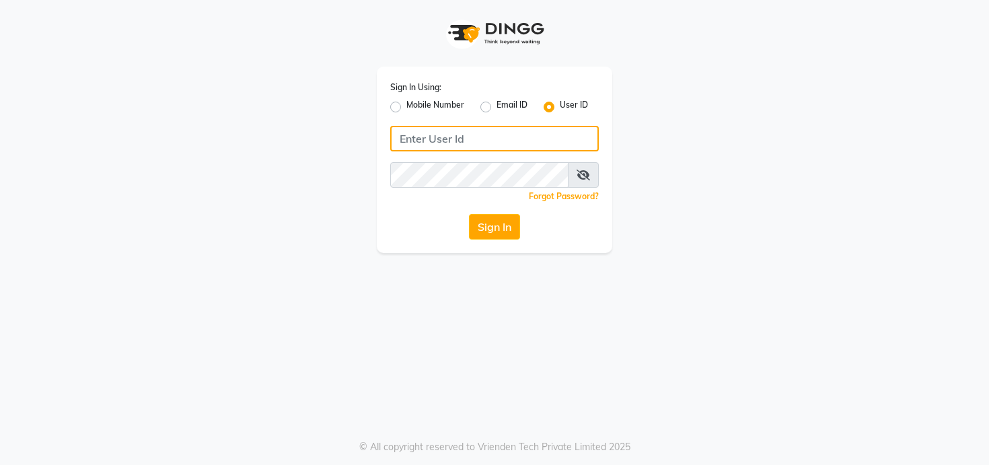
click at [431, 136] on input "Username" at bounding box center [494, 139] width 209 height 26
type input "triss"
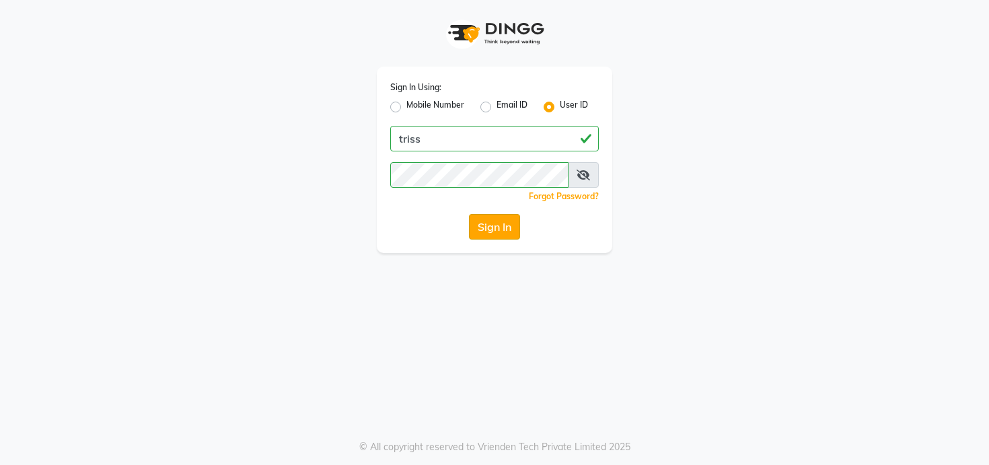
click at [508, 230] on button "Sign In" at bounding box center [494, 227] width 51 height 26
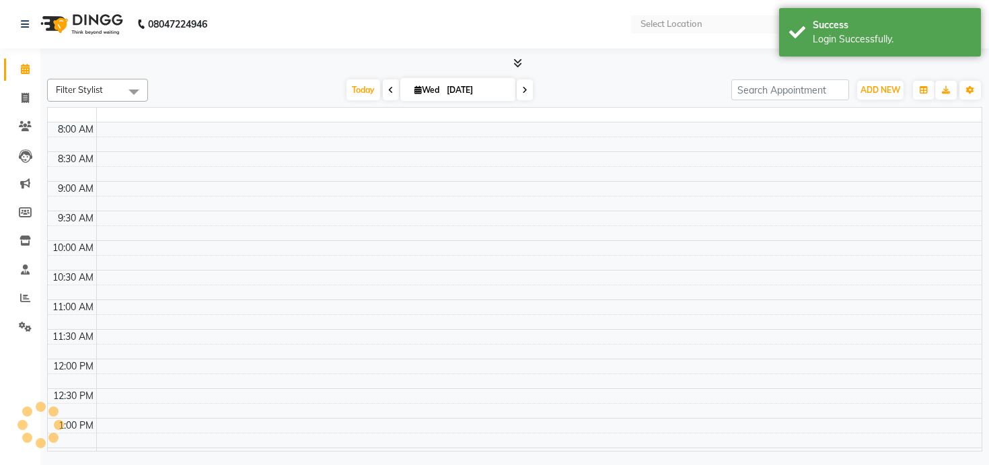
select select "en"
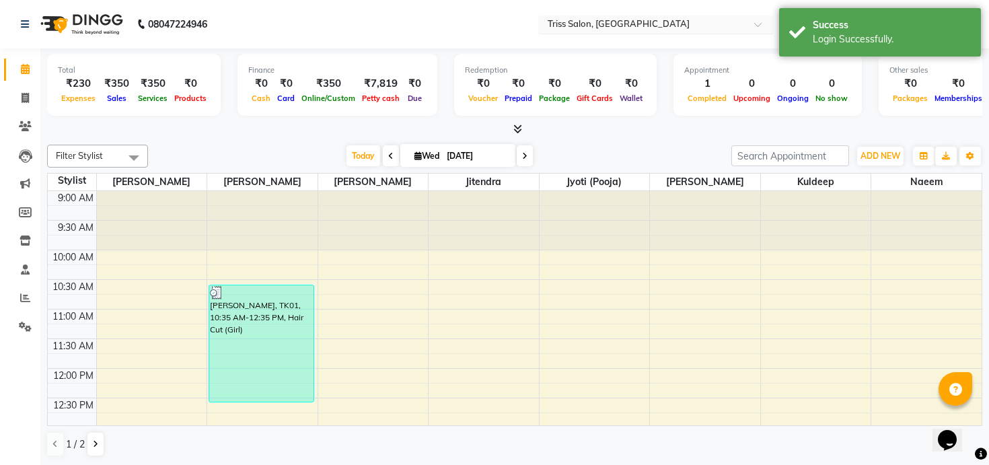
click at [611, 28] on input "text" at bounding box center [642, 25] width 195 height 13
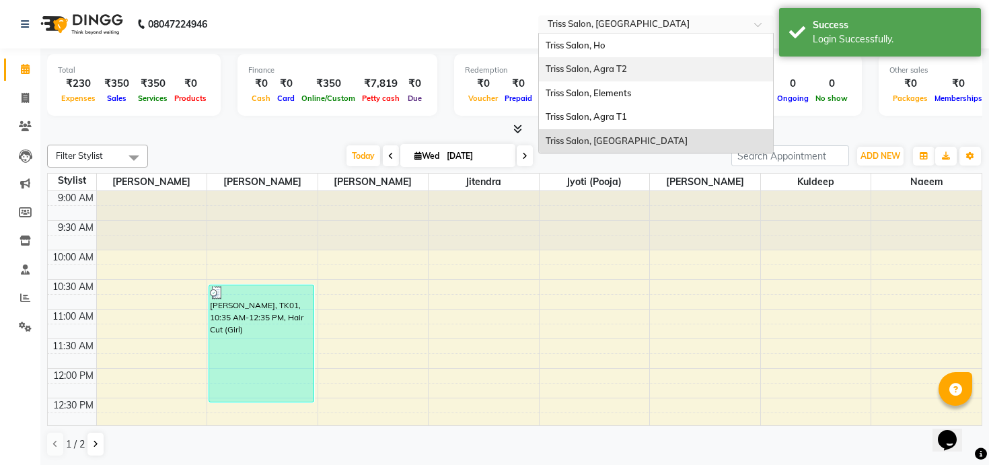
click at [618, 74] on span "Triss Salon, Agra T2" at bounding box center [586, 68] width 81 height 11
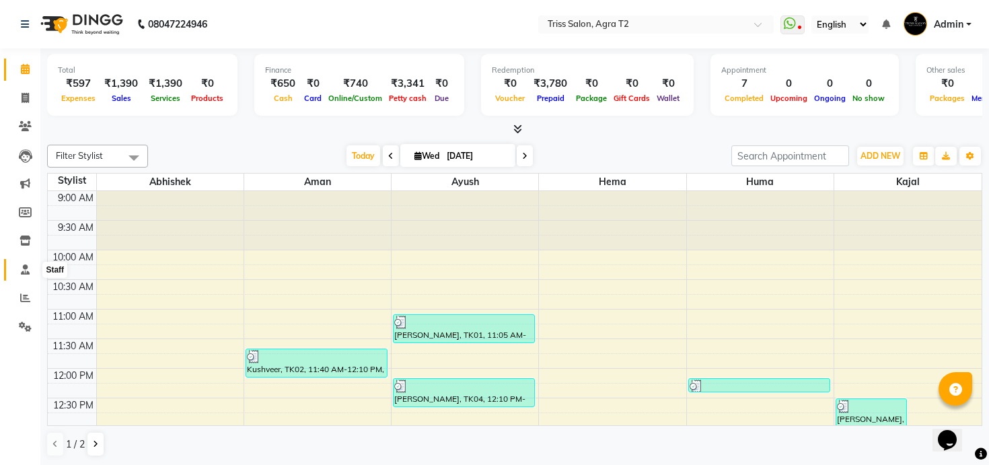
click at [28, 263] on span at bounding box center [25, 269] width 24 height 15
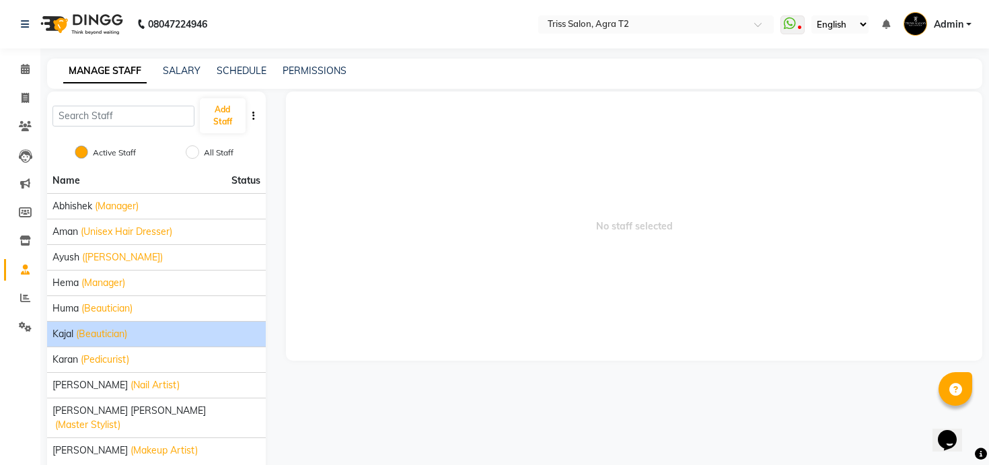
scroll to position [44, 0]
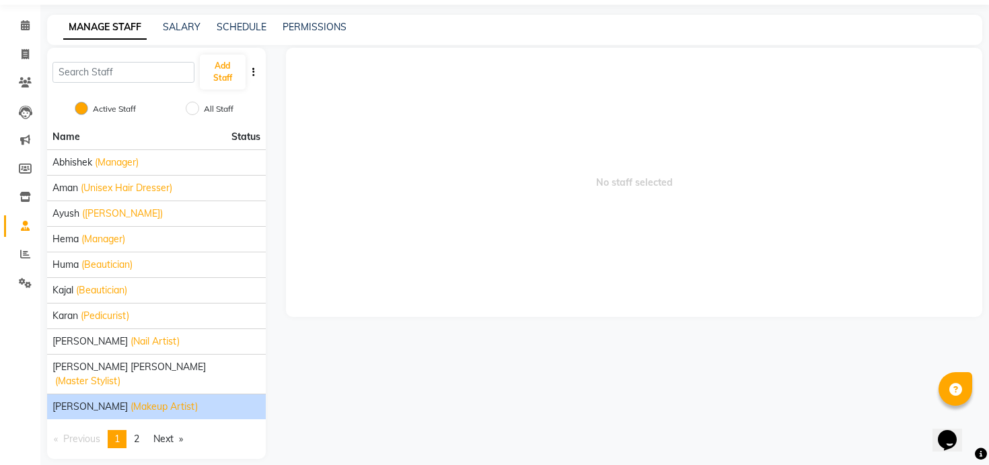
click at [103, 400] on span "[PERSON_NAME]" at bounding box center [89, 407] width 75 height 14
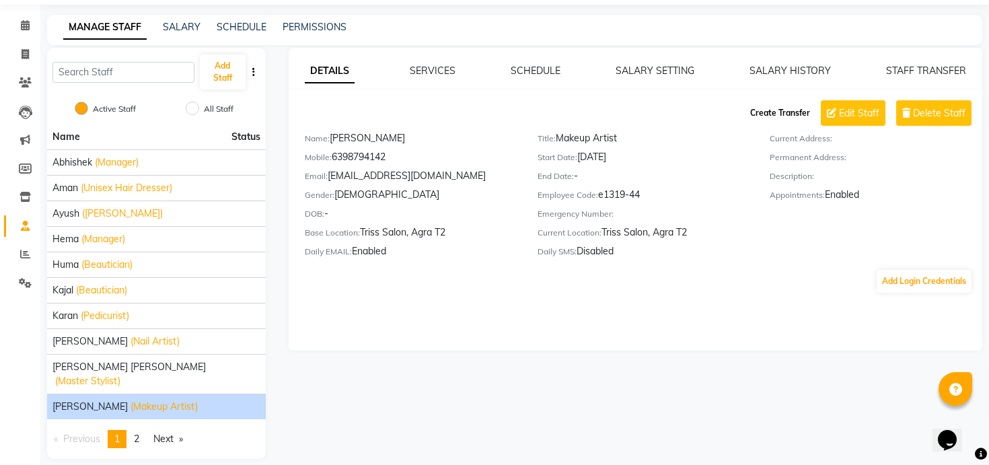
click at [782, 118] on button "Create Transfer" at bounding box center [780, 113] width 71 height 23
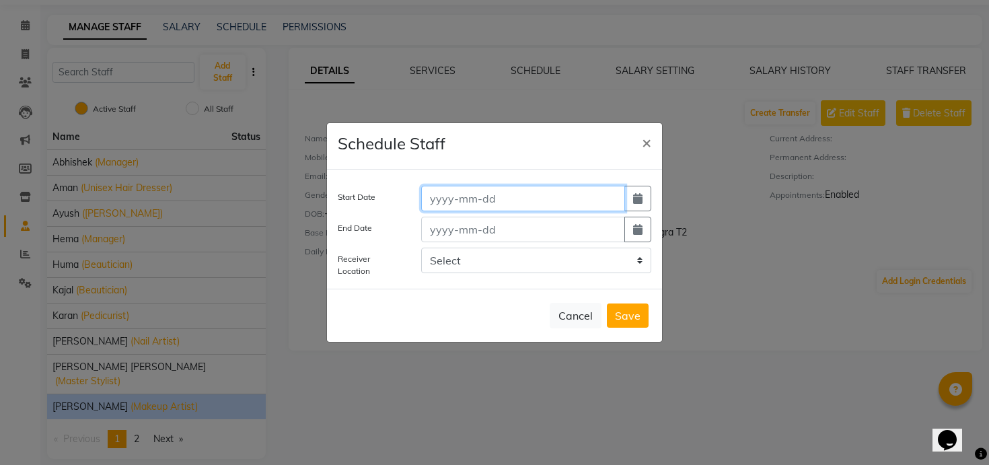
click at [517, 205] on input at bounding box center [523, 199] width 204 height 26
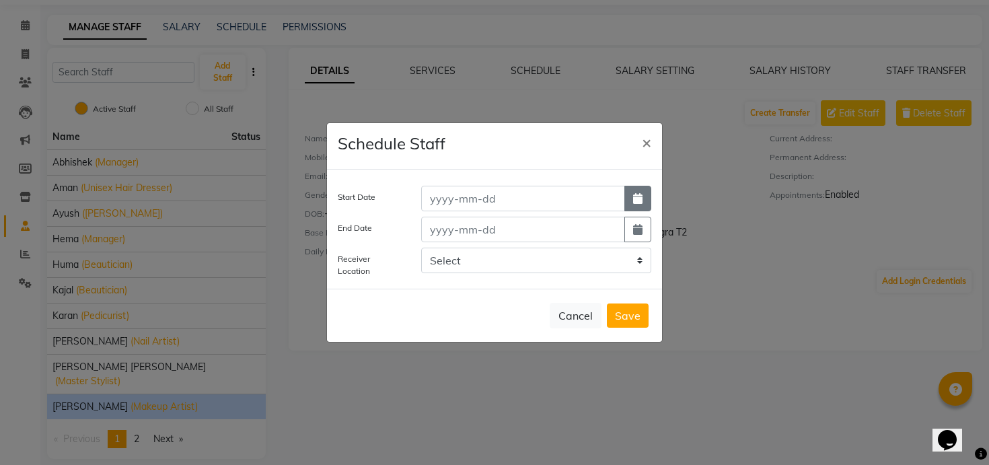
click at [628, 198] on button "button" at bounding box center [637, 199] width 27 height 26
select select "9"
select select "2025"
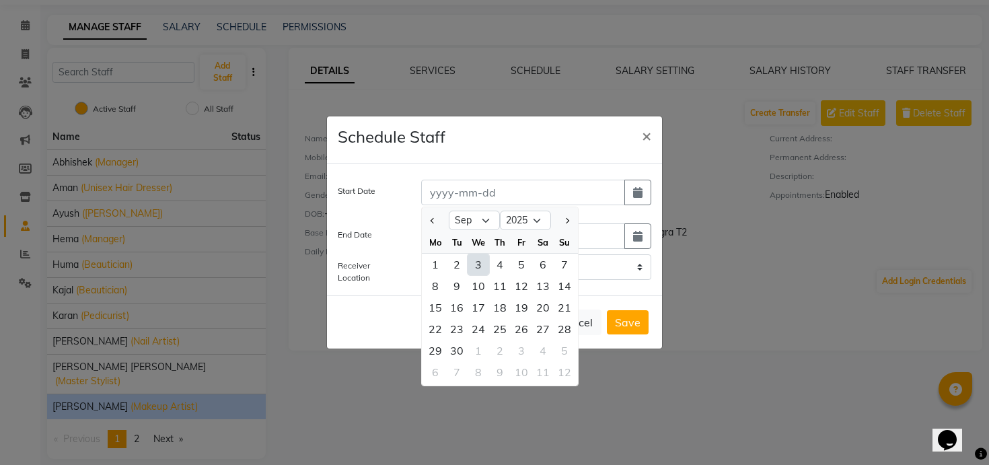
click at [486, 263] on div "3" at bounding box center [479, 265] width 22 height 22
type input "[DATE]"
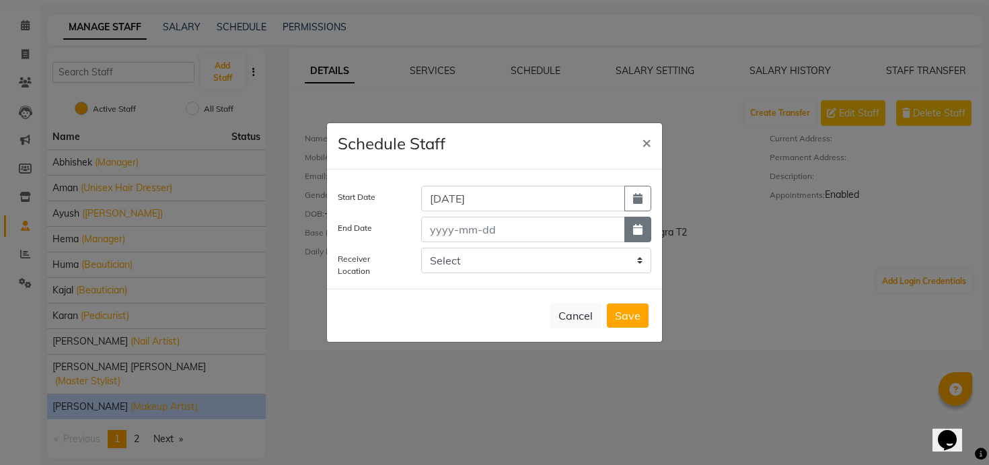
click at [642, 225] on button "button" at bounding box center [637, 230] width 27 height 26
select select "9"
select select "2025"
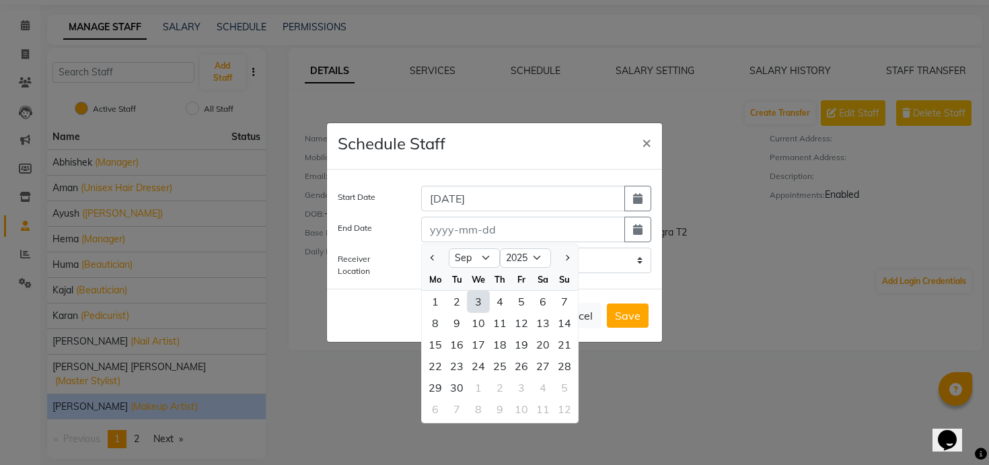
click at [477, 300] on div "3" at bounding box center [479, 302] width 22 height 22
type input "[DATE]"
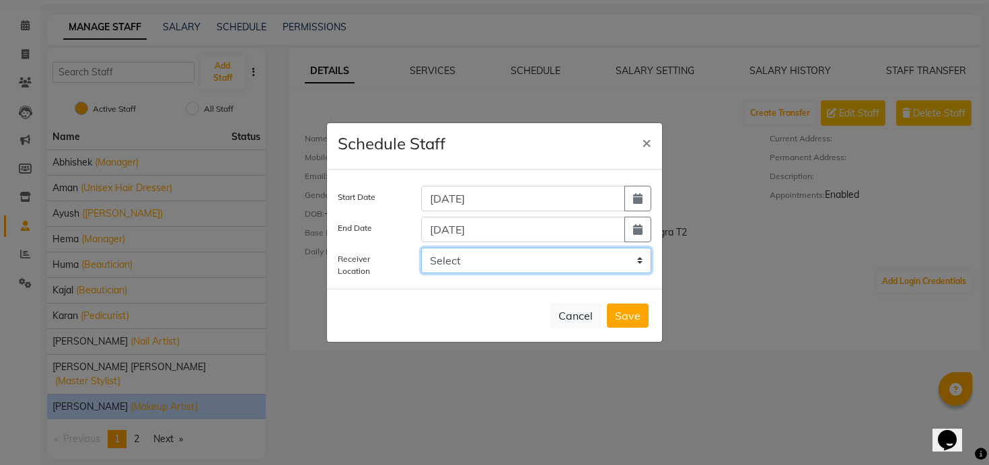
click at [455, 268] on select "Select Triss Salon, HO Triss Salon, Elements Triss Salon, Agra T1 Triss Salon, …" at bounding box center [536, 261] width 230 height 26
select select "1318"
click at [421, 248] on select "Select Triss Salon, HO Triss Salon, Elements Triss Salon, Agra T1 Triss Salon, …" at bounding box center [536, 261] width 230 height 26
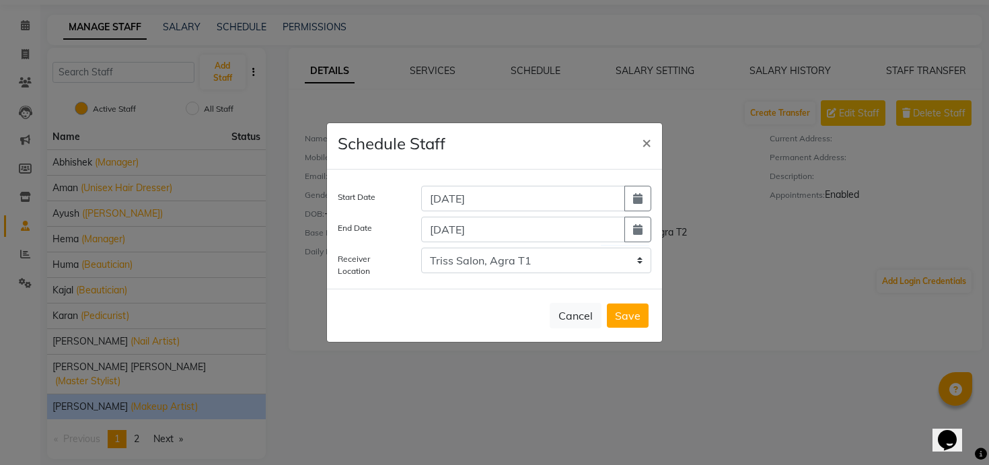
click at [638, 316] on button "Save" at bounding box center [628, 315] width 42 height 24
select select
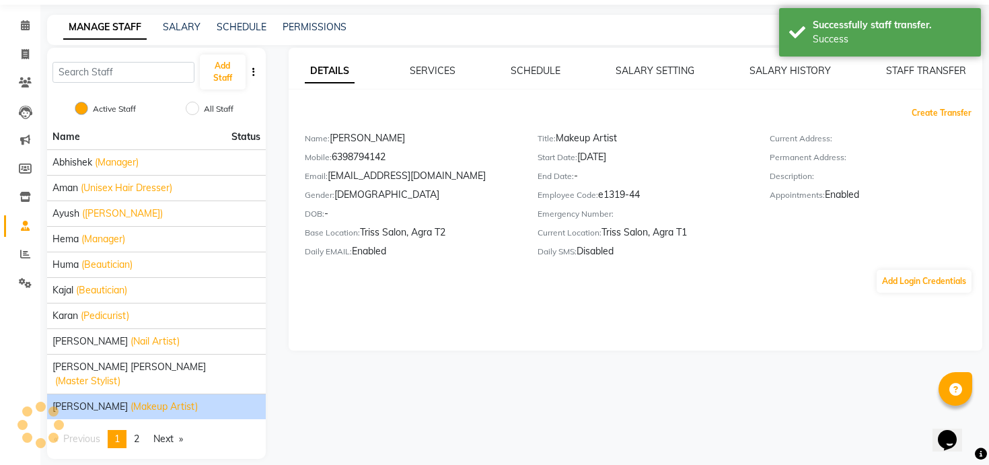
scroll to position [0, 0]
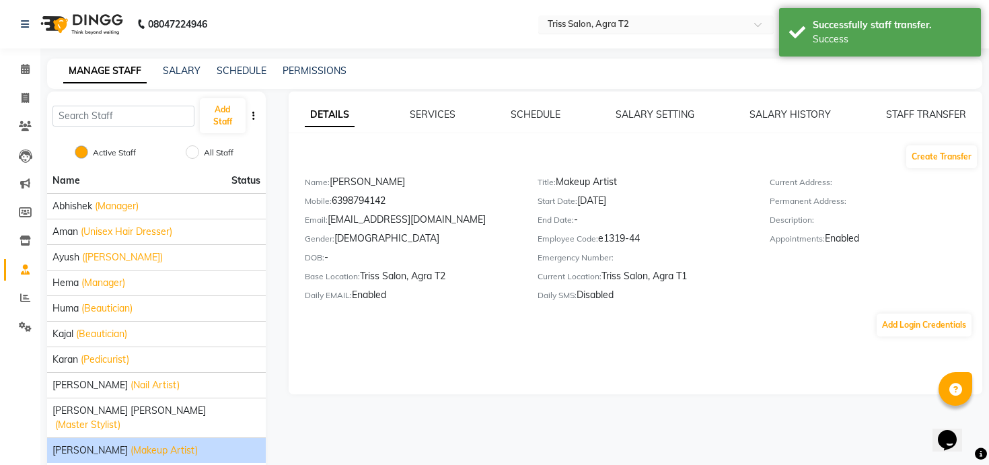
click at [611, 28] on input "text" at bounding box center [642, 25] width 195 height 13
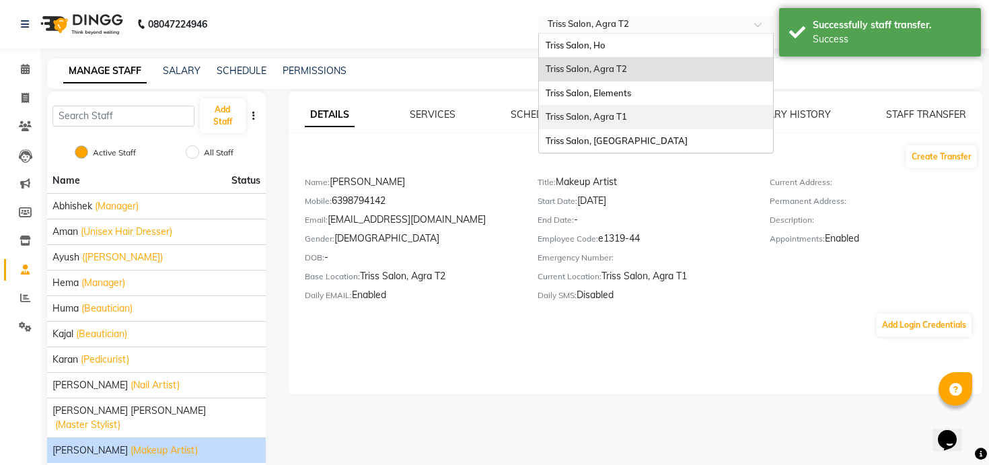
click at [606, 115] on span "Triss Salon, Agra T1" at bounding box center [586, 116] width 81 height 11
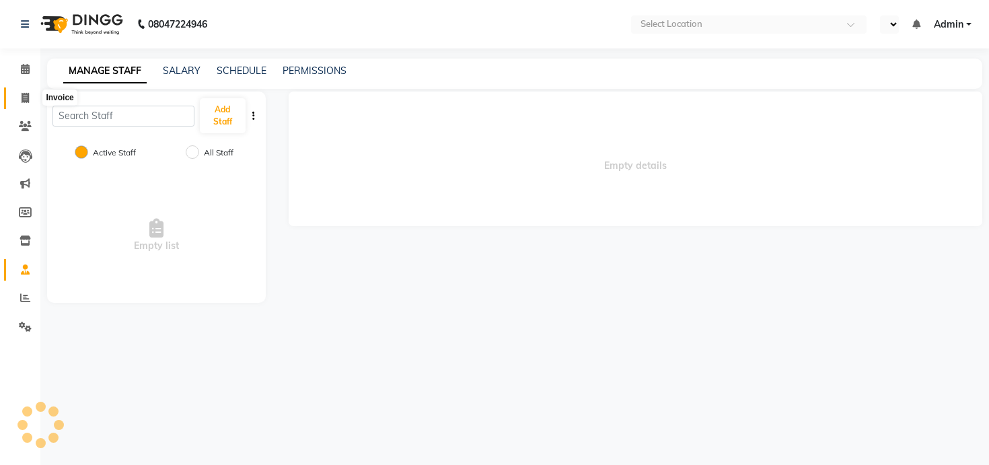
select select "en"
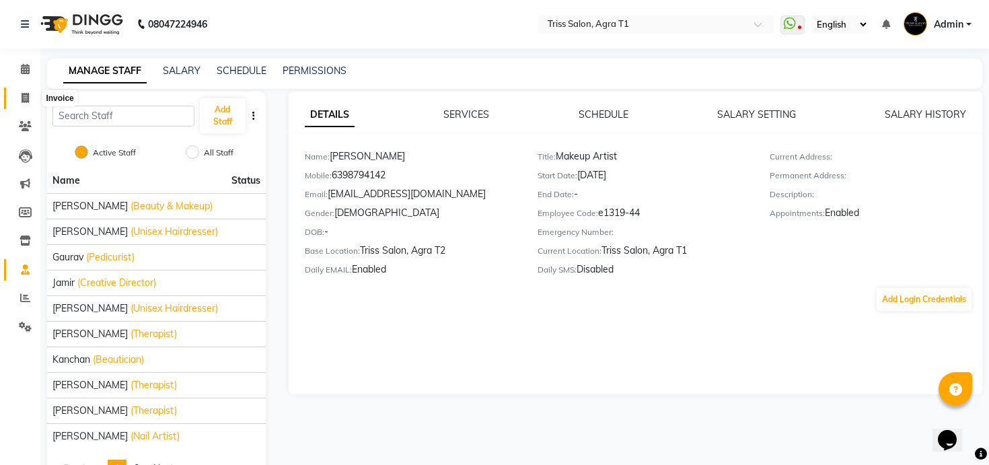
click at [32, 94] on span at bounding box center [25, 98] width 24 height 15
select select "service"
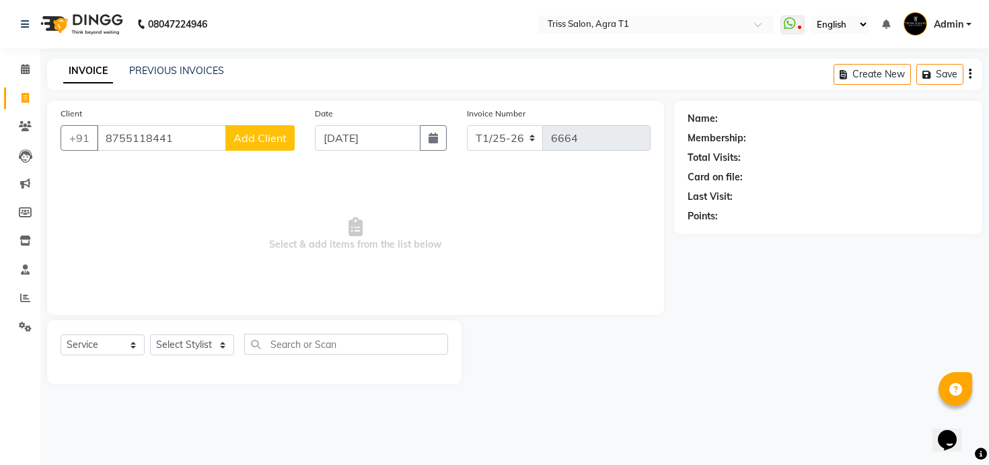
type input "8755118441"
click at [261, 135] on span "Add Client" at bounding box center [259, 137] width 53 height 13
select select "38"
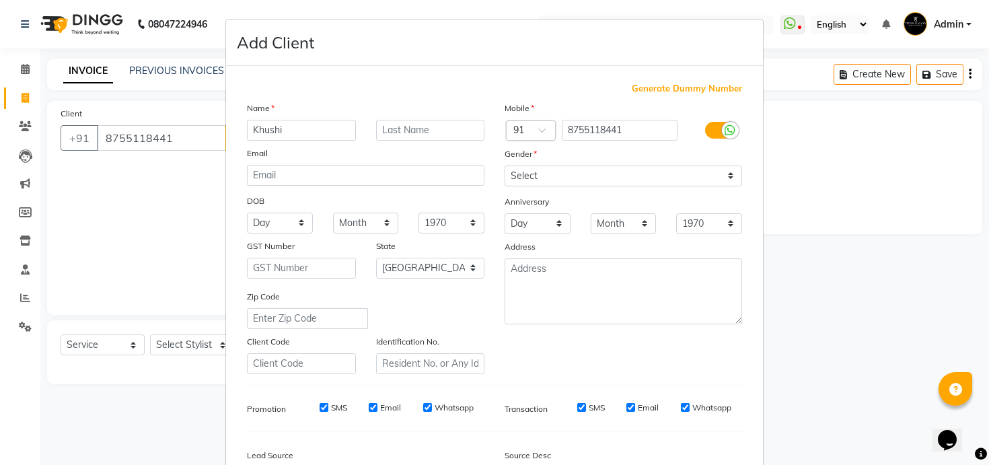
type input "Khushi"
type input "Mehra"
click at [594, 194] on div "Anniversary" at bounding box center [623, 203] width 258 height 22
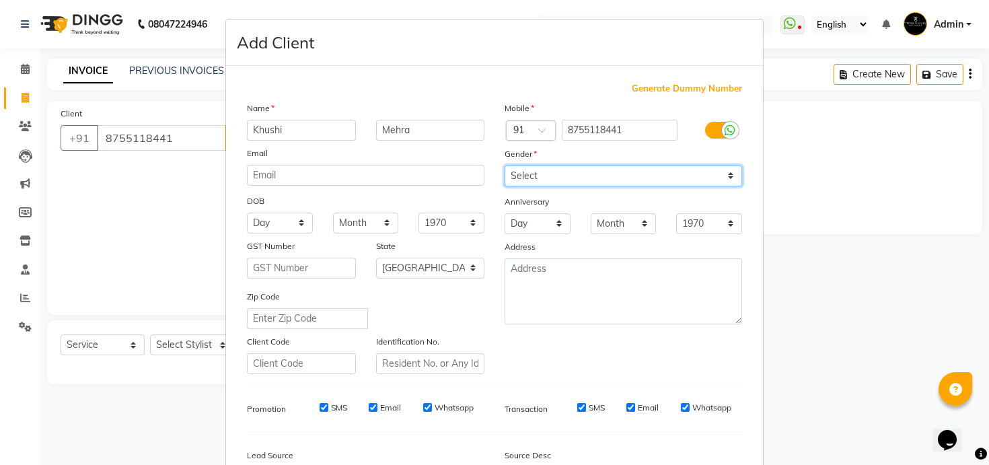
click at [594, 183] on select "Select Male Female Other Prefer Not To Say" at bounding box center [623, 176] width 237 height 21
select select "female"
click at [505, 166] on select "Select Male Female Other Prefer Not To Say" at bounding box center [623, 176] width 237 height 21
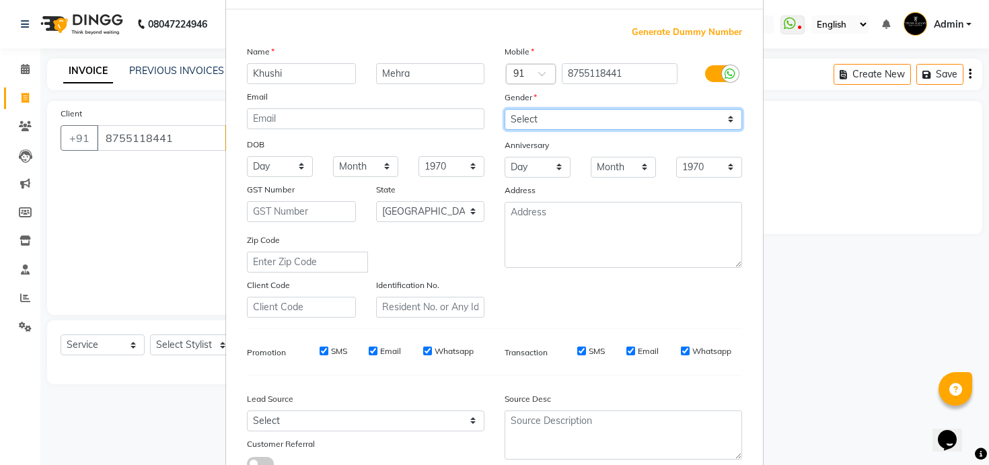
scroll to position [155, 0]
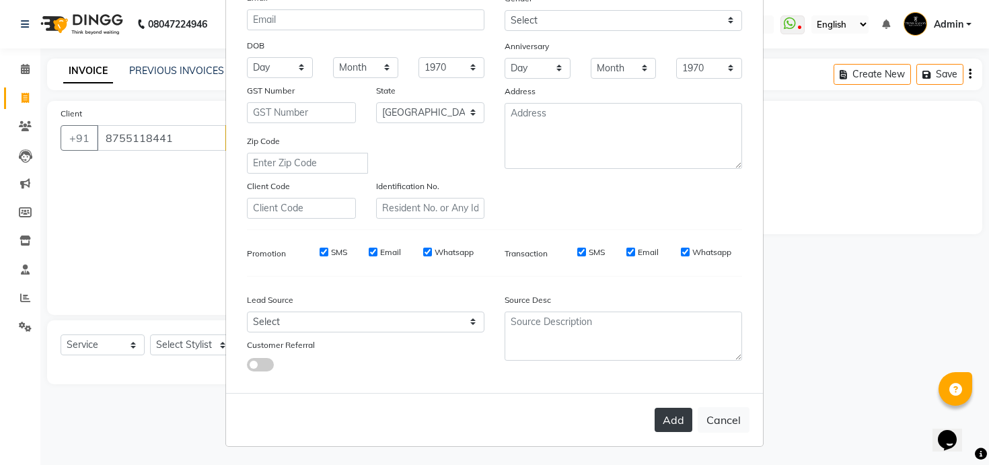
click at [666, 416] on button "Add" at bounding box center [674, 420] width 38 height 24
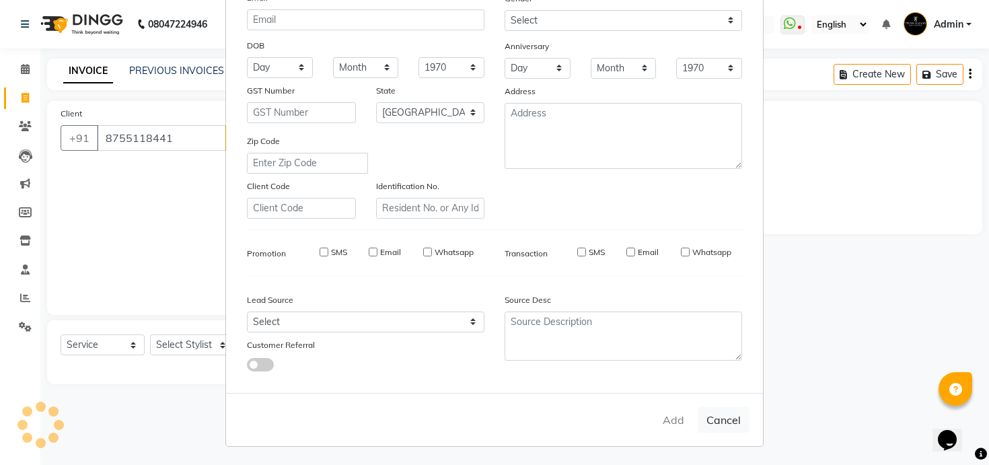
select select
select select "null"
select select
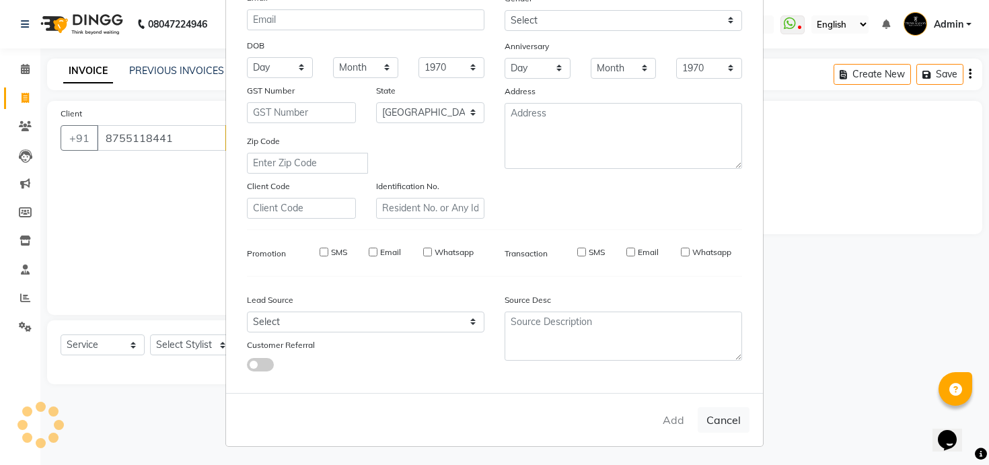
select select
checkbox input "false"
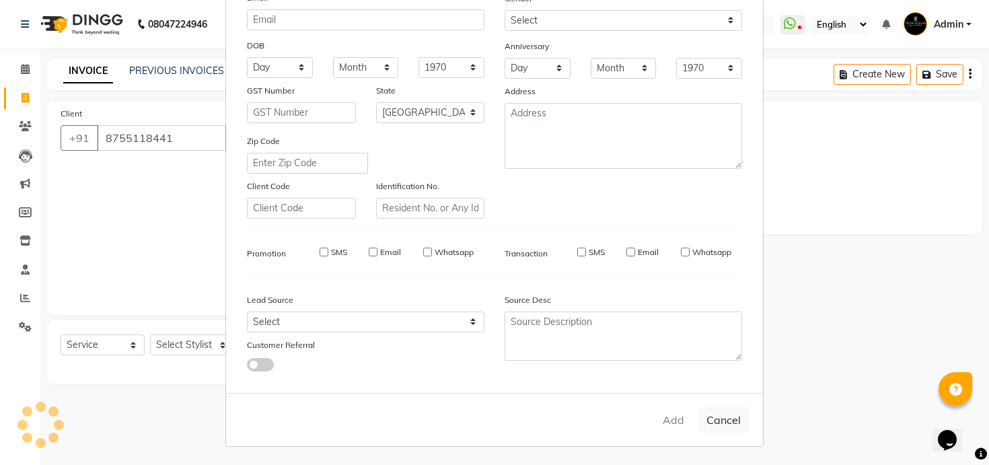
checkbox input "false"
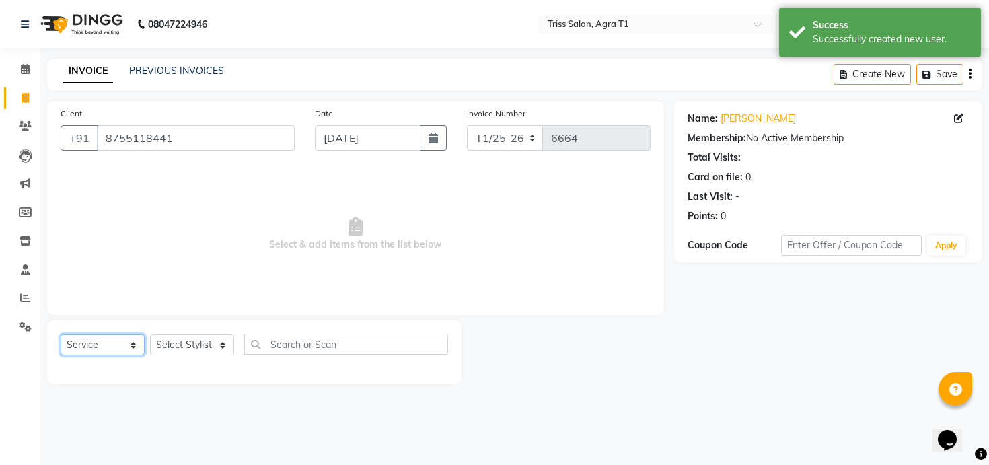
click at [122, 340] on select "Select Service Product Membership Package Voucher Prepaid Gift Card" at bounding box center [103, 344] width 84 height 21
click at [186, 350] on select "Select Stylist Apoorva Dipesh Gaurav Jamir Jasbir Singh Kamal Kanchan Kishor Ma…" at bounding box center [192, 344] width 84 height 21
select select "78762"
click at [150, 334] on select "Select Stylist Apoorva Dipesh Gaurav Jamir Jasbir Singh Kamal Kanchan Kishor Ma…" at bounding box center [192, 344] width 84 height 21
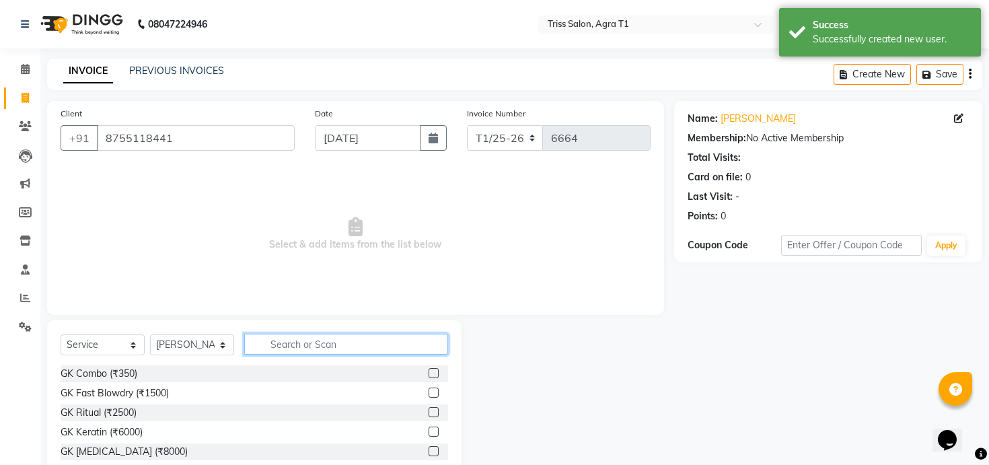
click at [293, 334] on input "text" at bounding box center [346, 344] width 204 height 21
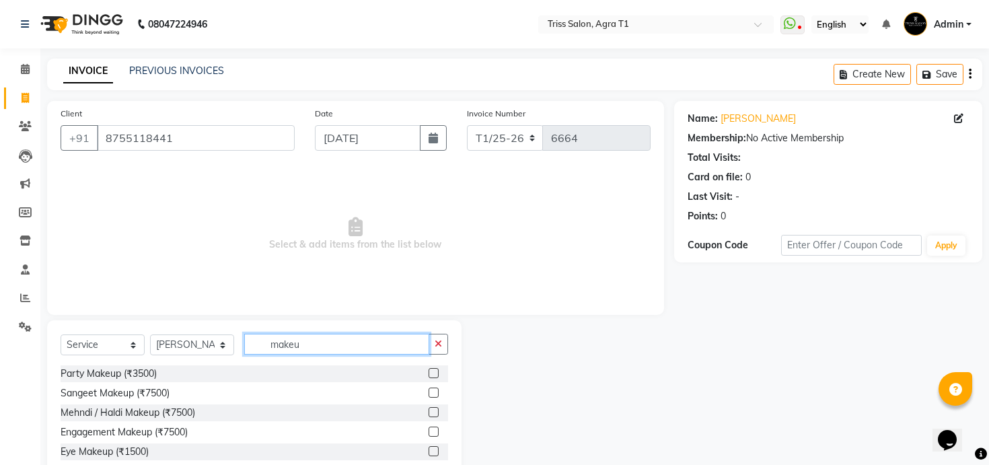
type input "makeu"
click at [437, 376] on label at bounding box center [434, 373] width 10 height 10
click at [437, 376] on input "checkbox" at bounding box center [433, 373] width 9 height 9
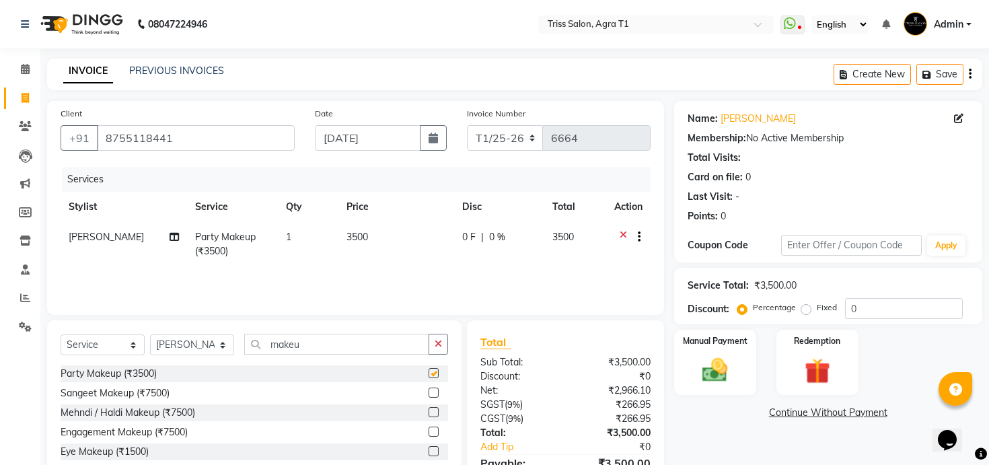
checkbox input "false"
click at [407, 353] on input "makeu" at bounding box center [336, 344] width 185 height 21
click at [213, 338] on select "Select Stylist Apoorva Dipesh Gaurav Jamir Jasbir Singh Kamal Kanchan Kishor Ma…" at bounding box center [192, 344] width 84 height 21
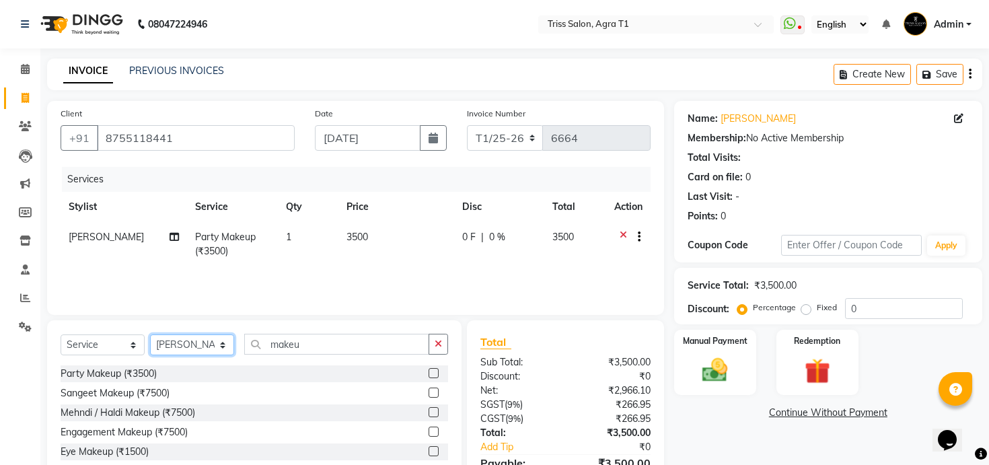
select select "62126"
click at [150, 334] on select "Select Stylist Apoorva Dipesh Gaurav Jamir Jasbir Singh Kamal Kanchan Kishor Ma…" at bounding box center [192, 344] width 84 height 21
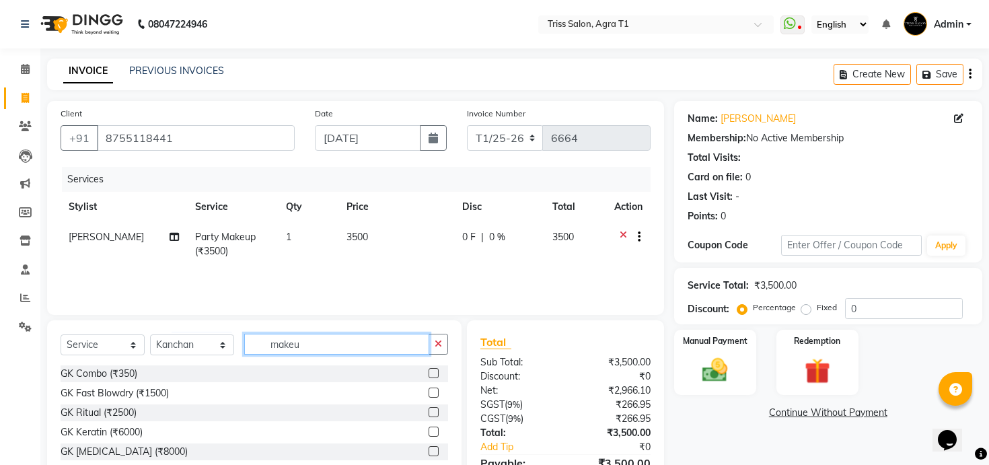
click at [306, 348] on input "makeu" at bounding box center [336, 344] width 185 height 21
click at [306, 347] on input "makeu" at bounding box center [336, 344] width 185 height 21
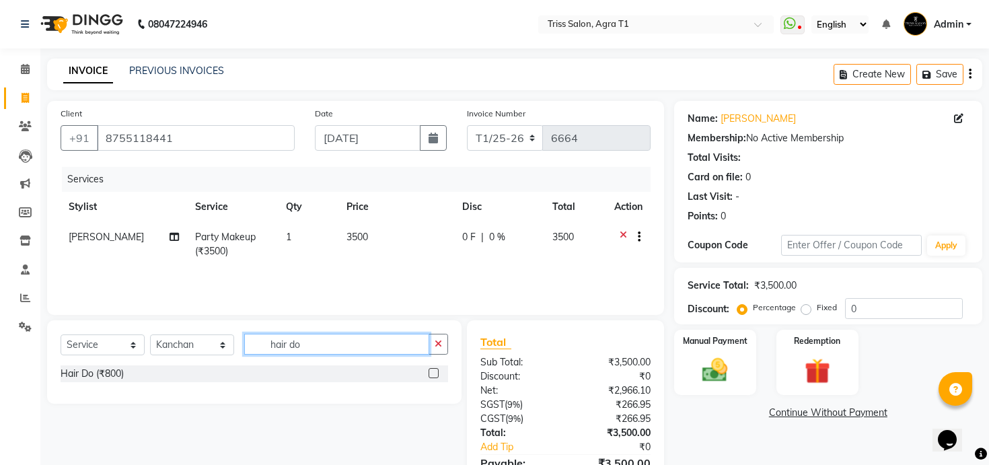
type input "hair do"
click at [436, 375] on label at bounding box center [434, 373] width 10 height 10
click at [436, 375] on input "checkbox" at bounding box center [433, 373] width 9 height 9
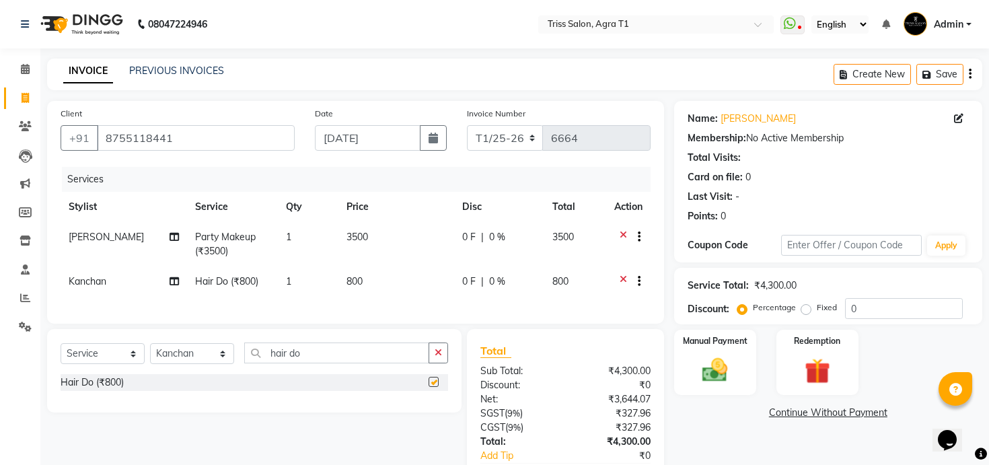
checkbox input "false"
click at [369, 237] on td "3500" at bounding box center [396, 244] width 116 height 44
select select "78762"
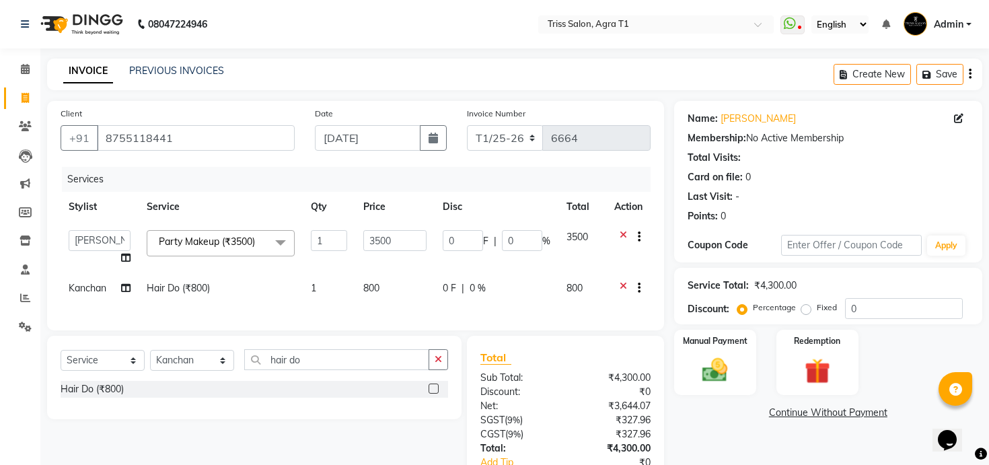
click at [388, 285] on td "800" at bounding box center [394, 289] width 79 height 33
select select "62126"
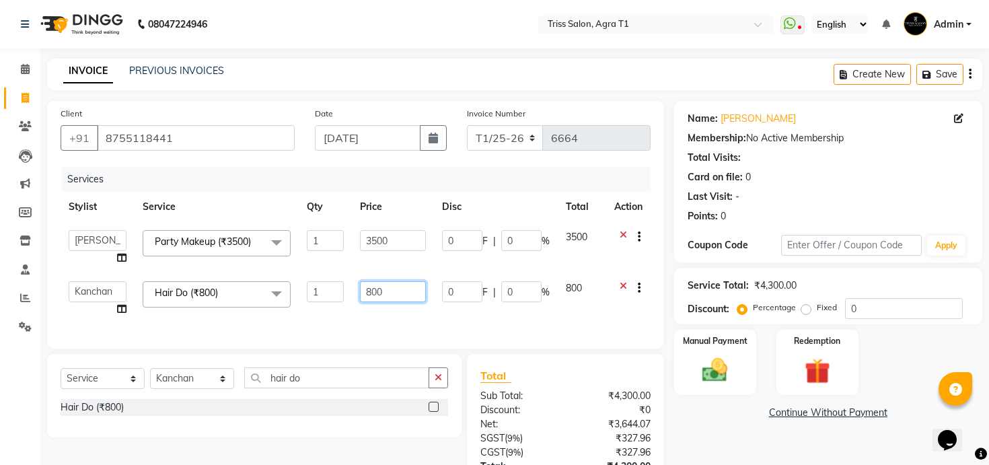
click at [393, 295] on input "800" at bounding box center [393, 291] width 66 height 21
type input "1000"
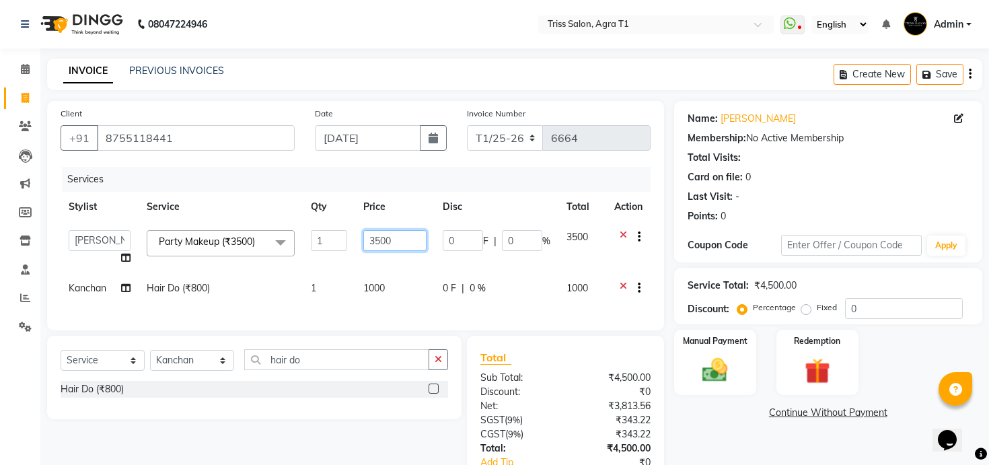
click at [404, 242] on input "3500" at bounding box center [394, 240] width 63 height 21
type input "1500"
click at [421, 304] on div "Services Stylist Service Qty Price Disc Total Action Apoorva Dipesh Gaurav Jami…" at bounding box center [356, 242] width 590 height 150
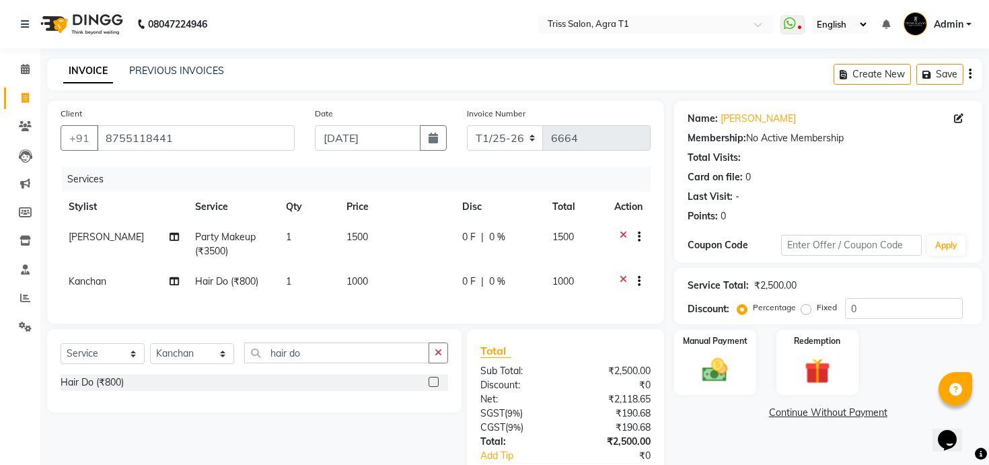
click at [381, 235] on td "1500" at bounding box center [396, 244] width 116 height 44
select select "78762"
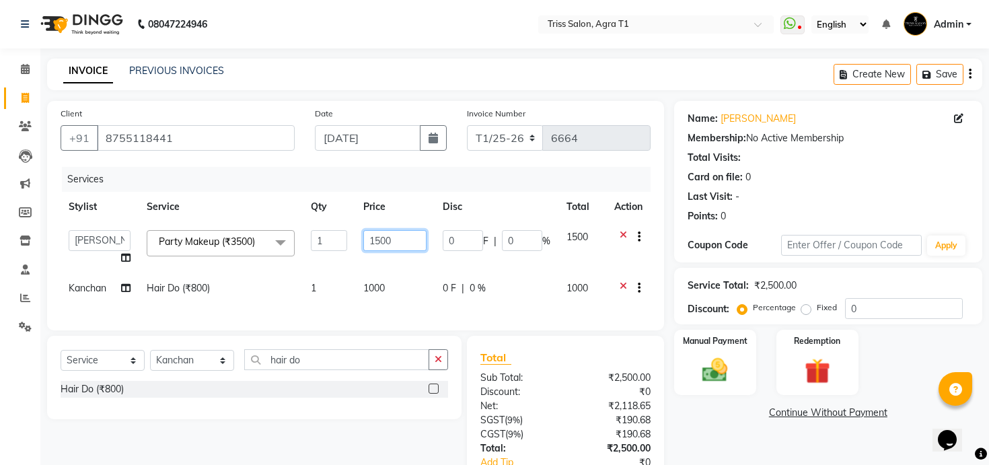
click at [388, 242] on input "1500" at bounding box center [394, 240] width 63 height 21
type input "3500"
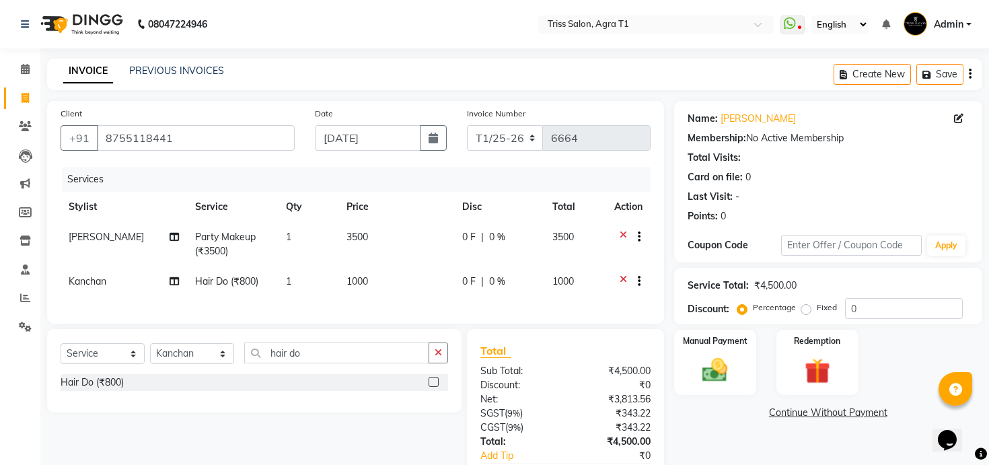
click at [478, 243] on div "0 F | 0 %" at bounding box center [498, 237] width 73 height 14
select select "78762"
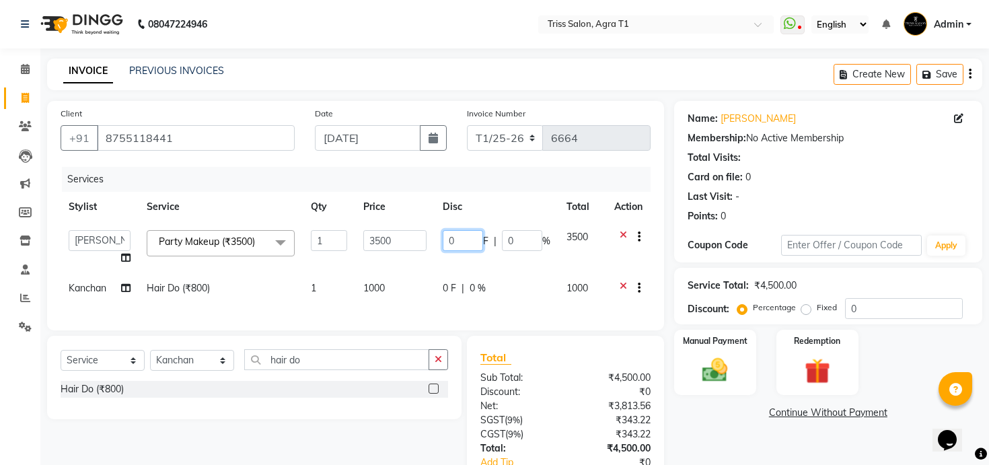
click at [457, 237] on input "0" at bounding box center [463, 240] width 40 height 21
type input "2000"
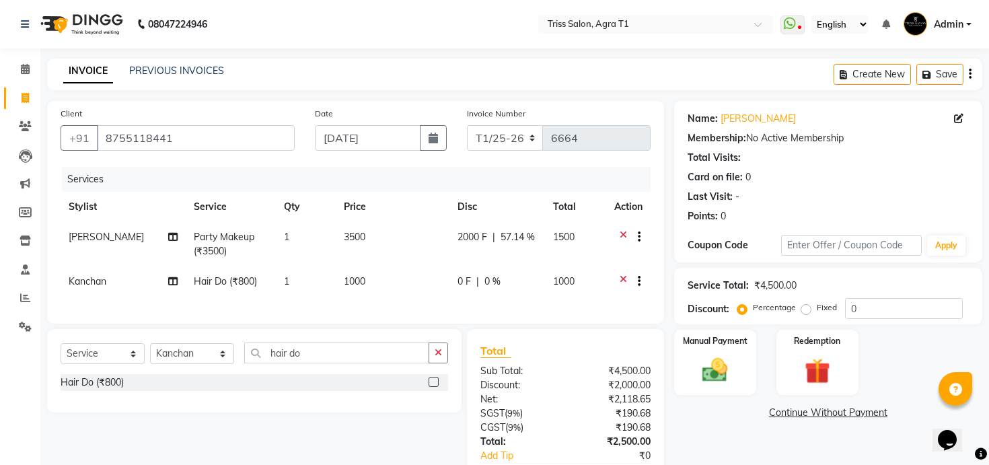
click at [442, 335] on div "Client +91 8755118441 Date 03-09-2025 Invoice Number T1/25-26 6664 Services Sty…" at bounding box center [355, 314] width 637 height 426
click at [460, 285] on span "0 F" at bounding box center [463, 281] width 13 height 14
select select "62126"
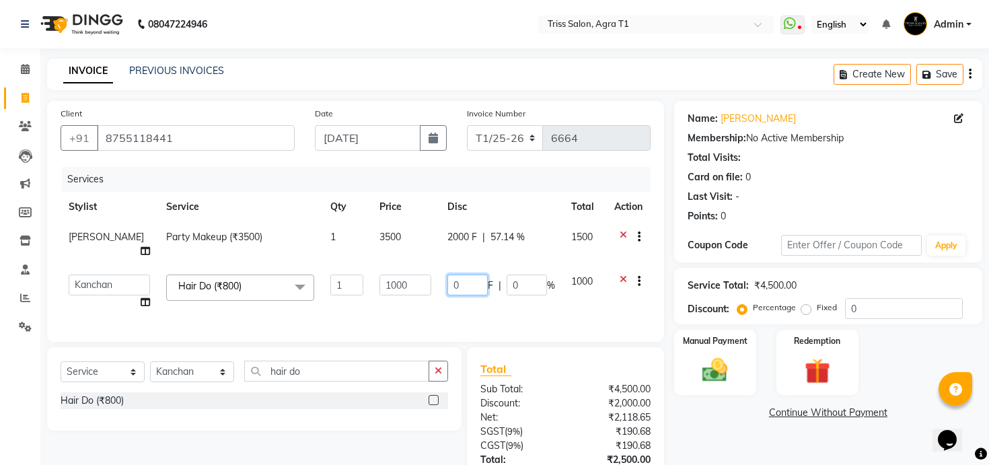
click at [461, 285] on input "0" at bounding box center [467, 284] width 40 height 21
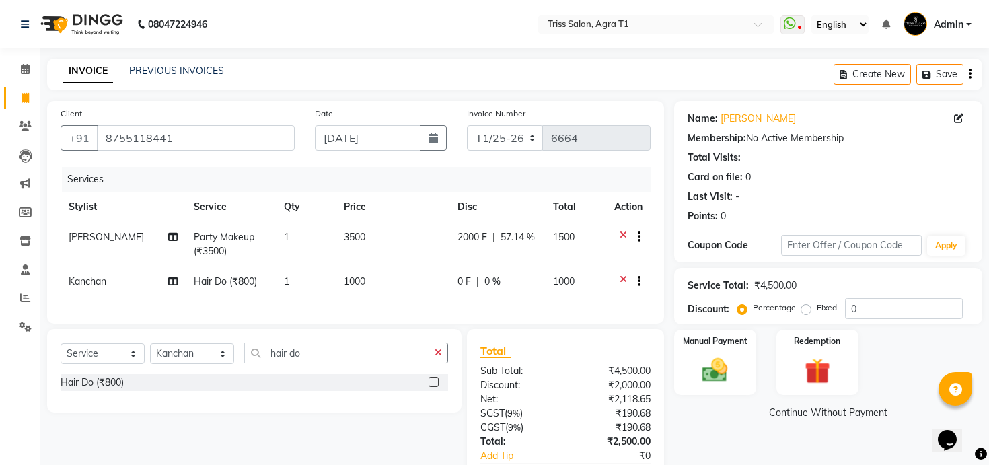
click at [400, 287] on td "1000" at bounding box center [393, 282] width 114 height 33
select select "62126"
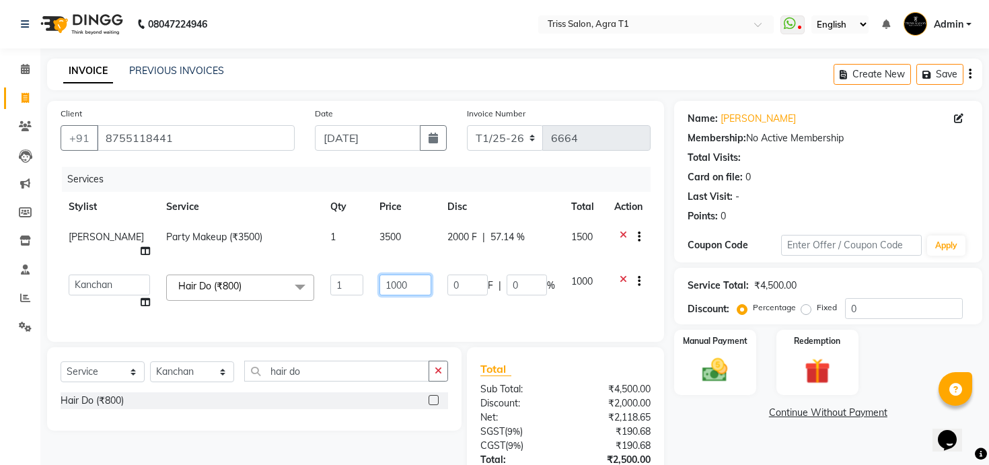
click at [400, 287] on input "1000" at bounding box center [404, 284] width 51 height 21
click at [451, 319] on div "Client +91 8755118441 Date 03-09-2025 Invoice Number T1/25-26 6664 Services Sty…" at bounding box center [355, 221] width 617 height 241
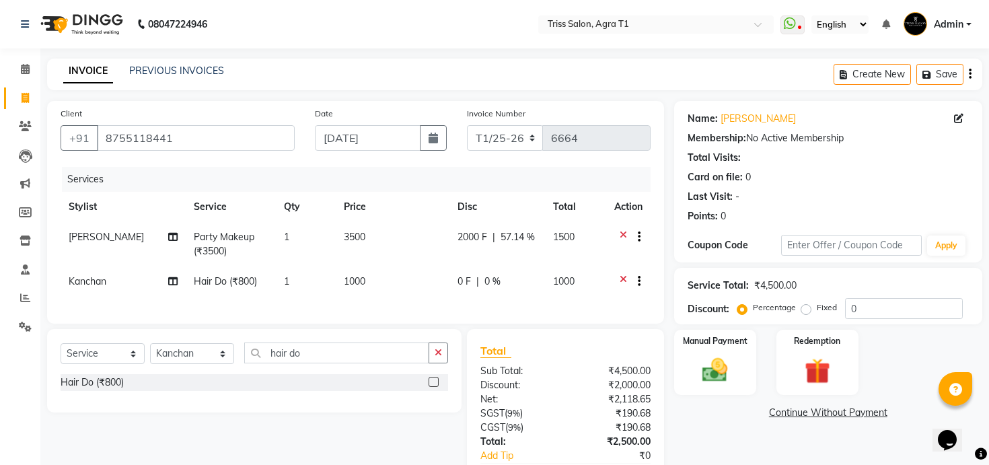
click at [470, 237] on span "2000 F" at bounding box center [472, 237] width 30 height 14
select select "78762"
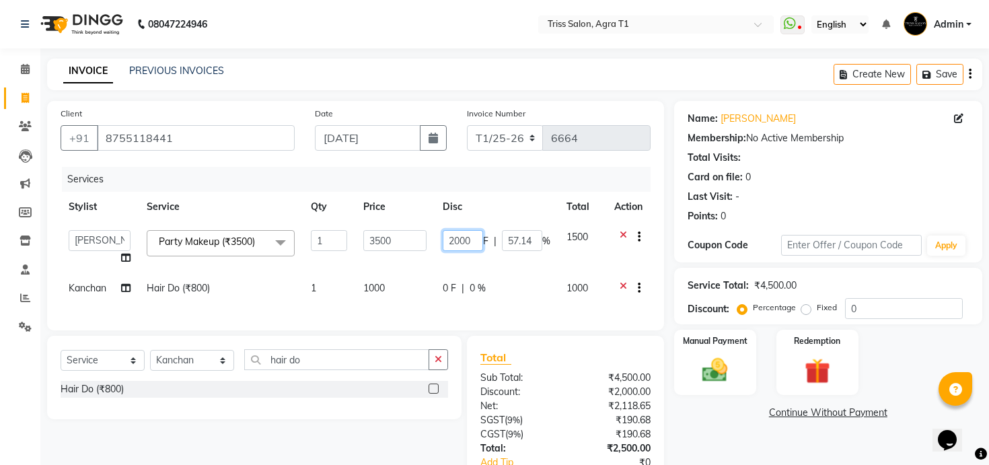
click at [468, 246] on input "2000" at bounding box center [463, 240] width 40 height 21
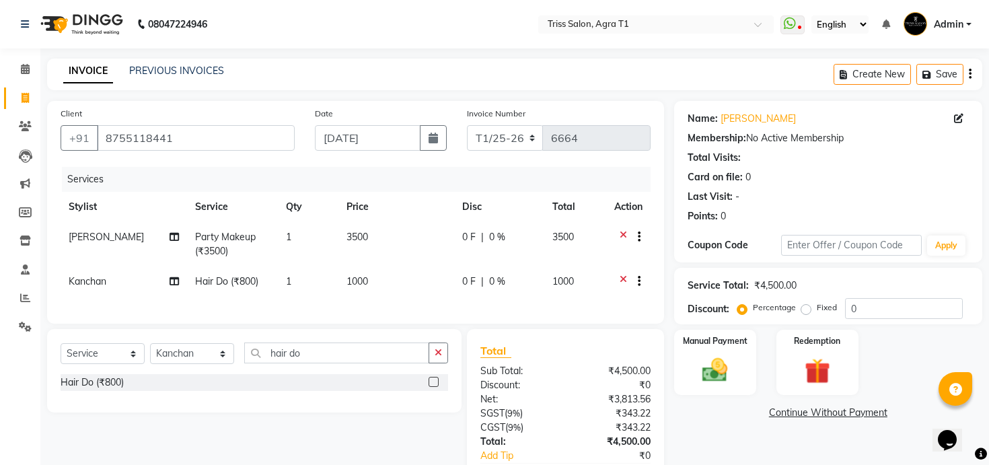
click at [525, 310] on div "Client +91 8755118441 Date 03-09-2025 Invoice Number T1/25-26 6664 Services Sty…" at bounding box center [355, 212] width 617 height 223
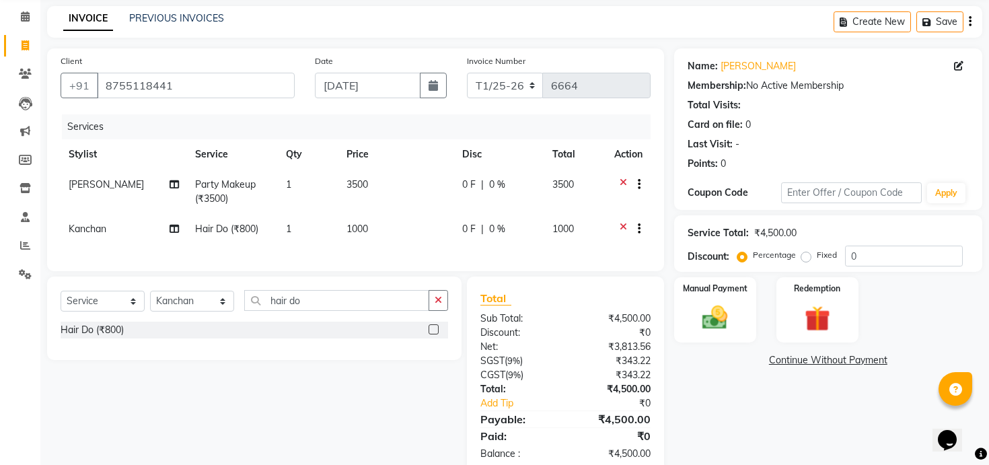
scroll to position [82, 0]
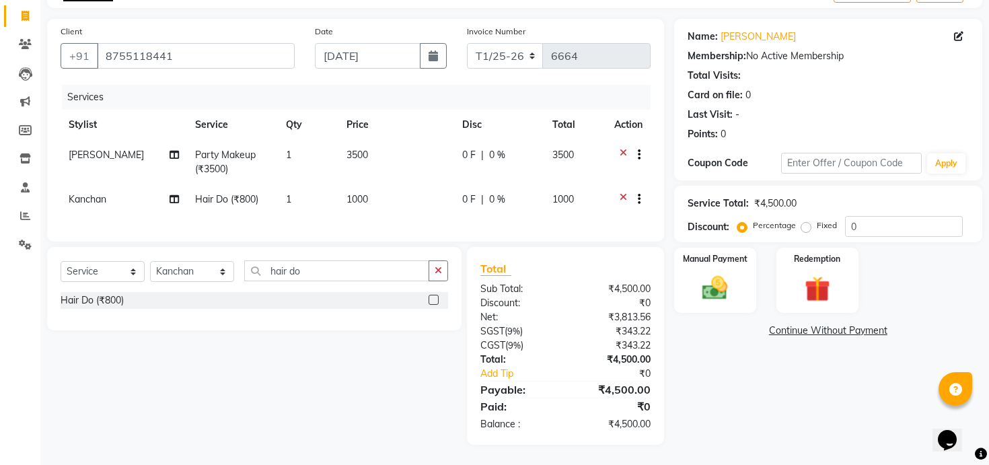
click at [817, 227] on label "Fixed" at bounding box center [827, 225] width 20 height 12
click at [804, 227] on input "Fixed" at bounding box center [808, 225] width 9 height 9
radio input "true"
click at [852, 225] on input "0" at bounding box center [904, 226] width 118 height 21
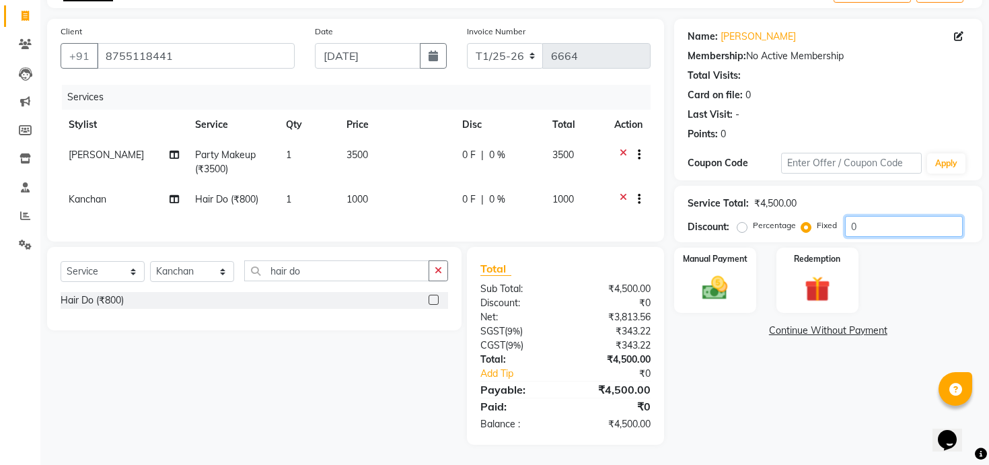
click at [852, 225] on input "0" at bounding box center [904, 226] width 118 height 21
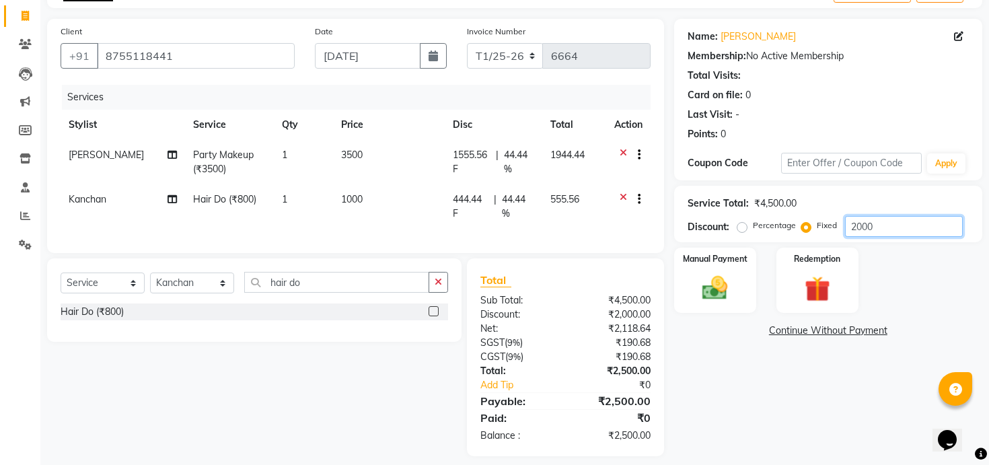
type input "2000"
click at [640, 238] on div "Services Stylist Service Qty Price Disc Total Action Shelu Chaudhary Party Make…" at bounding box center [356, 162] width 590 height 155
click at [858, 227] on input "2000" at bounding box center [904, 226] width 118 height 21
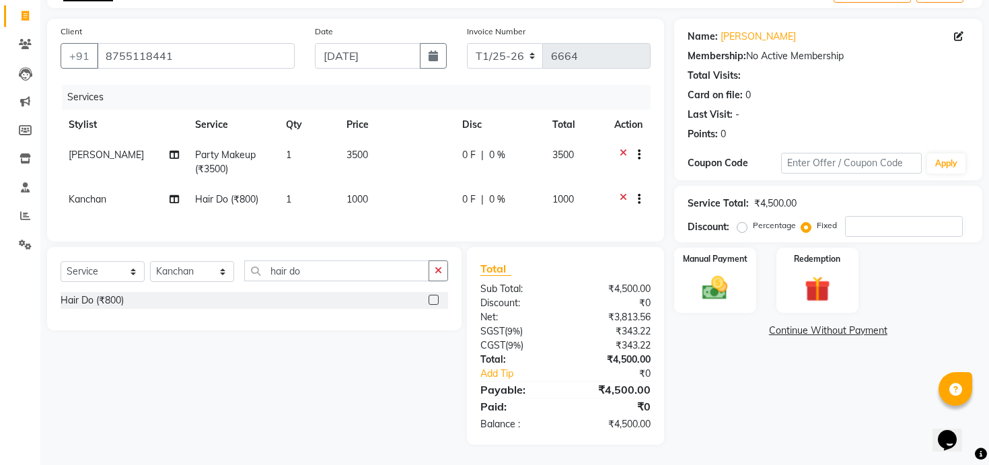
click at [466, 147] on td "0 F | 0 %" at bounding box center [498, 162] width 89 height 44
select select "78762"
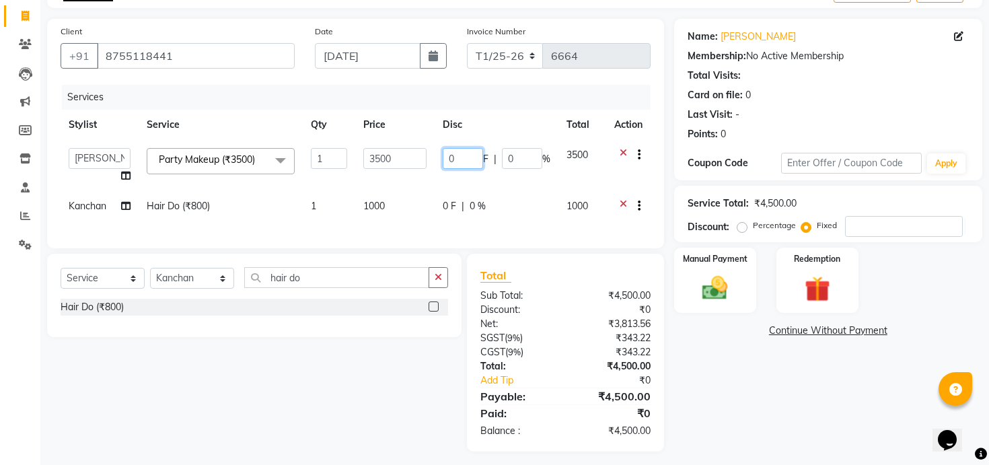
click at [464, 155] on input "0" at bounding box center [463, 158] width 40 height 21
type input "2000"
click at [513, 240] on div "Client +91 8755118441 Date 03-09-2025 Invoice Number T1/25-26 6664 Services Sty…" at bounding box center [355, 133] width 617 height 229
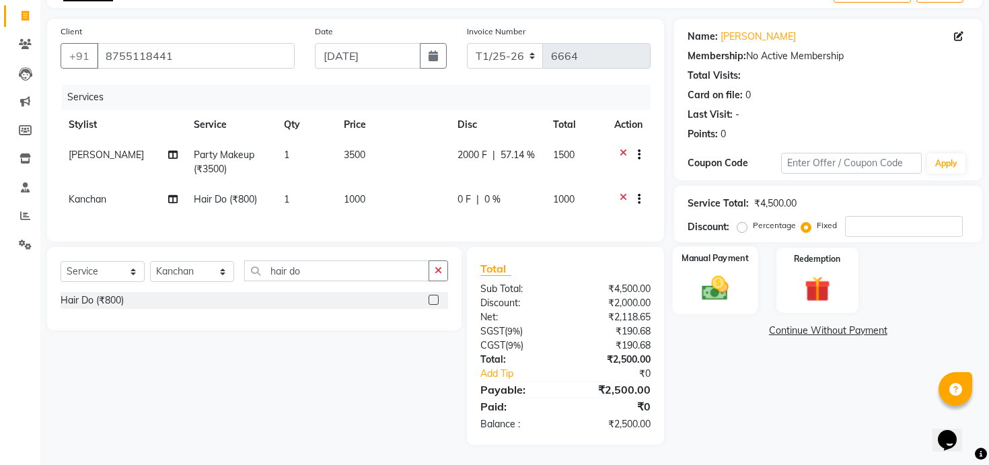
click at [730, 285] on img at bounding box center [715, 288] width 43 height 30
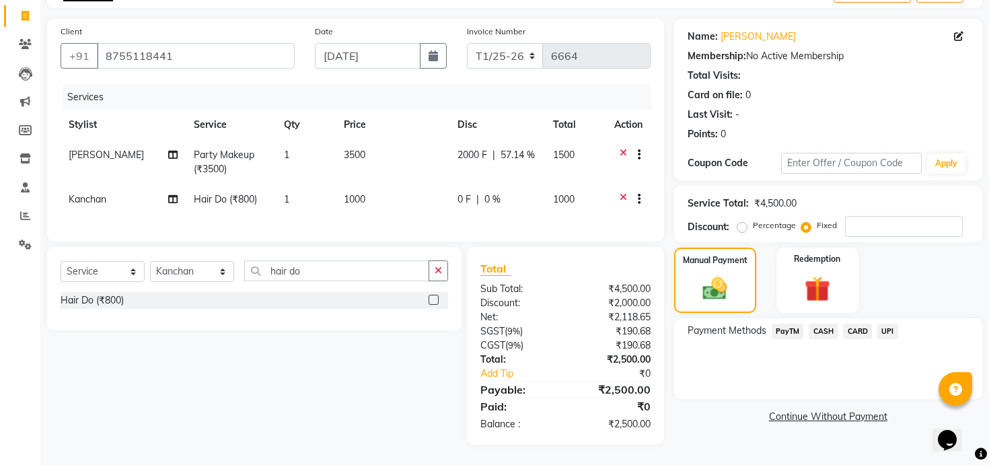
click at [789, 332] on span "PayTM" at bounding box center [788, 331] width 32 height 15
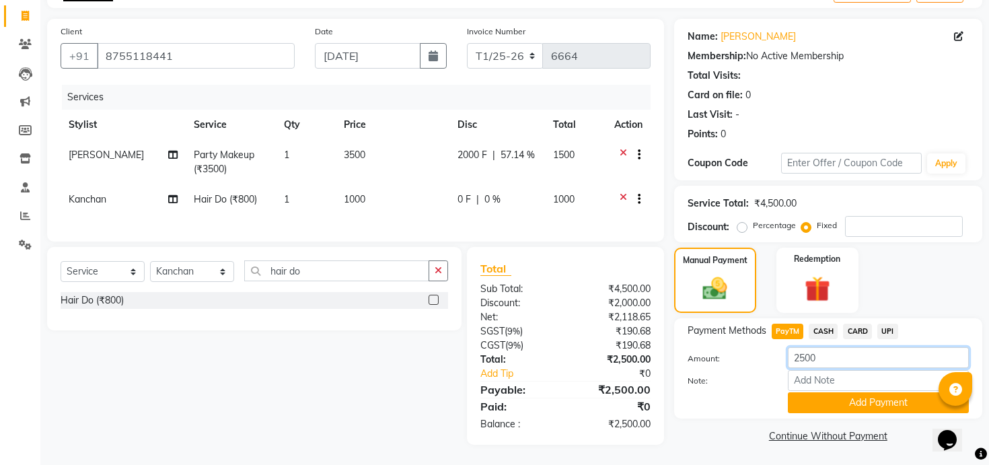
click at [800, 359] on input "2500" at bounding box center [878, 357] width 181 height 21
type input "500"
click at [839, 409] on button "Add Payment" at bounding box center [878, 402] width 181 height 21
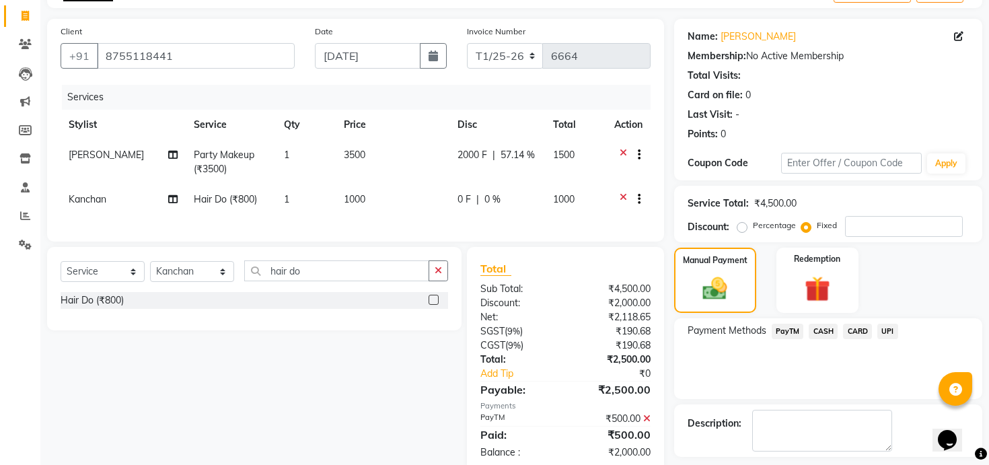
click at [821, 325] on span "CASH" at bounding box center [823, 331] width 29 height 15
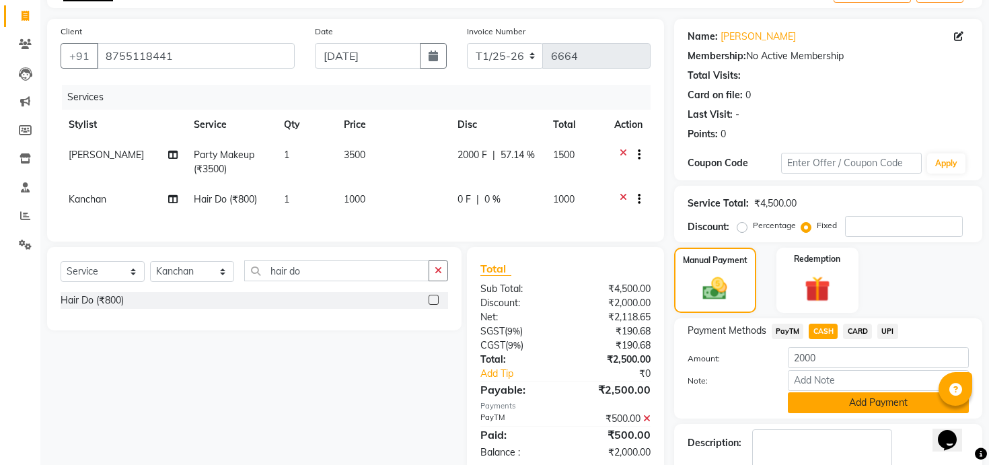
click at [847, 405] on button "Add Payment" at bounding box center [878, 402] width 181 height 21
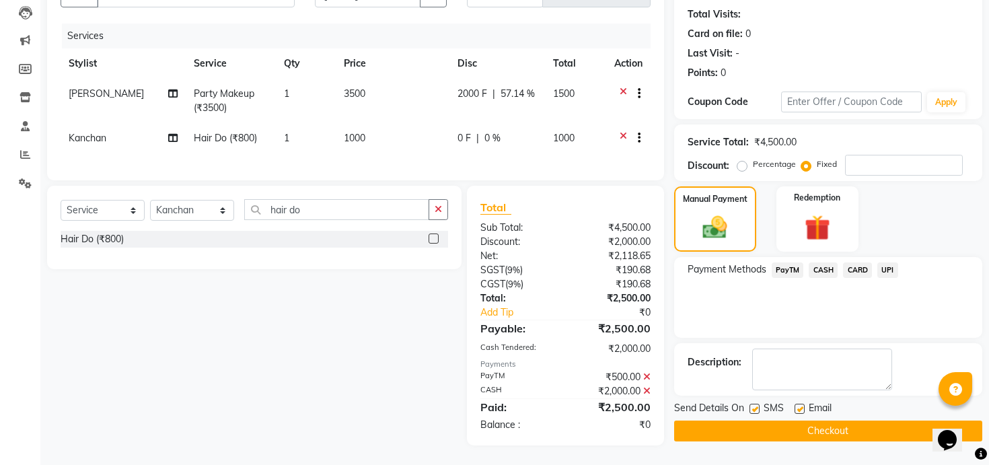
scroll to position [144, 0]
click at [840, 435] on button "Checkout" at bounding box center [828, 430] width 308 height 21
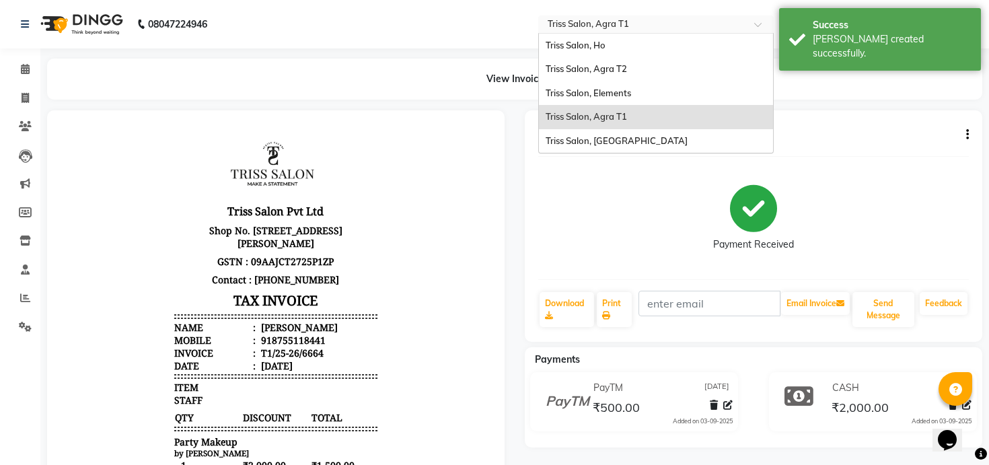
click at [566, 16] on div "Select Location × Triss Salon, Agra T1" at bounding box center [655, 24] width 235 height 18
click at [577, 77] on div "Triss Salon, Agra T2" at bounding box center [656, 69] width 234 height 24
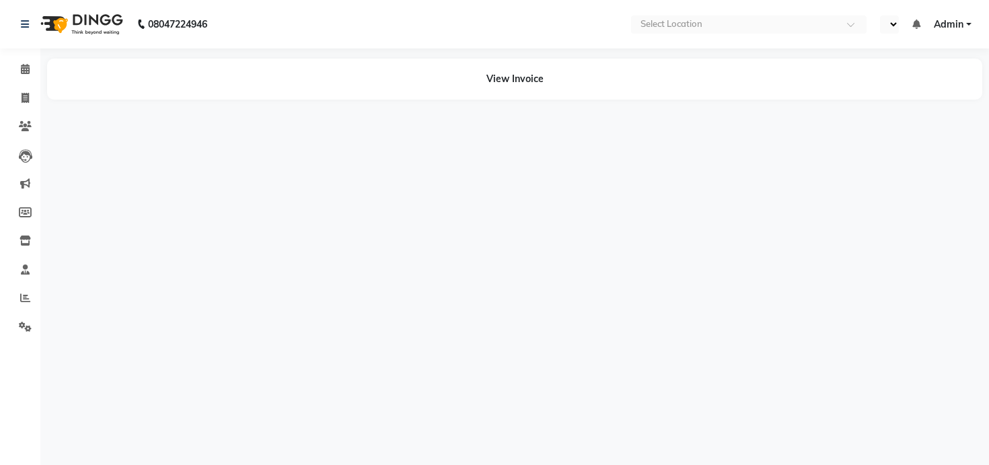
select select "en"
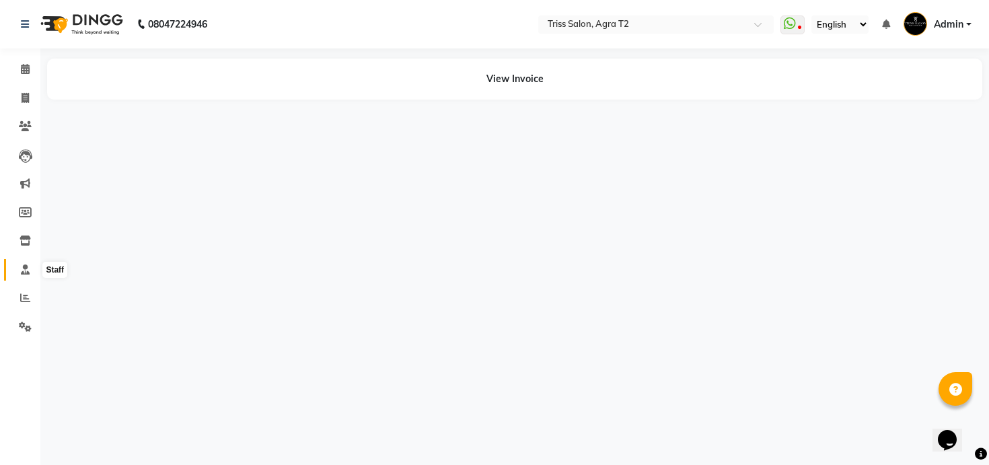
click at [24, 268] on icon at bounding box center [25, 269] width 9 height 10
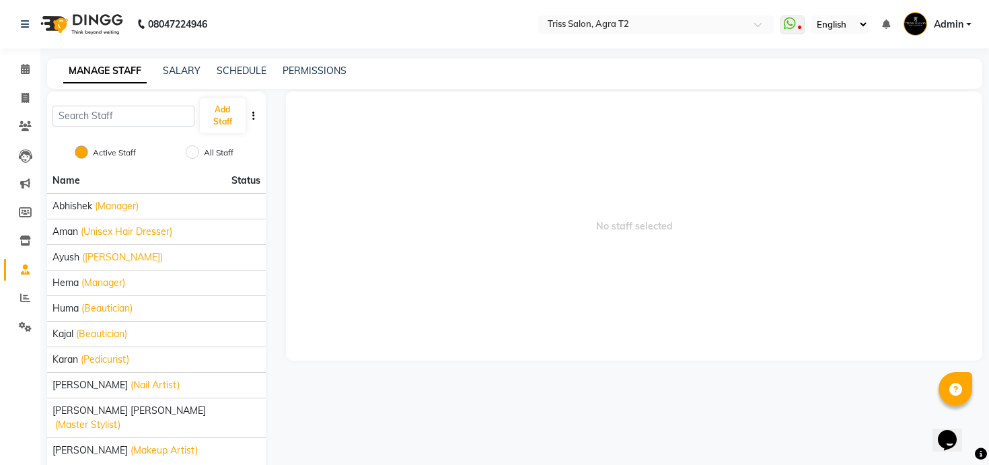
click at [162, 450] on div "Name Status Abhishek (Manager) [PERSON_NAME] (Unisex Hair Dresser) [PERSON_NAME…" at bounding box center [156, 335] width 219 height 334
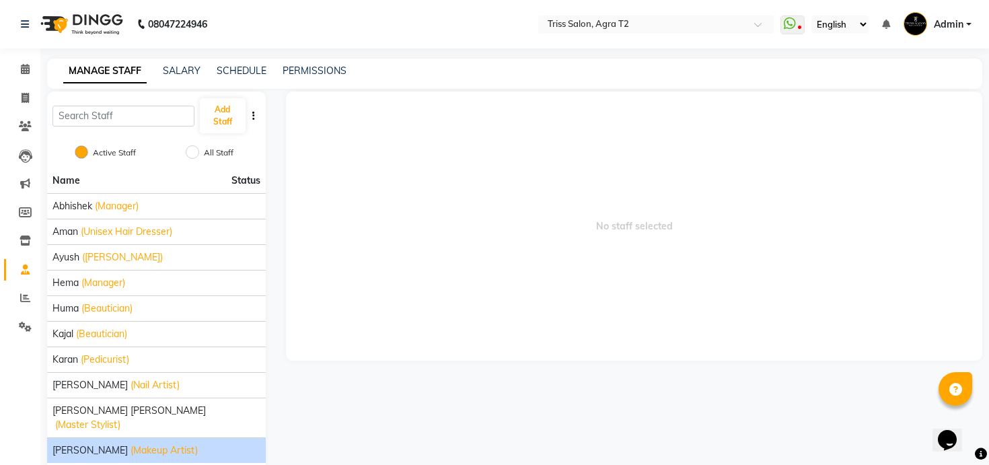
click at [163, 443] on span "(Makeup Artist)" at bounding box center [164, 450] width 67 height 14
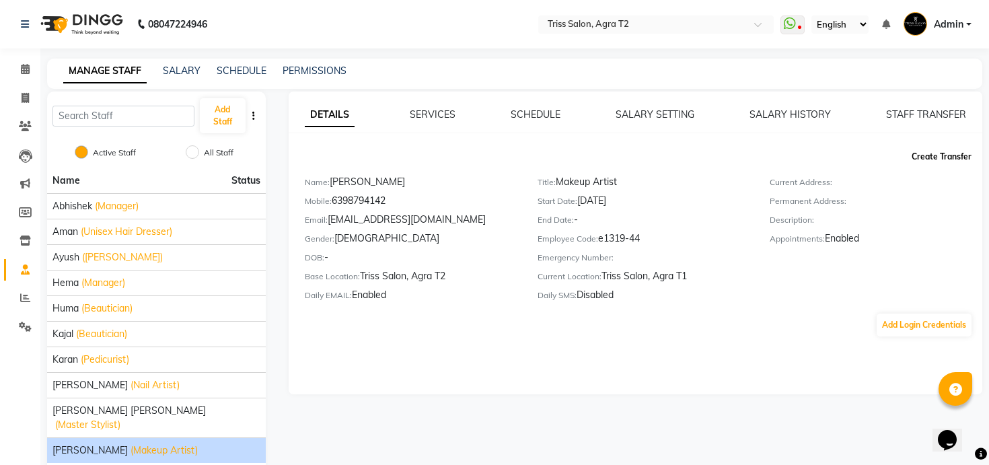
click at [927, 155] on button "Create Transfer" at bounding box center [941, 156] width 71 height 23
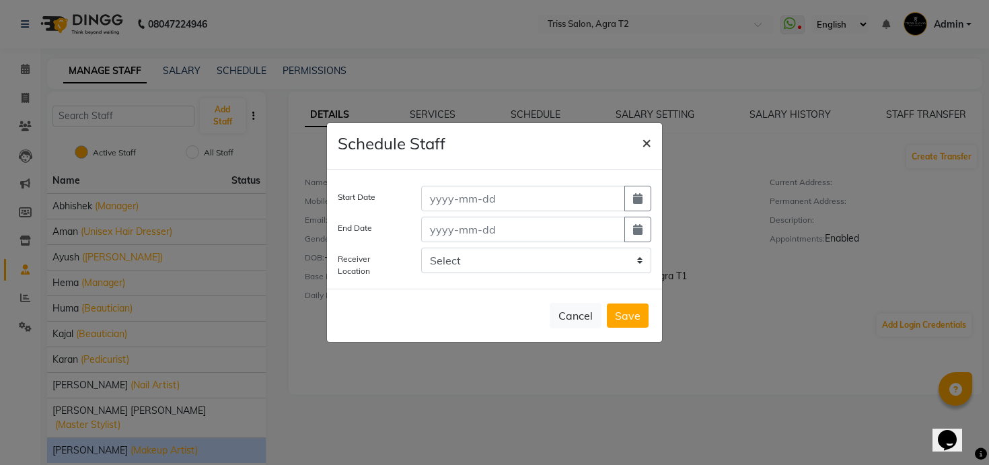
click at [649, 146] on span "×" at bounding box center [646, 142] width 9 height 20
select select
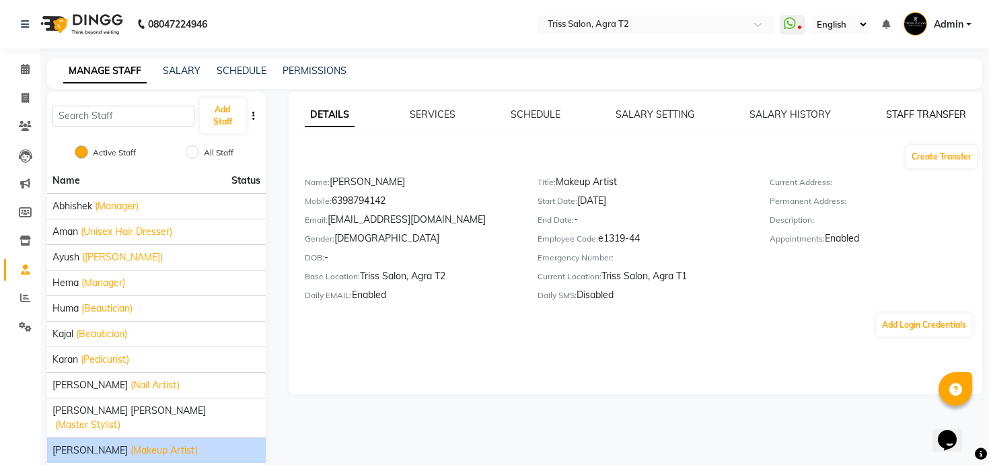
click at [913, 112] on link "STAFF TRANSFER" at bounding box center [926, 114] width 80 height 12
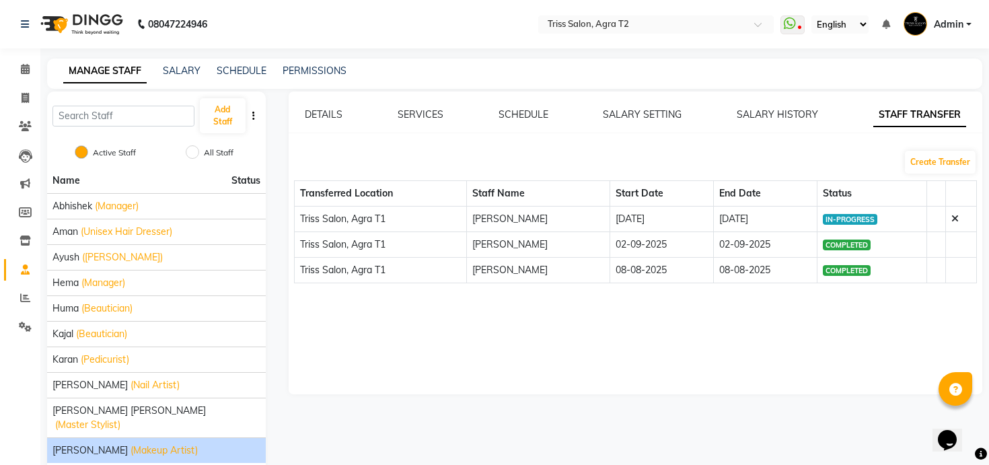
click at [956, 217] on icon at bounding box center [954, 218] width 7 height 9
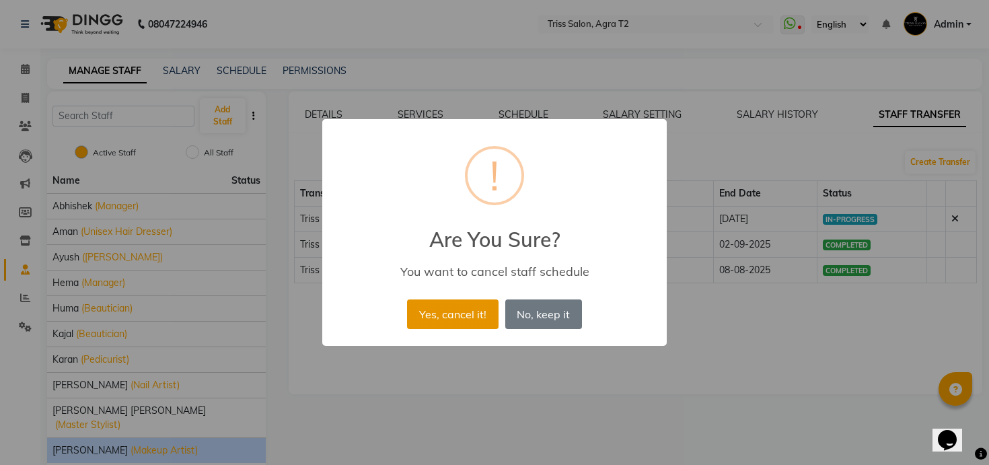
click at [454, 312] on button "Yes, cancel it!" at bounding box center [452, 314] width 91 height 30
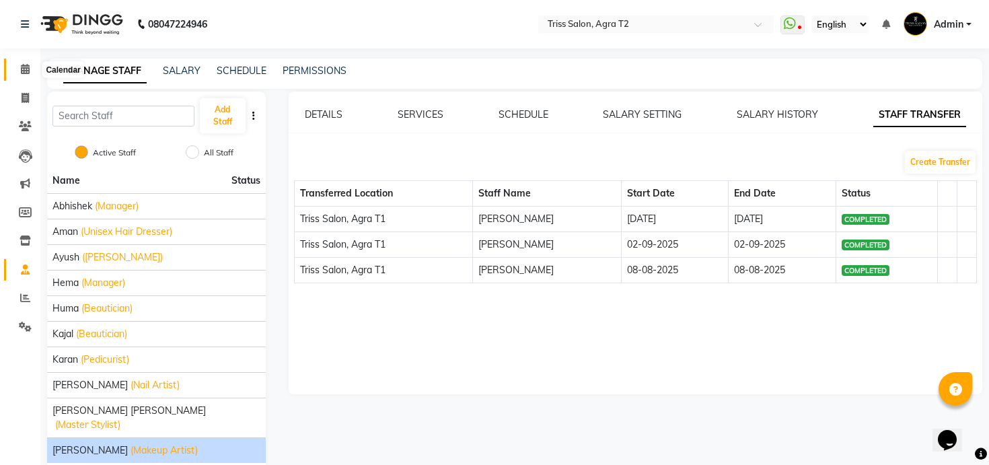
click at [20, 65] on span at bounding box center [25, 69] width 24 height 15
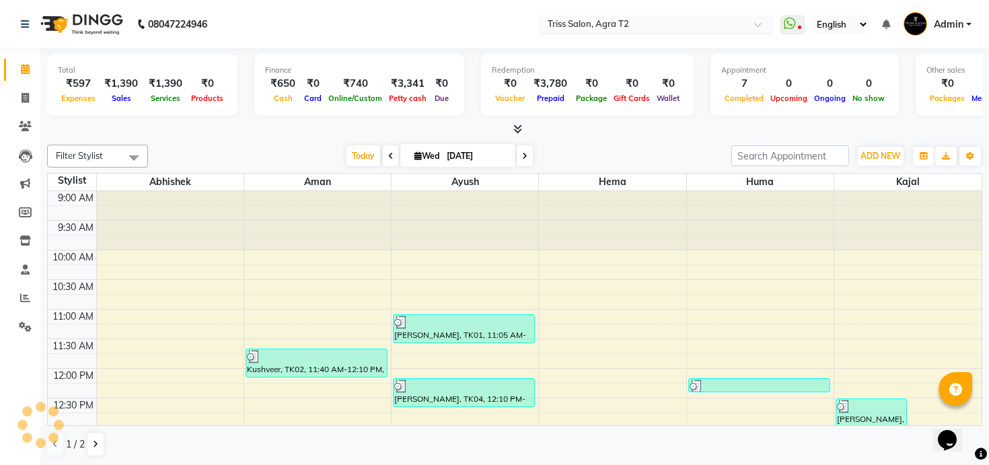
click at [595, 20] on input "text" at bounding box center [642, 25] width 195 height 13
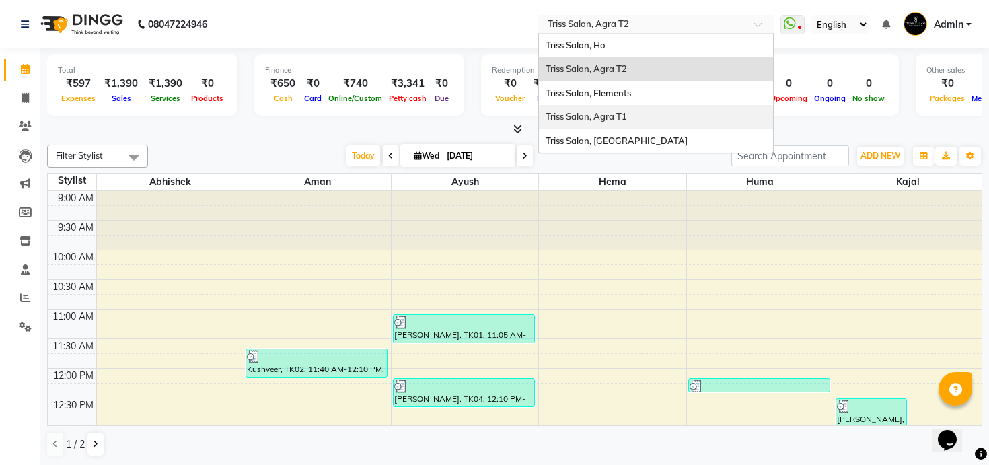
click at [591, 116] on span "Triss Salon, Agra T1" at bounding box center [586, 116] width 81 height 11
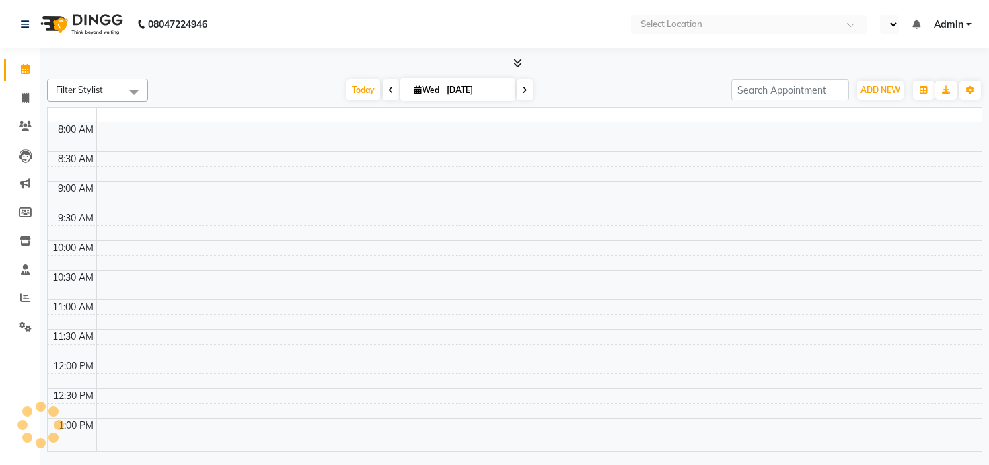
select select "en"
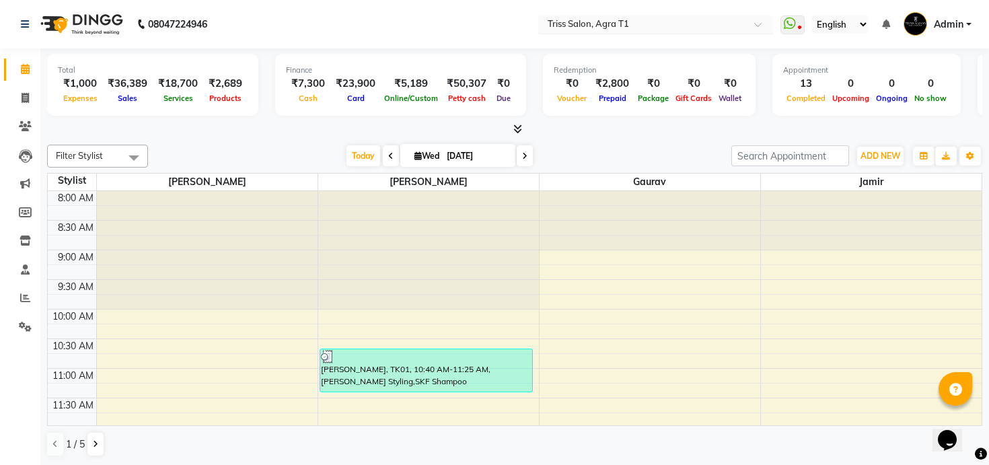
click at [597, 20] on input "text" at bounding box center [642, 25] width 195 height 13
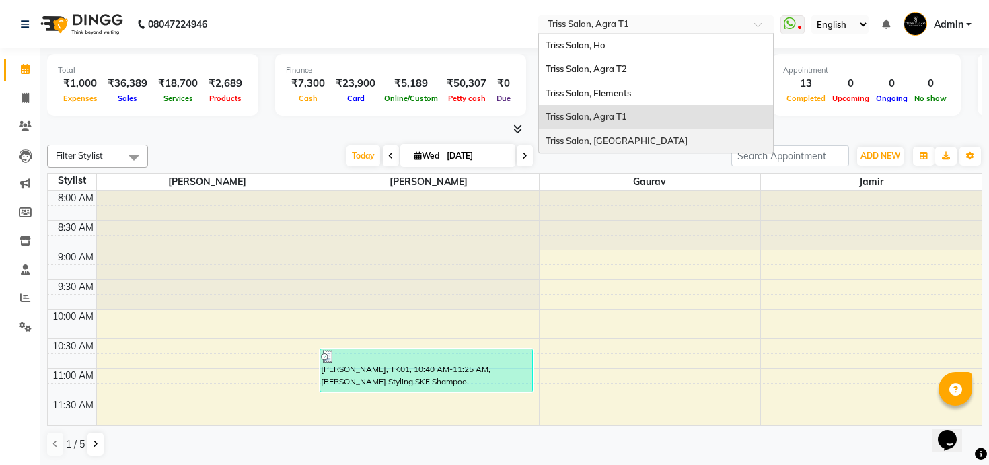
click at [611, 133] on div "Triss Salon, [GEOGRAPHIC_DATA]" at bounding box center [656, 141] width 234 height 24
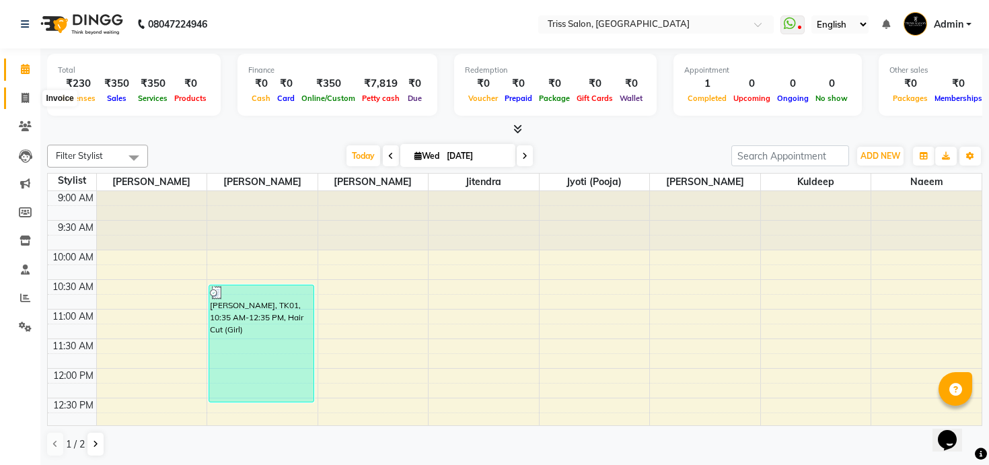
click at [36, 91] on span at bounding box center [25, 98] width 24 height 15
select select "service"
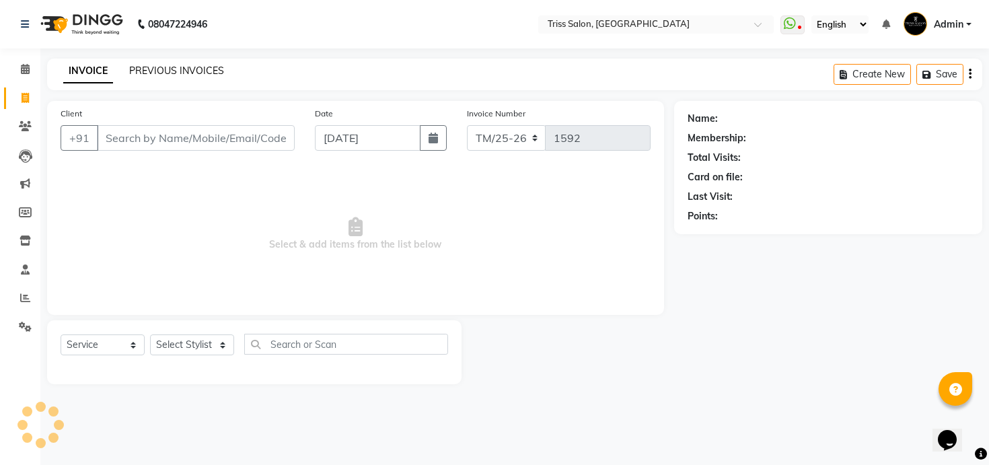
click at [179, 68] on link "PREVIOUS INVOICES" at bounding box center [176, 71] width 95 height 12
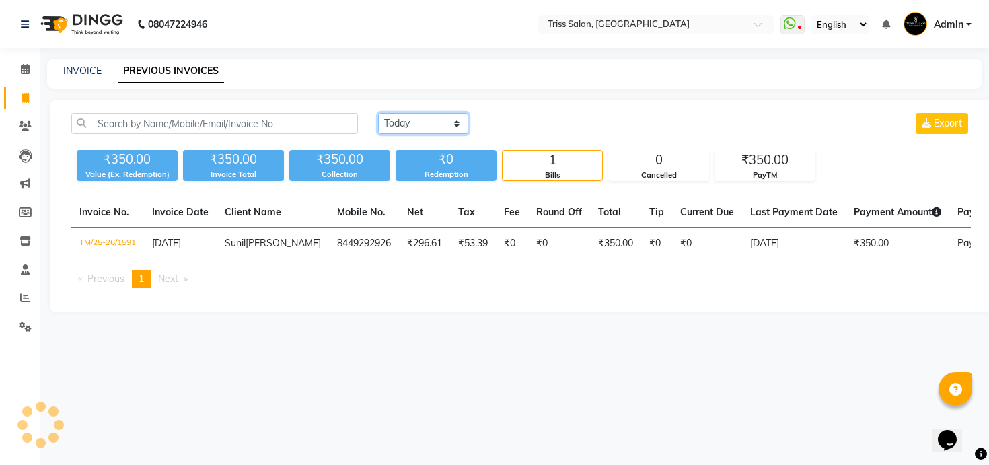
click at [394, 123] on select "[DATE] [DATE] Custom Range" at bounding box center [423, 123] width 90 height 21
select select "range"
click at [378, 113] on select "[DATE] [DATE] Custom Range" at bounding box center [423, 123] width 90 height 21
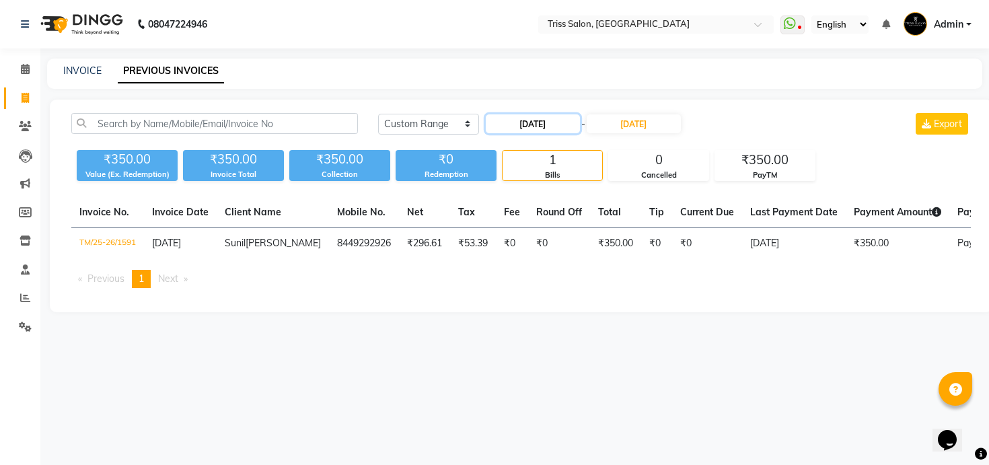
click at [515, 129] on input "[DATE]" at bounding box center [533, 123] width 94 height 19
select select "9"
select select "2025"
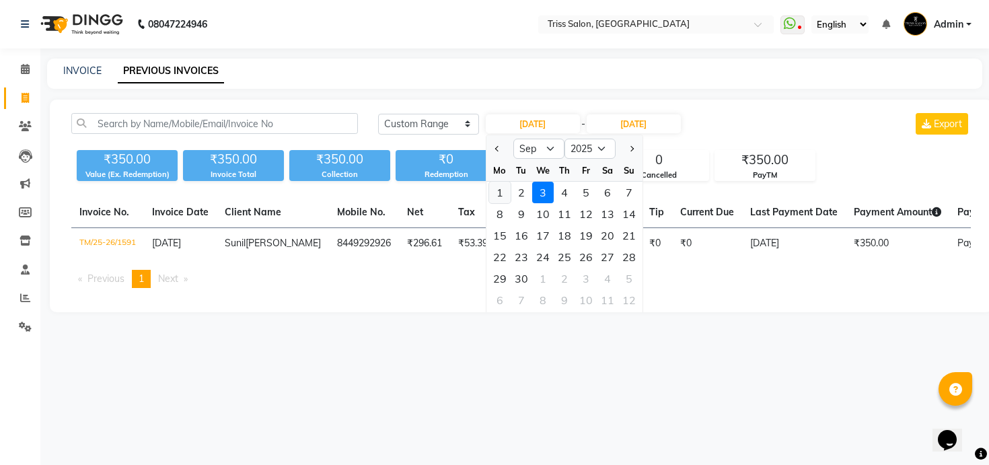
click at [504, 188] on div "1" at bounding box center [500, 193] width 22 height 22
type input "[DATE]"
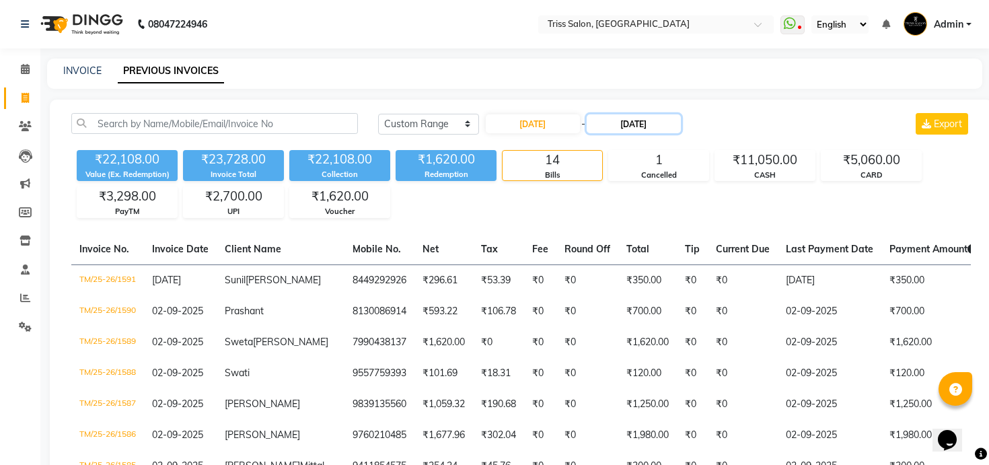
click at [628, 121] on input "[DATE]" at bounding box center [634, 123] width 94 height 19
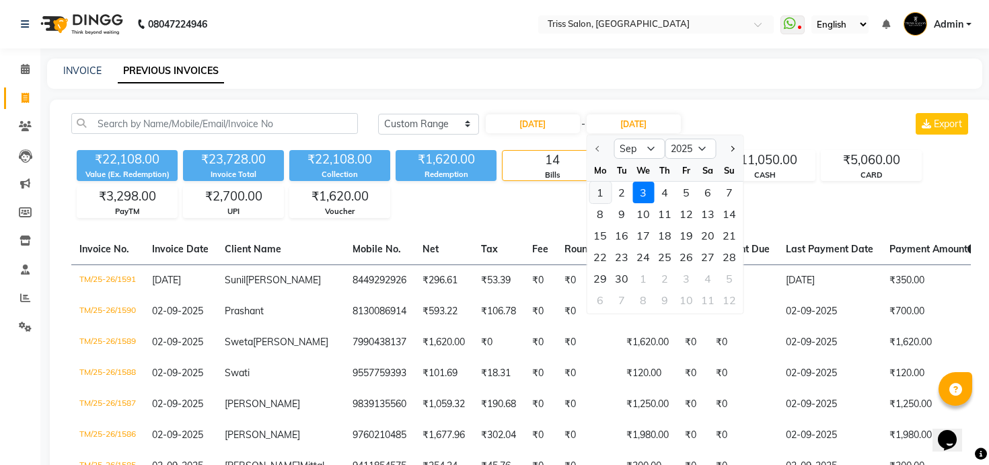
click at [605, 194] on div "1" at bounding box center [600, 193] width 22 height 22
type input "[DATE]"
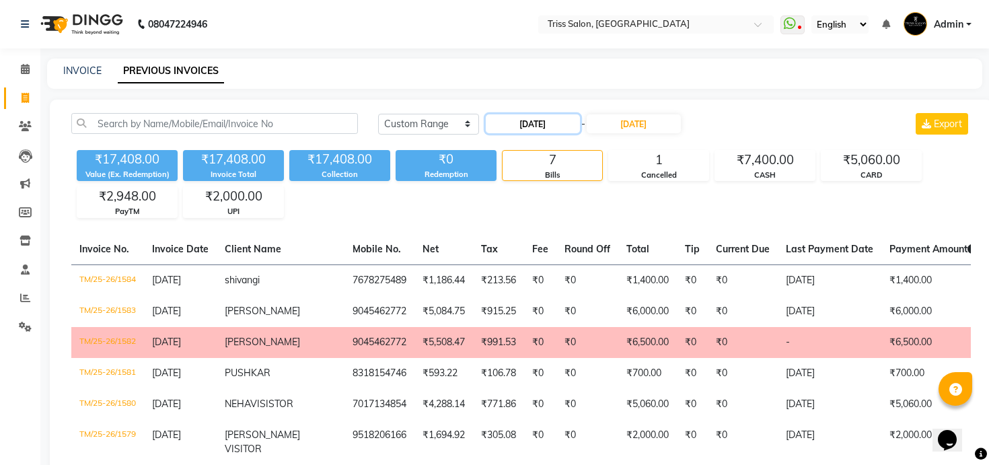
click at [546, 123] on input "[DATE]" at bounding box center [533, 123] width 94 height 19
select select "9"
select select "2025"
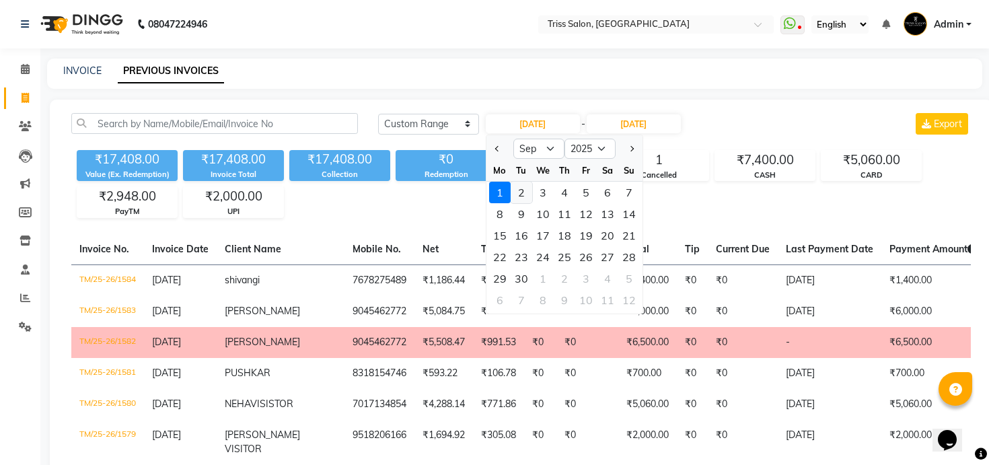
click at [515, 196] on div "2" at bounding box center [522, 193] width 22 height 22
type input "02-09-2025"
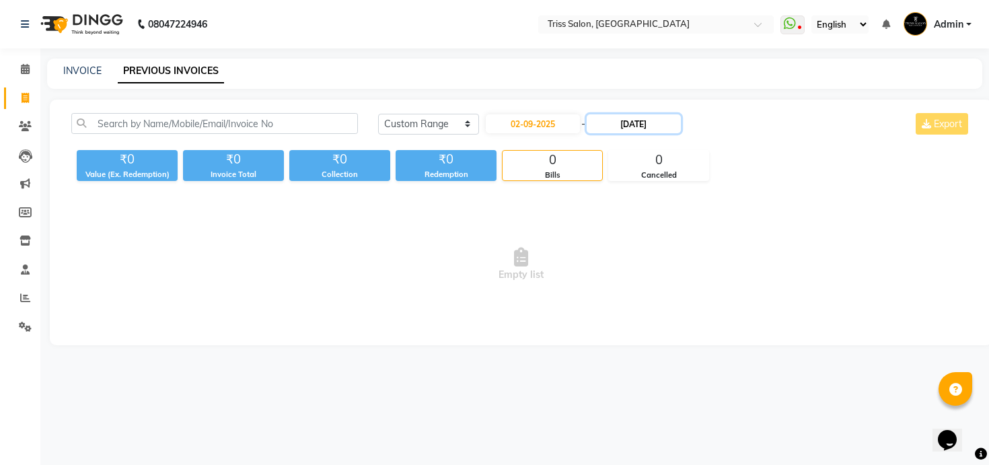
click at [614, 126] on input "[DATE]" at bounding box center [634, 123] width 94 height 19
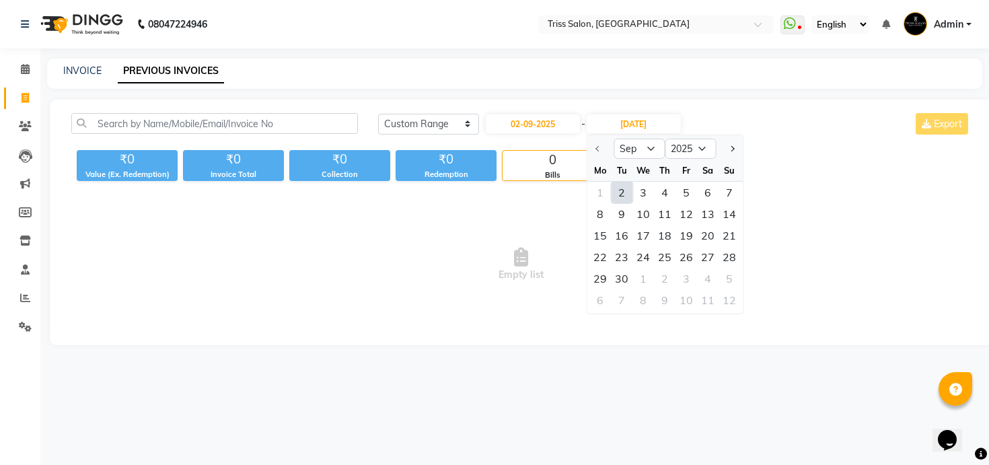
click at [621, 189] on div "2" at bounding box center [622, 193] width 22 height 22
type input "02-09-2025"
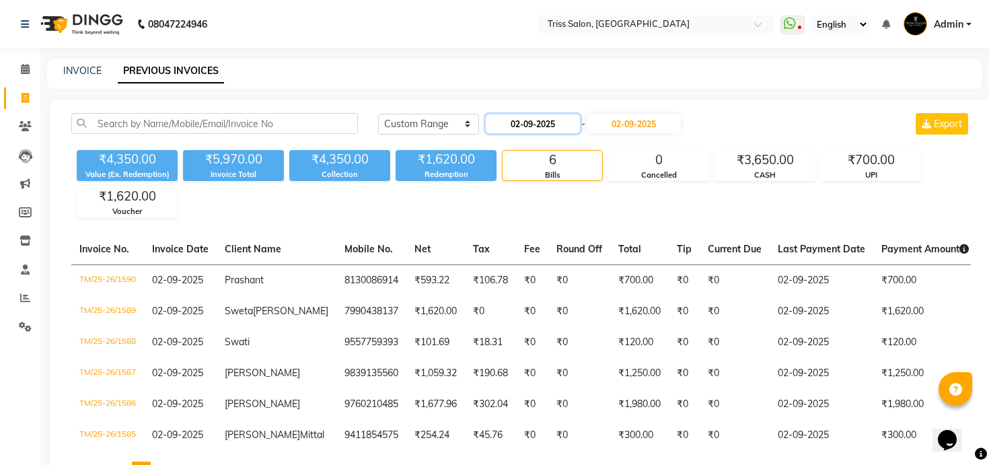
click at [517, 124] on input "02-09-2025" at bounding box center [533, 123] width 94 height 19
select select "9"
select select "2025"
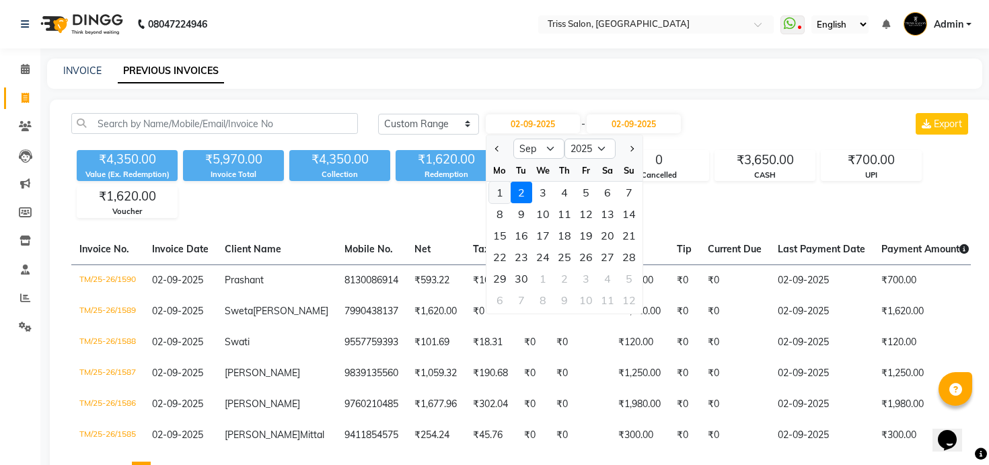
click at [503, 192] on div "1" at bounding box center [500, 193] width 22 height 22
type input "[DATE]"
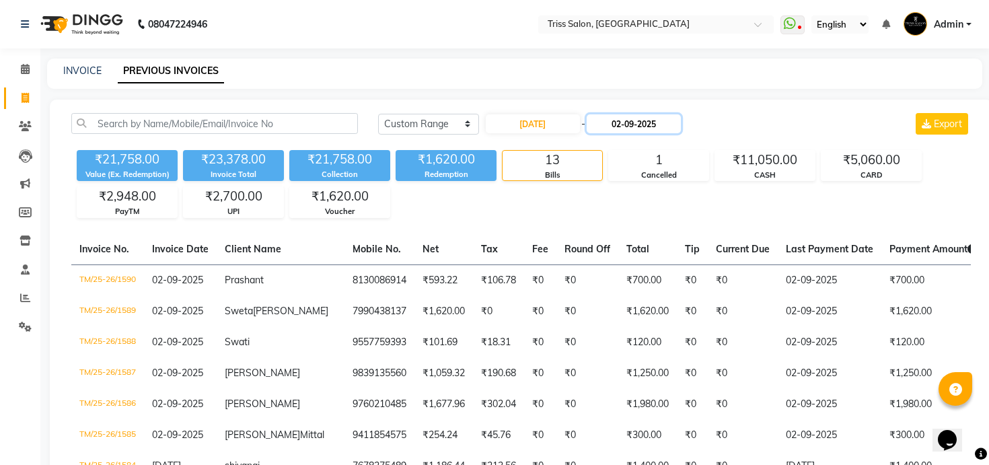
click at [630, 117] on input "02-09-2025" at bounding box center [634, 123] width 94 height 19
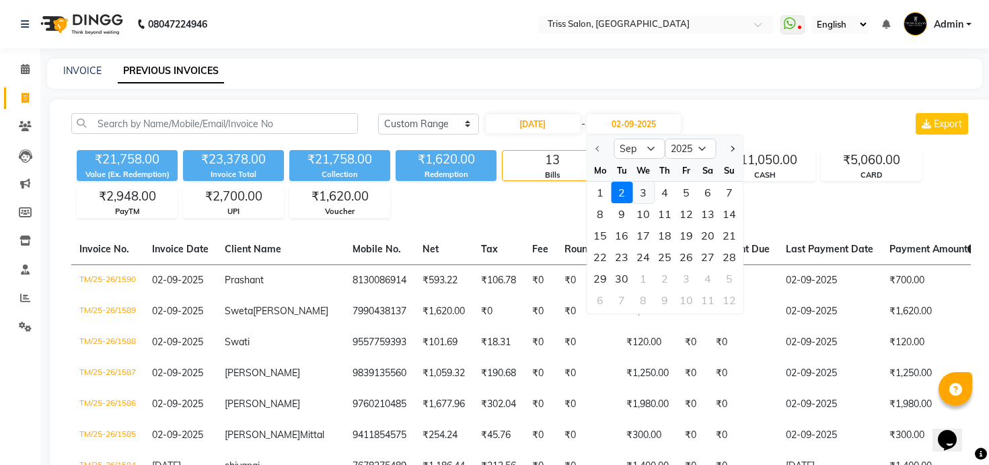
click at [647, 190] on div "3" at bounding box center [643, 193] width 22 height 22
type input "03-09-2025"
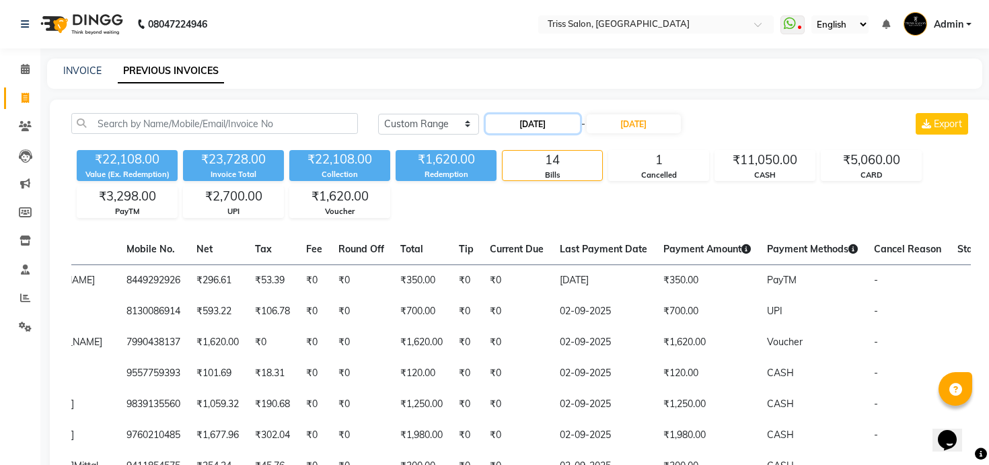
click at [533, 126] on input "[DATE]" at bounding box center [533, 123] width 94 height 19
select select "9"
select select "2025"
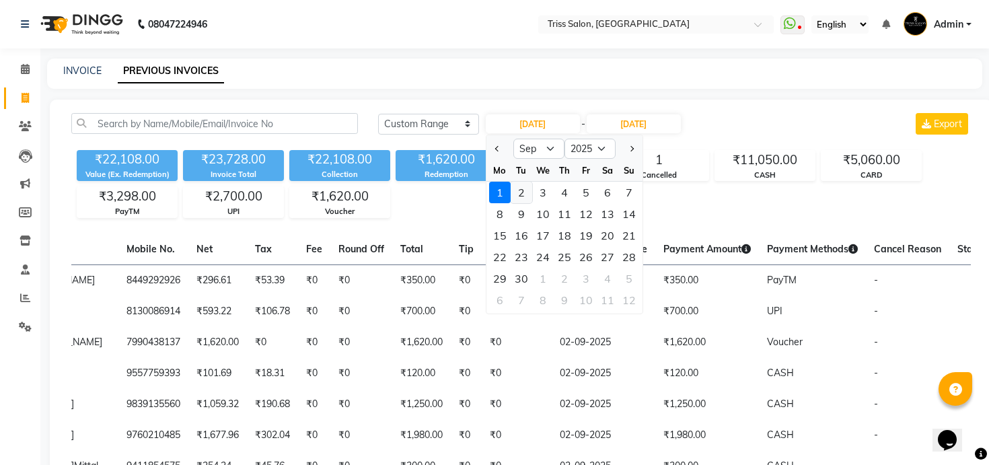
click at [525, 192] on div "2" at bounding box center [522, 193] width 22 height 22
type input "02-09-2025"
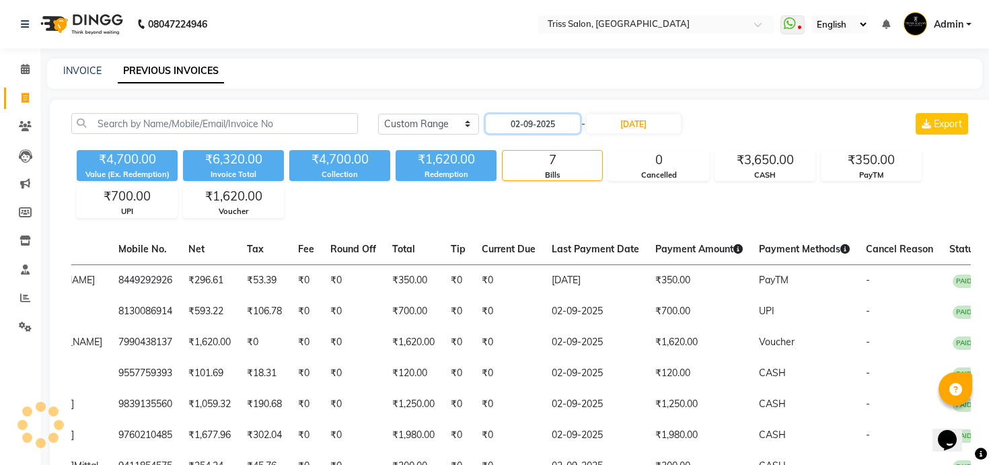
scroll to position [0, 203]
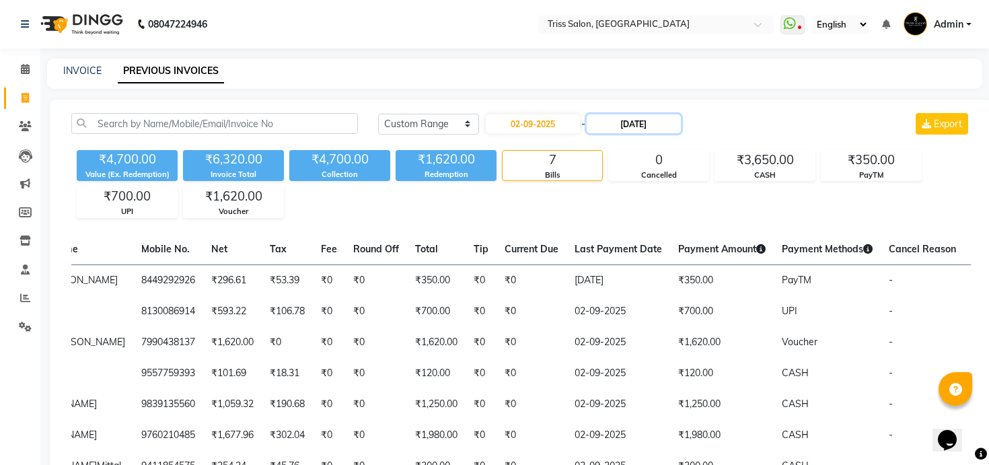
click at [618, 126] on input "03-09-2025" at bounding box center [634, 123] width 94 height 19
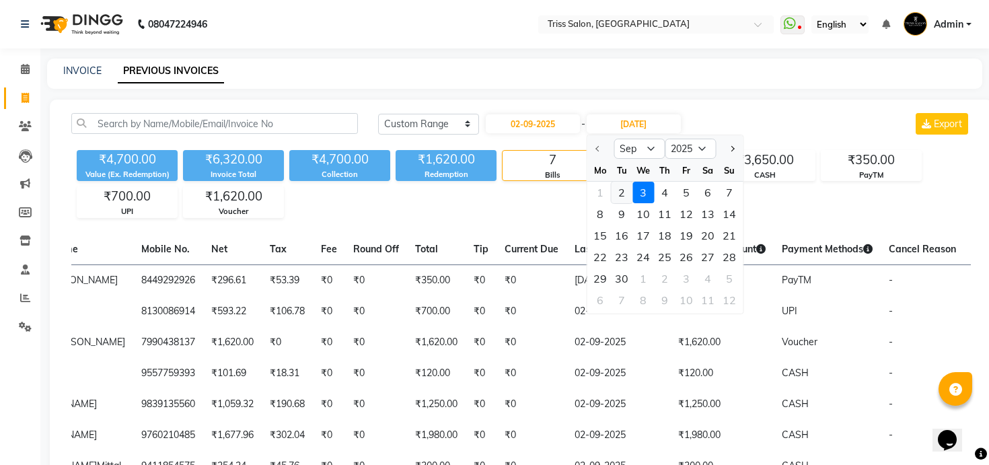
click at [620, 191] on div "2" at bounding box center [622, 193] width 22 height 22
type input "02-09-2025"
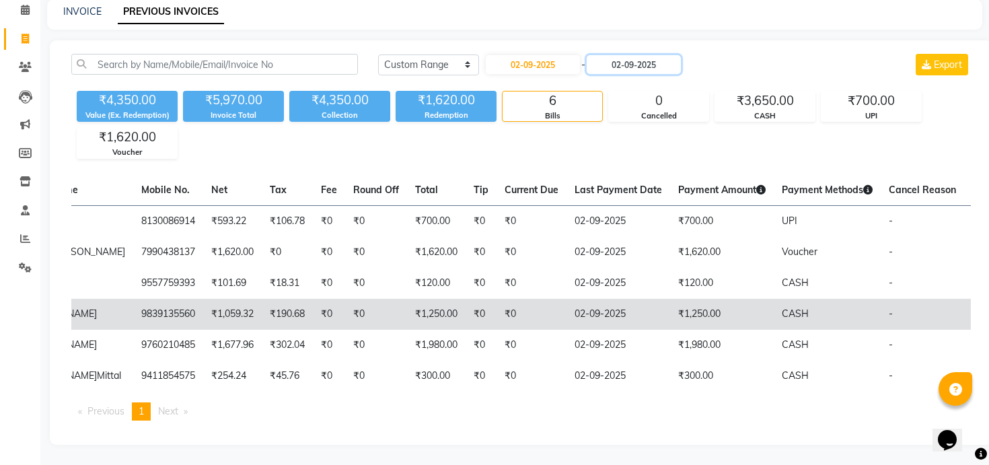
scroll to position [0, 0]
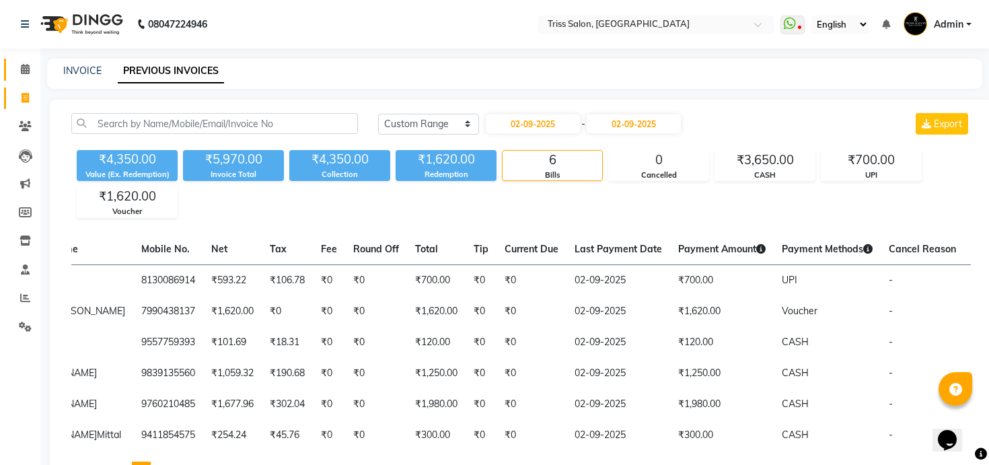
click at [27, 59] on link "Calendar" at bounding box center [20, 70] width 32 height 22
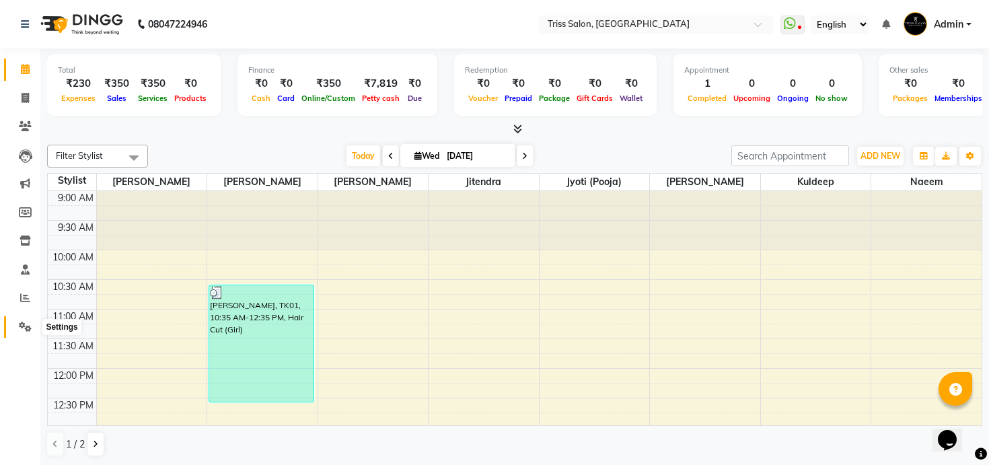
click at [21, 320] on span at bounding box center [25, 327] width 24 height 15
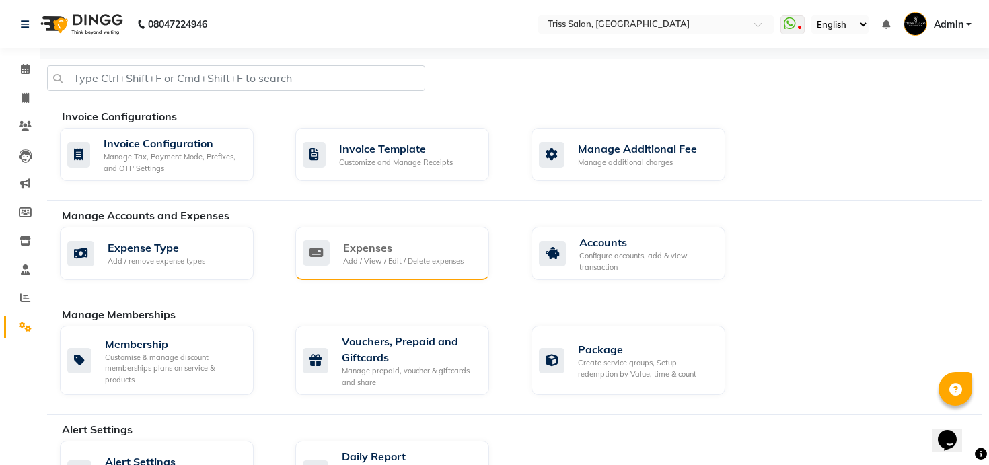
click at [412, 256] on div "Add / View / Edit / Delete expenses" at bounding box center [403, 261] width 120 height 11
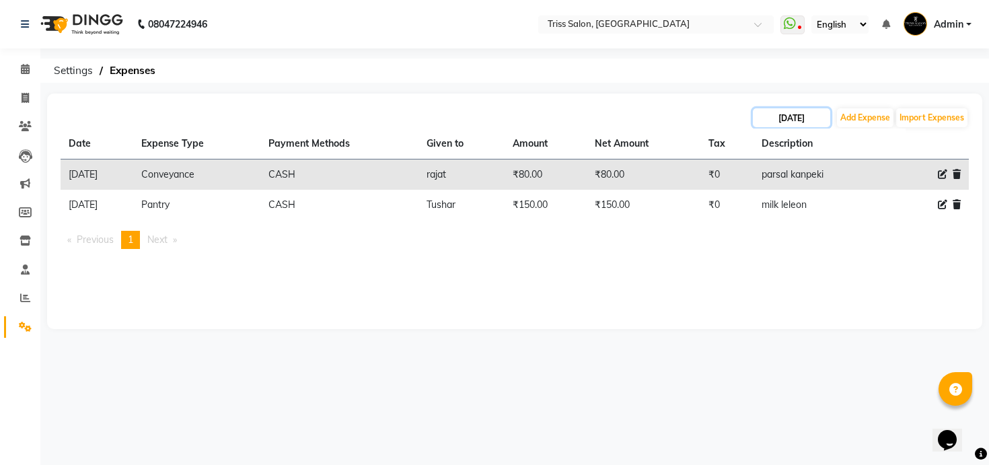
click at [803, 118] on input "03-09-2025" at bounding box center [791, 117] width 77 height 19
select select "9"
select select "2025"
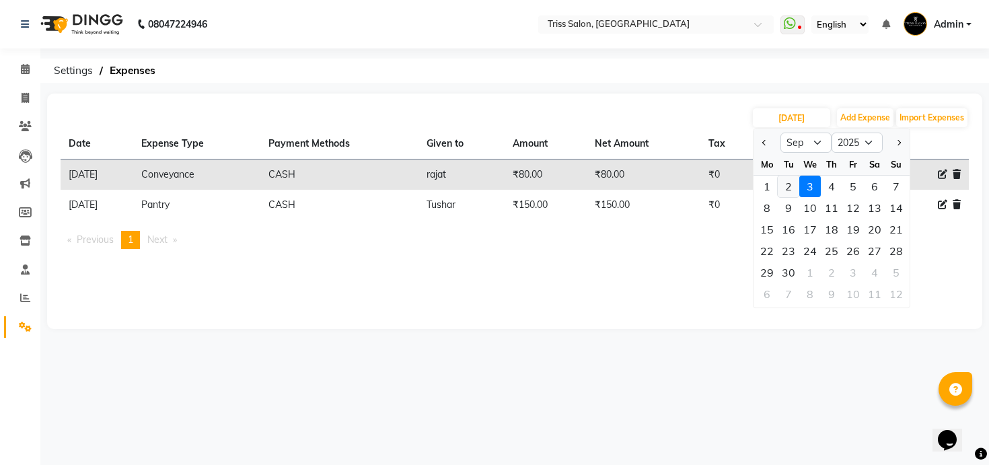
click at [793, 186] on div "2" at bounding box center [789, 187] width 22 height 22
type input "02-09-2025"
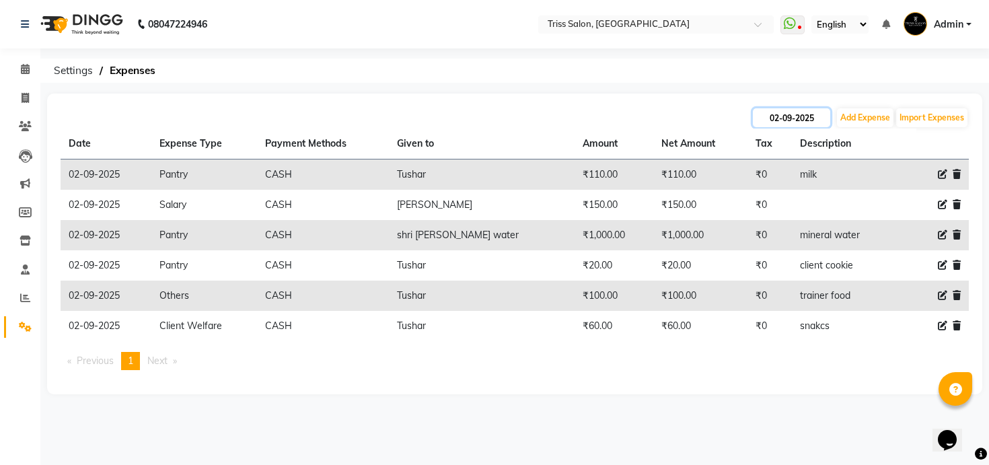
click at [771, 113] on input "02-09-2025" at bounding box center [791, 117] width 77 height 19
select select "9"
select select "2025"
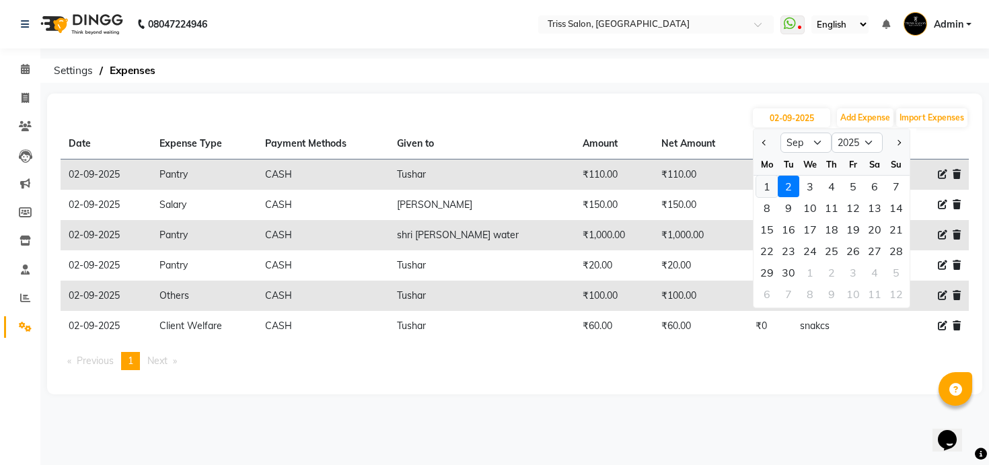
click at [771, 178] on div "1" at bounding box center [767, 187] width 22 height 22
type input "[DATE]"
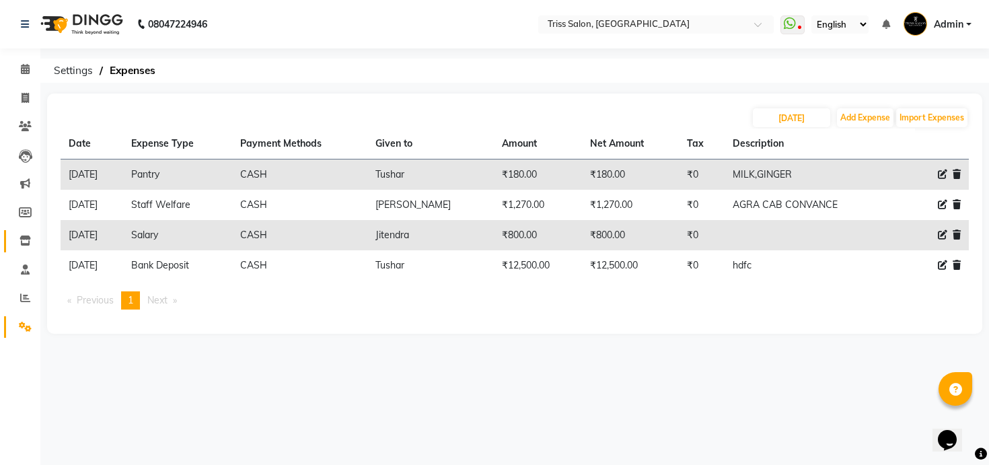
click at [29, 234] on span at bounding box center [25, 240] width 24 height 15
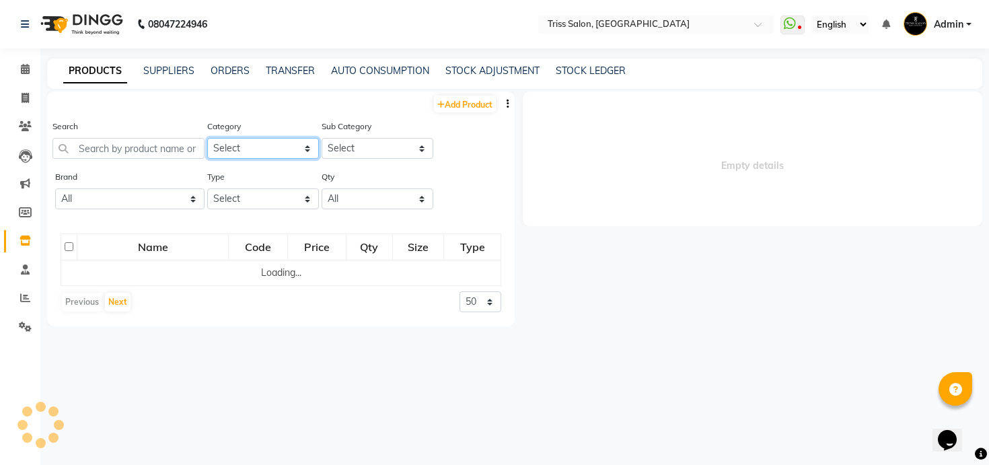
click at [264, 151] on select "Select PH Keune GK Moroccan Oil 3TenX K18 Schwarzkopf Mintree Kanpeki Thalgo Ot…" at bounding box center [263, 148] width 112 height 21
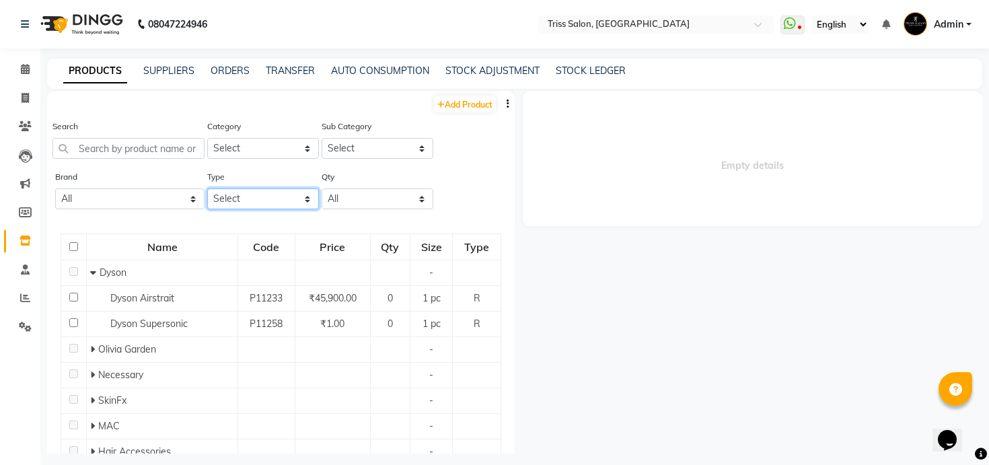
click at [225, 205] on select "Select Both Retail Consumable" at bounding box center [263, 198] width 112 height 21
click at [165, 196] on select "All 3tenx Cc Dyson Gk Kanpeki Keune Mac Mintree Moraccanoil Moroccanoil Necessa…" at bounding box center [129, 198] width 149 height 21
select select "dyson"
click at [55, 188] on select "All 3tenx Cc Dyson Gk Kanpeki Keune Mac Mintree Moraccanoil Moroccanoil Necessa…" at bounding box center [129, 198] width 149 height 21
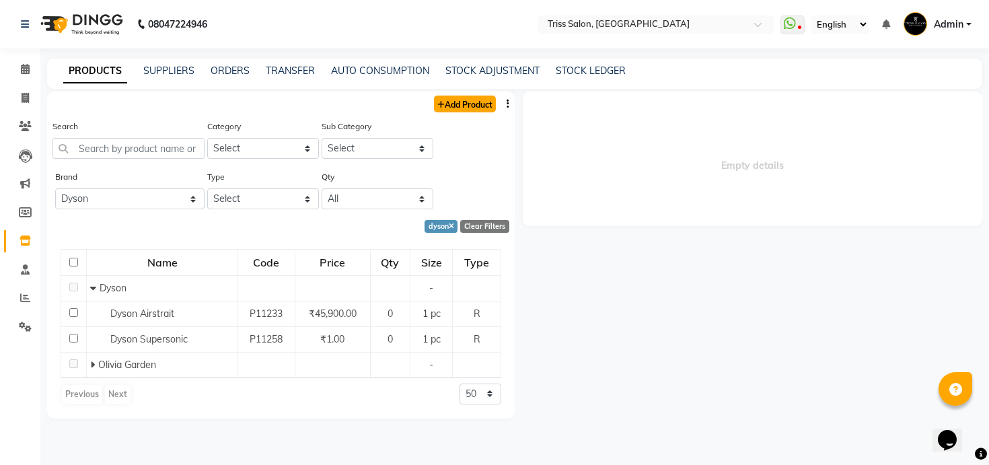
click at [483, 108] on link "Add Product" at bounding box center [465, 104] width 62 height 17
select select "true"
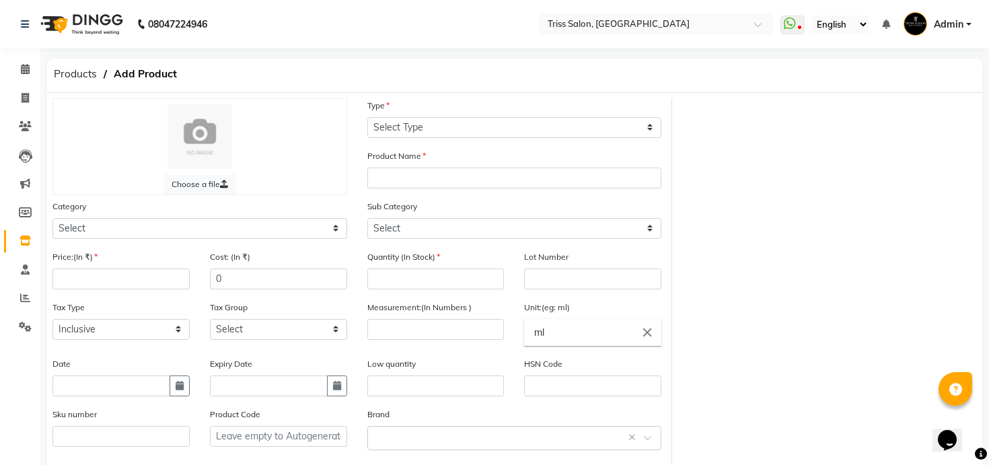
click at [478, 141] on div "Type Select Type Both Retail Consumable" at bounding box center [514, 123] width 315 height 50
click at [478, 129] on select "Select Type Both Retail Consumable" at bounding box center [514, 127] width 295 height 21
select select "R"
click at [367, 117] on select "Select Type Both Retail Consumable" at bounding box center [514, 127] width 295 height 21
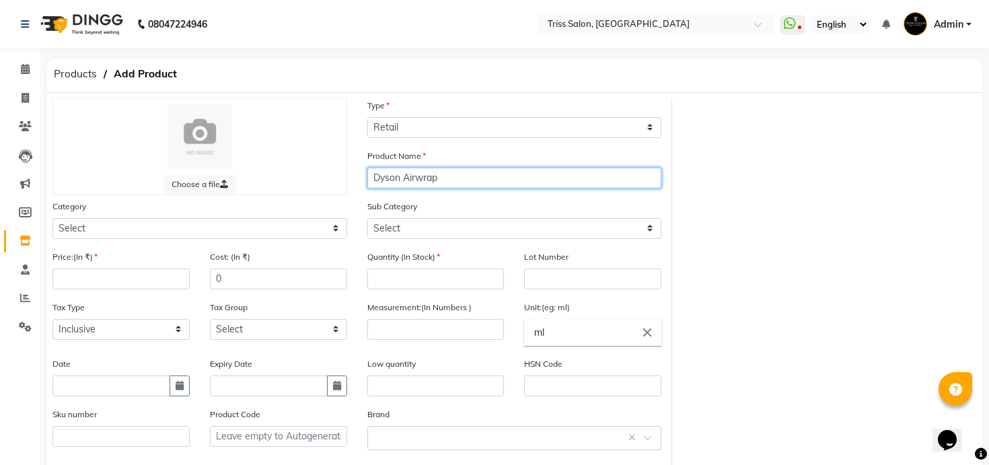
type input "Dyson Airwrap"
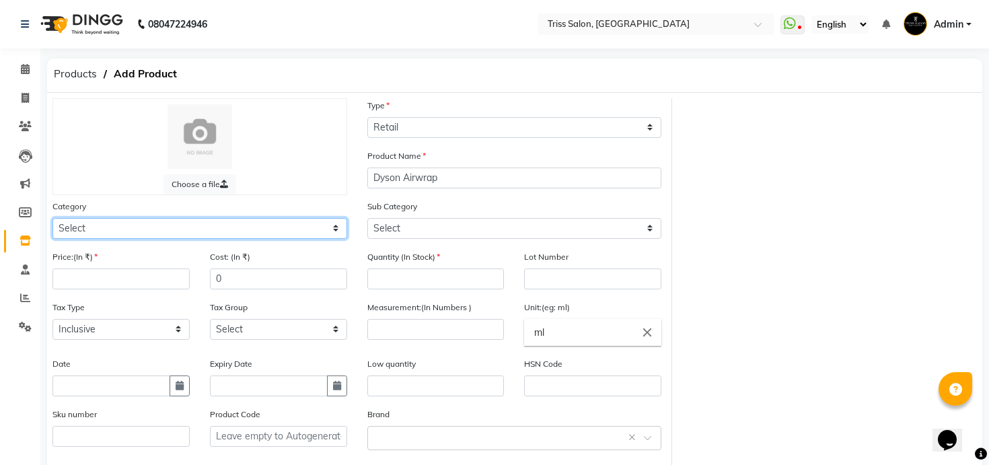
select select "367301000"
click at [52, 218] on select "Select PH Keune GK Moroccan Oil 3TenX K18 Schwarzkopf Mintree Kanpeki Thalgo Ot…" at bounding box center [199, 228] width 295 height 21
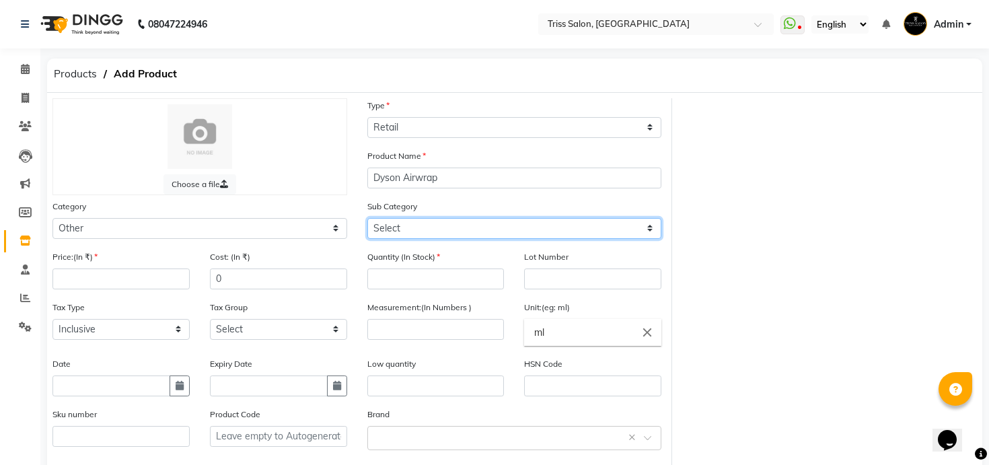
select select "367301006"
click at [367, 218] on select "Select Dyson Olivia Garden Necessary SkinFx MAC Hair Accessories Other" at bounding box center [514, 228] width 295 height 21
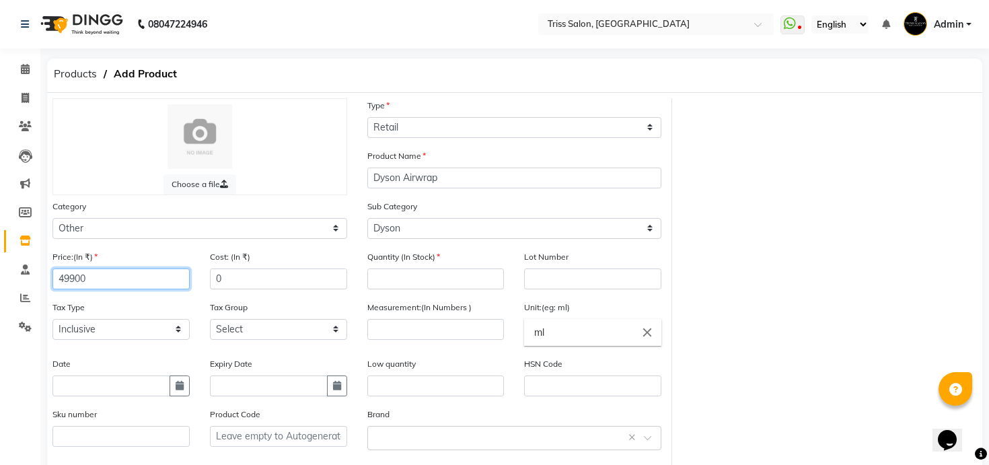
type input "49900"
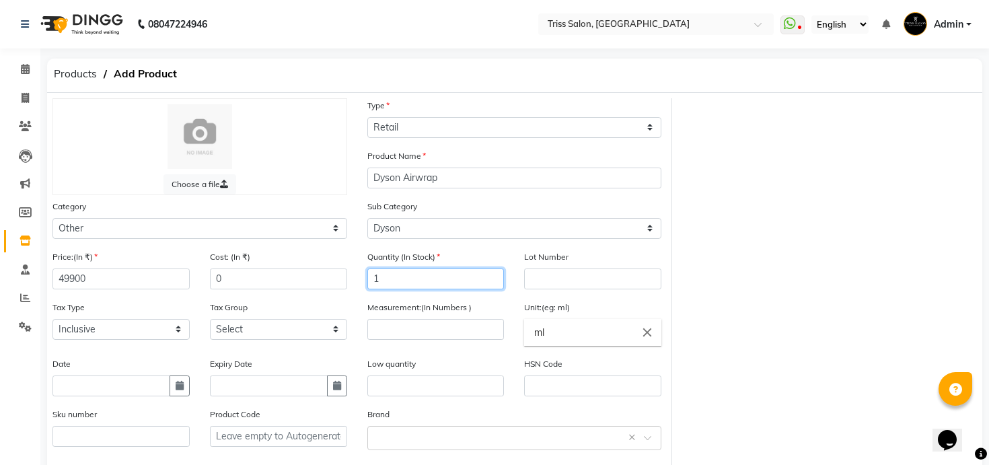
type input "1"
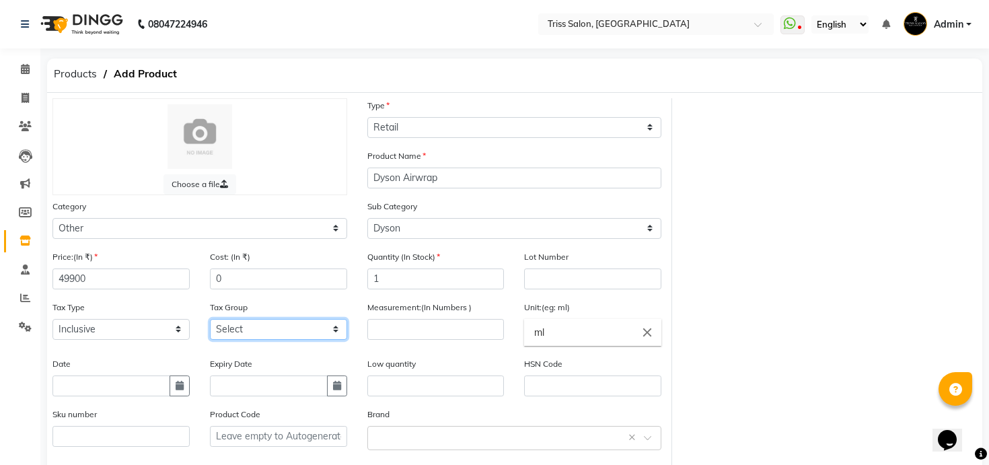
select select "1366"
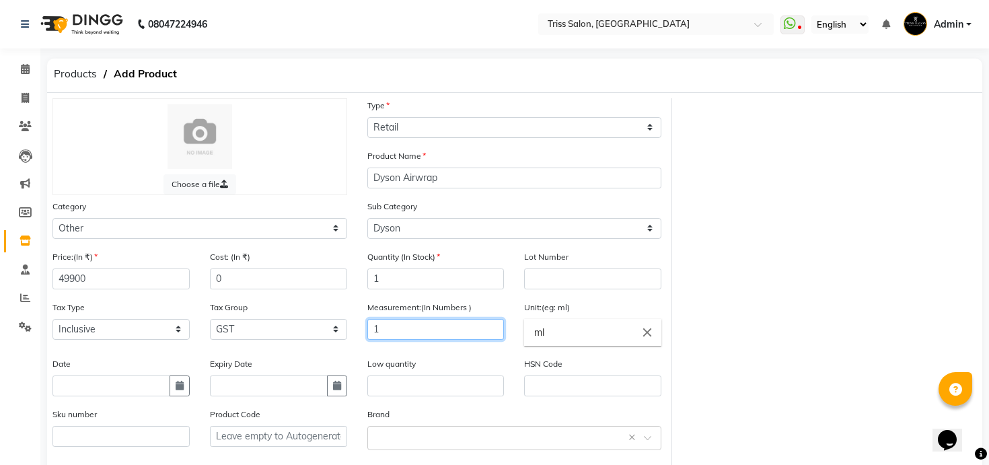
type input "1"
type input "pc"
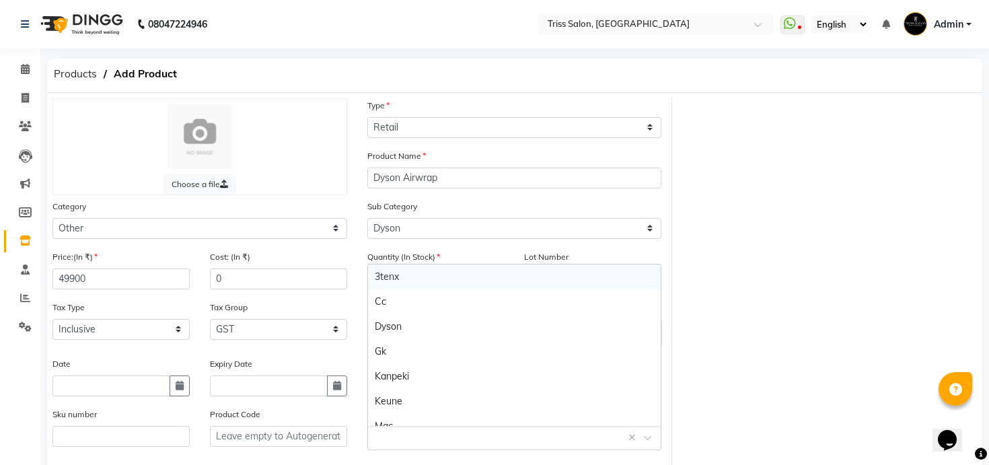
click at [475, 443] on input "text" at bounding box center [501, 437] width 253 height 14
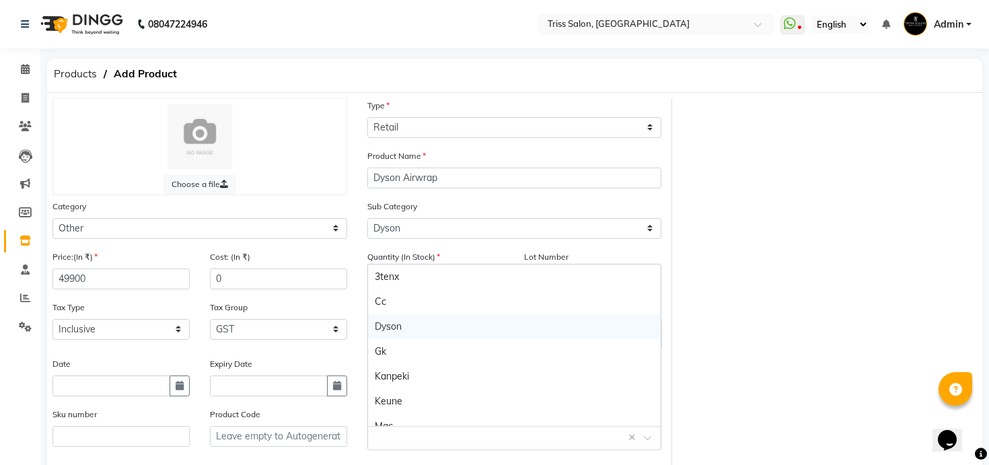
click at [410, 330] on div "Dyson" at bounding box center [514, 326] width 293 height 25
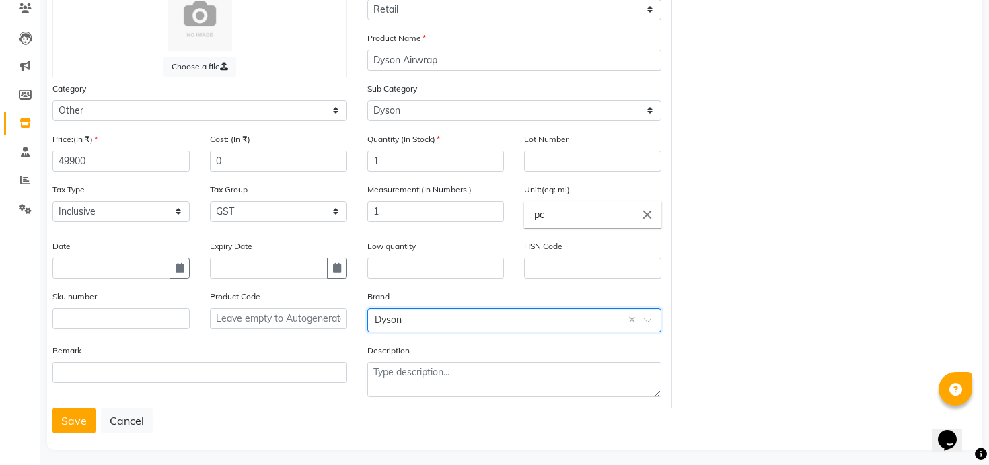
scroll to position [125, 0]
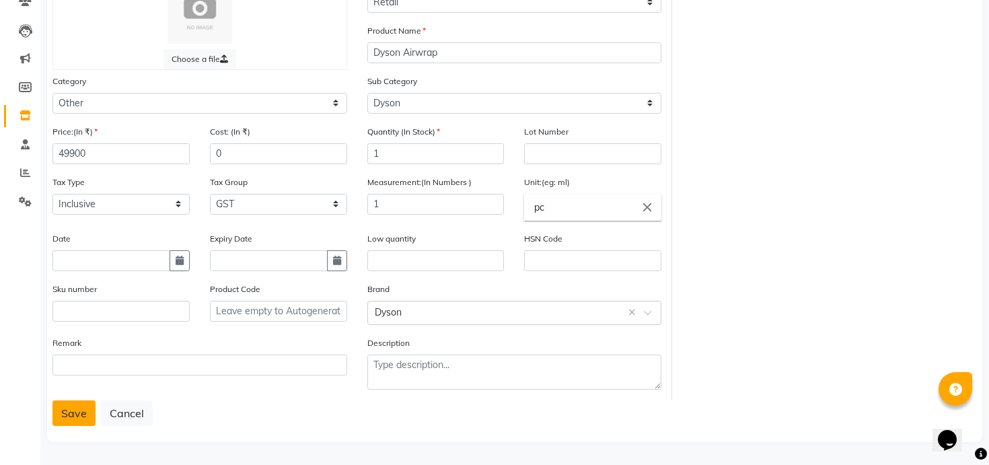
click at [85, 403] on button "Save" at bounding box center [73, 413] width 43 height 26
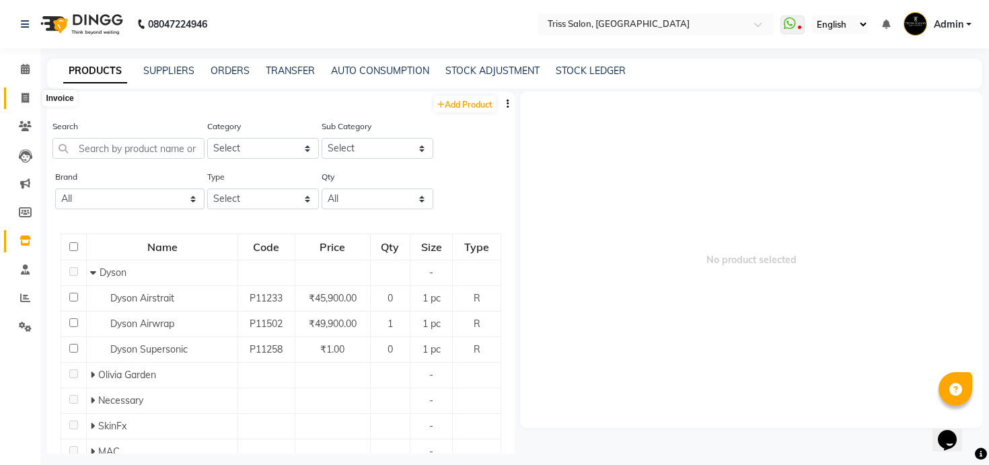
click at [20, 93] on span at bounding box center [25, 98] width 24 height 15
select select "service"
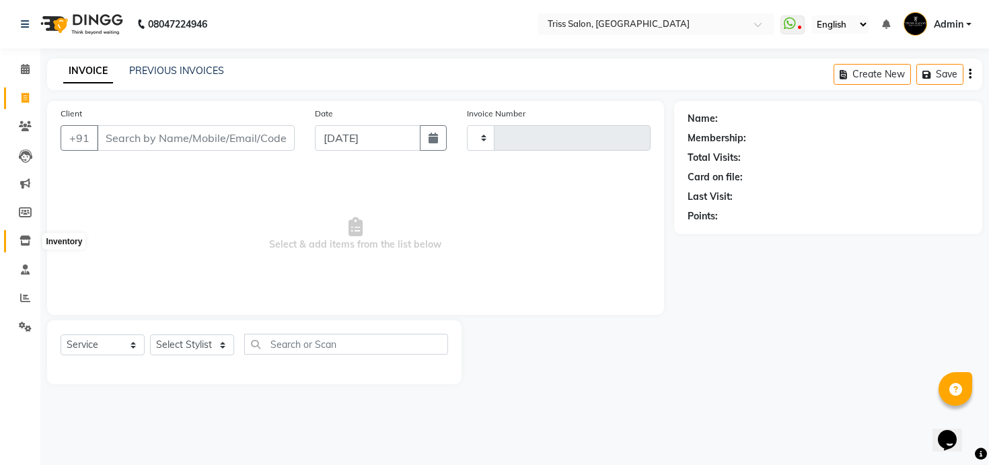
click at [29, 242] on icon at bounding box center [25, 240] width 11 height 10
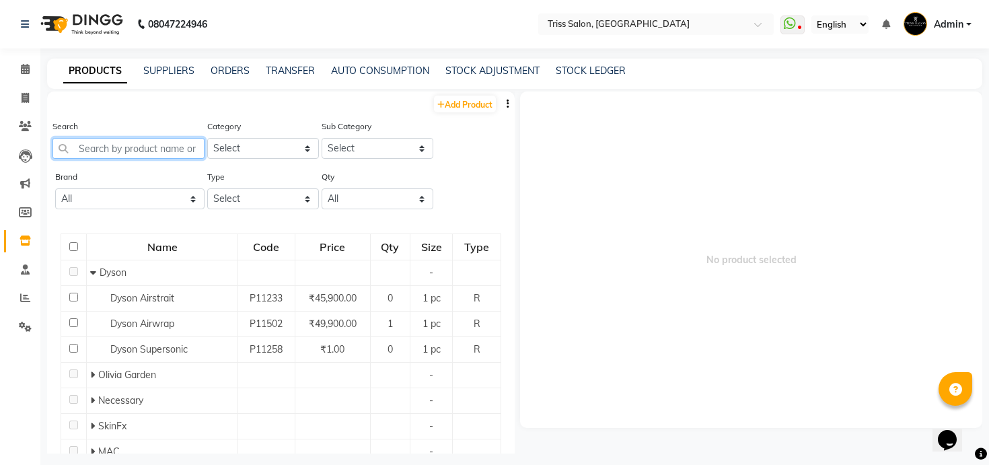
click at [183, 151] on input "text" at bounding box center [128, 148] width 152 height 21
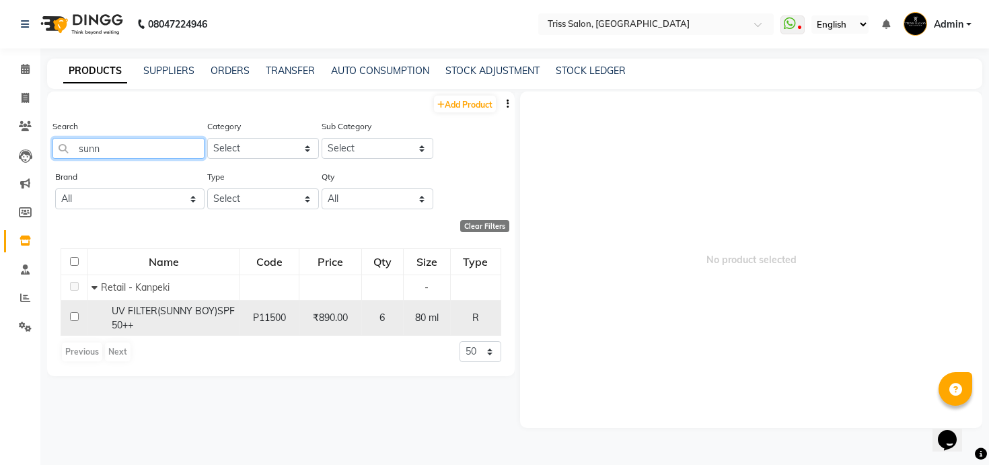
type input "sunn"
click at [183, 314] on span "UV FILTER(SUNNY BOY)SPF 50++" at bounding box center [173, 318] width 123 height 26
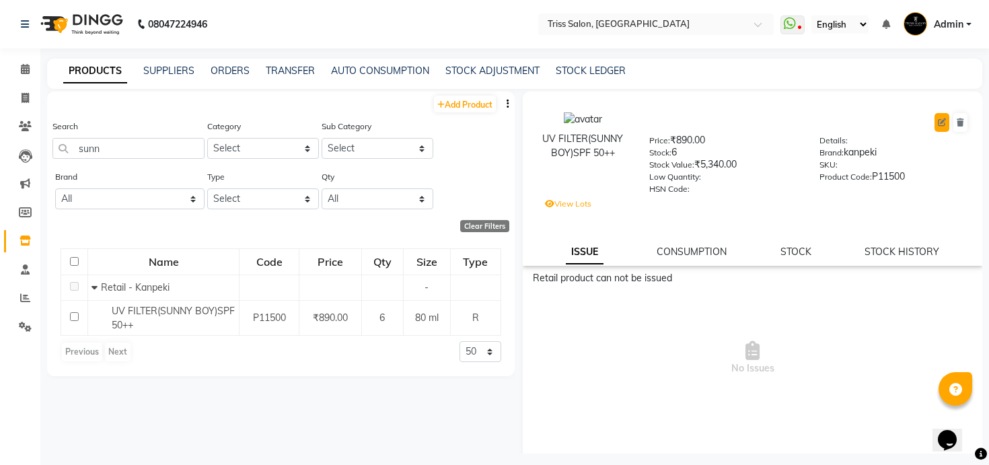
click at [936, 120] on button at bounding box center [941, 122] width 15 height 19
select select "true"
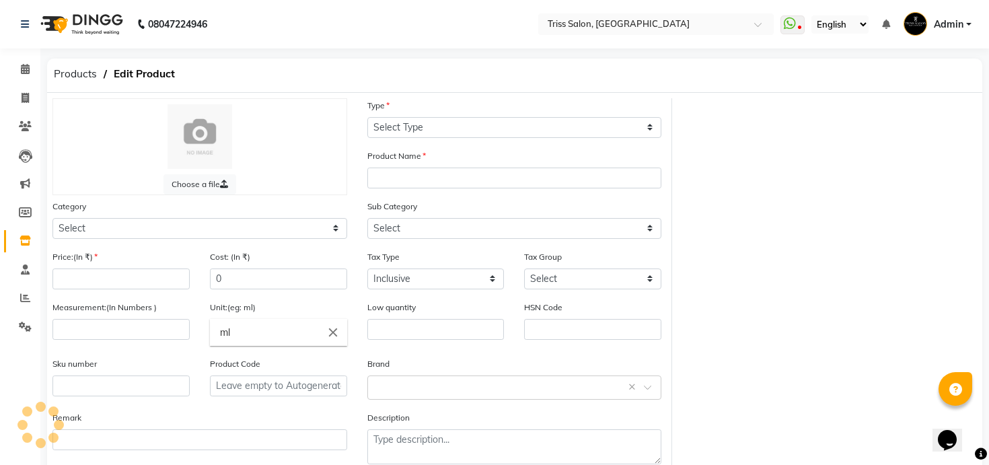
select select "R"
type input "UV FILTER(SUNNY BOY)SPF 50++"
select select
type input "890"
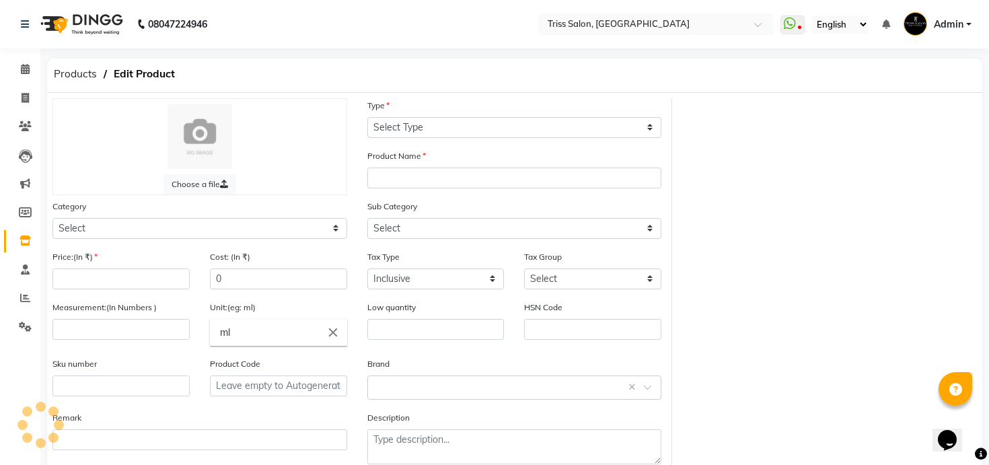
type input "890"
select select
type input "80"
type input "P11500"
select select "367302750"
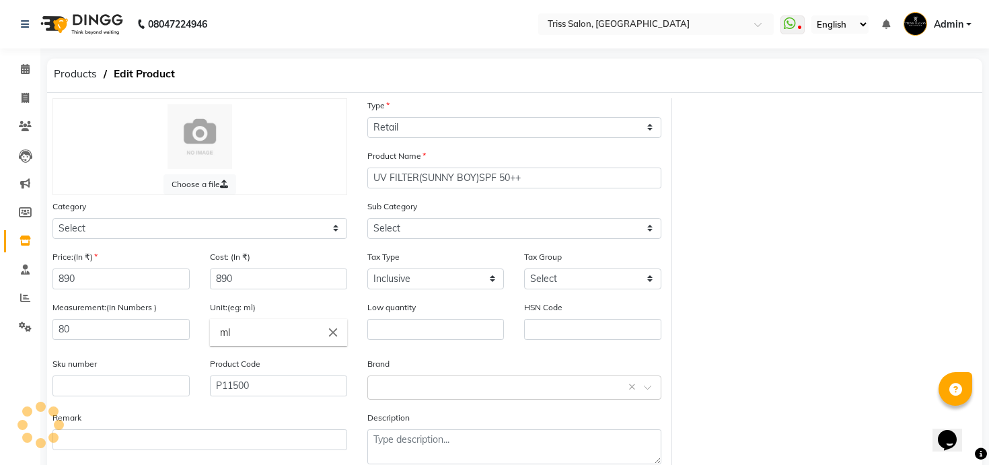
select select "3673027502"
select select "1366"
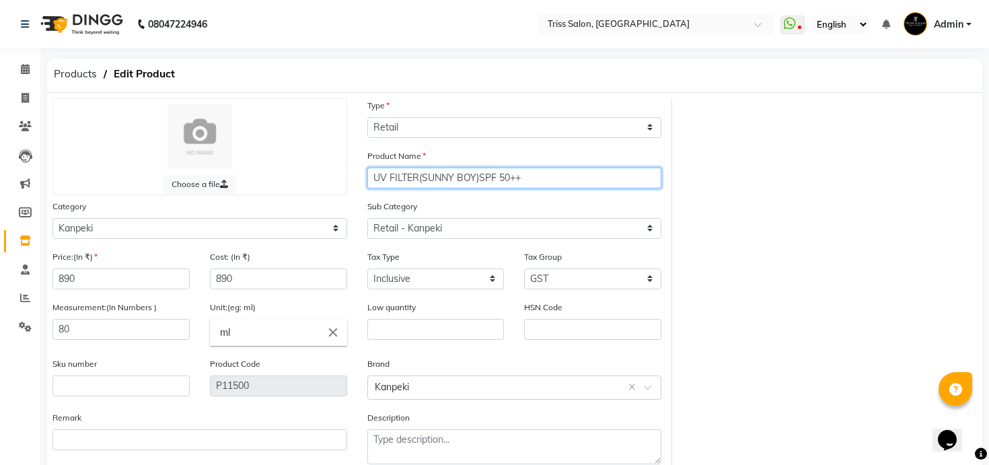
click at [401, 182] on input "UV FILTER(SUNNY BOY)SPF 50++" at bounding box center [514, 178] width 295 height 21
type input "UV Filter Sunny Boy SPF 50"
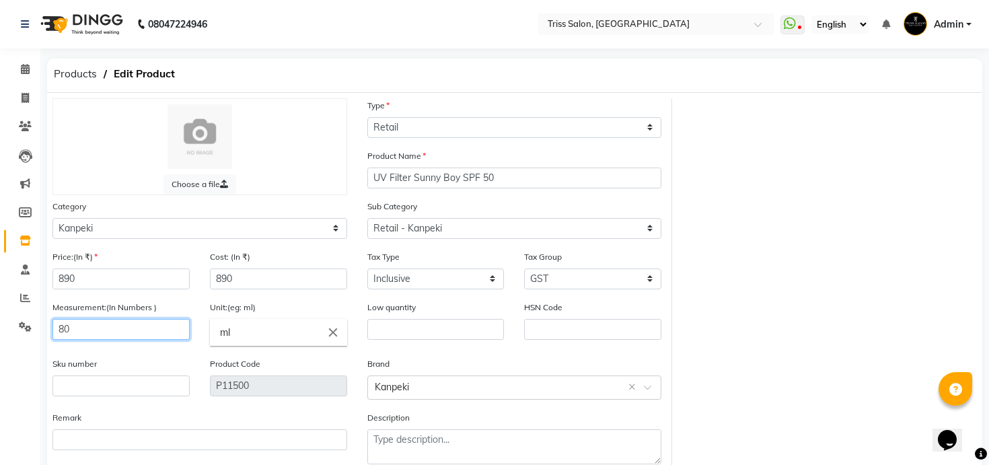
click at [146, 324] on input "80" at bounding box center [120, 329] width 137 height 21
type input "1"
type input "pc"
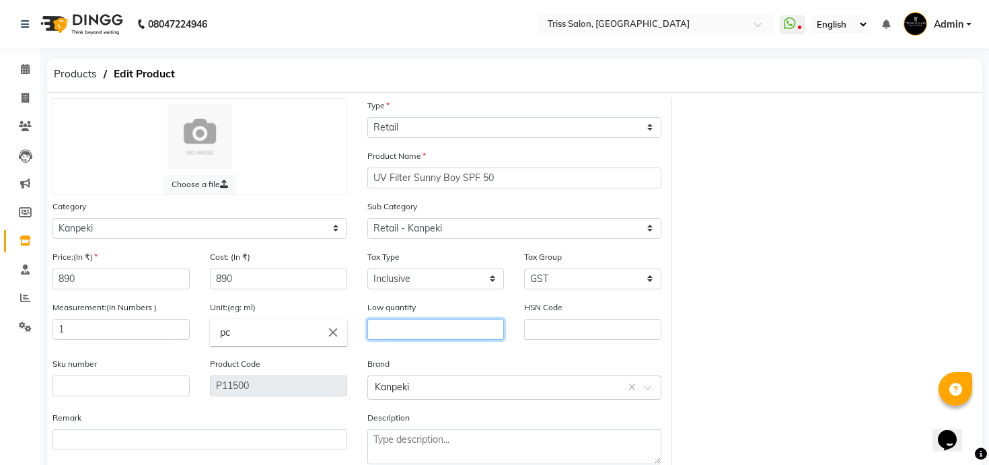
scroll to position [75, 0]
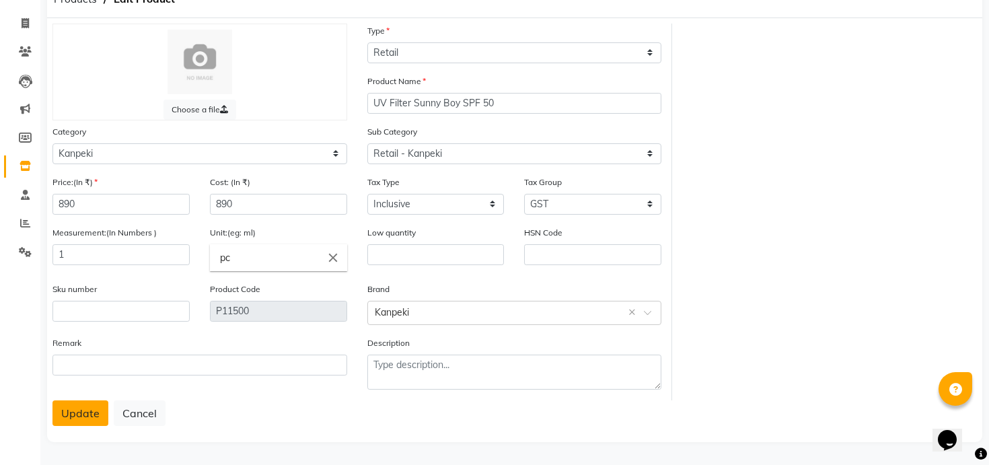
click at [87, 414] on button "Update" at bounding box center [80, 413] width 56 height 26
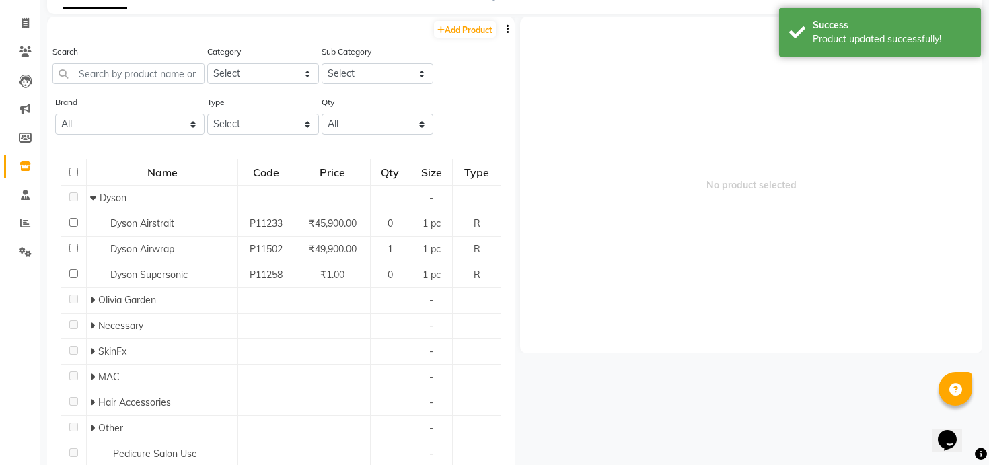
scroll to position [9, 0]
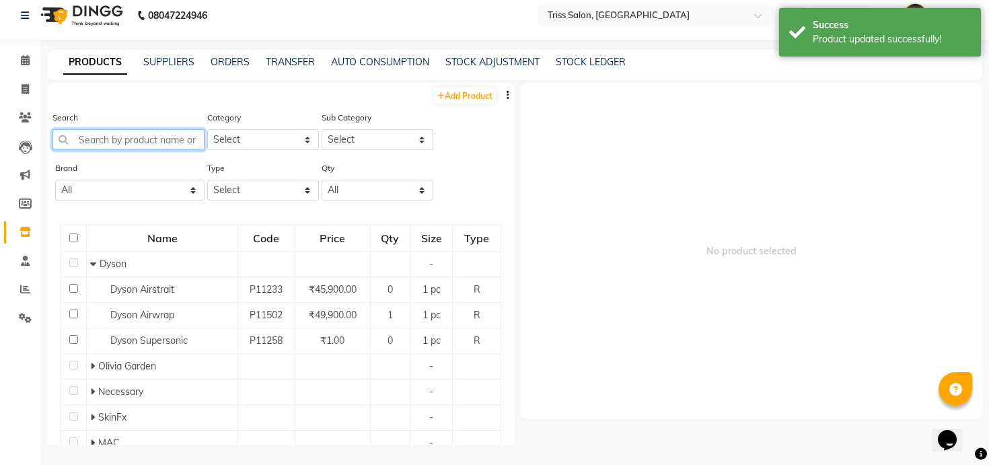
click at [159, 134] on input "text" at bounding box center [128, 139] width 152 height 21
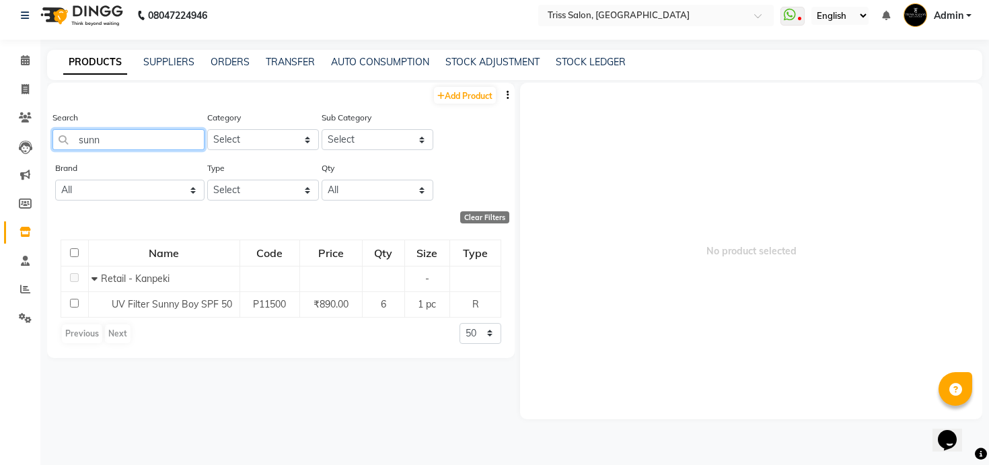
click at [194, 139] on input "sunn" at bounding box center [128, 139] width 152 height 21
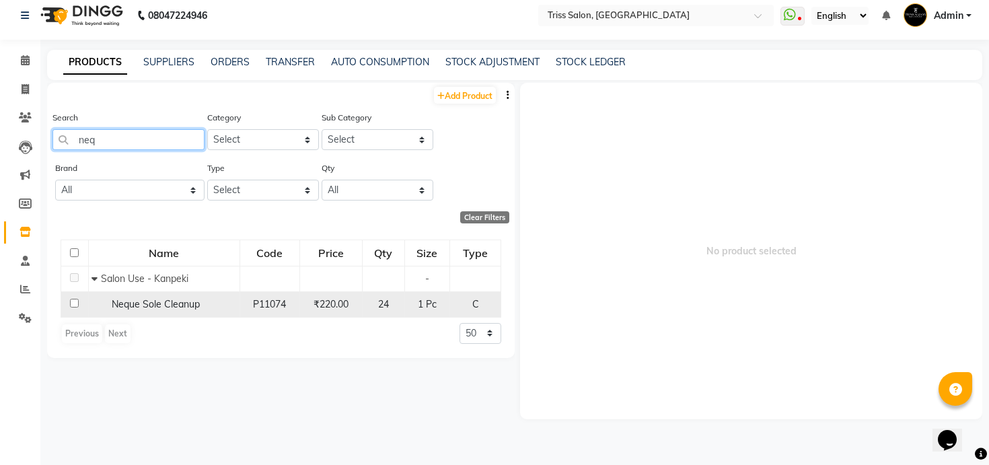
type input "neq"
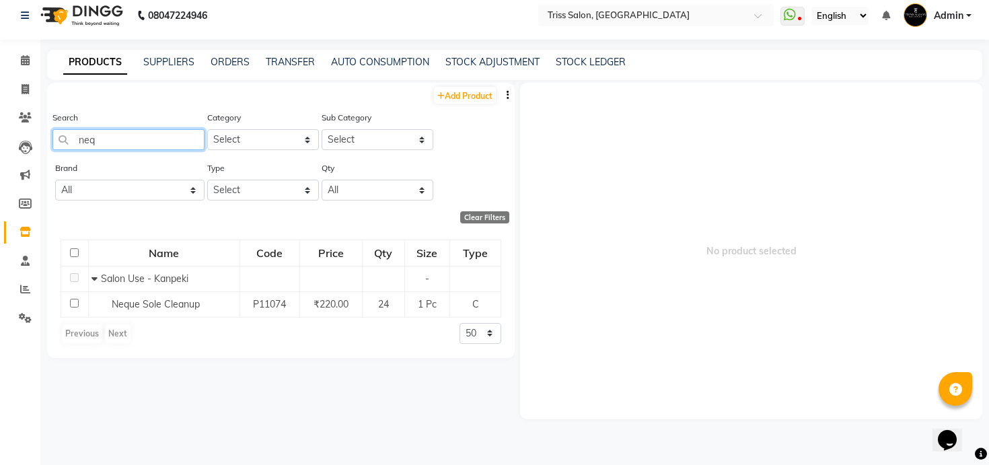
click at [186, 134] on input "neq" at bounding box center [128, 139] width 152 height 21
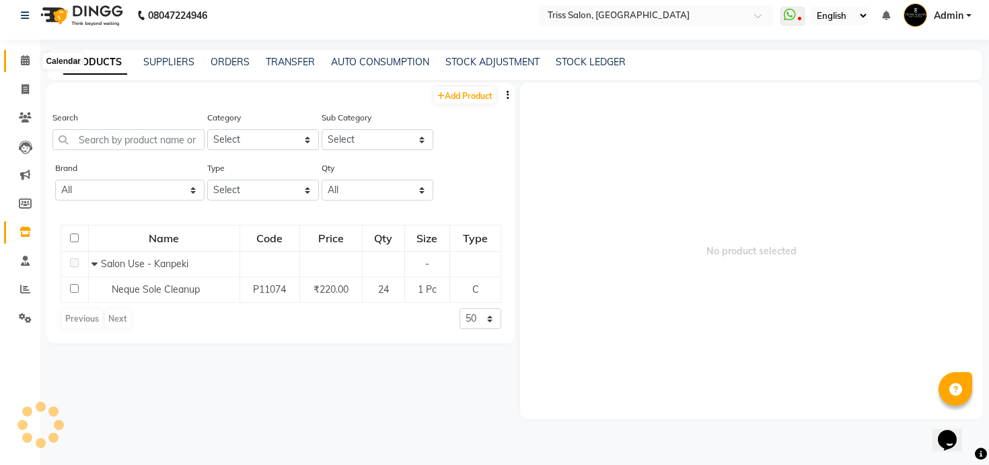
click at [27, 67] on span at bounding box center [25, 60] width 24 height 15
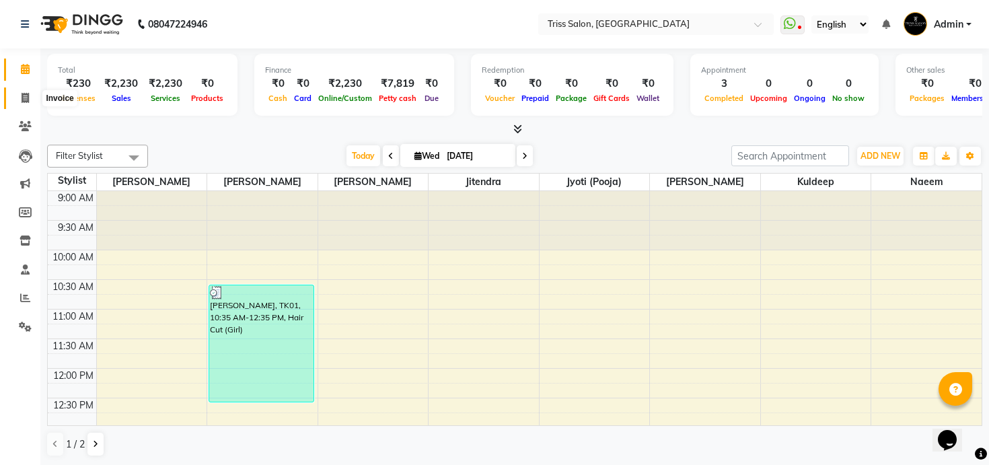
click at [27, 91] on span at bounding box center [25, 98] width 24 height 15
select select "service"
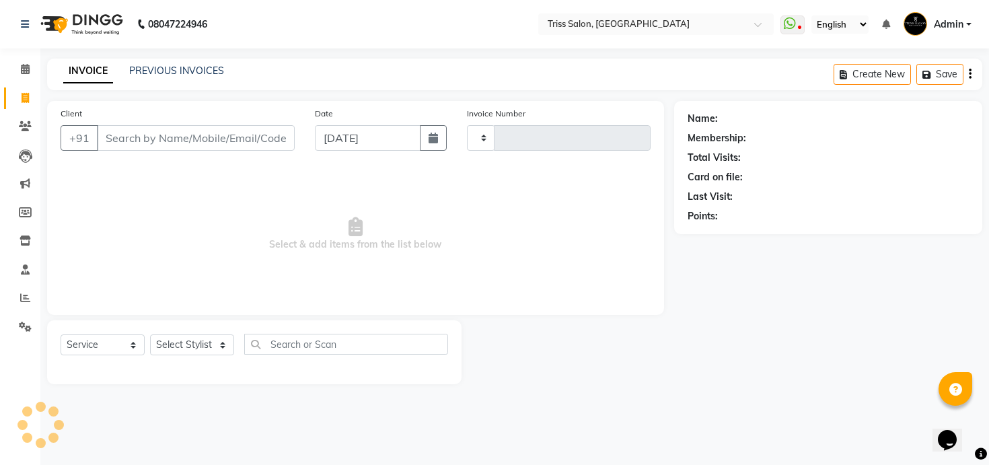
type input "1594"
select select "4304"
click at [30, 324] on icon at bounding box center [25, 327] width 13 height 10
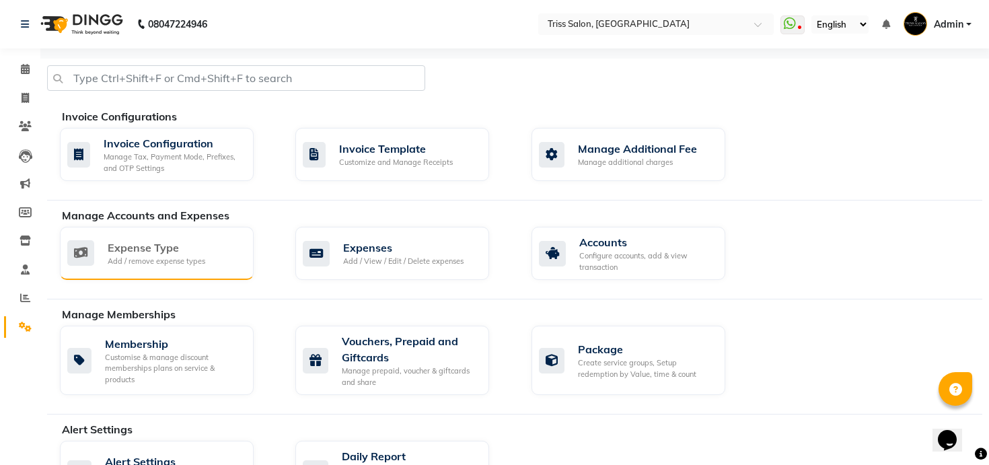
click at [170, 248] on div "Expense Type" at bounding box center [157, 248] width 98 height 16
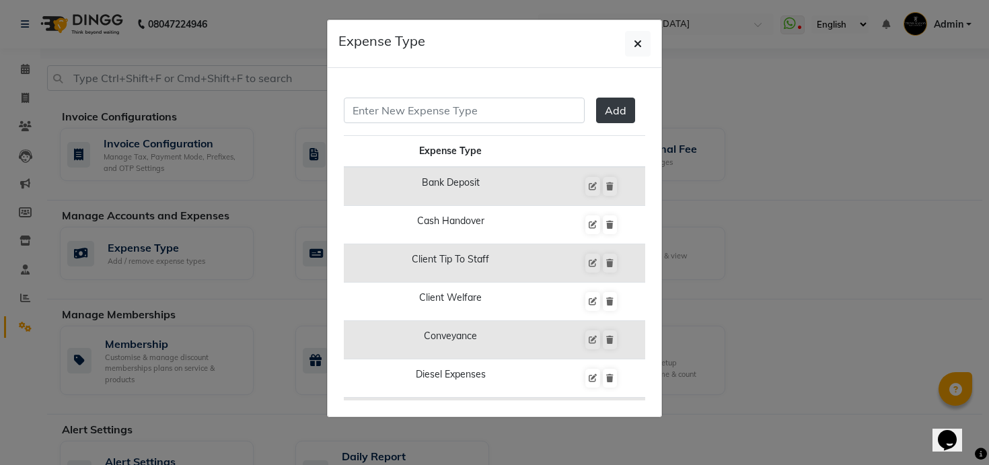
scroll to position [353, 0]
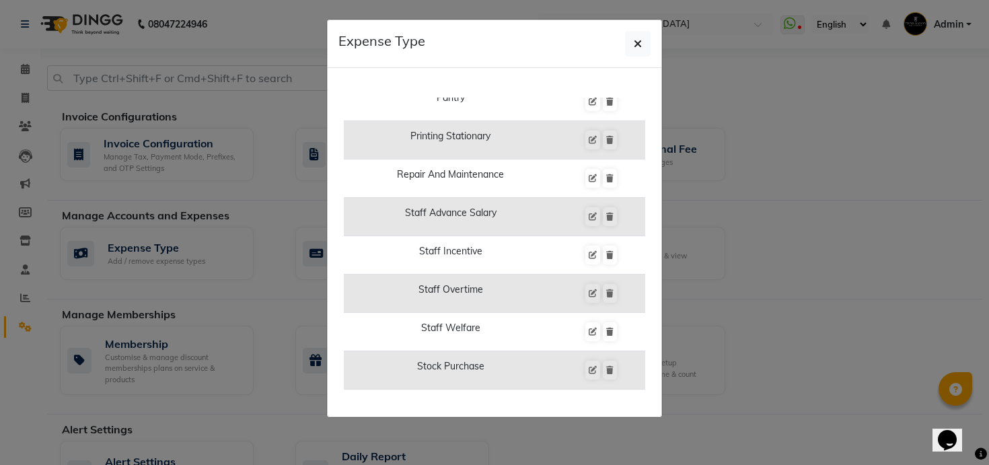
click at [793, 152] on ngb-modal-window "Expense Type Add Expense Type Bank Deposit Cash Handover Client Tip To Staff Cl…" at bounding box center [494, 232] width 989 height 465
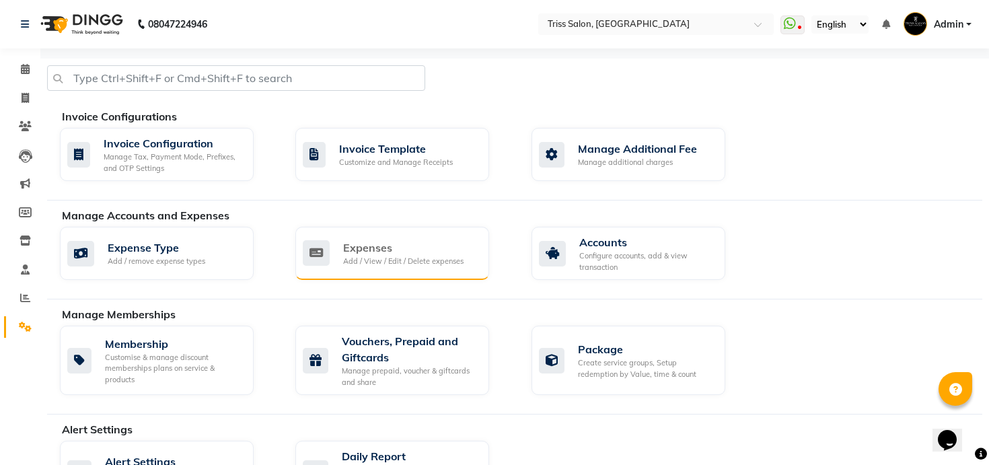
click at [389, 266] on div "Add / View / Edit / Delete expenses" at bounding box center [403, 261] width 120 height 11
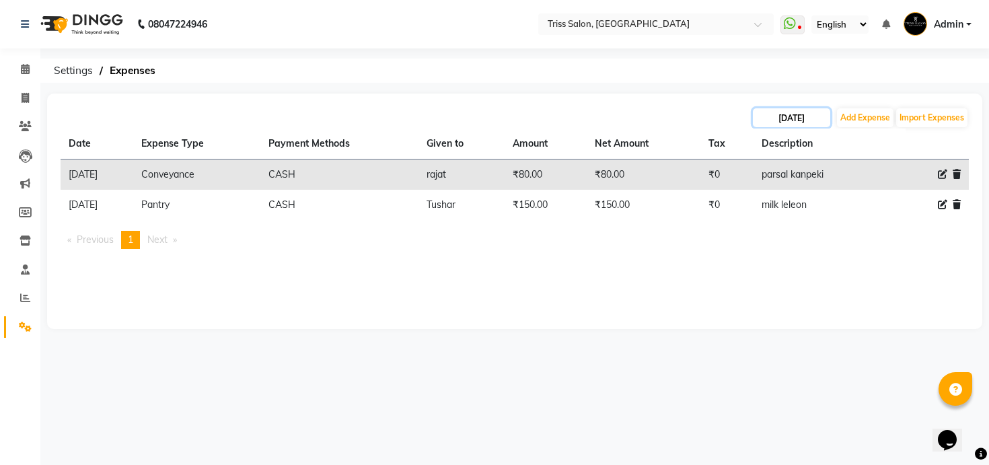
click at [793, 113] on input "[DATE]" at bounding box center [791, 117] width 77 height 19
select select "9"
select select "2025"
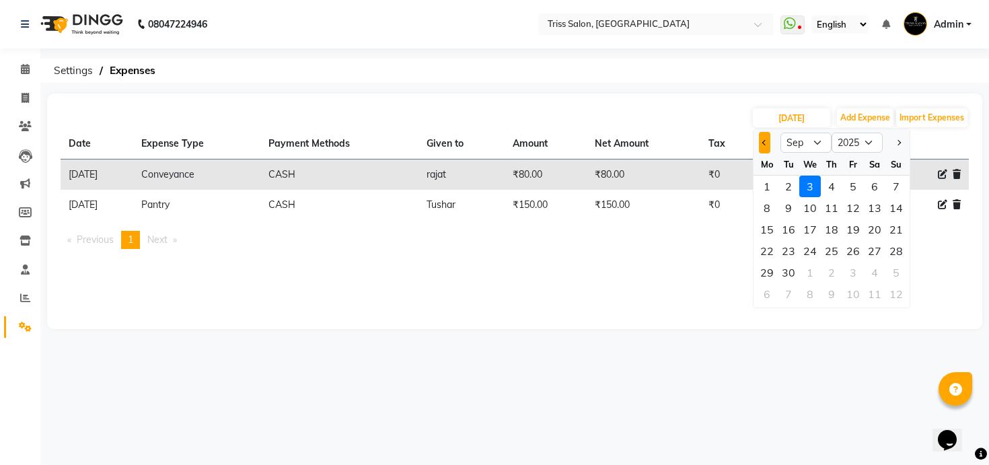
click at [765, 151] on button "Previous month" at bounding box center [764, 143] width 11 height 22
select select "8"
click at [838, 272] on div "28" at bounding box center [832, 273] width 22 height 22
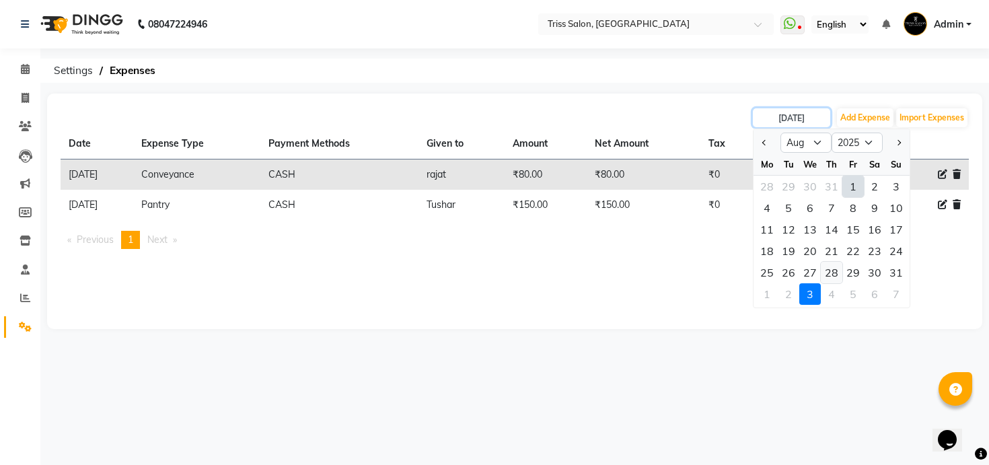
type input "28-08-2025"
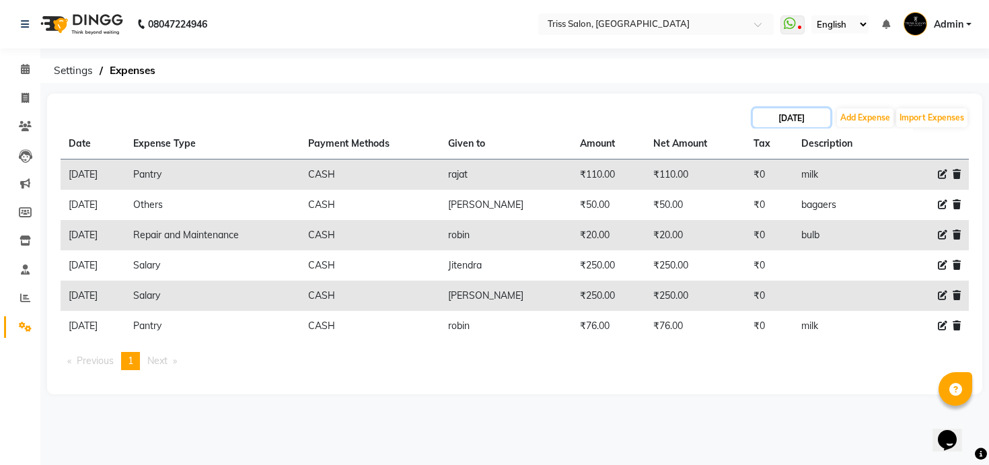
click at [794, 116] on input "28-08-2025" at bounding box center [791, 117] width 77 height 19
select select "8"
select select "2025"
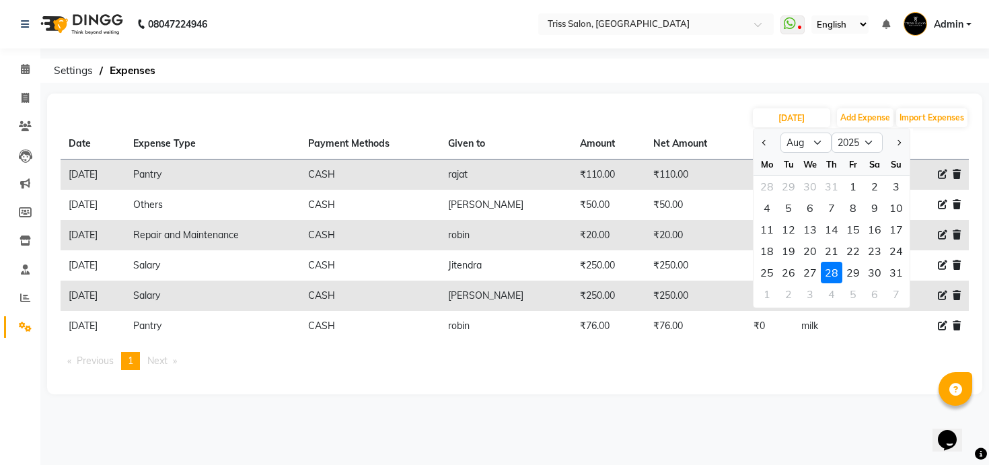
click at [723, 217] on td "₹50.00" at bounding box center [695, 205] width 100 height 30
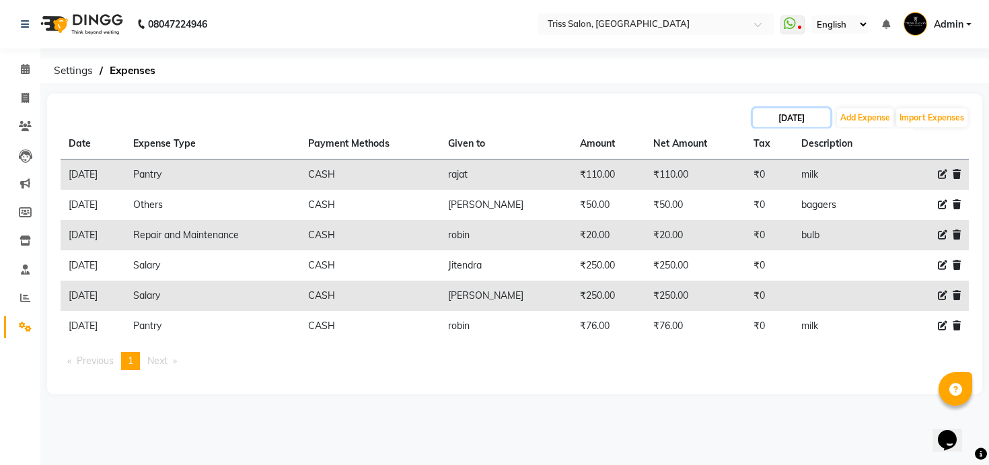
click at [809, 119] on input "28-08-2025" at bounding box center [791, 117] width 77 height 19
select select "8"
select select "2025"
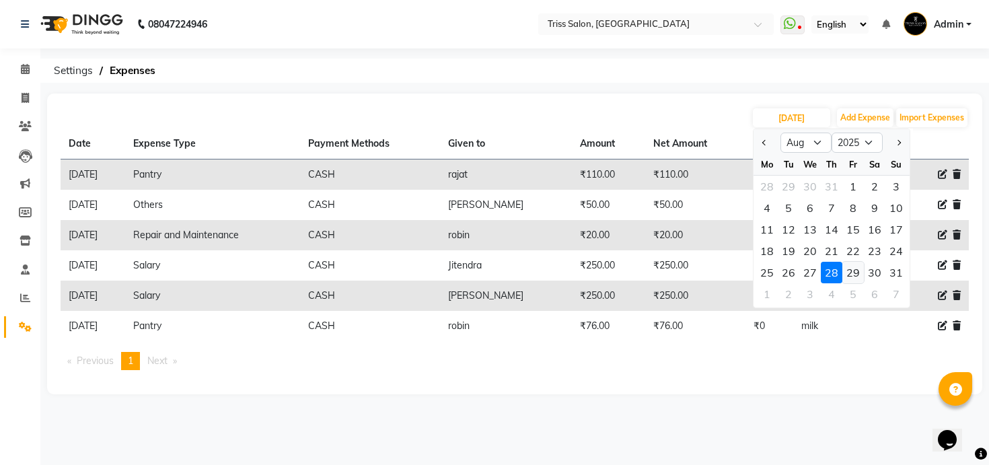
click at [854, 274] on div "29" at bounding box center [853, 273] width 22 height 22
type input "29-08-2025"
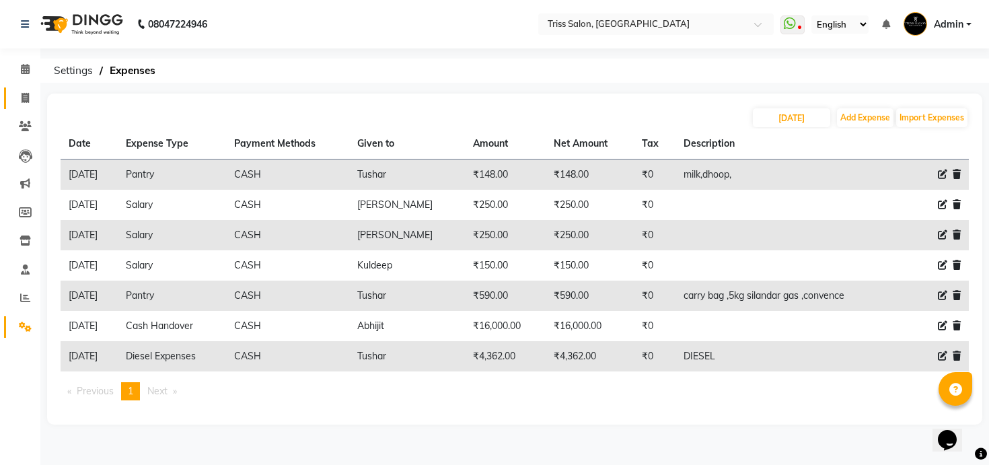
click at [11, 103] on link "Invoice" at bounding box center [20, 98] width 32 height 22
select select "service"
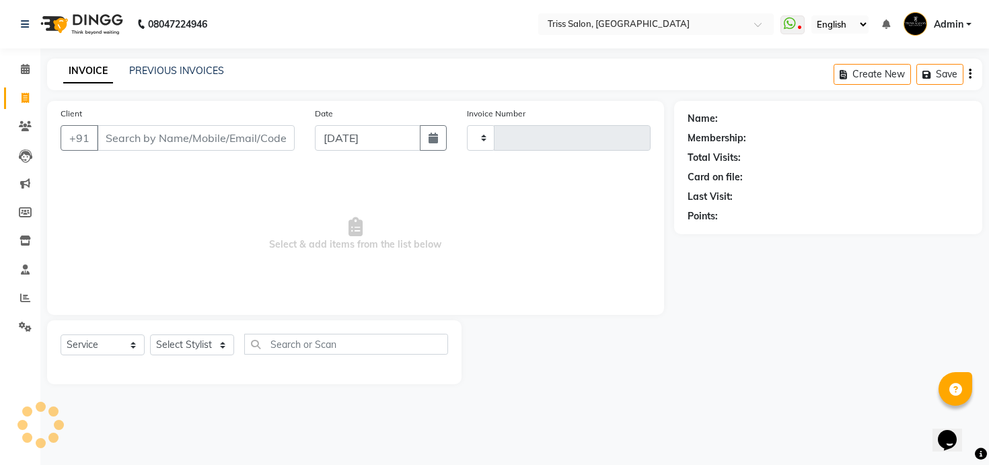
type input "1594"
select select "4304"
click at [190, 69] on link "PREVIOUS INVOICES" at bounding box center [176, 71] width 95 height 12
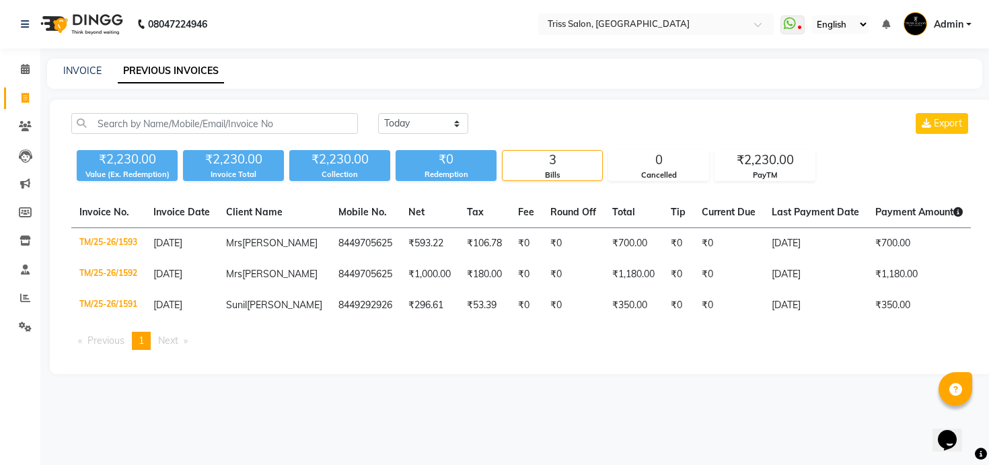
click at [415, 110] on div "Today Yesterday Custom Range Export ₹2,230.00 Value (Ex. Redemption) ₹2,230.00 …" at bounding box center [521, 237] width 943 height 274
click at [416, 120] on select "Today Yesterday Custom Range" at bounding box center [423, 123] width 90 height 21
select select "range"
click at [378, 113] on select "Today Yesterday Custom Range" at bounding box center [423, 123] width 90 height 21
click at [531, 126] on input "[DATE]" at bounding box center [533, 123] width 94 height 19
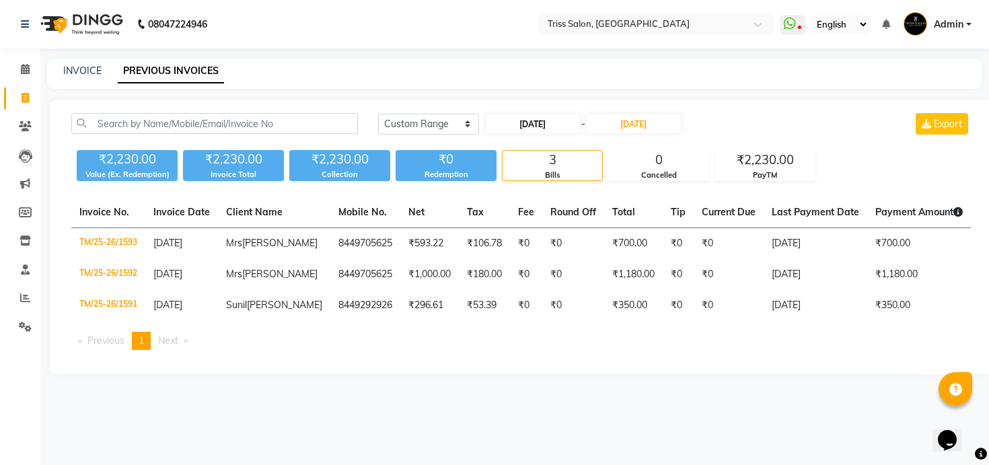
select select "9"
select select "2025"
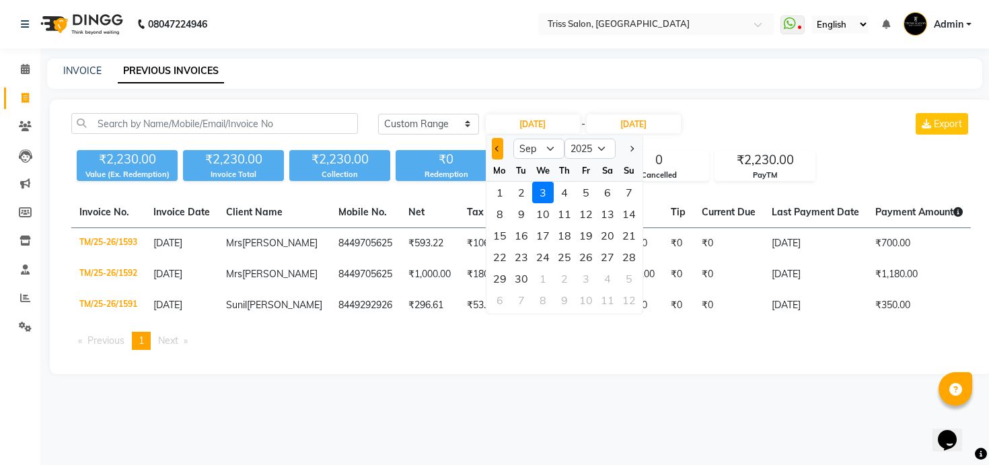
click at [495, 142] on button "Previous month" at bounding box center [497, 149] width 11 height 22
select select "8"
click at [563, 279] on div "28" at bounding box center [565, 279] width 22 height 22
type input "28-08-2025"
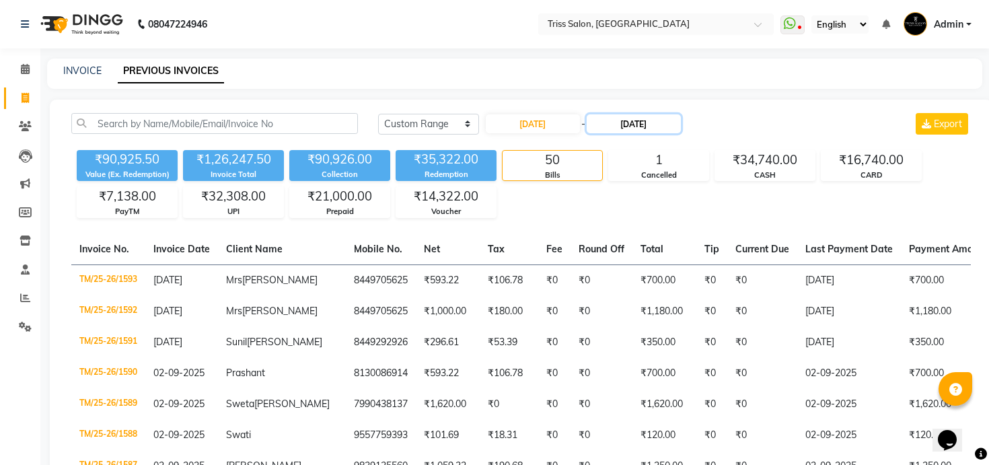
click at [633, 117] on input "[DATE]" at bounding box center [634, 123] width 94 height 19
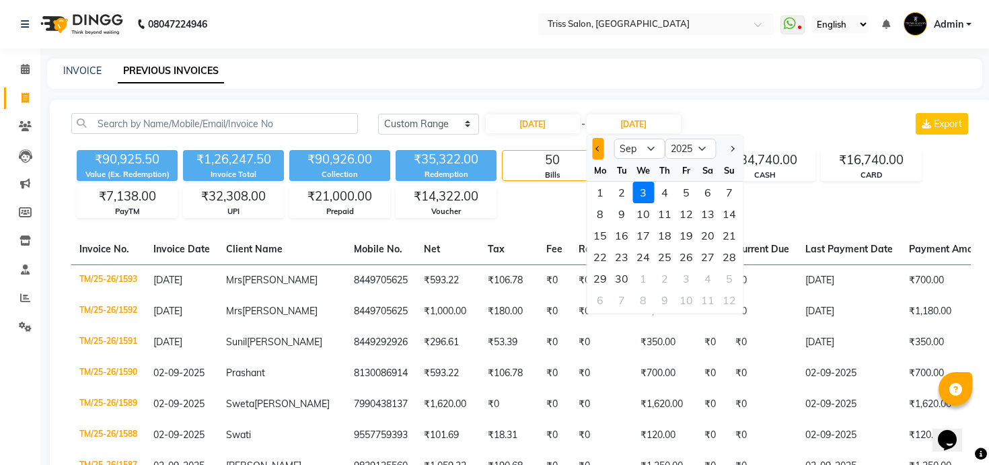
click at [601, 148] on button "Previous month" at bounding box center [597, 149] width 11 height 22
select select "8"
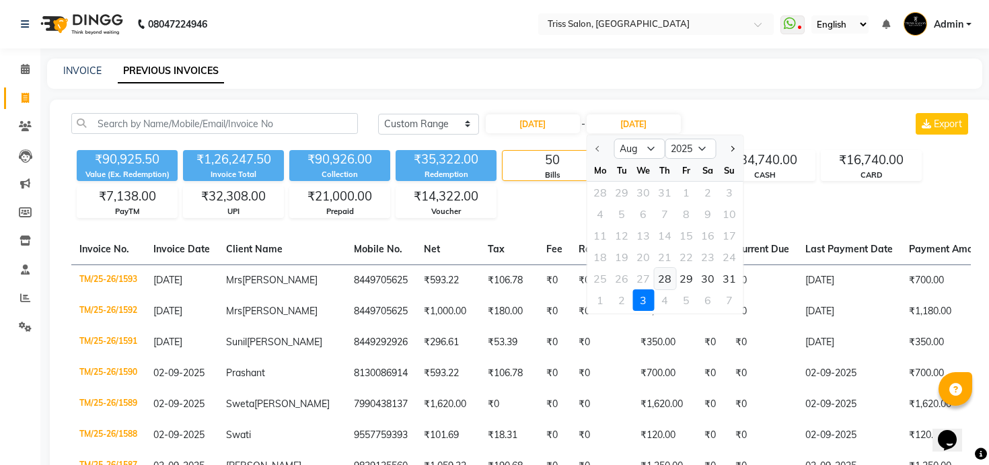
click at [664, 273] on div "28" at bounding box center [665, 279] width 22 height 22
type input "28-08-2025"
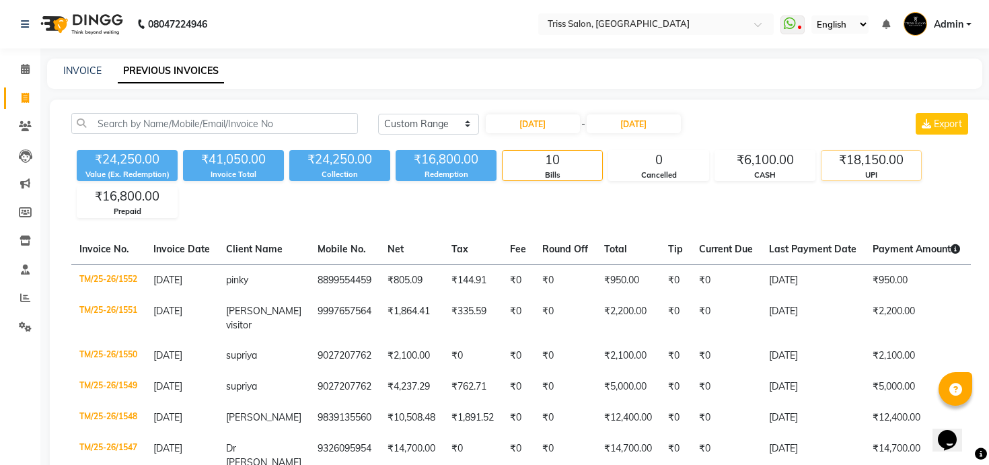
click at [846, 165] on div "₹18,150.00" at bounding box center [871, 160] width 100 height 19
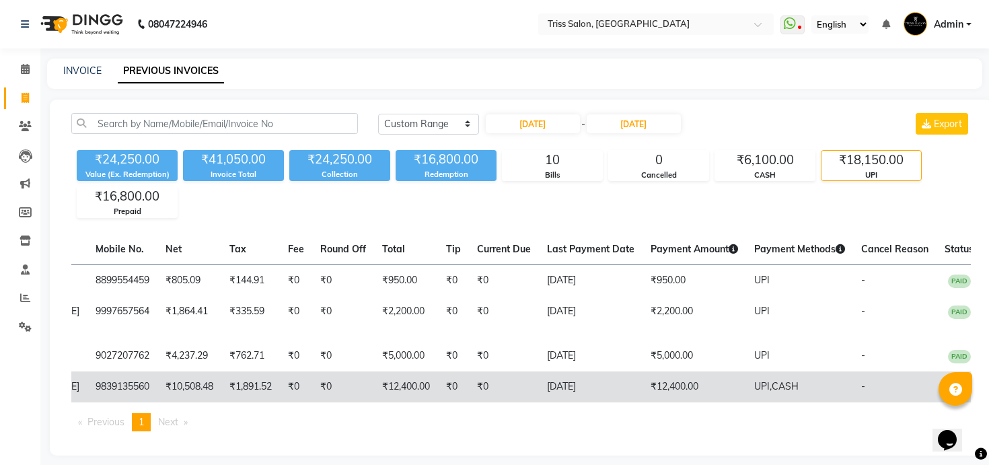
scroll to position [0, 223]
click at [717, 371] on td "₹12,400.00" at bounding box center [693, 386] width 104 height 31
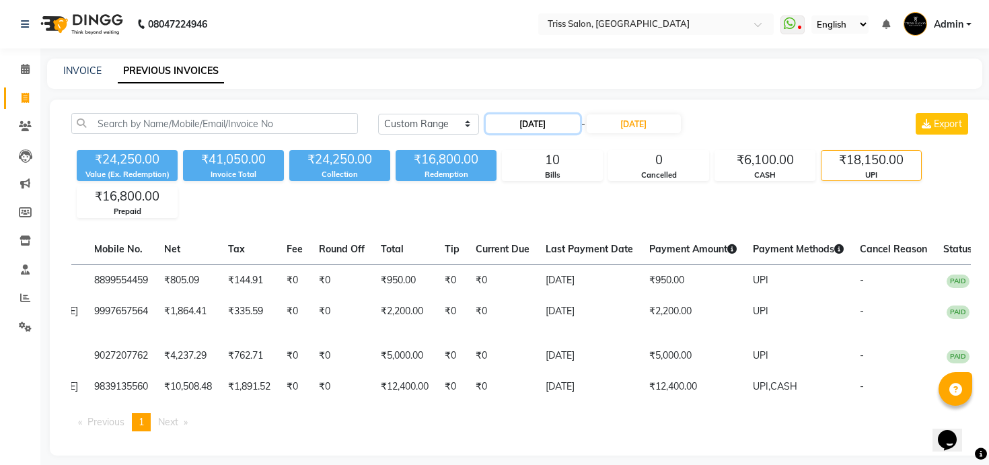
click at [503, 123] on input "28-08-2025" at bounding box center [533, 123] width 94 height 19
select select "8"
select select "2025"
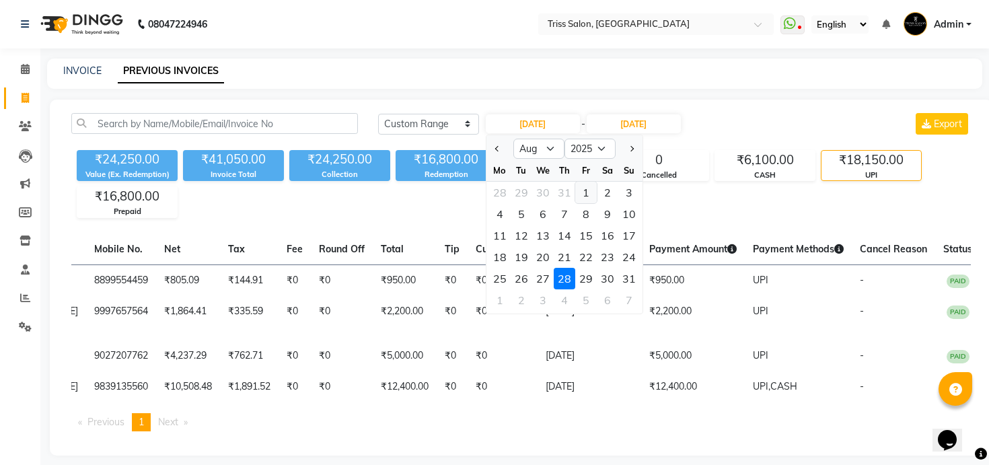
click at [584, 192] on div "1" at bounding box center [586, 193] width 22 height 22
type input "01-08-2025"
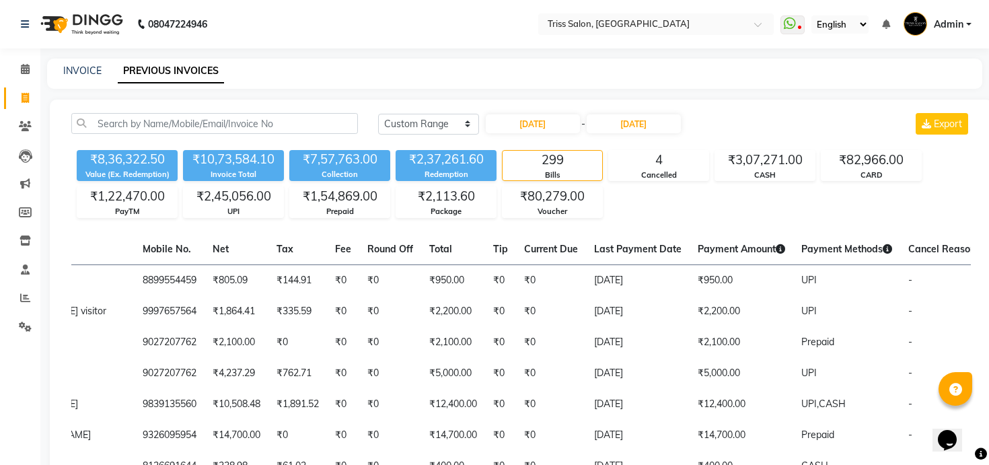
click at [558, 113] on div "01-08-2025 - 28-08-2025" at bounding box center [583, 124] width 198 height 22
click at [558, 122] on input "01-08-2025" at bounding box center [533, 123] width 94 height 19
select select "8"
select select "2025"
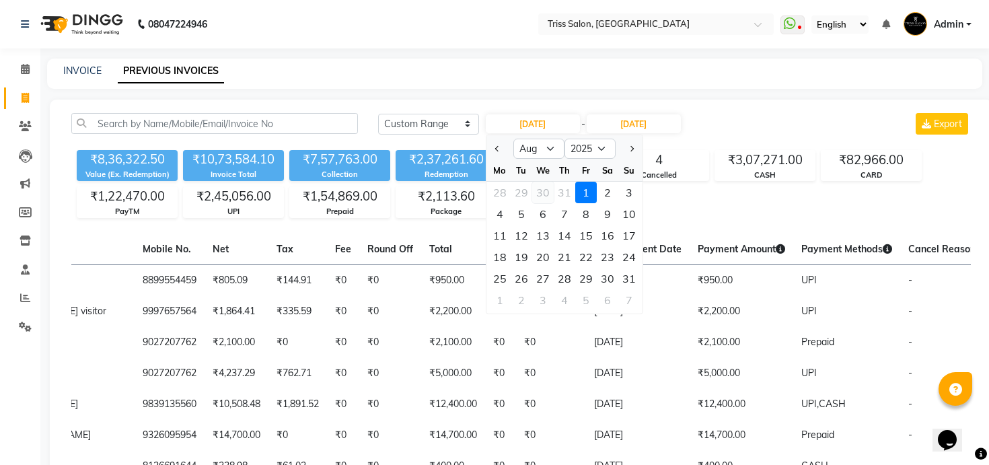
click at [541, 195] on div "30" at bounding box center [543, 193] width 22 height 22
type input "30-07-2025"
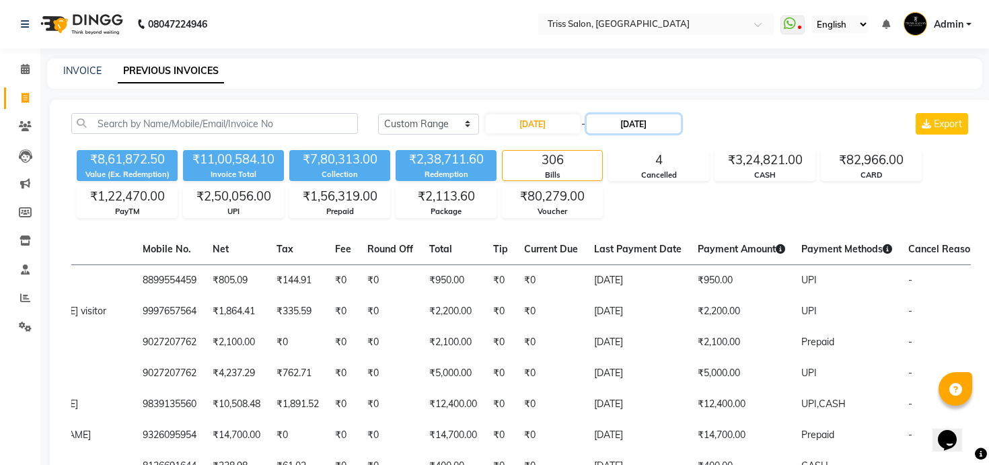
click at [622, 127] on input "[DATE]" at bounding box center [634, 123] width 94 height 19
select select "8"
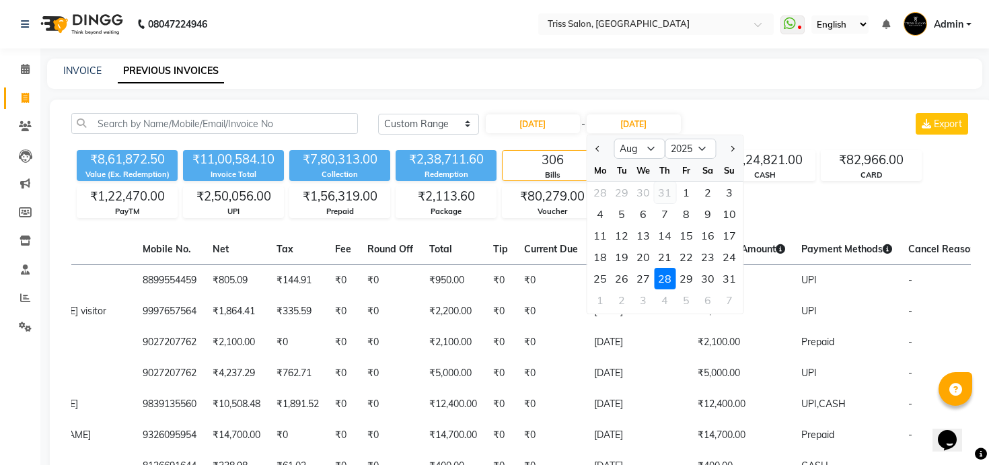
click at [669, 192] on div "31" at bounding box center [665, 193] width 22 height 22
type input "31-07-2025"
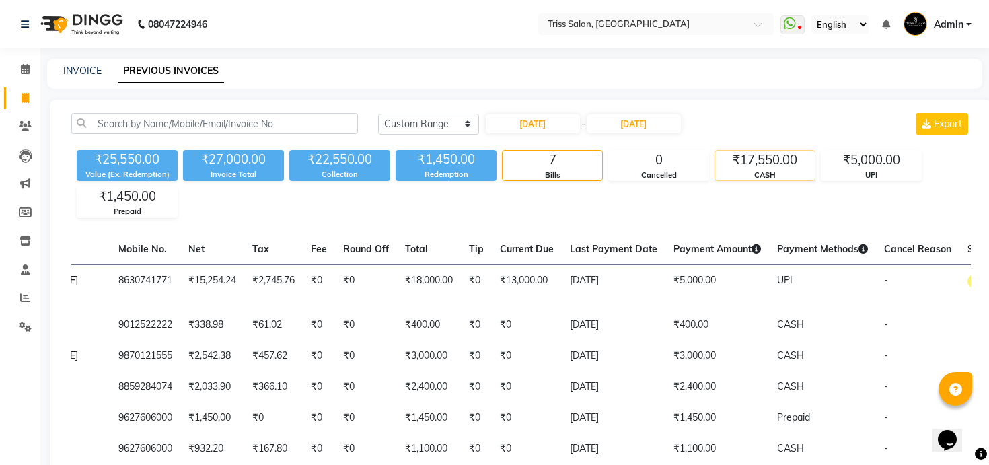
click at [758, 175] on div "CASH" at bounding box center [765, 175] width 100 height 11
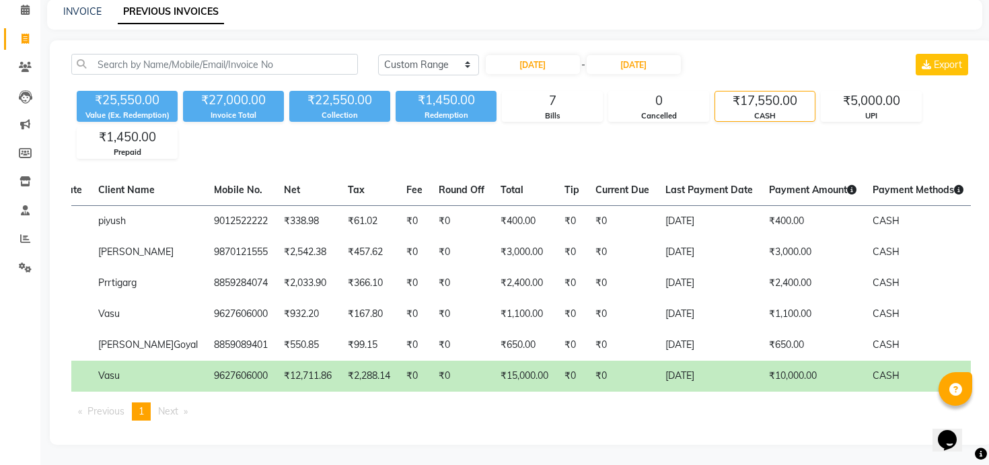
scroll to position [0, 0]
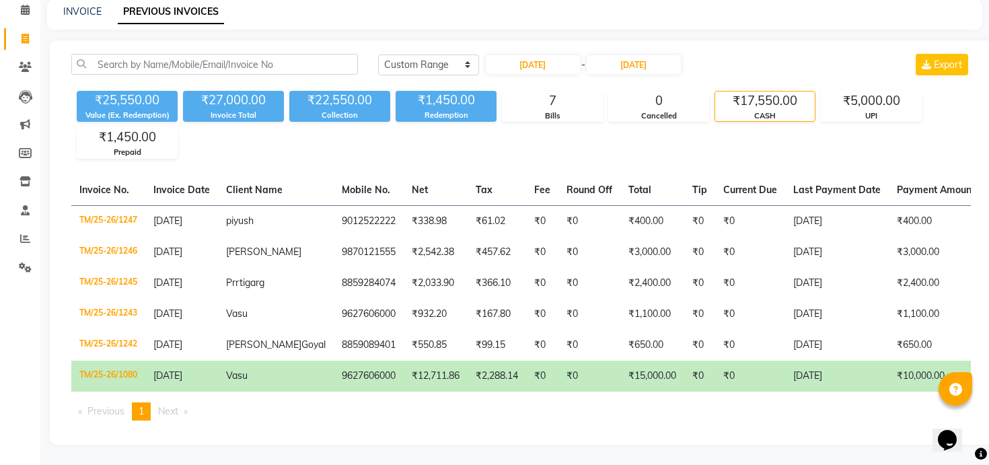
click at [644, 370] on td "₹15,000.00" at bounding box center [652, 376] width 64 height 31
click at [23, 183] on icon at bounding box center [25, 181] width 11 height 10
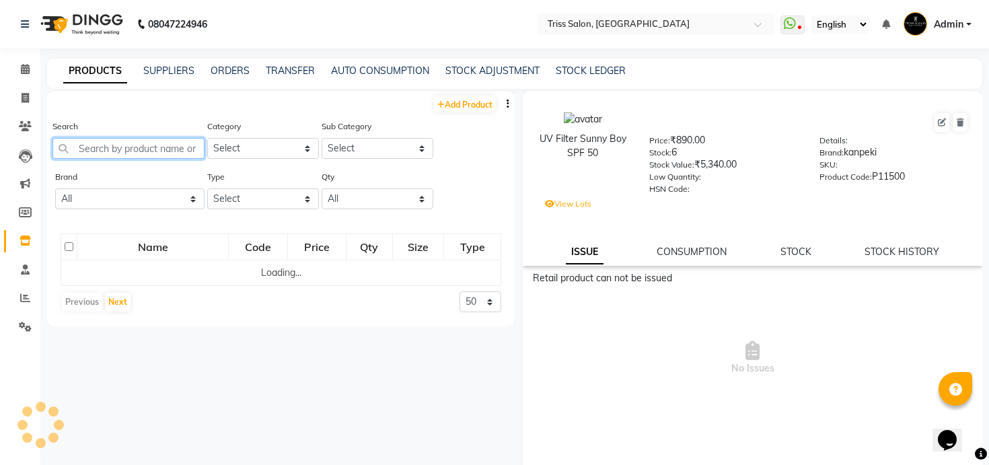
click at [163, 146] on input "text" at bounding box center [128, 148] width 152 height 21
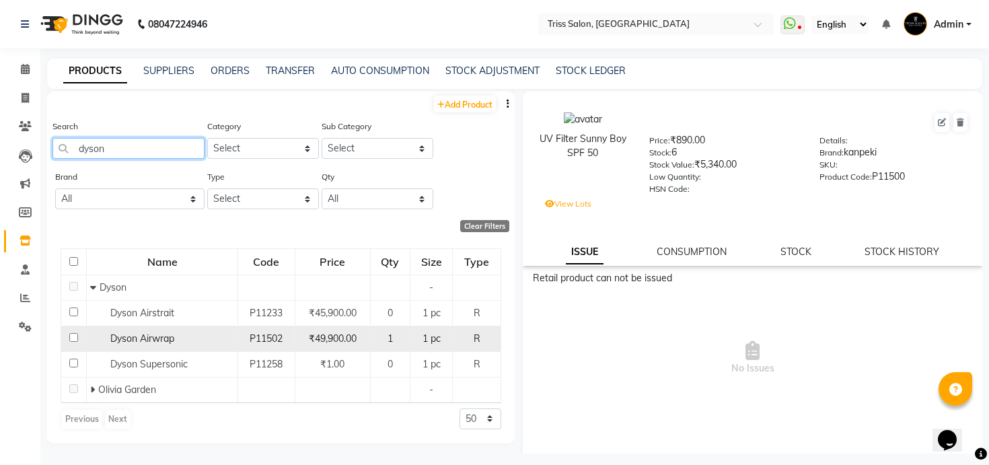
type input "dyson"
click at [204, 335] on div "Dyson Airwrap" at bounding box center [162, 339] width 144 height 14
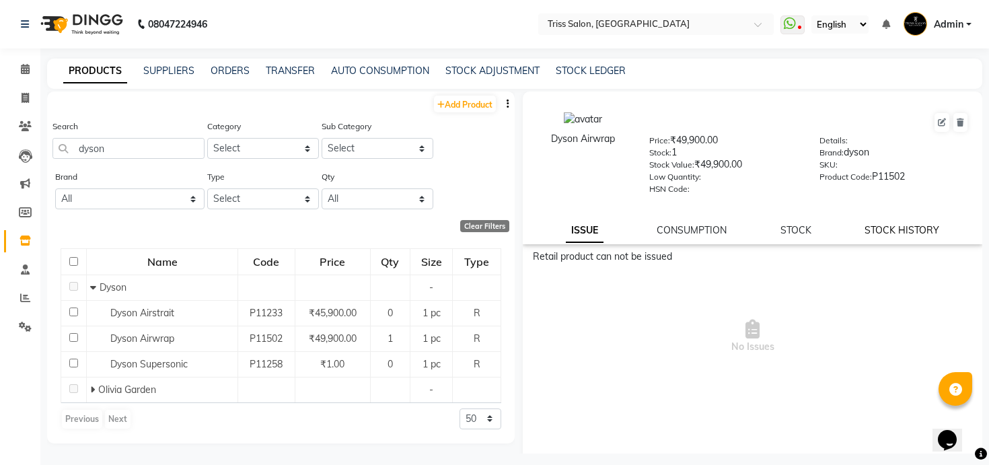
click at [910, 231] on link "STOCK HISTORY" at bounding box center [902, 230] width 75 height 12
select select "all"
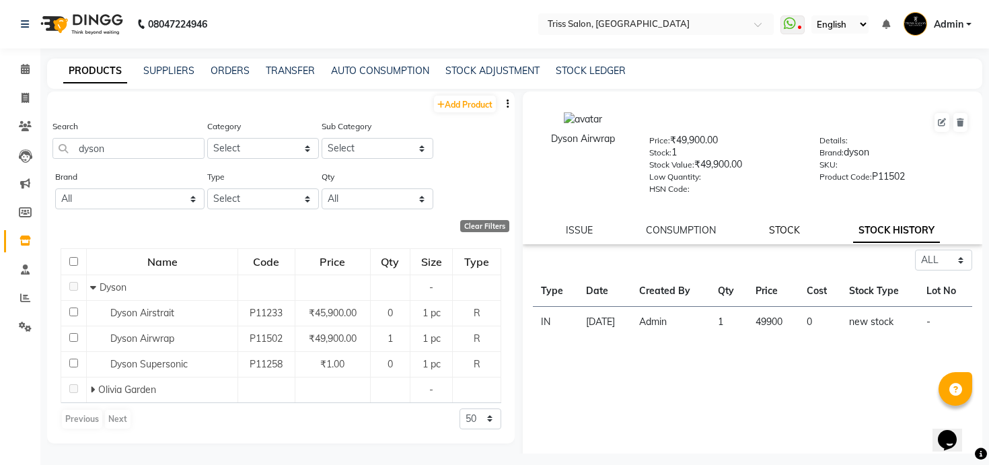
click at [798, 233] on link "STOCK" at bounding box center [784, 230] width 31 height 12
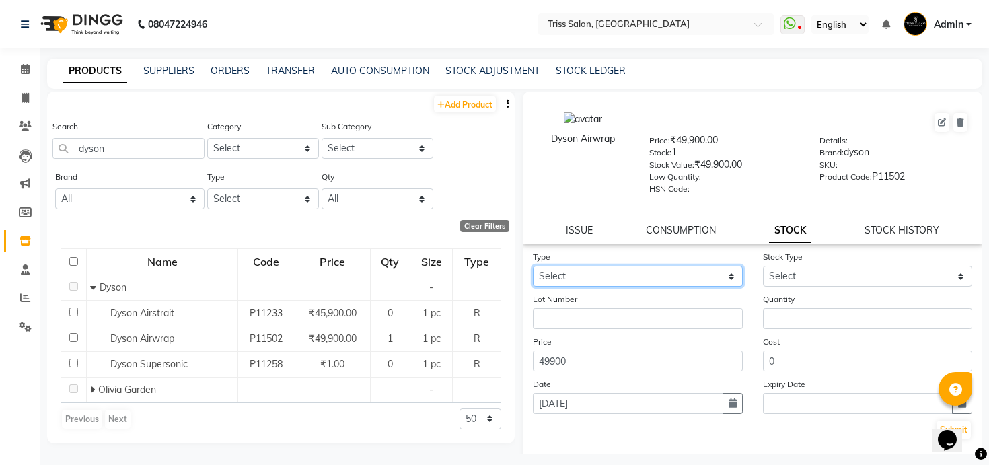
click at [705, 275] on select "Select In Out" at bounding box center [638, 276] width 210 height 21
select select "out"
click at [533, 266] on select "Select In Out" at bounding box center [638, 276] width 210 height 21
select select
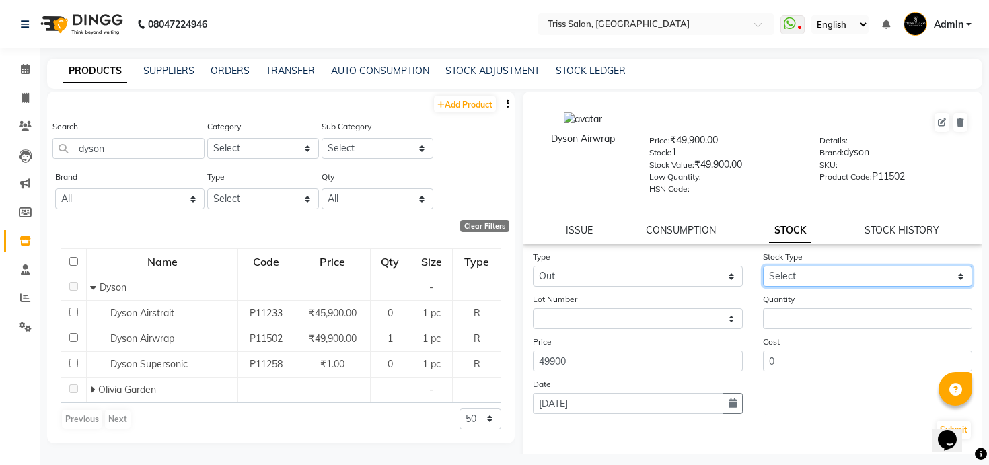
click at [805, 277] on select "Select Internal Use Damaged Expired Adjustment Return Other" at bounding box center [868, 276] width 210 height 21
select select "other"
click at [763, 266] on select "Select Internal Use Damaged Expired Adjustment Return Other" at bounding box center [868, 276] width 210 height 21
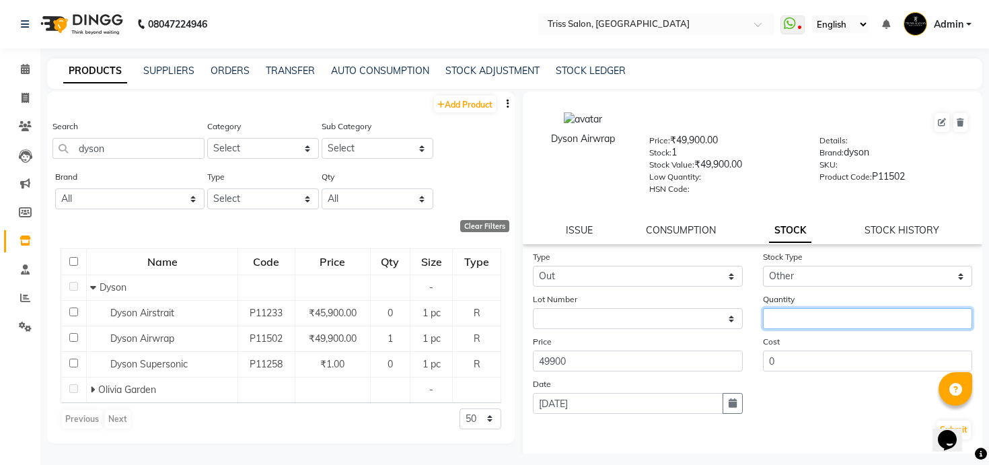
click at [812, 319] on input "number" at bounding box center [868, 318] width 210 height 21
type input "1"
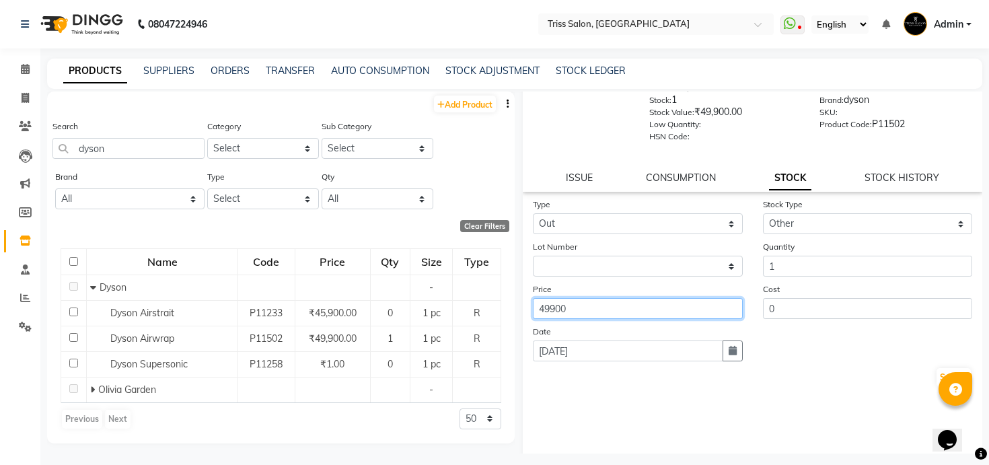
scroll to position [65, 0]
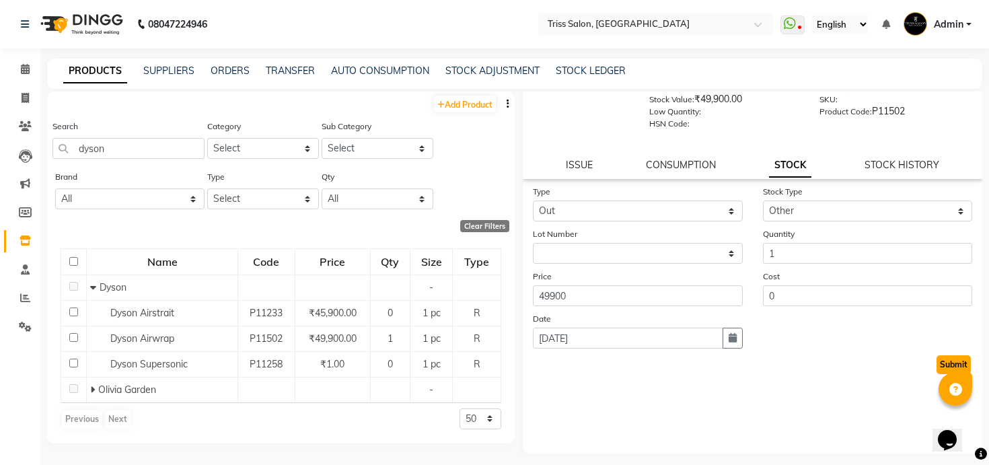
click at [958, 365] on button "Submit" at bounding box center [953, 364] width 34 height 19
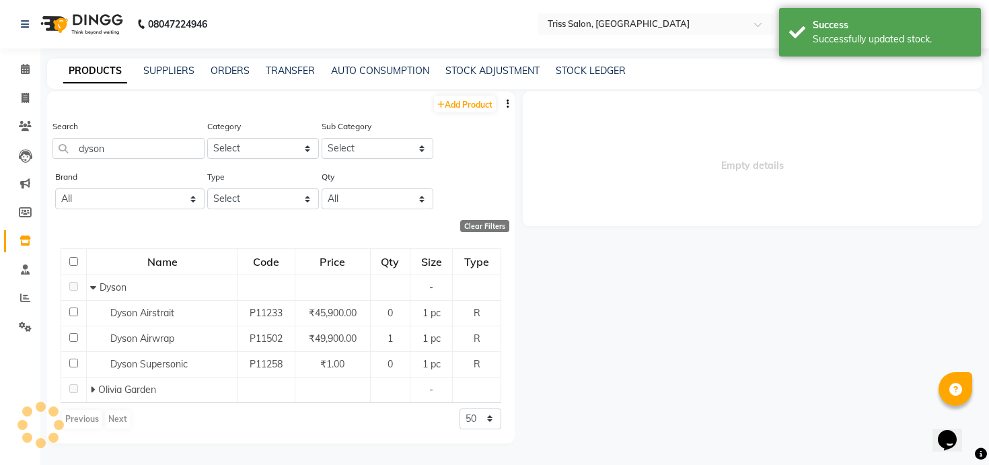
scroll to position [0, 0]
select select
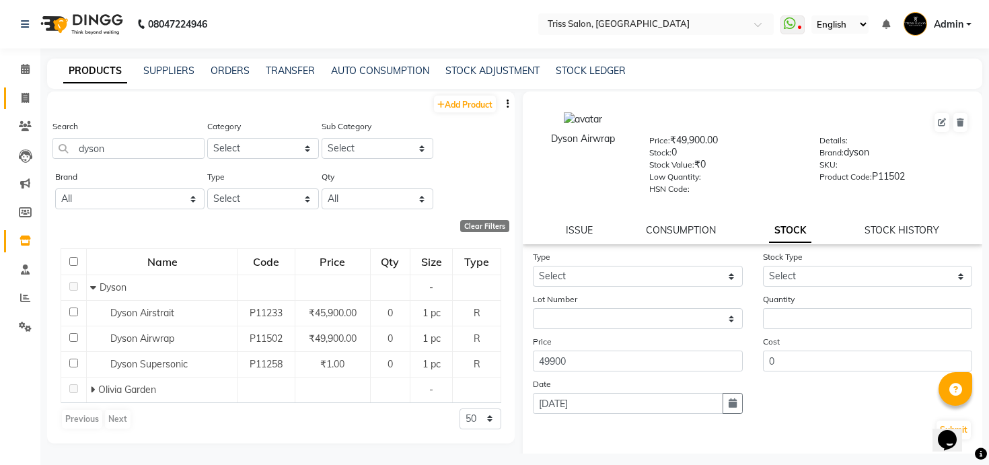
click at [30, 96] on span at bounding box center [25, 98] width 24 height 15
select select "service"
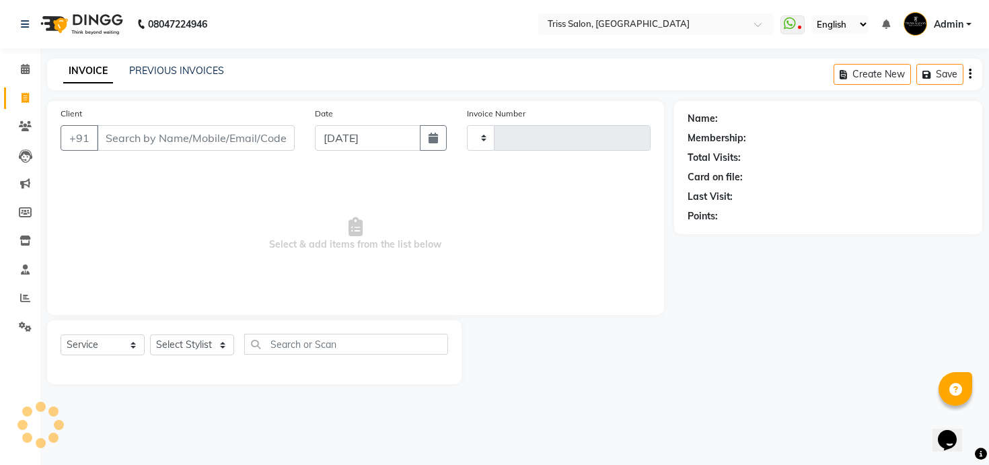
type input "1594"
select select "4304"
click at [186, 71] on link "PREVIOUS INVOICES" at bounding box center [176, 71] width 95 height 12
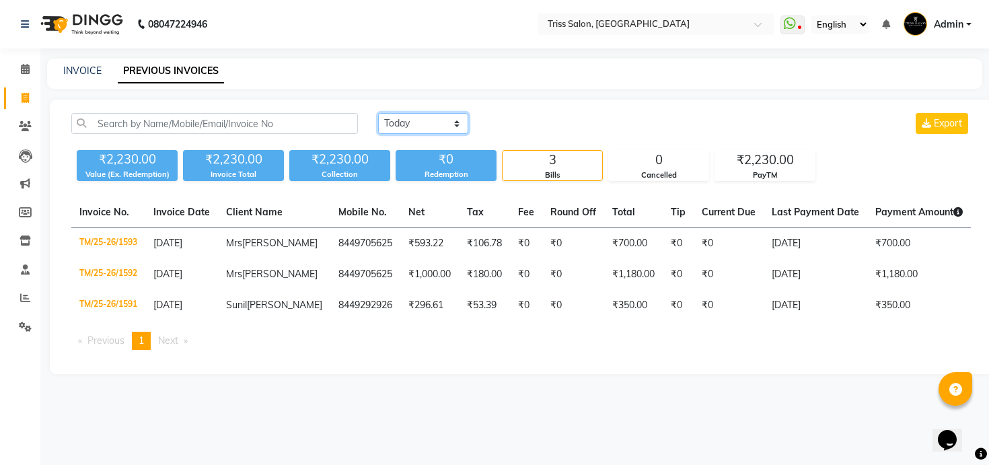
click at [442, 124] on select "[DATE] [DATE] Custom Range" at bounding box center [423, 123] width 90 height 21
select select "range"
click at [378, 113] on select "[DATE] [DATE] Custom Range" at bounding box center [423, 123] width 90 height 21
click at [567, 126] on input "[DATE]" at bounding box center [533, 123] width 94 height 19
select select "9"
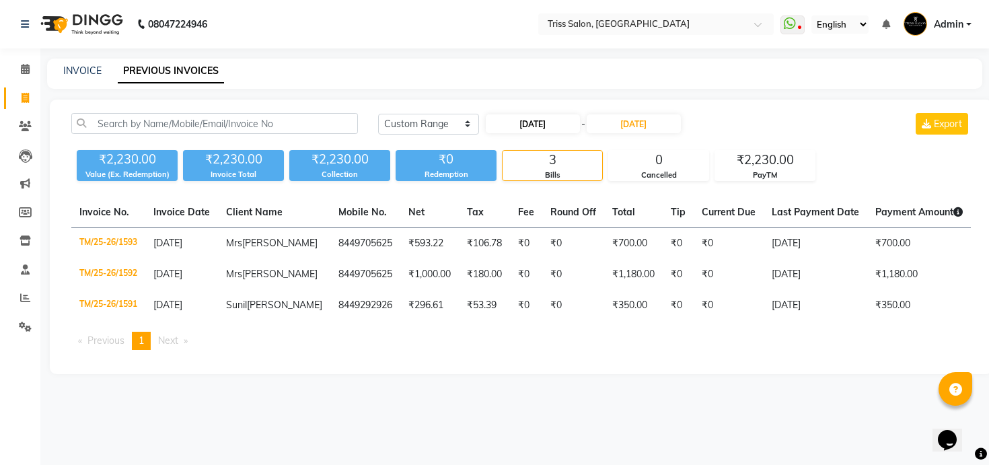
select select "2025"
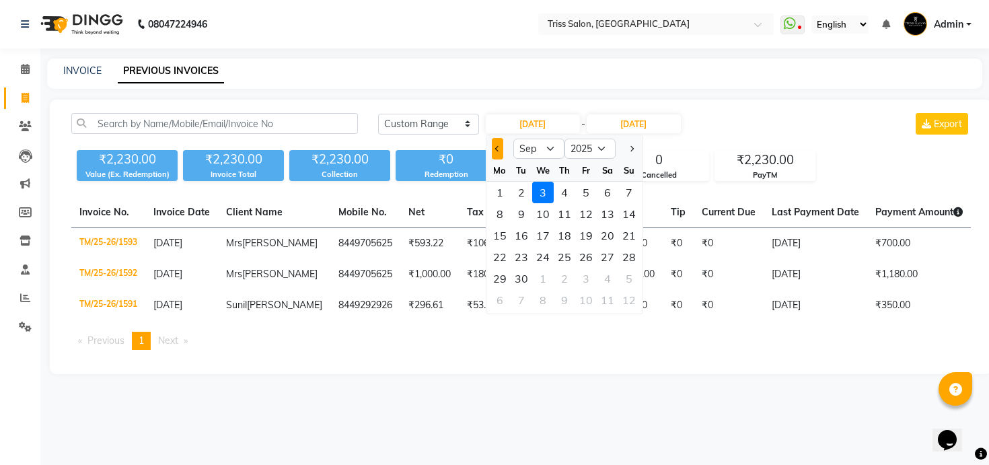
click at [497, 154] on button "Previous month" at bounding box center [497, 149] width 11 height 22
select select "8"
click at [588, 279] on div "29" at bounding box center [586, 279] width 22 height 22
type input "[DATE]"
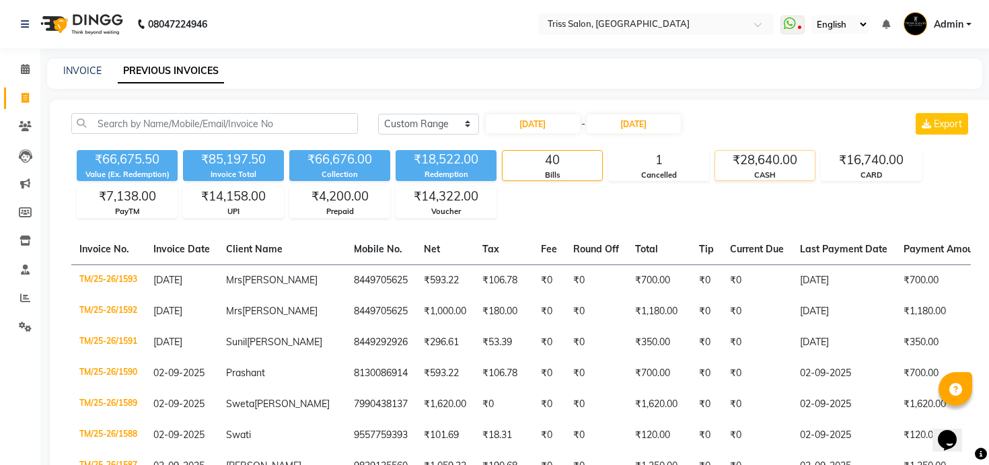
click at [742, 159] on div "₹28,640.00" at bounding box center [765, 160] width 100 height 19
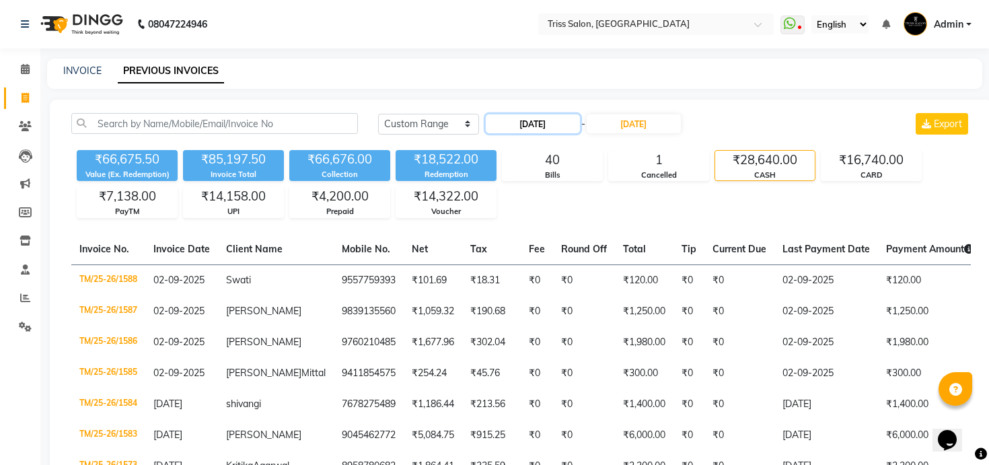
click at [552, 122] on input "[DATE]" at bounding box center [533, 123] width 94 height 19
select select "8"
select select "2025"
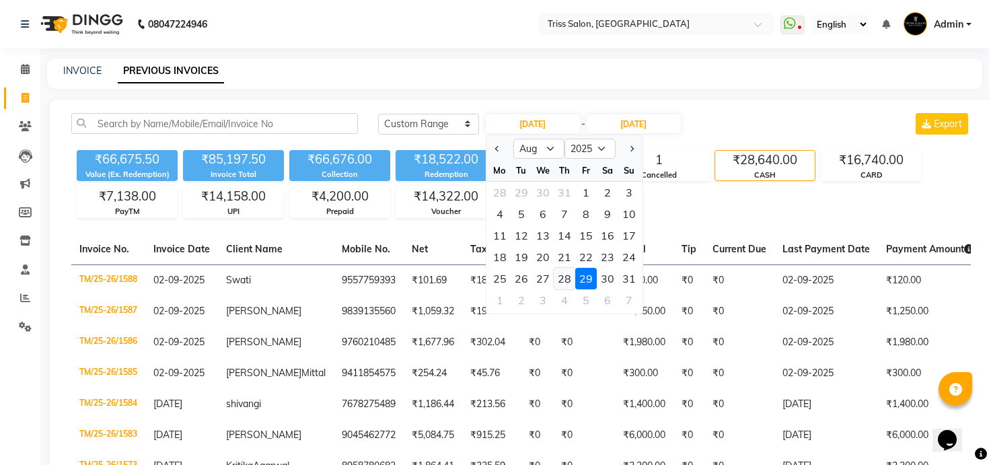
click at [564, 273] on div "28" at bounding box center [565, 279] width 22 height 22
type input "[DATE]"
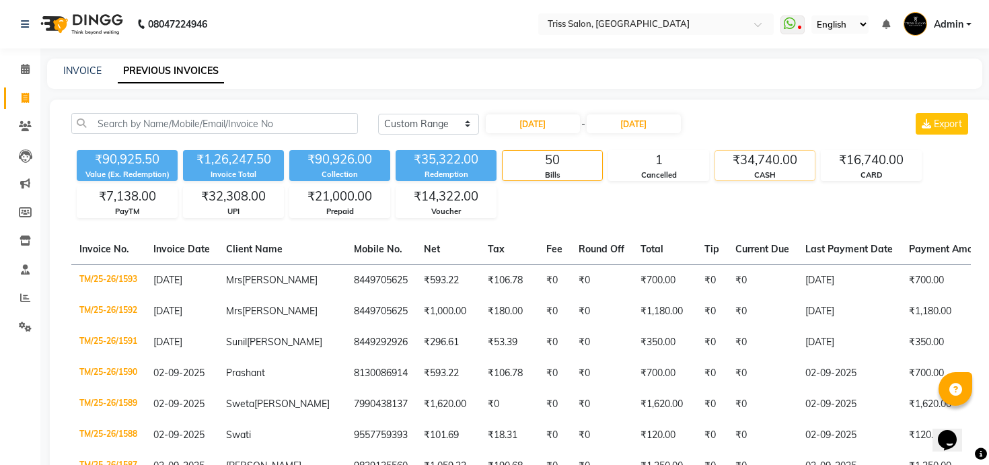
click at [791, 163] on div "₹34,740.00" at bounding box center [765, 160] width 100 height 19
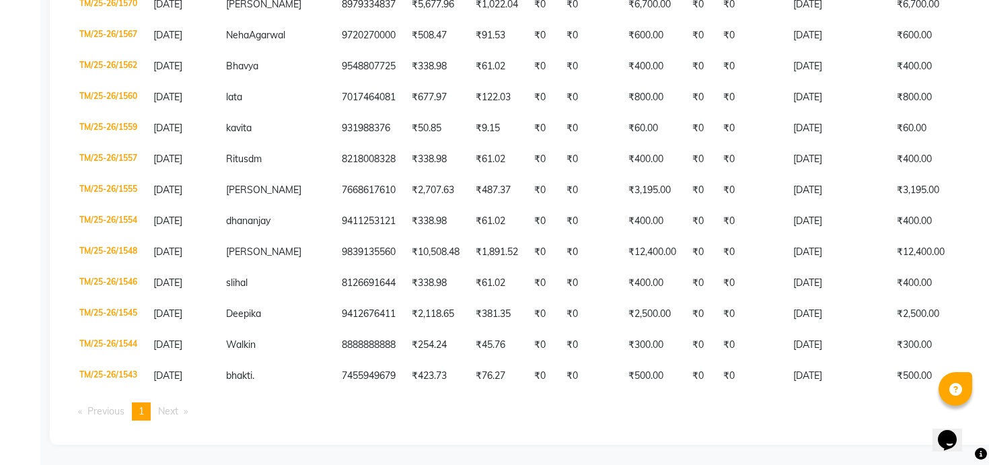
scroll to position [568, 0]
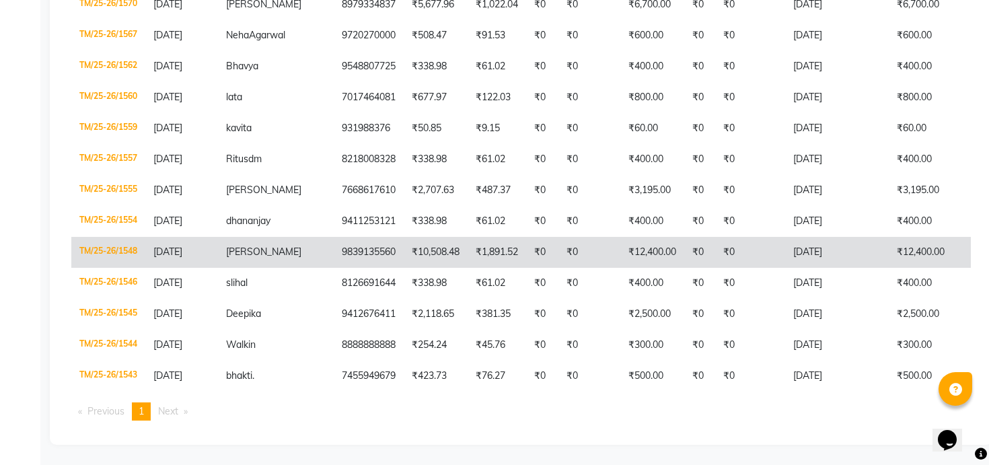
click at [785, 268] on td "[DATE]" at bounding box center [837, 252] width 104 height 31
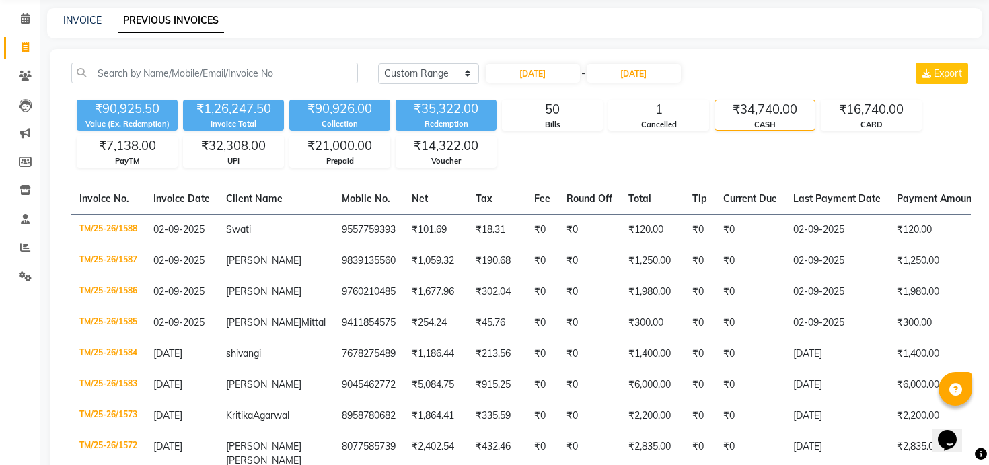
scroll to position [0, 0]
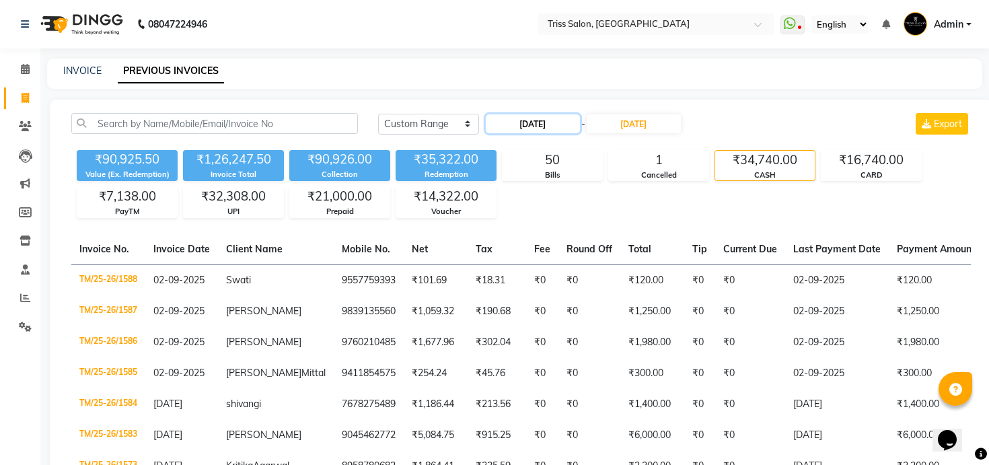
click at [537, 122] on input "[DATE]" at bounding box center [533, 123] width 94 height 19
select select "8"
select select "2025"
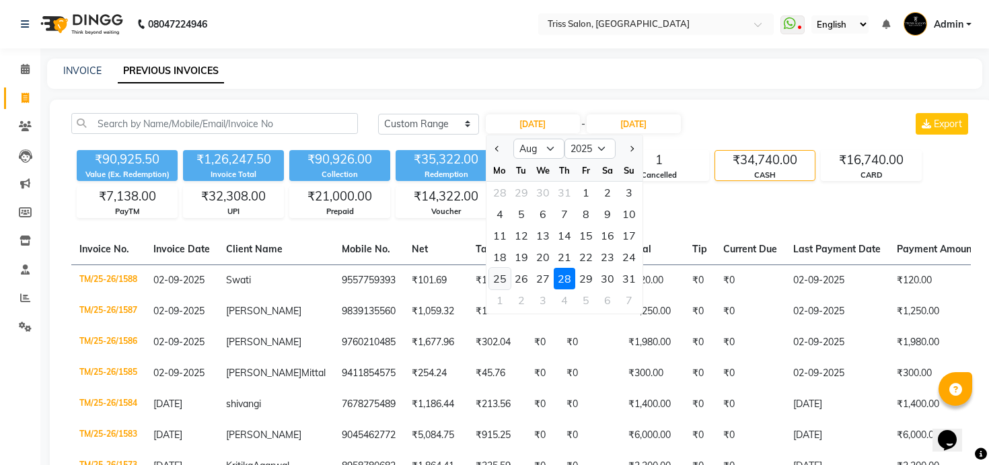
click at [503, 279] on div "25" at bounding box center [500, 279] width 22 height 22
type input "25-08-2025"
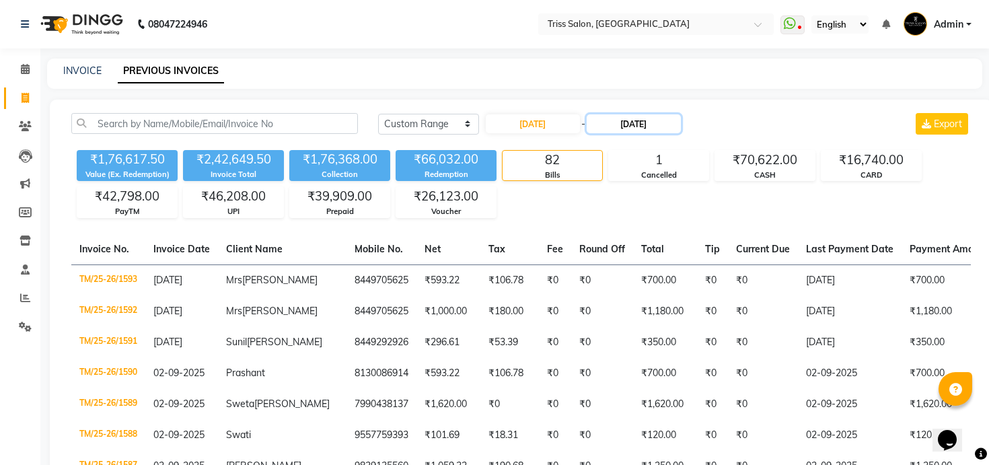
click at [657, 129] on input "[DATE]" at bounding box center [634, 123] width 94 height 19
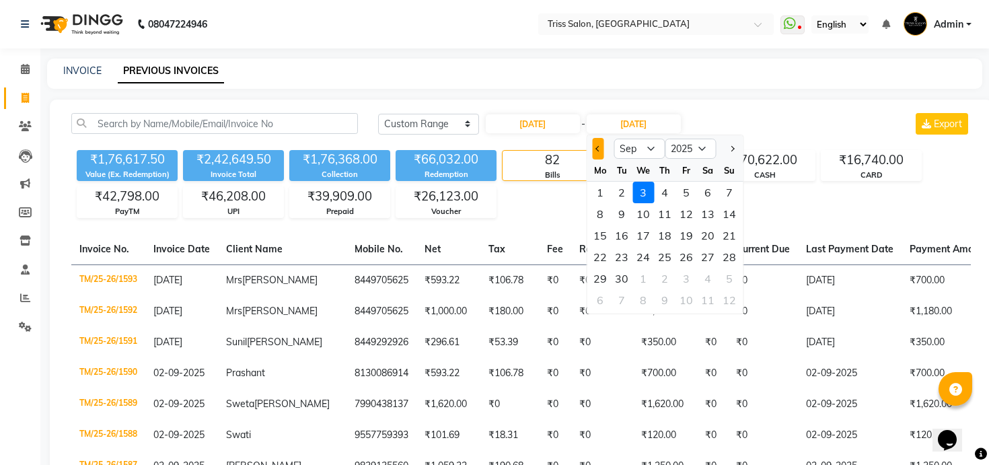
click at [601, 147] on button "Previous month" at bounding box center [597, 149] width 11 height 22
select select "8"
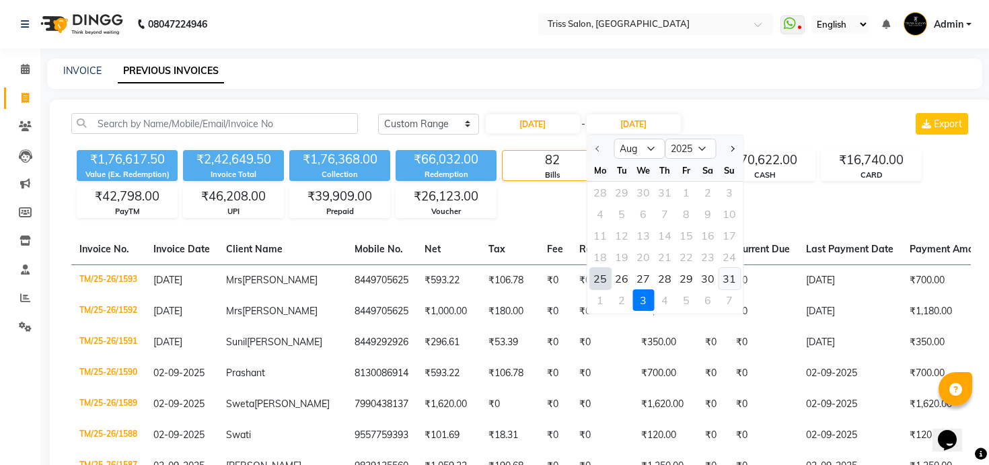
click at [733, 274] on div "31" at bounding box center [730, 279] width 22 height 22
type input "31-08-2025"
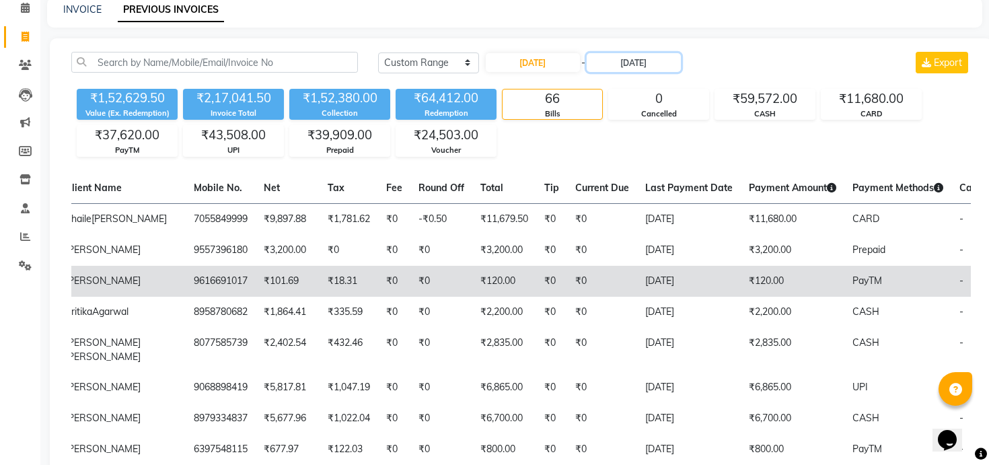
scroll to position [0, 161]
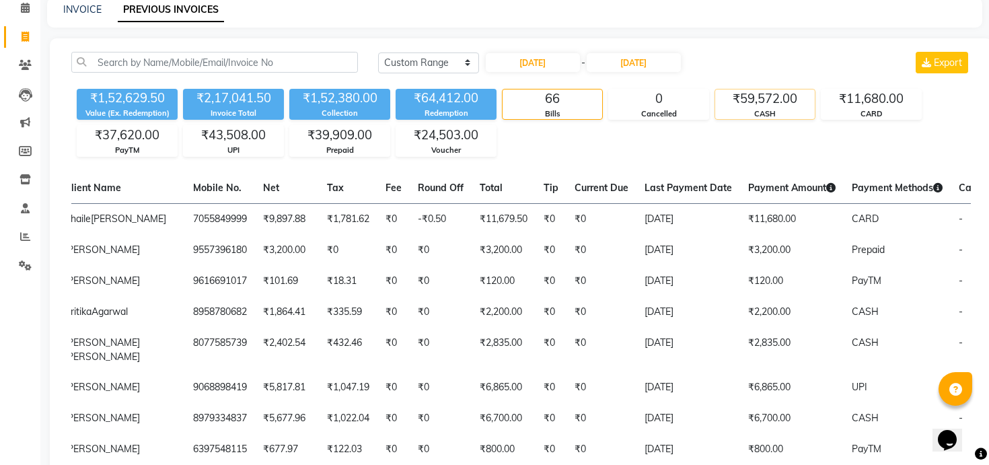
click at [790, 108] on div "CASH" at bounding box center [765, 113] width 100 height 11
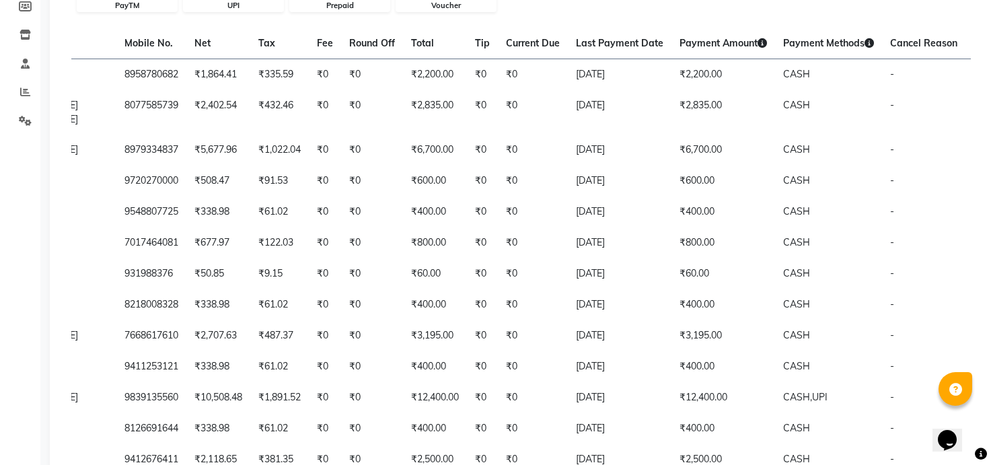
scroll to position [0, 0]
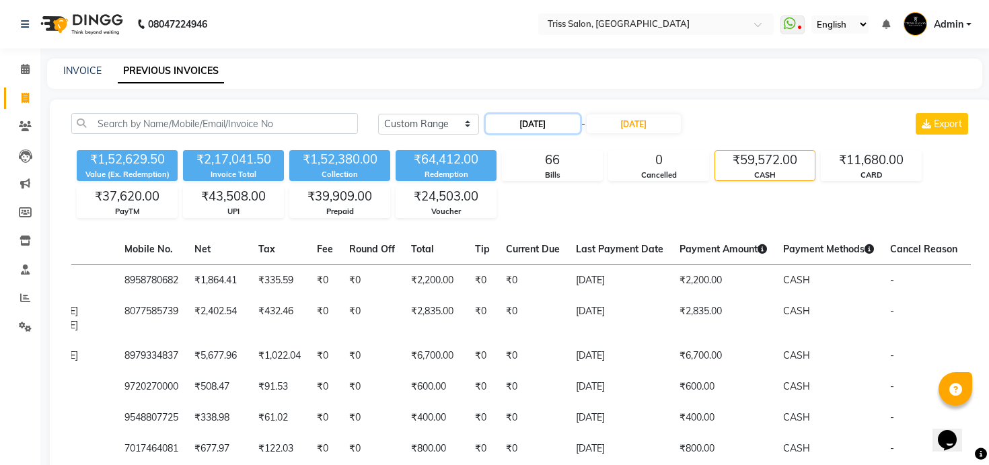
click at [547, 119] on input "25-08-2025" at bounding box center [533, 123] width 94 height 19
select select "8"
select select "2025"
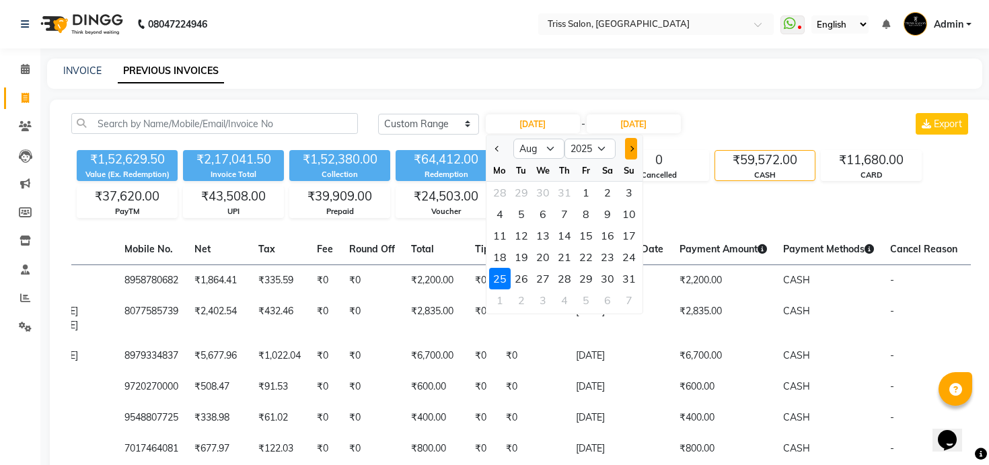
click at [631, 156] on button "Next month" at bounding box center [630, 149] width 11 height 22
select select "9"
click at [497, 188] on div "1" at bounding box center [500, 193] width 22 height 22
type input "[DATE]"
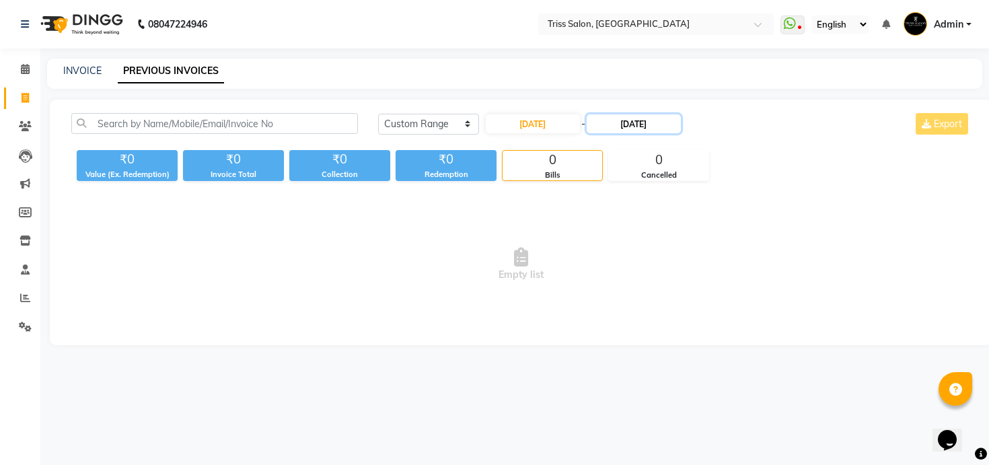
click at [626, 124] on input "31-08-2025" at bounding box center [634, 123] width 94 height 19
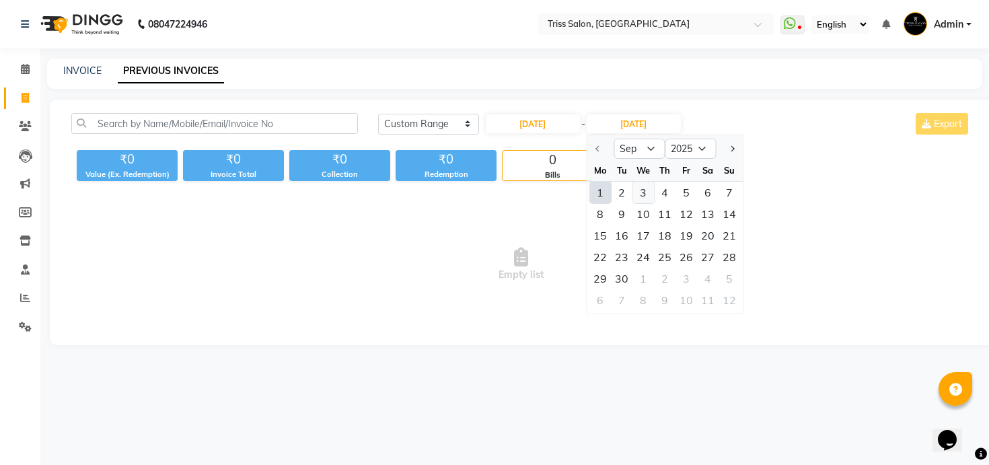
click at [652, 194] on div "3" at bounding box center [643, 193] width 22 height 22
type input "[DATE]"
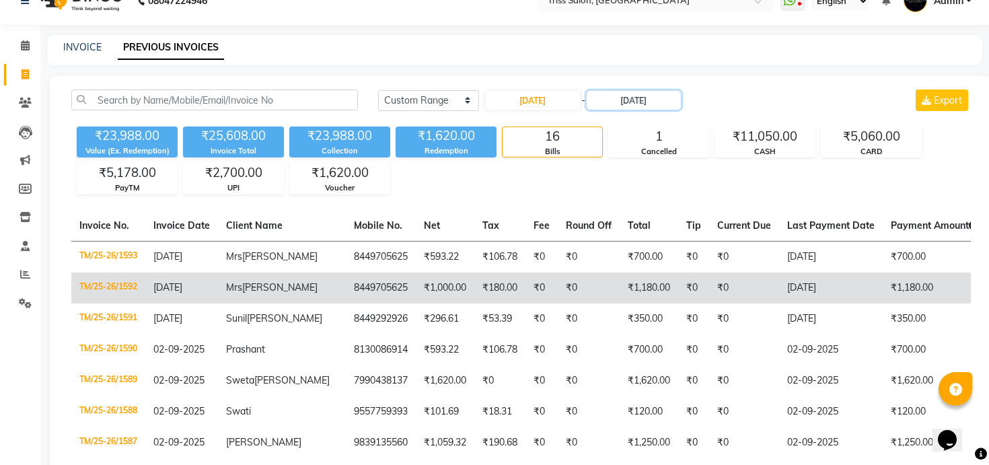
scroll to position [24, 0]
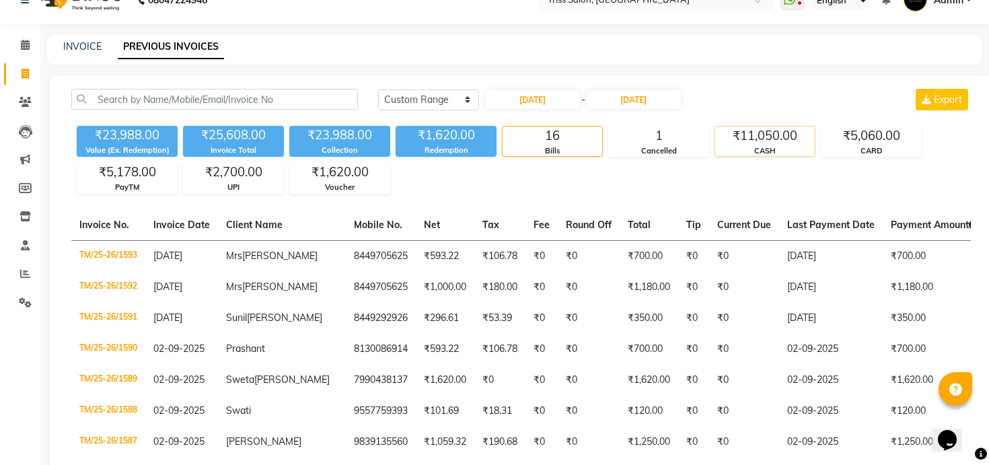
click at [747, 133] on div "₹11,050.00" at bounding box center [765, 135] width 100 height 19
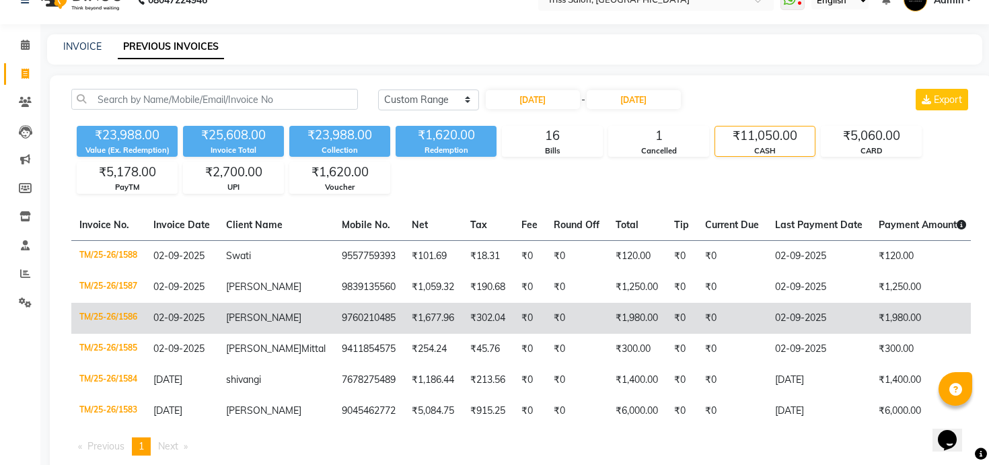
scroll to position [86, 0]
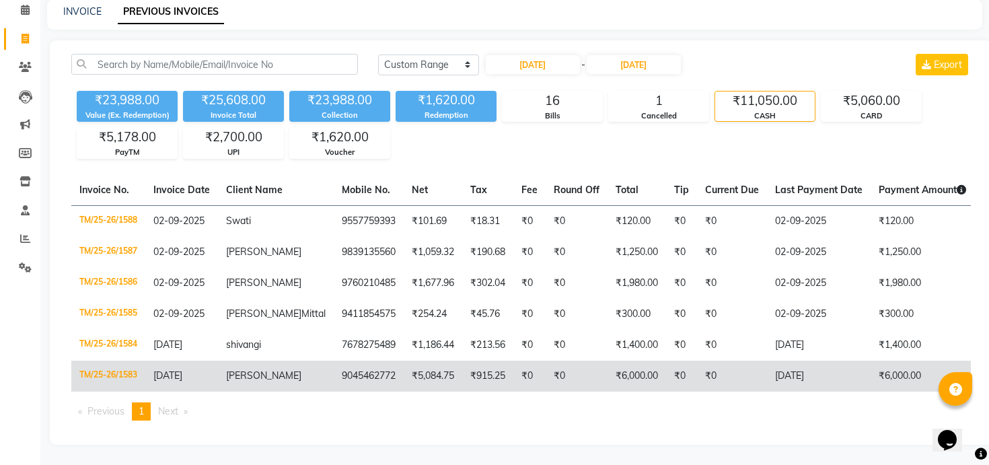
click at [666, 361] on td "₹0" at bounding box center [681, 376] width 31 height 31
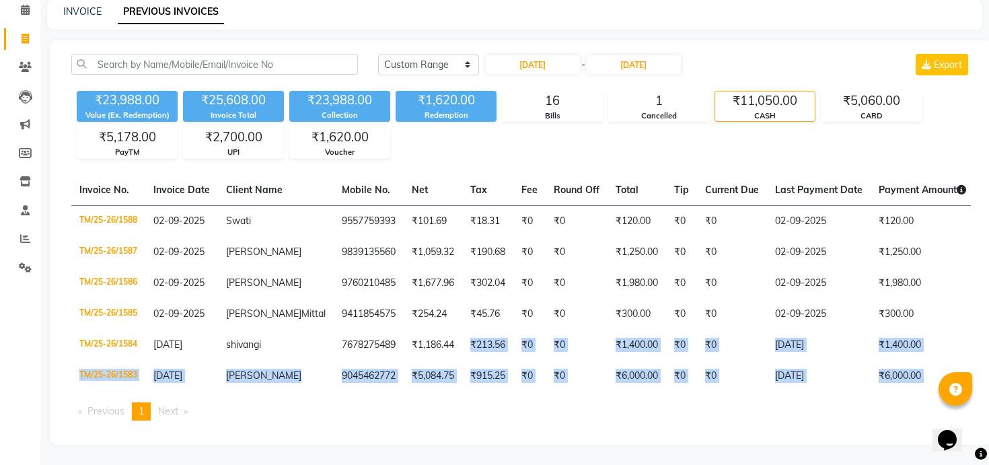
drag, startPoint x: 395, startPoint y: 342, endPoint x: 399, endPoint y: 400, distance: 58.0
click at [399, 400] on div "Invoice No. Invoice Date Client Name Mobile No. Net Tax Fee Round Off Total Tip…" at bounding box center [521, 303] width 916 height 256
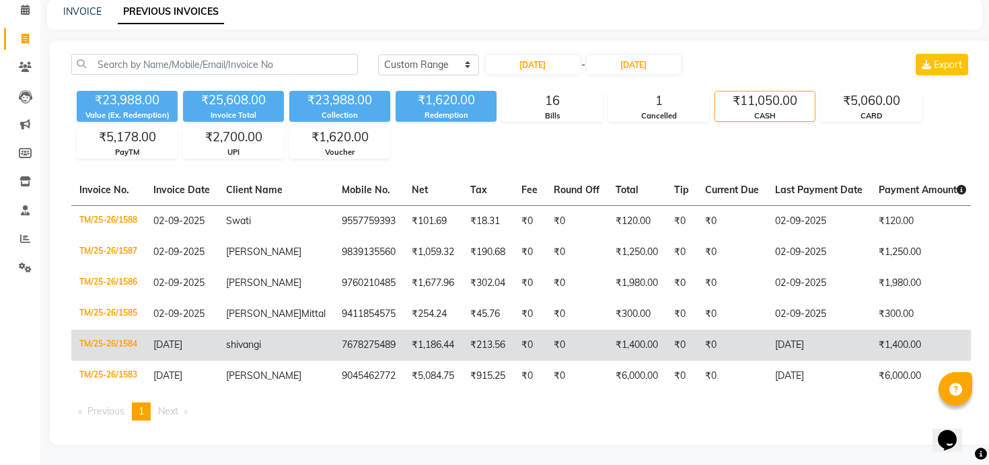
click at [462, 333] on td "₹213.56" at bounding box center [487, 345] width 51 height 31
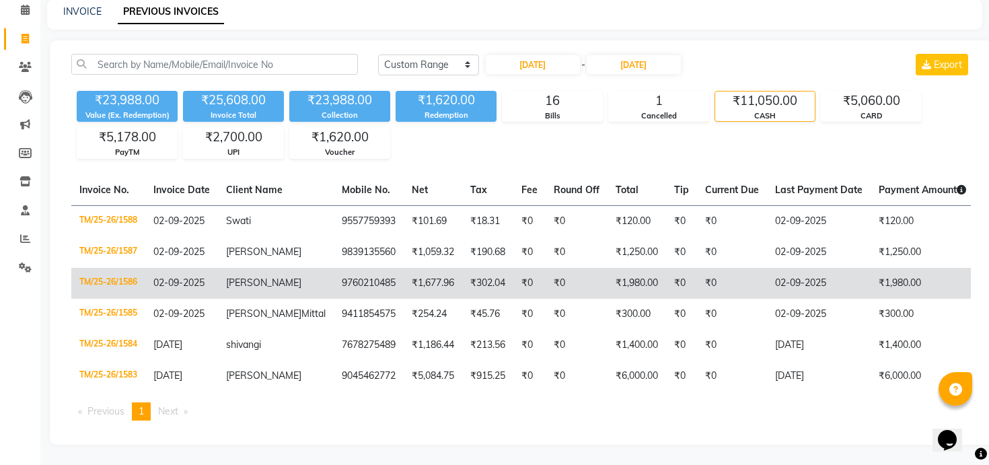
click at [513, 268] on td "₹0" at bounding box center [529, 283] width 32 height 31
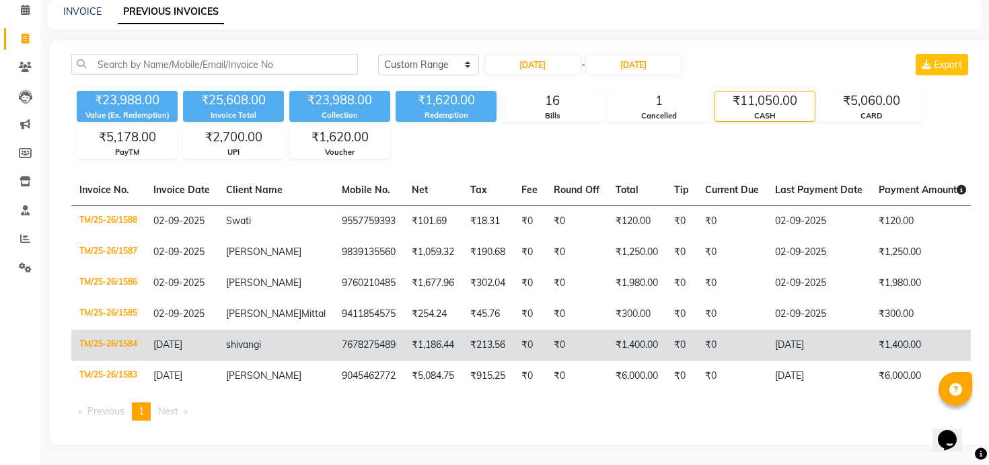
click at [697, 330] on td "₹0" at bounding box center [732, 345] width 70 height 31
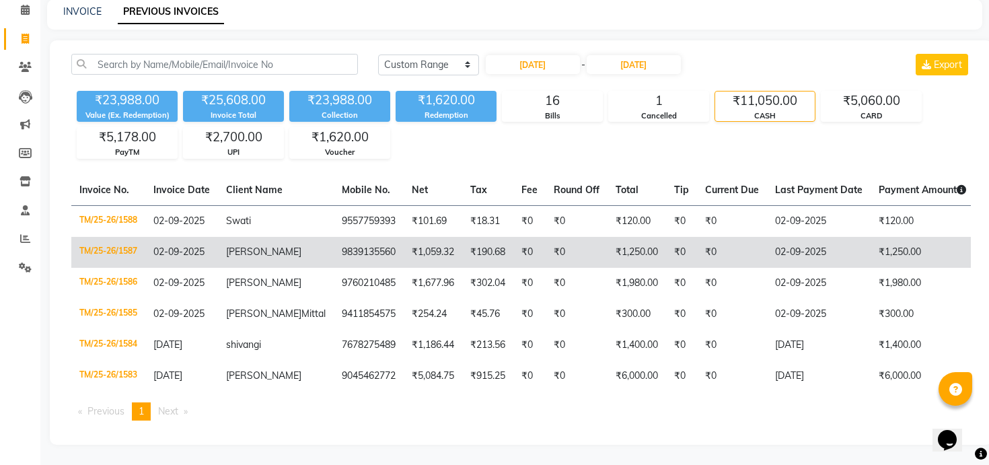
click at [608, 237] on td "₹1,250.00" at bounding box center [637, 252] width 59 height 31
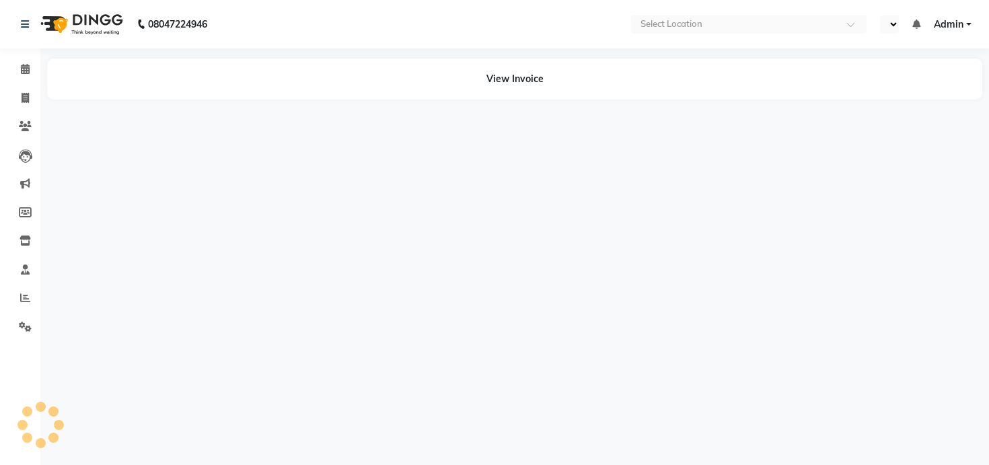
select select "en"
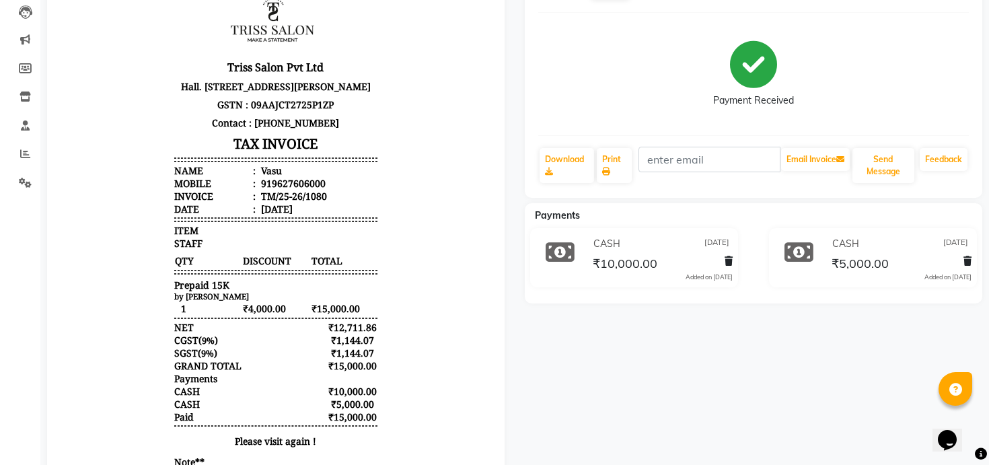
scroll to position [146, 0]
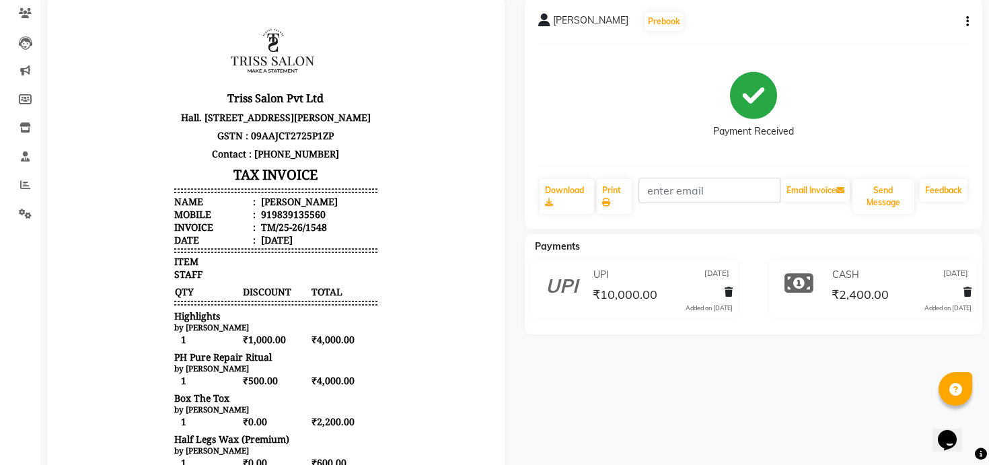
scroll to position [116, 0]
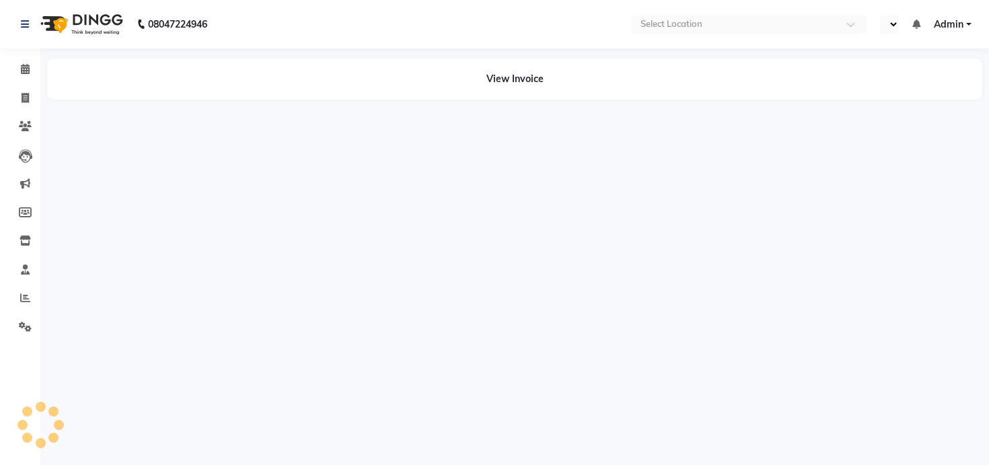
select select "en"
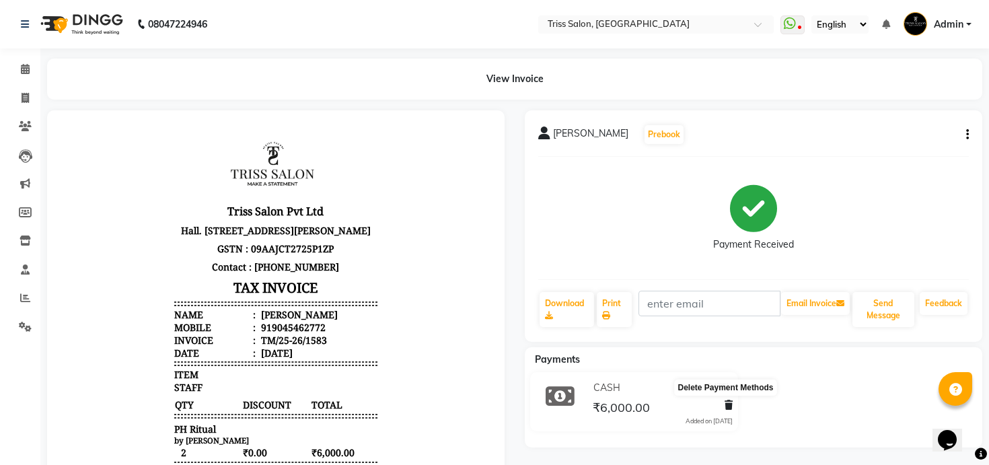
click at [728, 406] on icon at bounding box center [729, 404] width 8 height 9
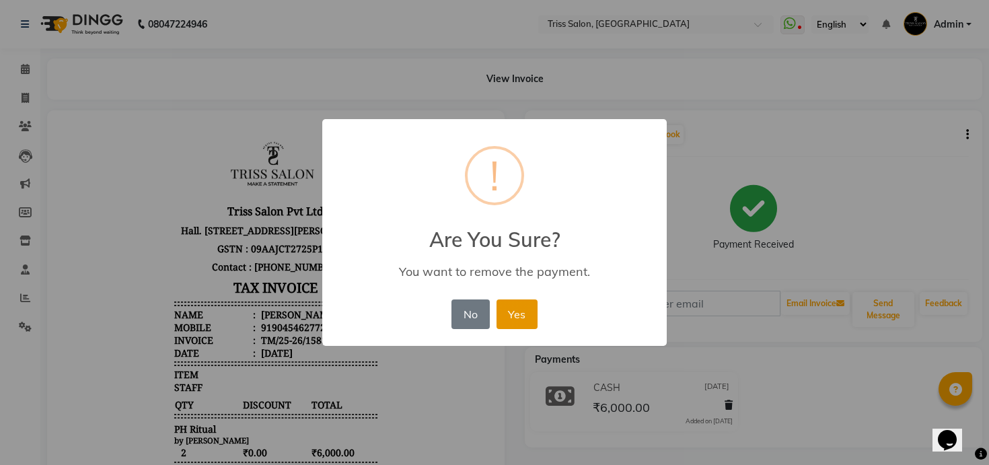
click button "Yes"
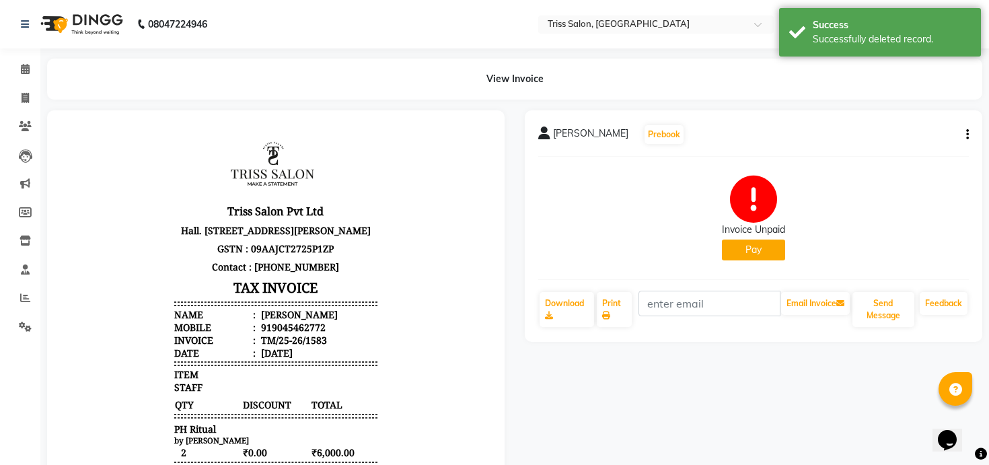
click button "Pay"
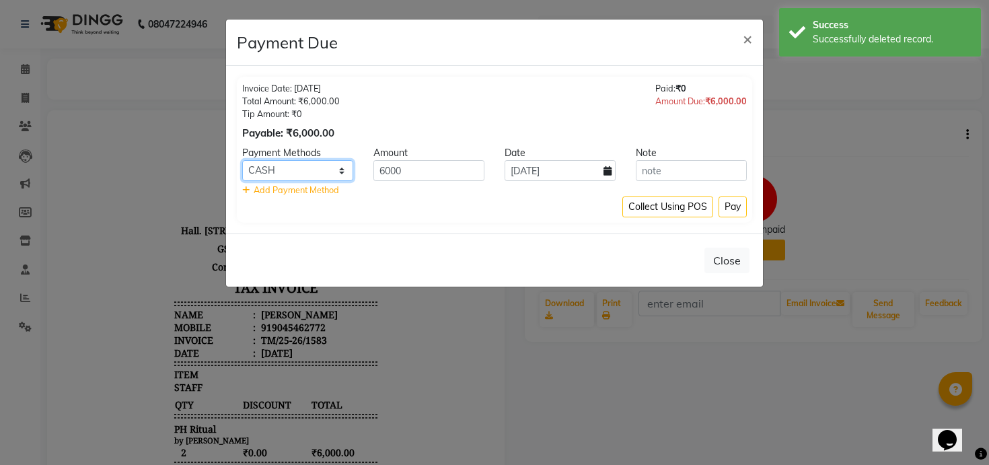
click select "PayTM CASH CARD UPI"
select select "6"
click select "PayTM CASH CARD UPI"
click input "[DATE]"
select select "9"
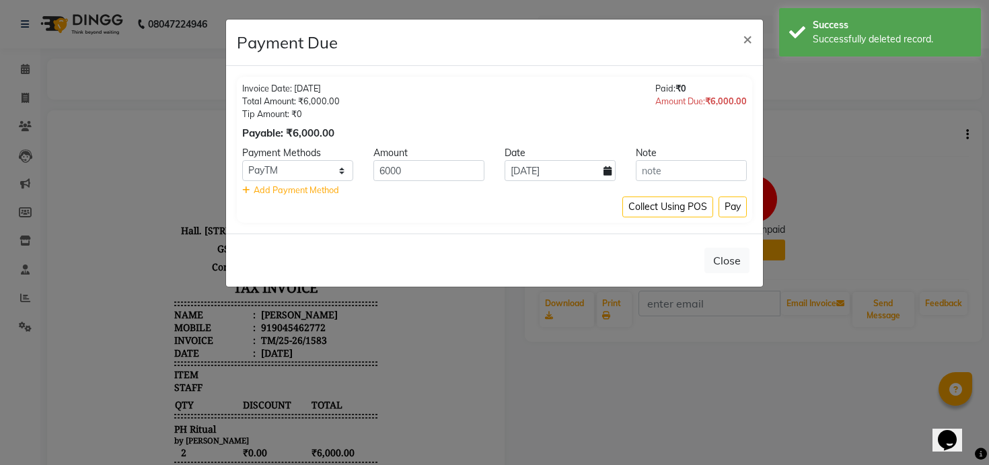
select select "2025"
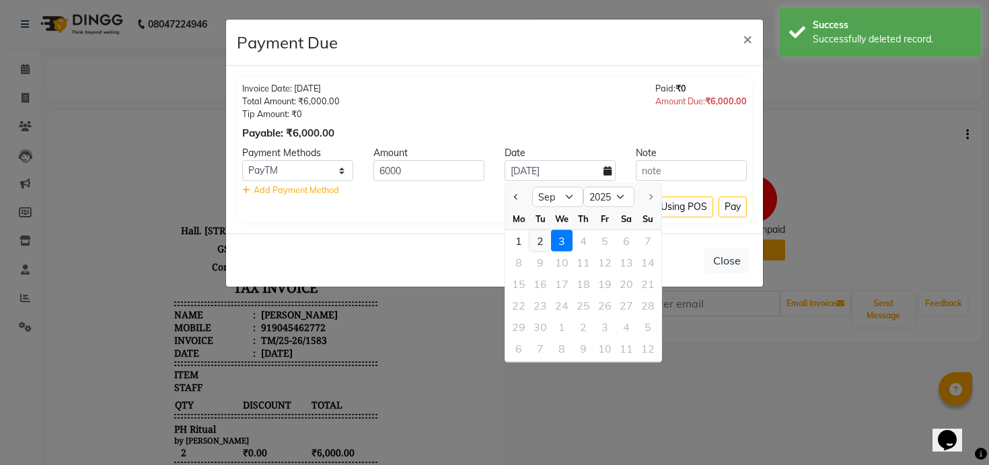
click div "2"
type input "02-09-2025"
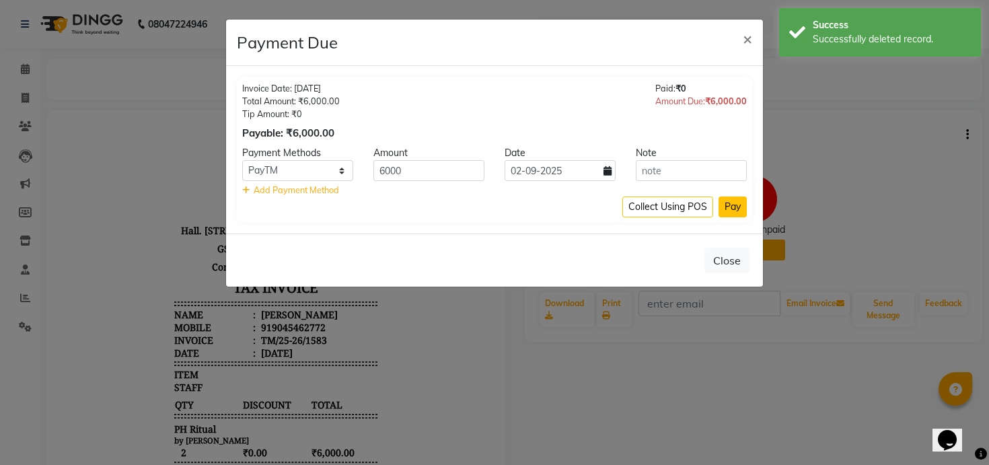
click button "Pay"
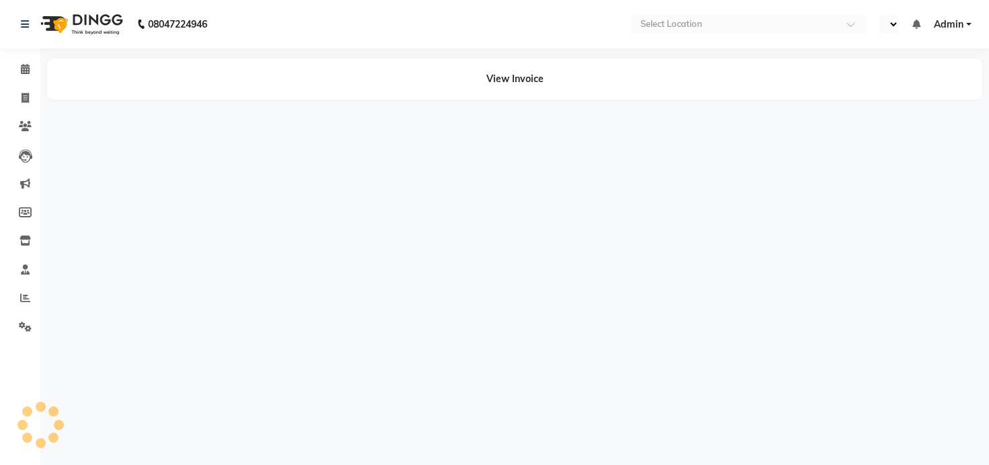
select select "en"
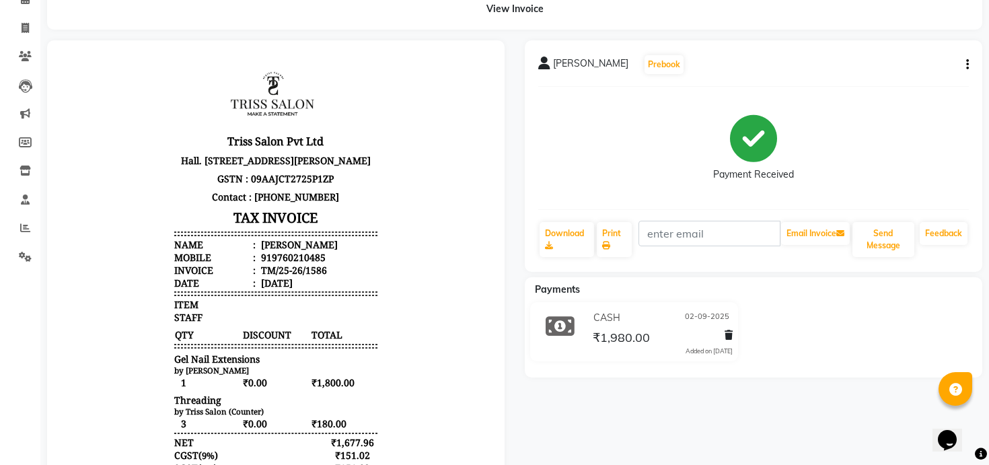
scroll to position [85, 0]
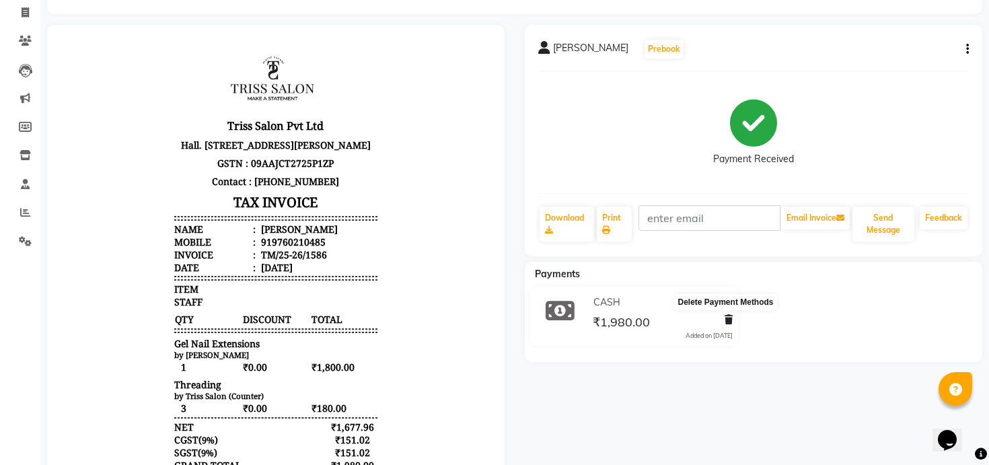
click at [729, 320] on icon at bounding box center [729, 319] width 8 height 9
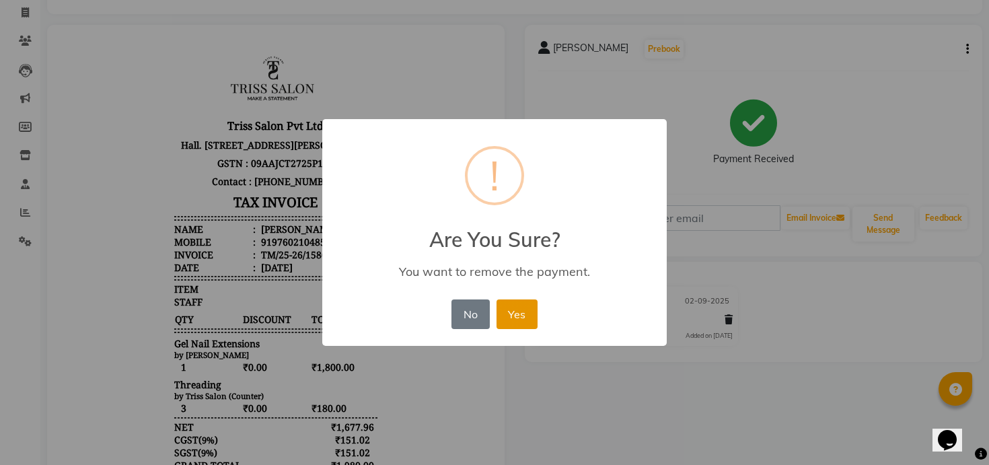
click at [531, 316] on button "Yes" at bounding box center [517, 314] width 41 height 30
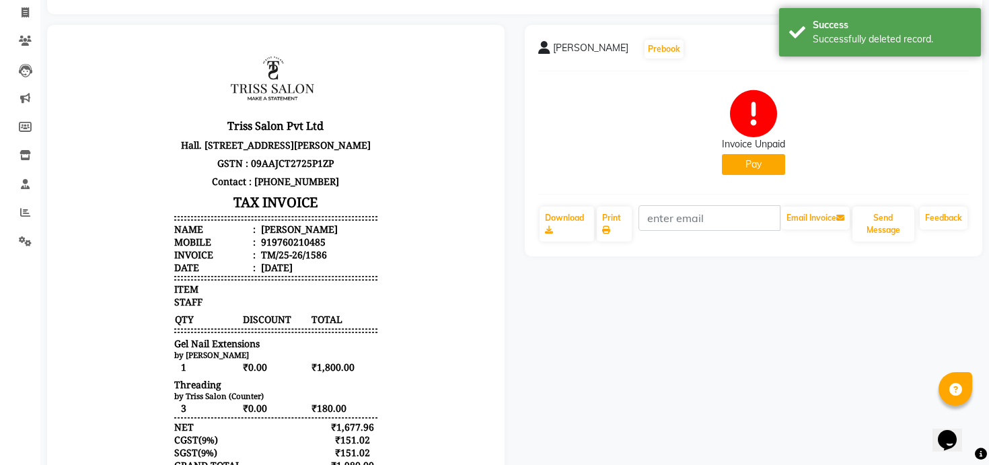
click at [756, 172] on button "Pay" at bounding box center [753, 164] width 63 height 21
select select "1"
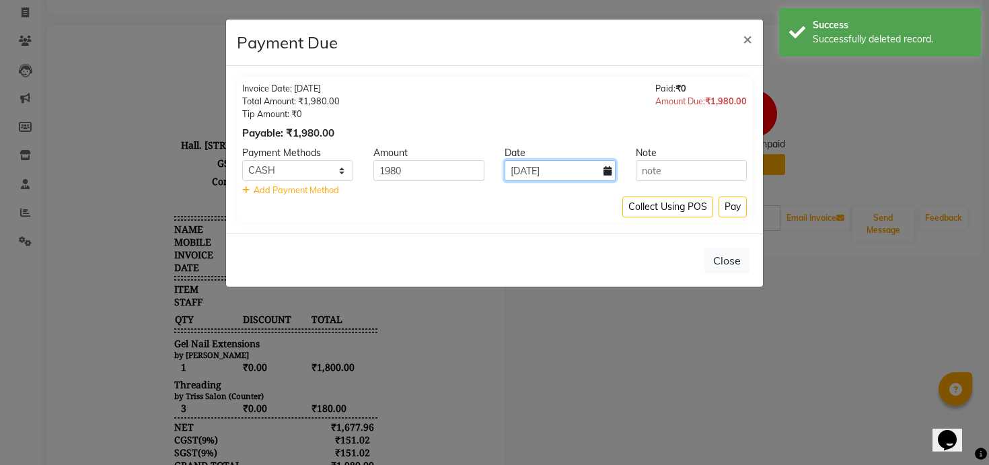
click at [537, 169] on input "[DATE]" at bounding box center [560, 170] width 111 height 21
select select "9"
select select "2025"
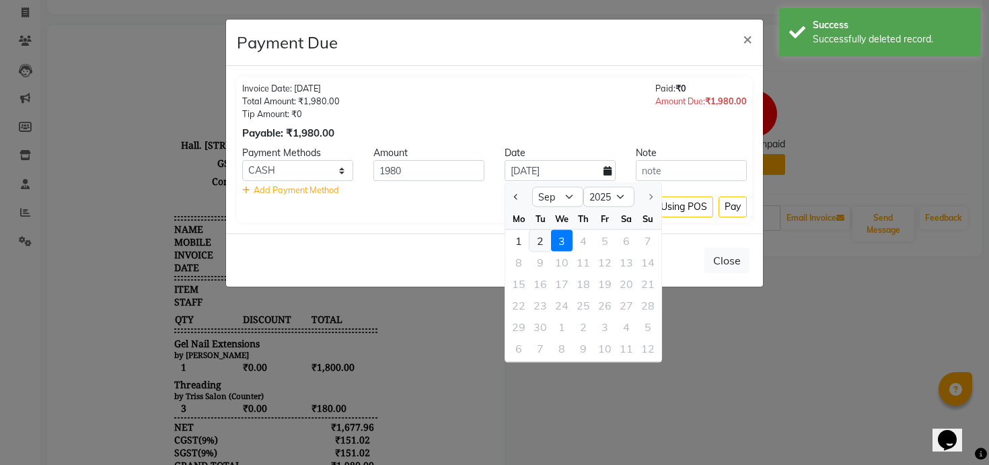
click at [542, 239] on div "2" at bounding box center [540, 241] width 22 height 22
type input "02-09-2025"
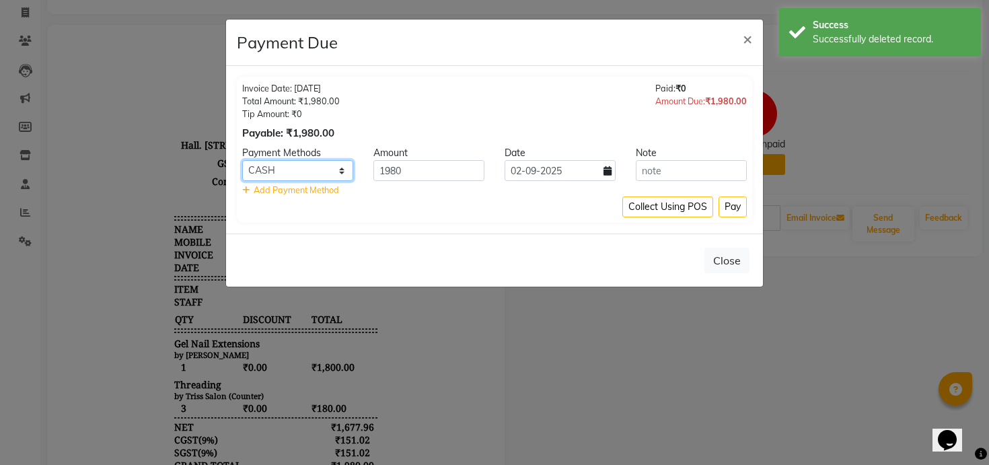
click at [307, 169] on select "PayTM CASH CARD UPI" at bounding box center [297, 170] width 111 height 21
select select "6"
click at [242, 160] on select "PayTM CASH CARD UPI" at bounding box center [297, 170] width 111 height 21
click at [744, 207] on button "Pay" at bounding box center [733, 206] width 28 height 21
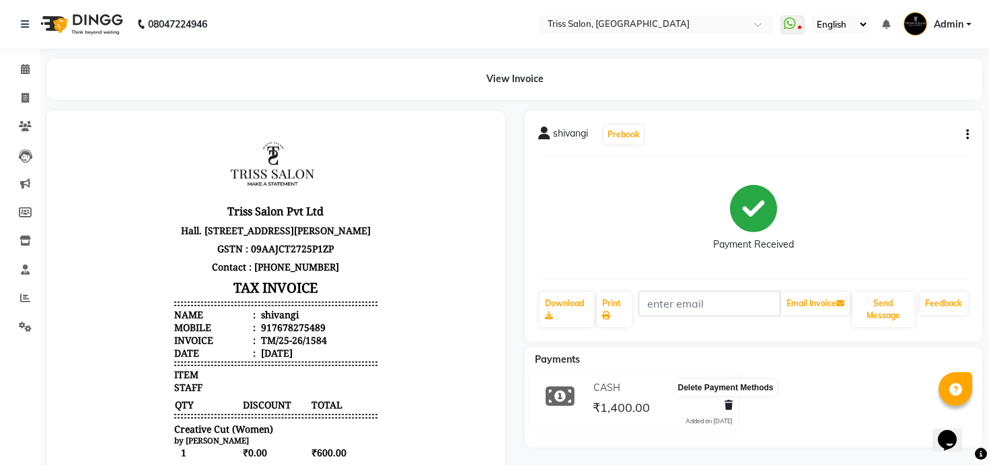
click at [729, 408] on icon at bounding box center [729, 404] width 8 height 9
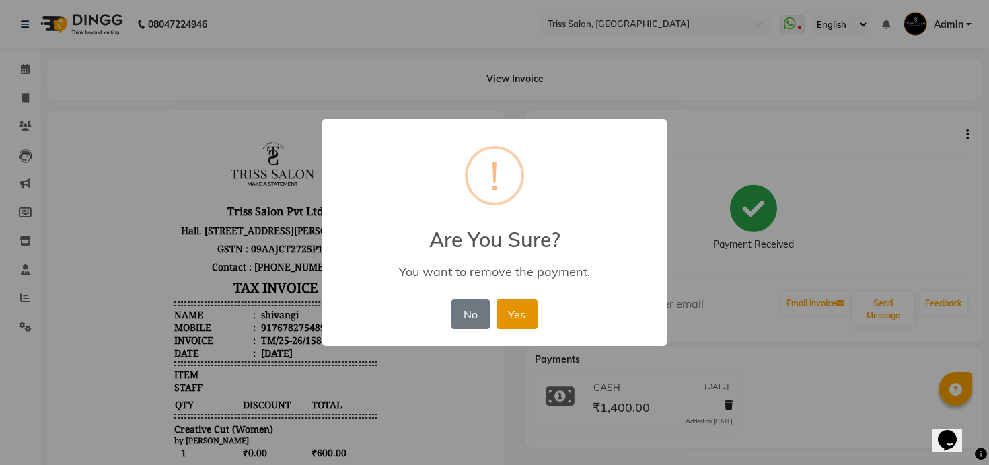
click at [511, 309] on button "Yes" at bounding box center [517, 314] width 41 height 30
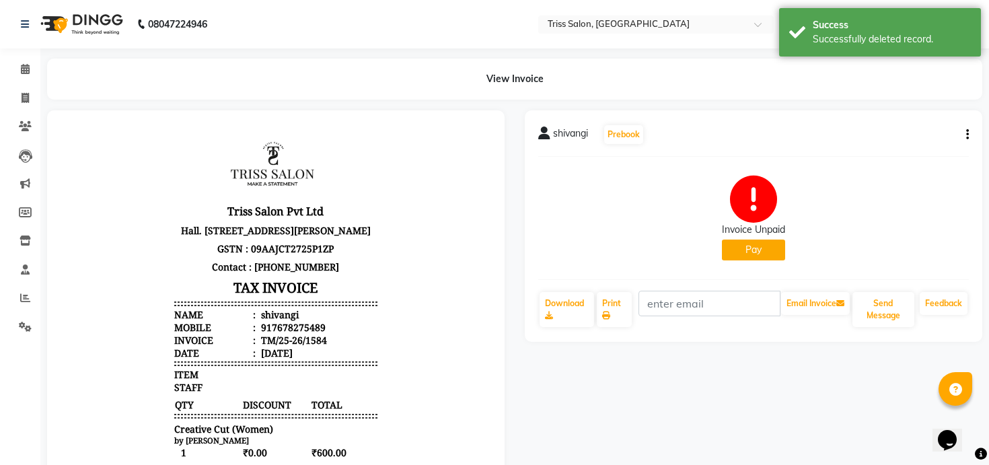
click at [744, 250] on button "Pay" at bounding box center [753, 250] width 63 height 21
select select "1"
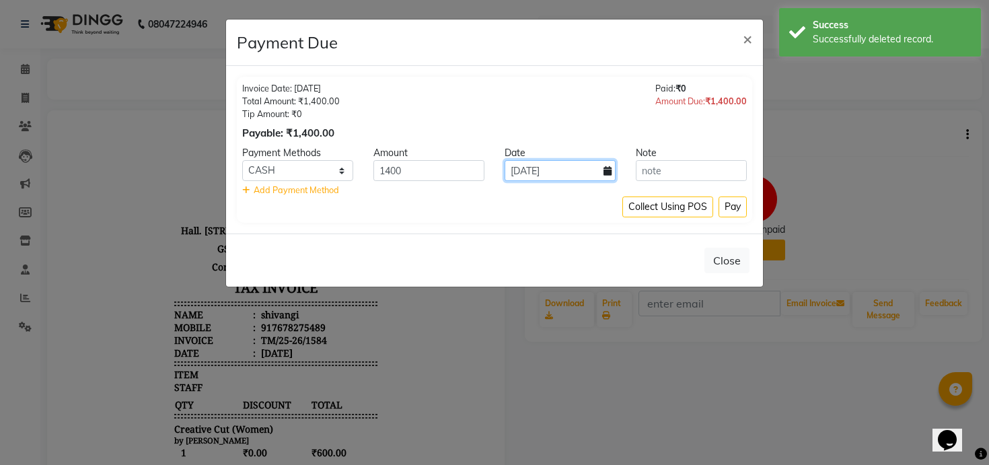
click at [547, 176] on input "[DATE]" at bounding box center [560, 170] width 111 height 21
select select "9"
select select "2025"
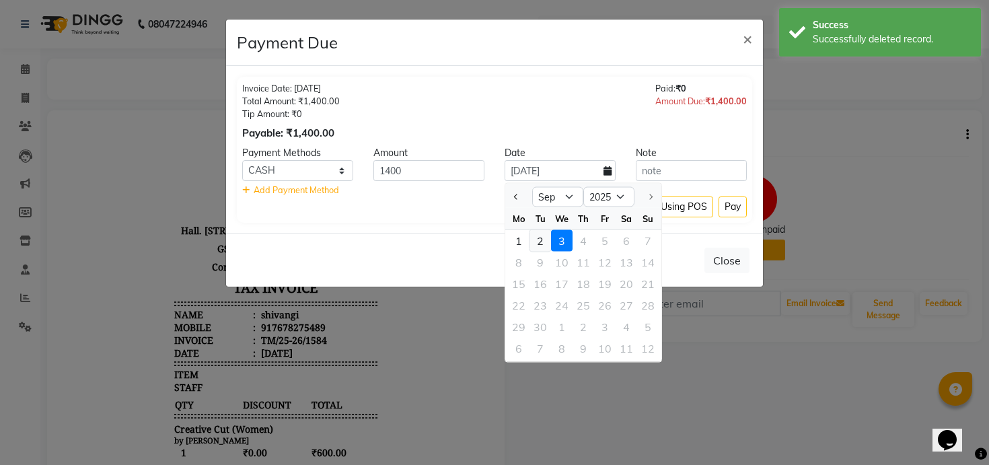
click at [537, 244] on div "2" at bounding box center [540, 241] width 22 height 22
type input "02-09-2025"
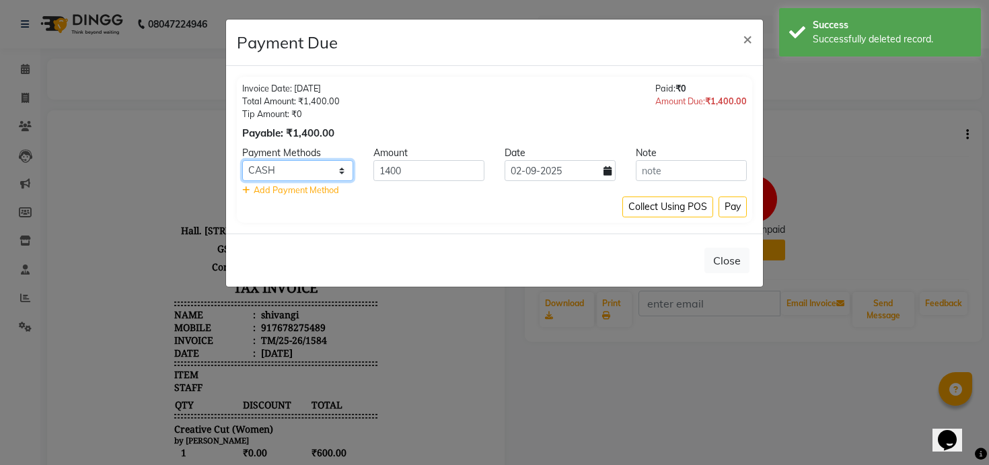
click at [330, 173] on select "PayTM CASH CARD UPI" at bounding box center [297, 170] width 111 height 21
select select "6"
click at [242, 160] on select "PayTM CASH CARD UPI" at bounding box center [297, 170] width 111 height 21
click at [733, 213] on button "Pay" at bounding box center [733, 206] width 28 height 21
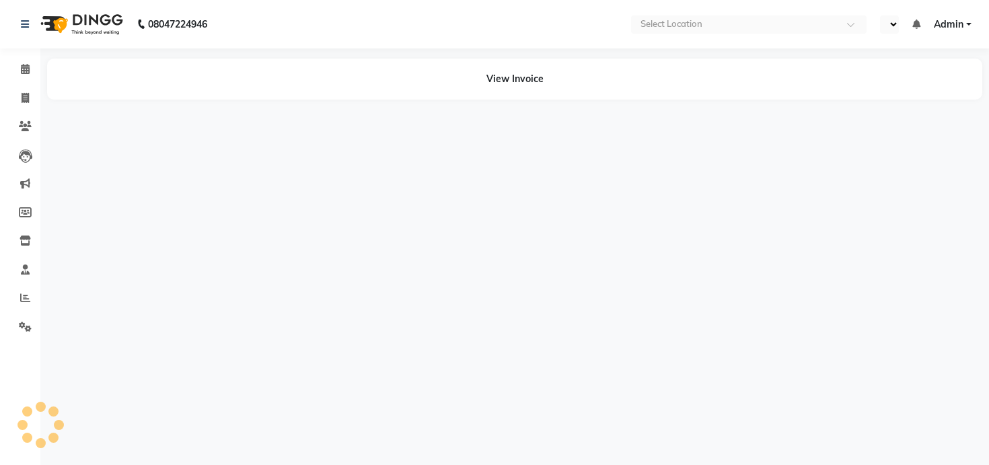
select select "en"
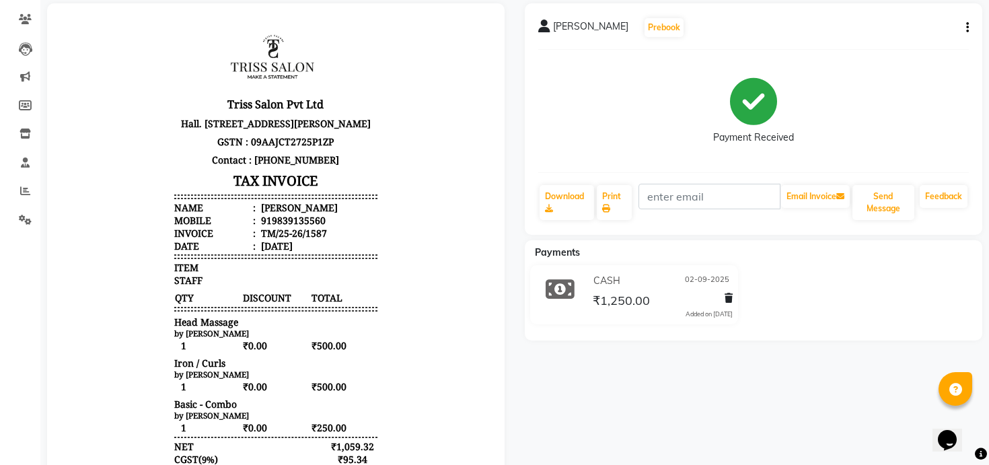
scroll to position [113, 0]
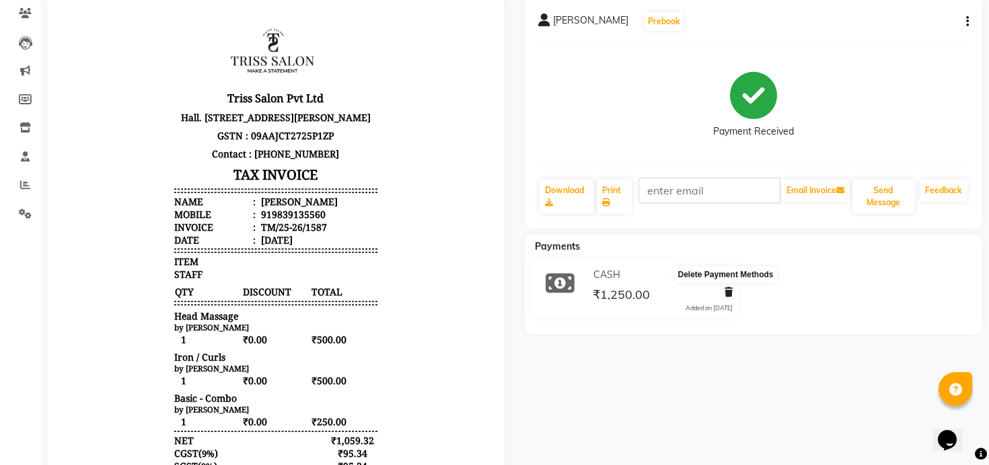
click at [729, 291] on icon at bounding box center [729, 291] width 8 height 9
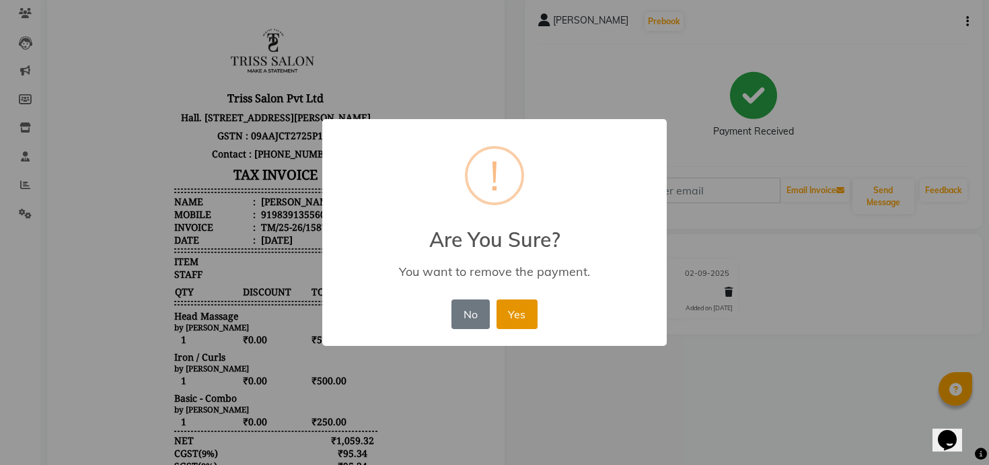
click at [523, 306] on button "Yes" at bounding box center [517, 314] width 41 height 30
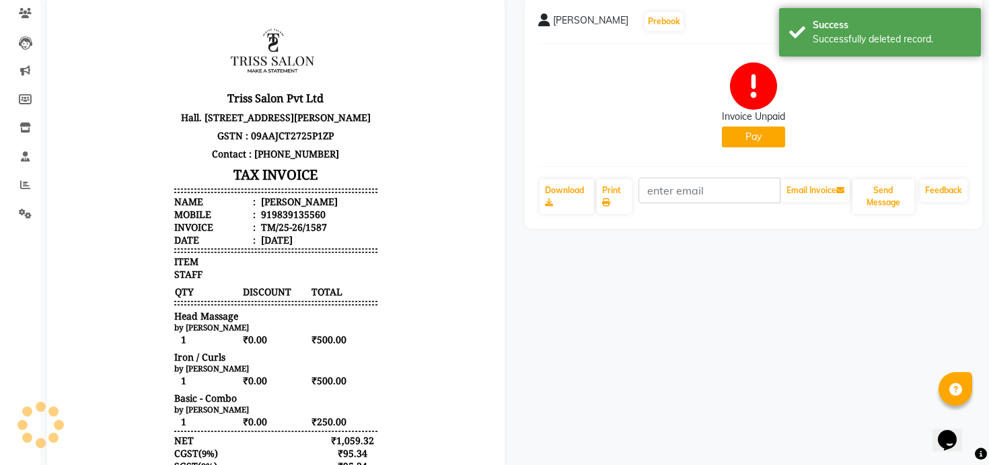
click at [749, 147] on div "Invoice Unpaid Pay" at bounding box center [753, 104] width 431 height 101
click at [749, 146] on button "Pay" at bounding box center [753, 136] width 63 height 21
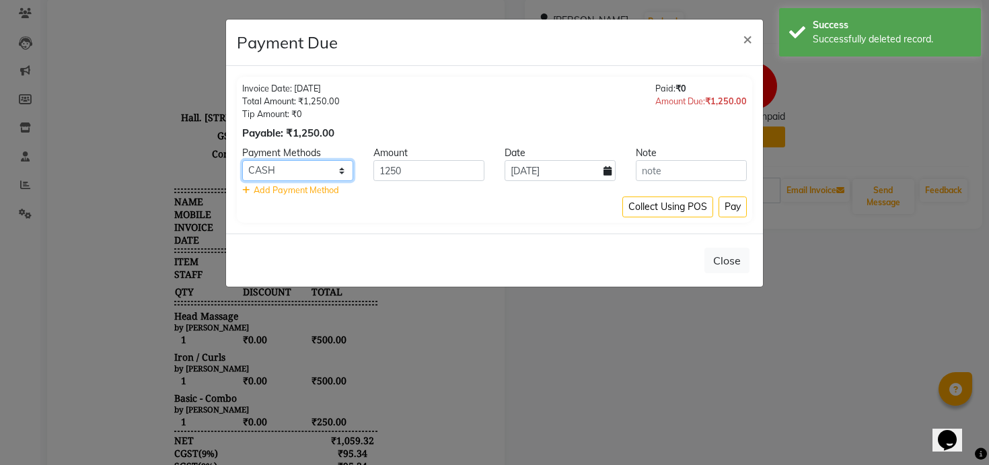
click at [294, 174] on select "PayTM CASH CARD UPI" at bounding box center [297, 170] width 111 height 21
click at [288, 172] on select "PayTM CASH CARD UPI" at bounding box center [297, 170] width 111 height 21
select select "6"
click at [242, 160] on select "PayTM CASH CARD UPI" at bounding box center [297, 170] width 111 height 21
click at [437, 170] on input "1250" at bounding box center [428, 170] width 111 height 21
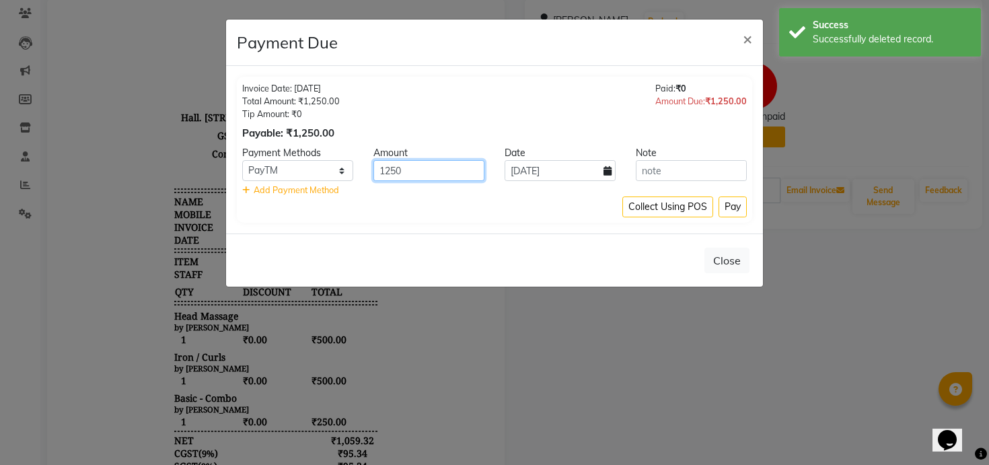
click at [437, 170] on input "1250" at bounding box center [428, 170] width 111 height 21
type input "620"
click at [568, 156] on div "Date" at bounding box center [559, 153] width 131 height 14
click at [567, 168] on input "[DATE]" at bounding box center [560, 170] width 111 height 21
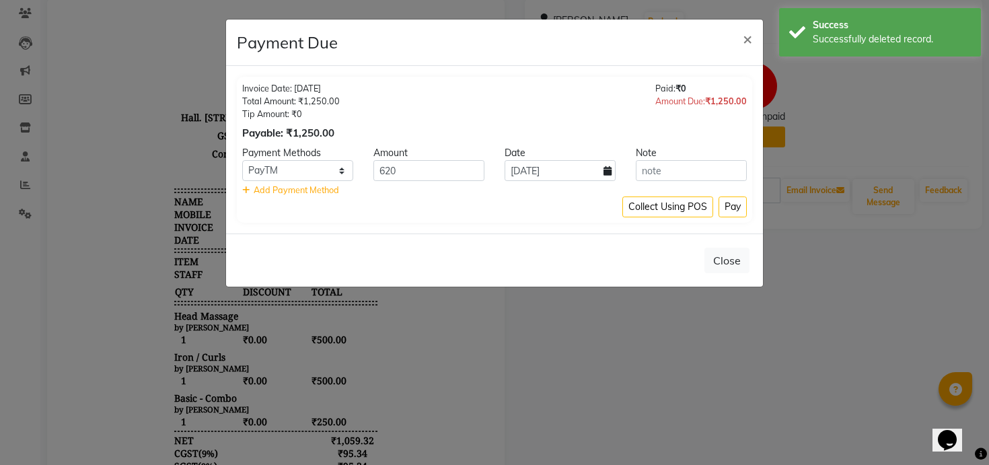
select select "9"
select select "2025"
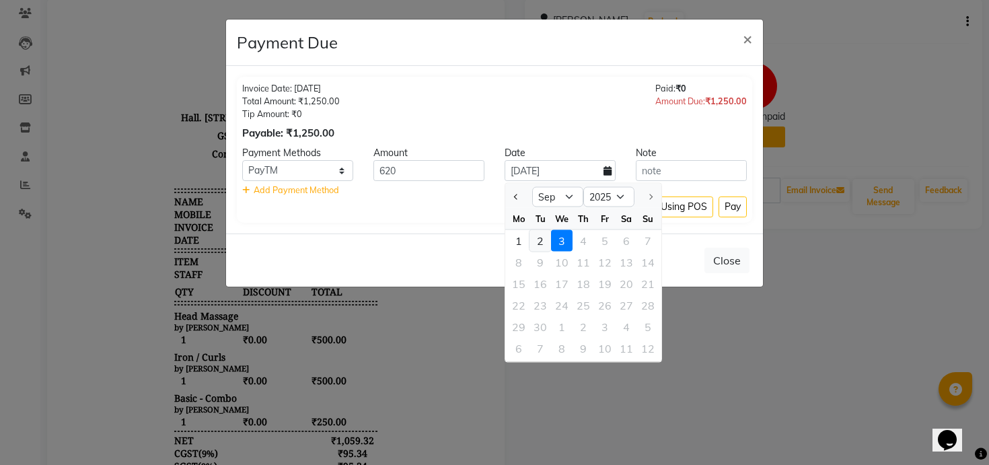
click at [542, 237] on div "2" at bounding box center [540, 241] width 22 height 22
type input "02-09-2025"
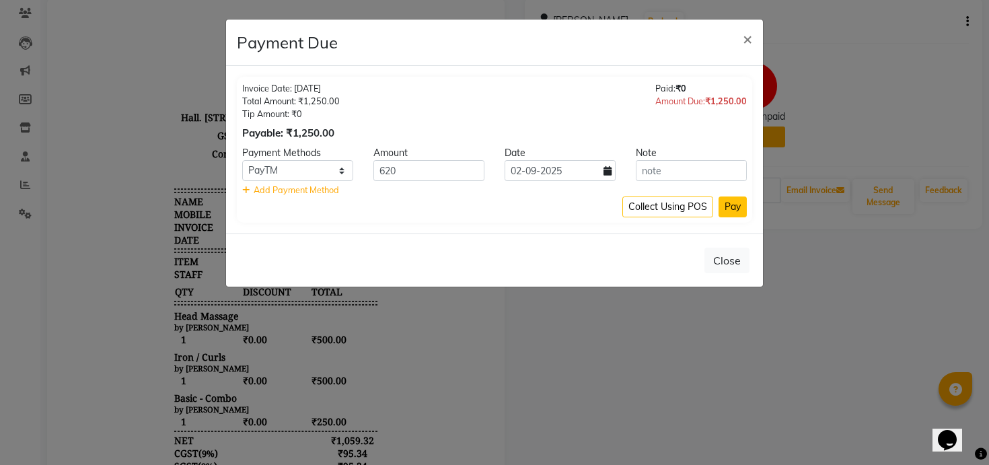
click at [721, 208] on button "Pay" at bounding box center [733, 206] width 28 height 21
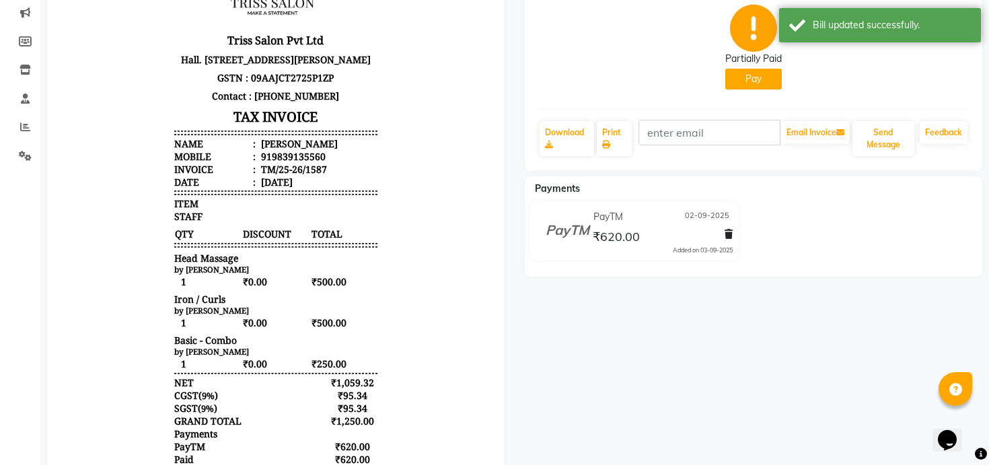
scroll to position [0, 0]
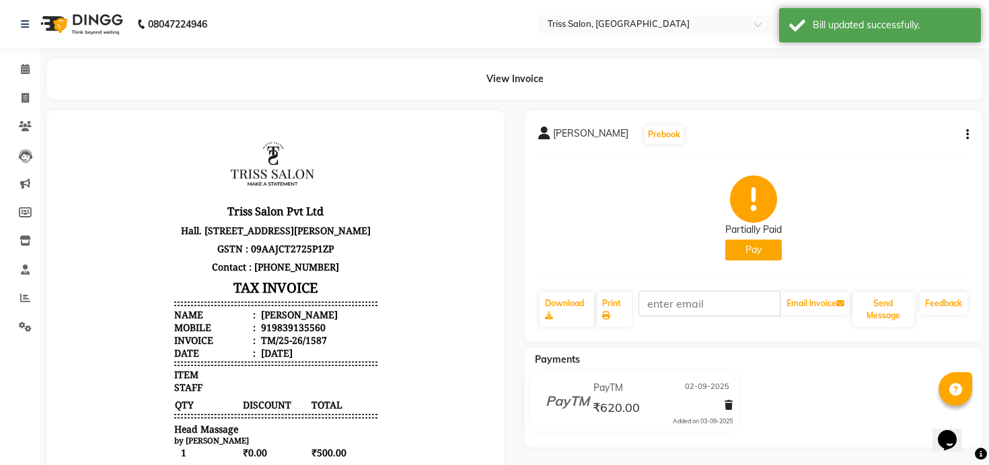
click at [772, 260] on div "Partially Paid Pay" at bounding box center [753, 218] width 431 height 101
click at [748, 253] on button "Pay" at bounding box center [753, 250] width 57 height 21
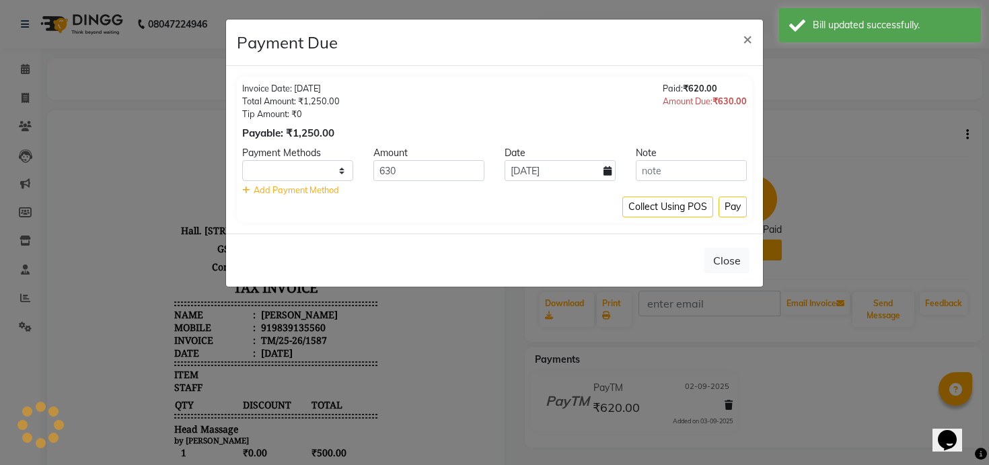
select select "1"
click at [531, 170] on input "[DATE]" at bounding box center [560, 170] width 111 height 21
select select "9"
select select "2025"
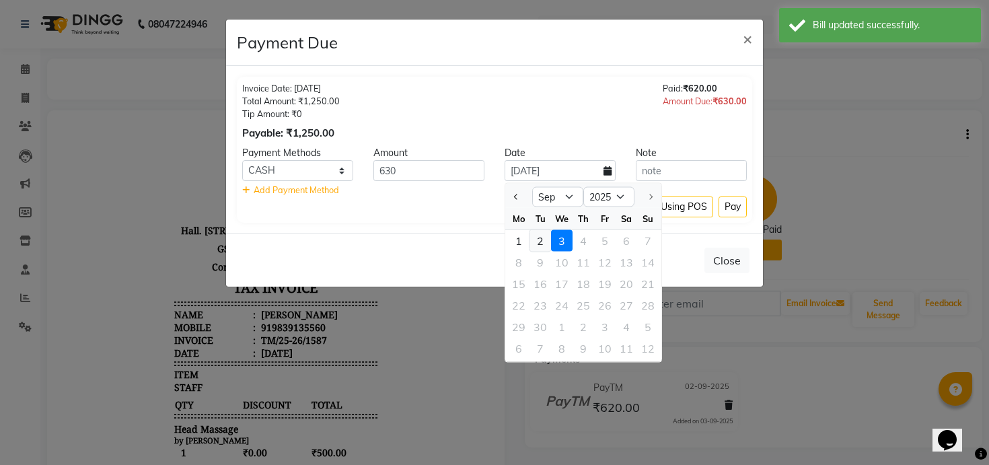
click at [544, 238] on div "2" at bounding box center [540, 241] width 22 height 22
type input "02-09-2025"
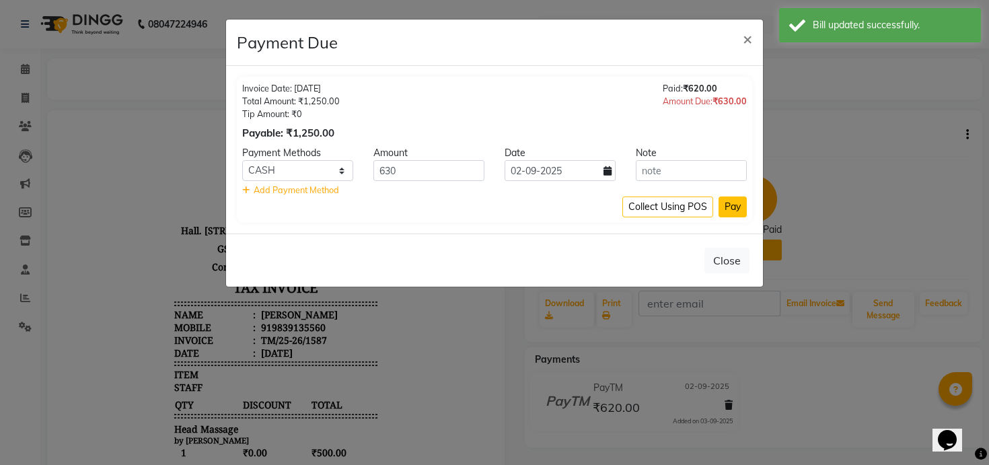
click at [736, 204] on button "Pay" at bounding box center [733, 206] width 28 height 21
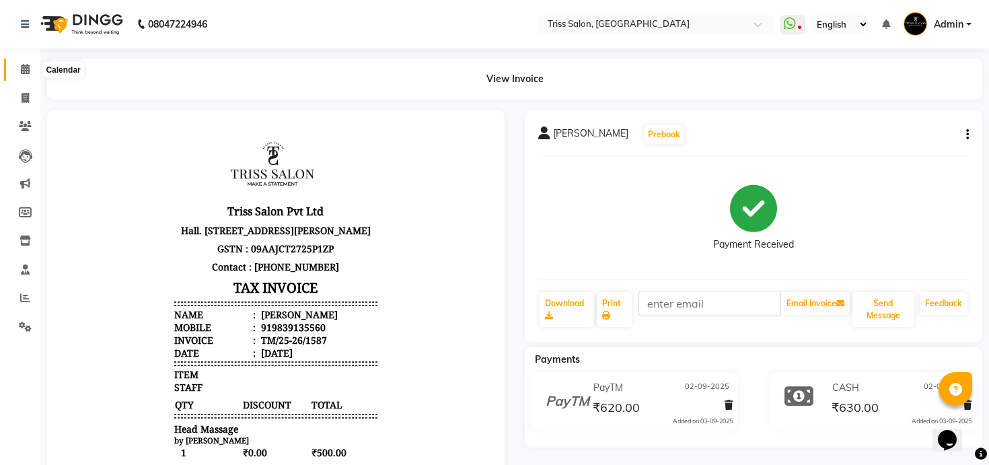
click at [23, 69] on icon at bounding box center [25, 69] width 9 height 10
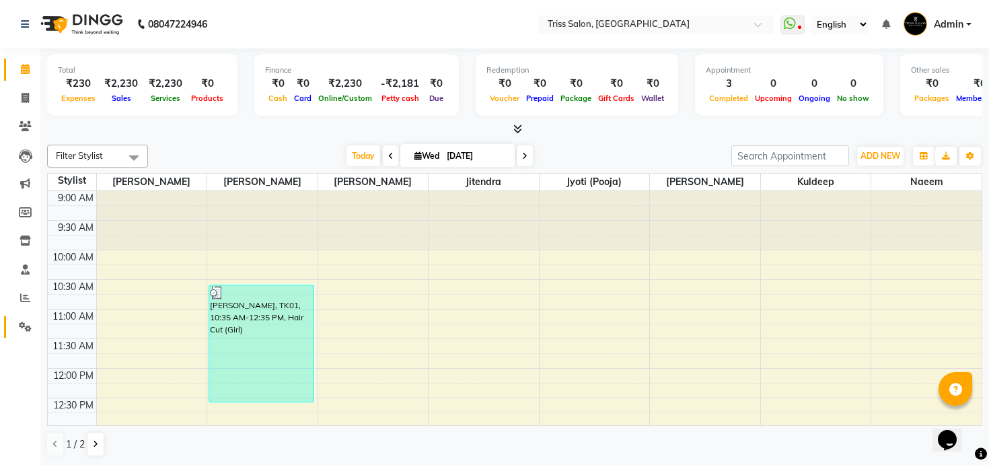
click at [28, 323] on icon at bounding box center [25, 327] width 13 height 10
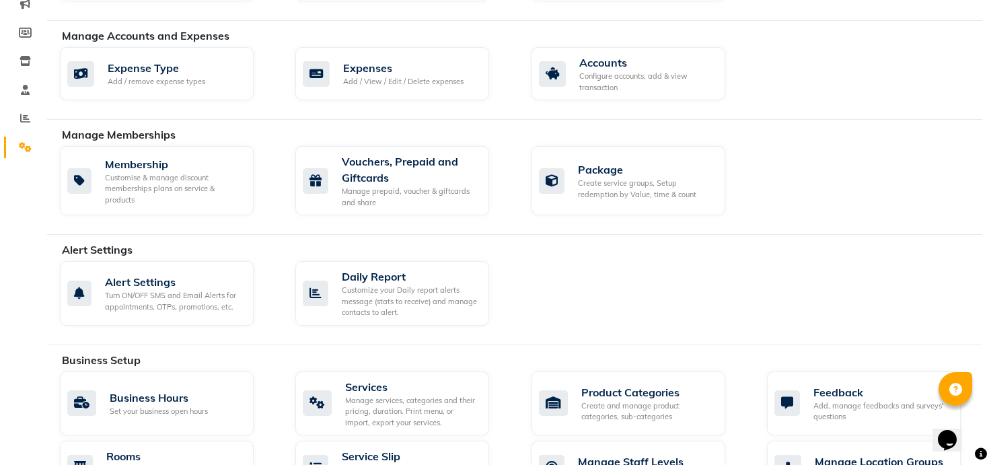
scroll to position [180, 0]
click at [216, 65] on div "Expense Type Add / remove expense types" at bounding box center [155, 73] width 176 height 28
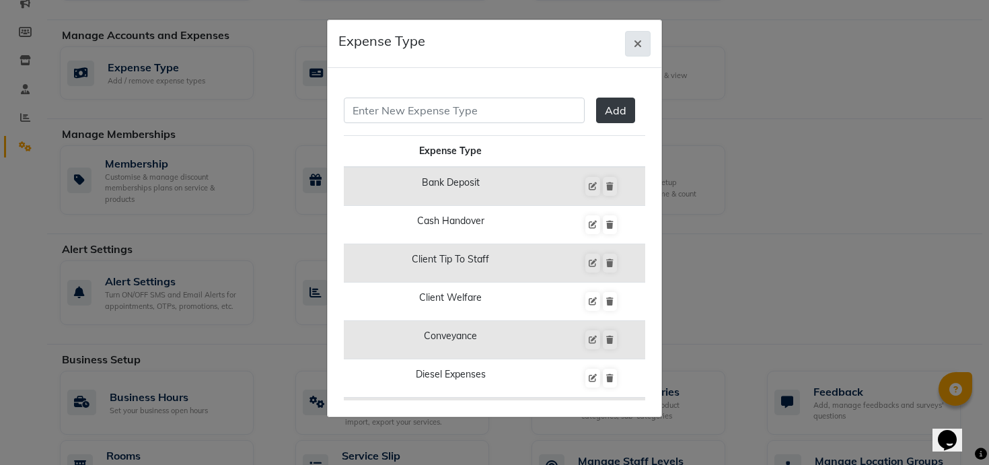
click at [637, 41] on icon "button" at bounding box center [638, 43] width 8 height 11
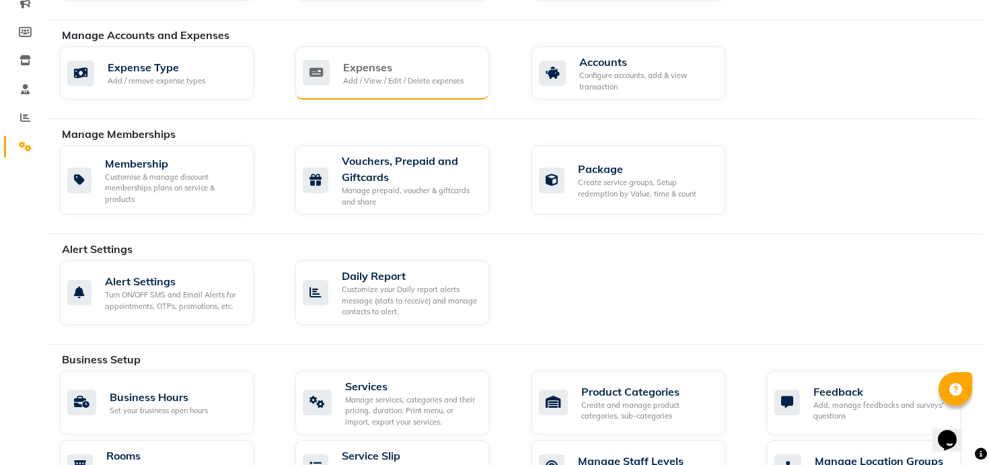
click at [347, 82] on div "Add / View / Edit / Delete expenses" at bounding box center [403, 80] width 120 height 11
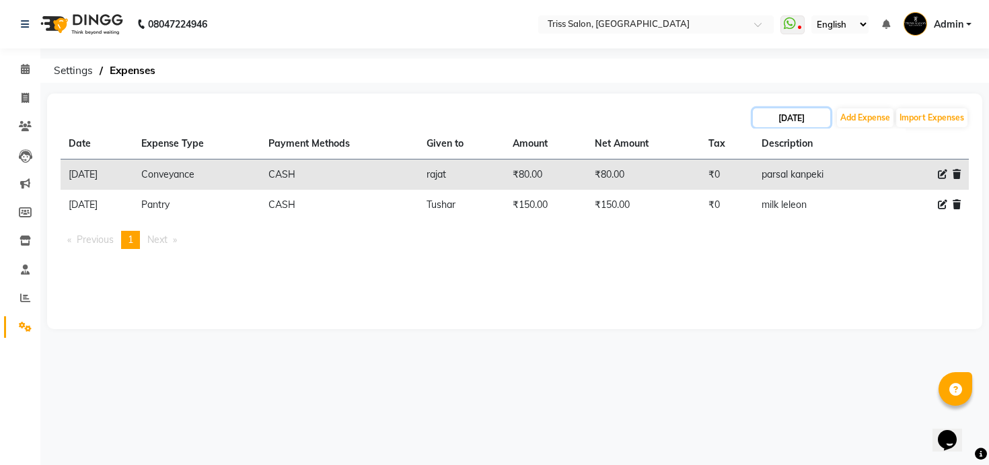
click at [773, 123] on input "[DATE]" at bounding box center [791, 117] width 77 height 19
select select "9"
select select "2025"
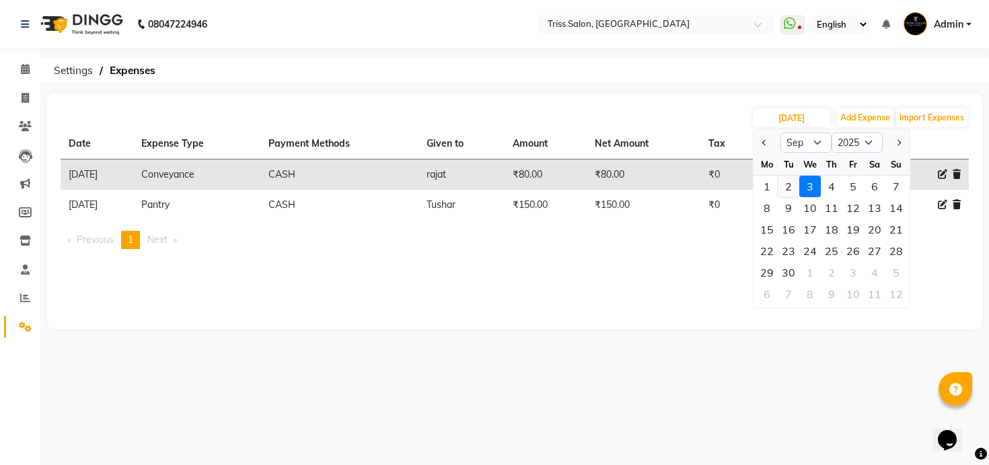
click at [792, 186] on div "2" at bounding box center [789, 187] width 22 height 22
type input "02-09-2025"
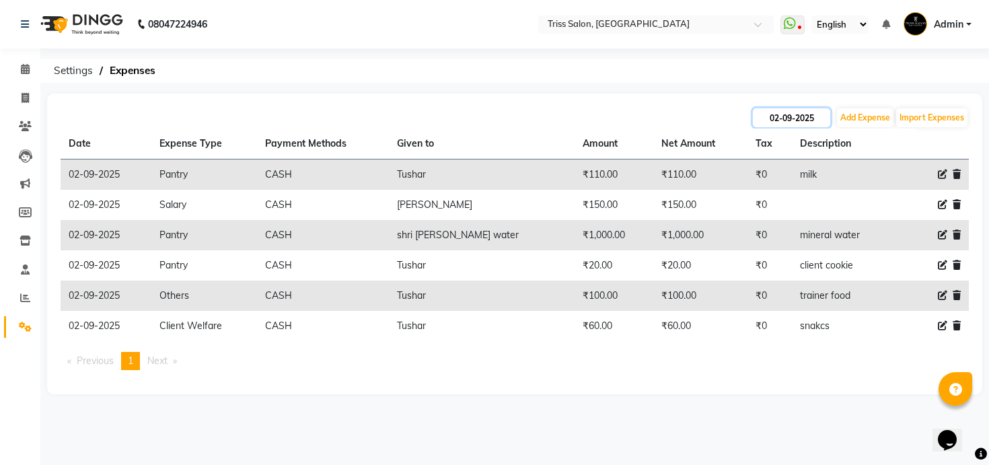
click at [777, 121] on input "02-09-2025" at bounding box center [791, 117] width 77 height 19
select select "9"
select select "2025"
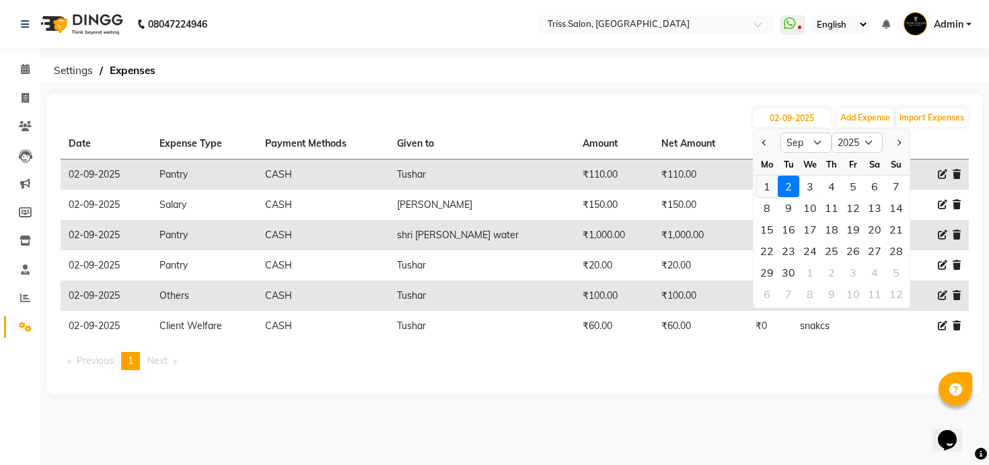
click at [769, 184] on div "1" at bounding box center [767, 187] width 22 height 22
type input "[DATE]"
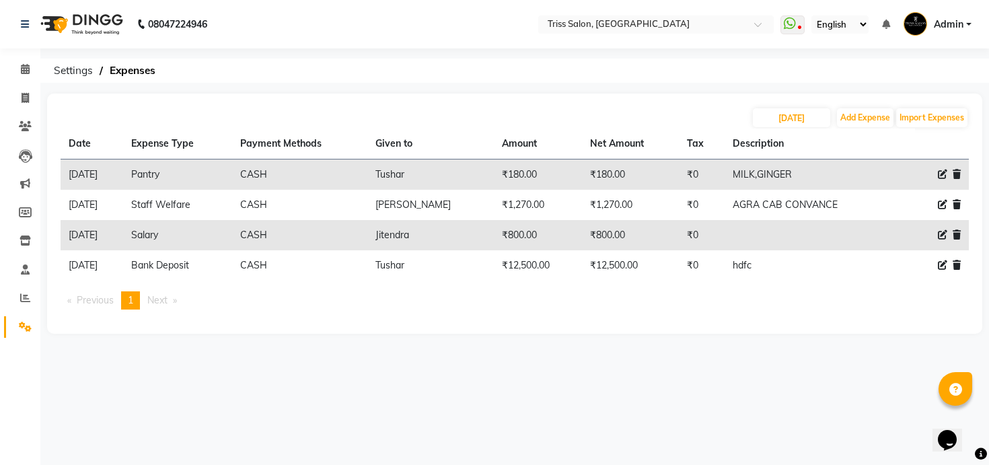
click at [941, 265] on icon at bounding box center [942, 264] width 9 height 9
select select "3277"
select select "1"
select select "2476"
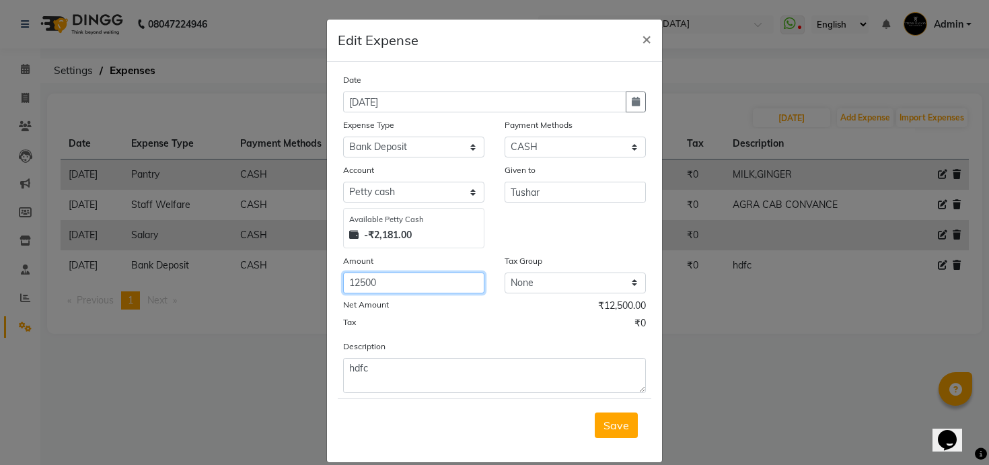
click at [354, 282] on input "12500" at bounding box center [413, 282] width 141 height 21
type input "2500"
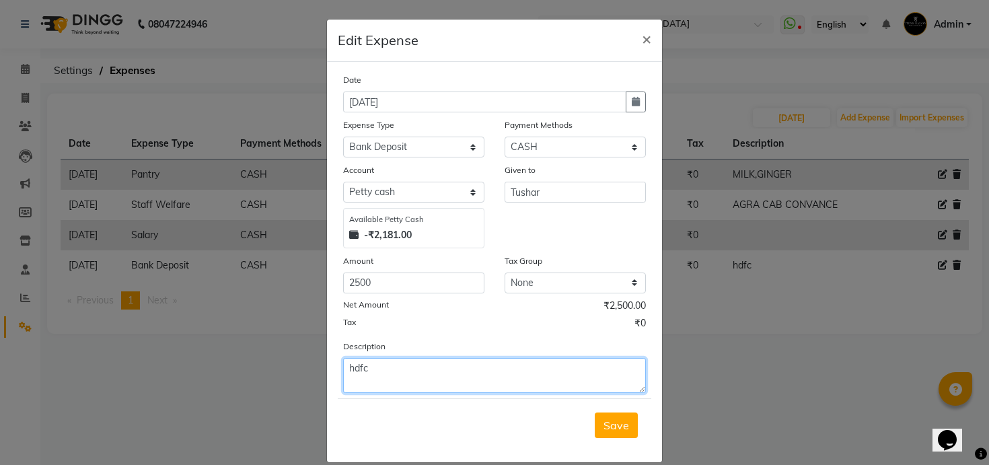
click at [585, 368] on textarea "hdfc" at bounding box center [494, 375] width 303 height 35
type textarea "total 53500, 10k for makeup, 41k for dyson"
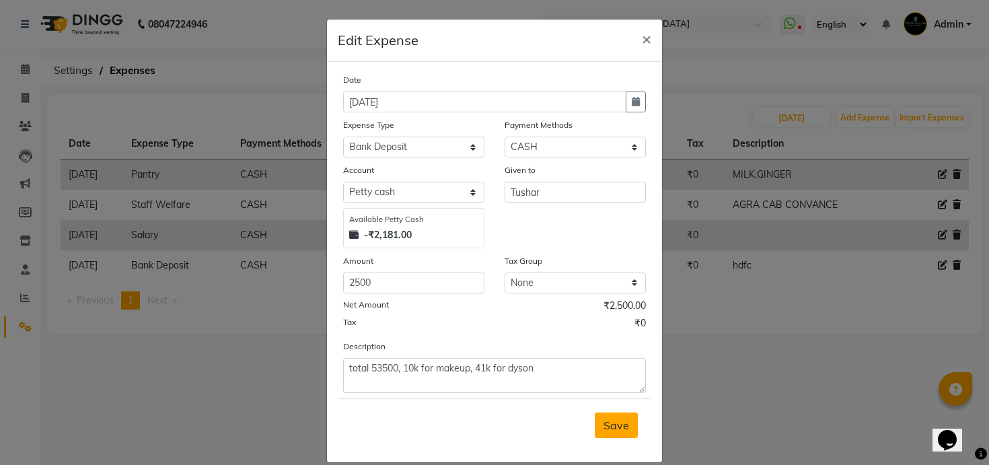
click at [610, 431] on span "Save" at bounding box center [616, 424] width 26 height 13
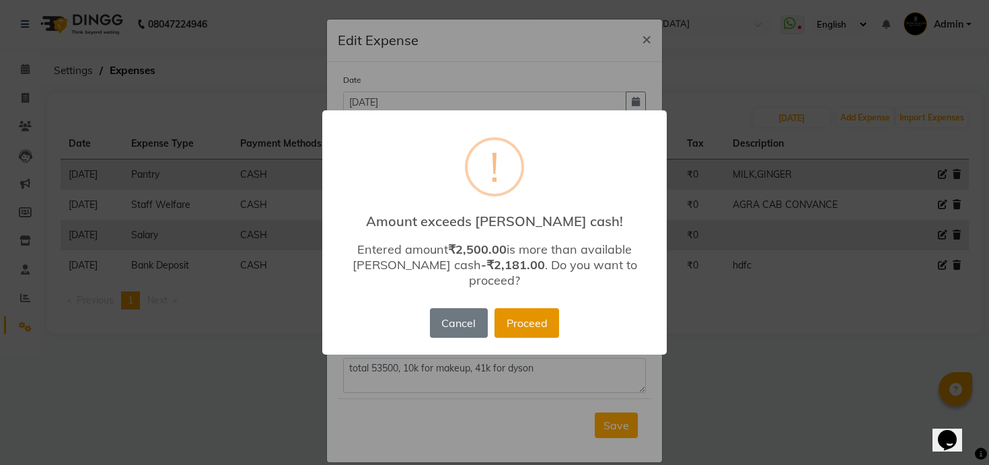
click at [524, 317] on button "Proceed" at bounding box center [526, 323] width 65 height 30
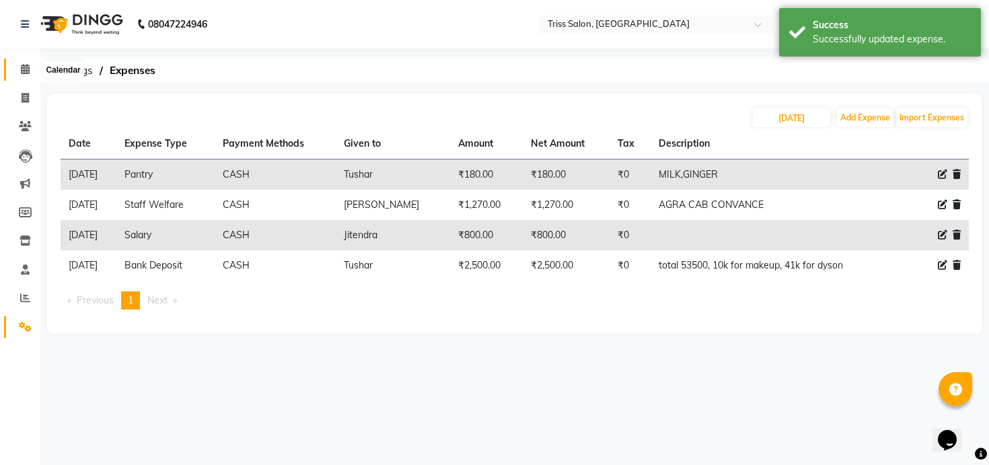
click at [31, 72] on span at bounding box center [25, 69] width 24 height 15
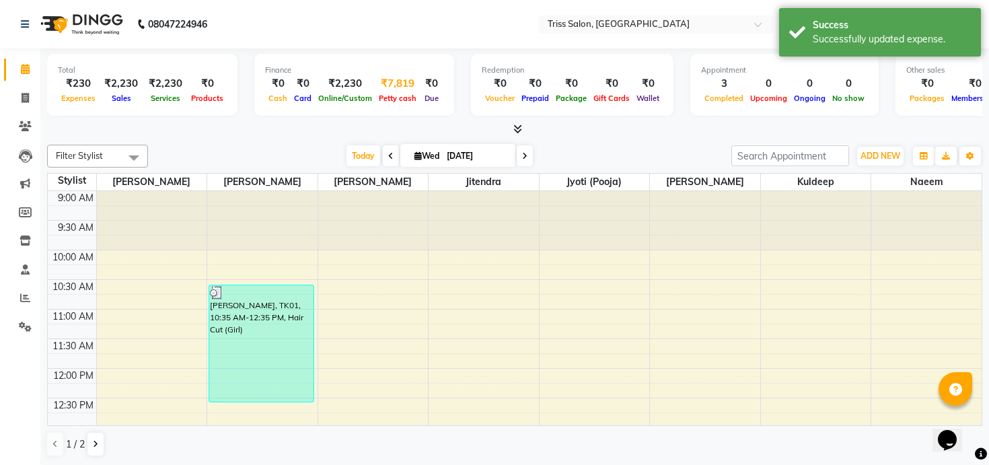
click at [391, 83] on div "₹7,819" at bounding box center [397, 83] width 44 height 15
select select "2476"
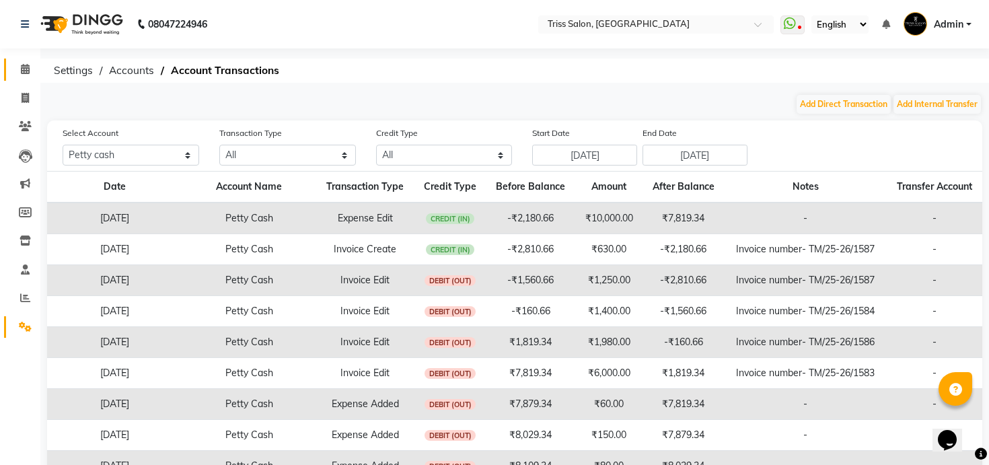
click at [23, 61] on link "Calendar" at bounding box center [20, 70] width 32 height 22
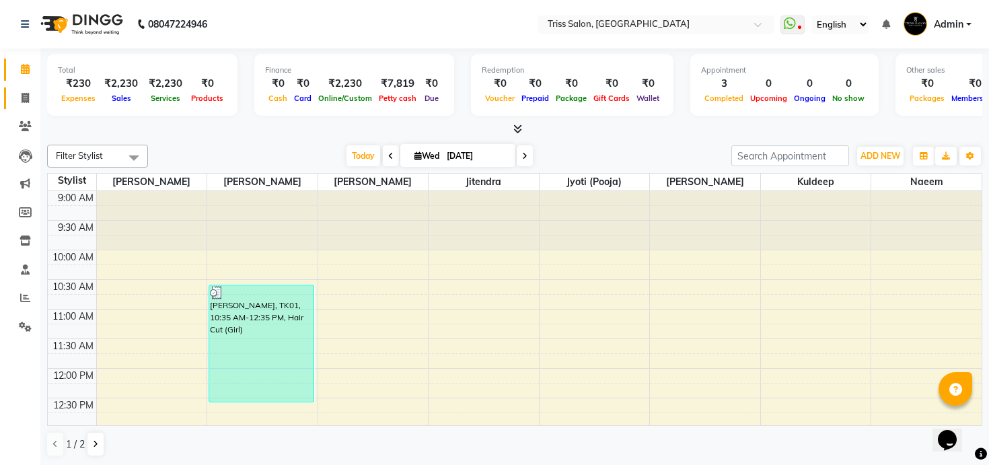
click at [24, 106] on link "Invoice" at bounding box center [20, 98] width 32 height 22
select select "service"
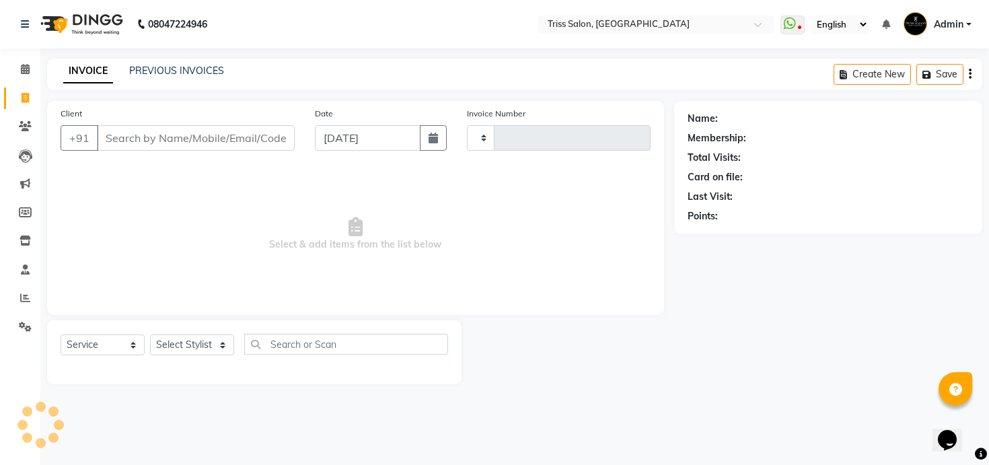
type input "1594"
select select "4304"
click at [197, 65] on link "PREVIOUS INVOICES" at bounding box center [176, 71] width 95 height 12
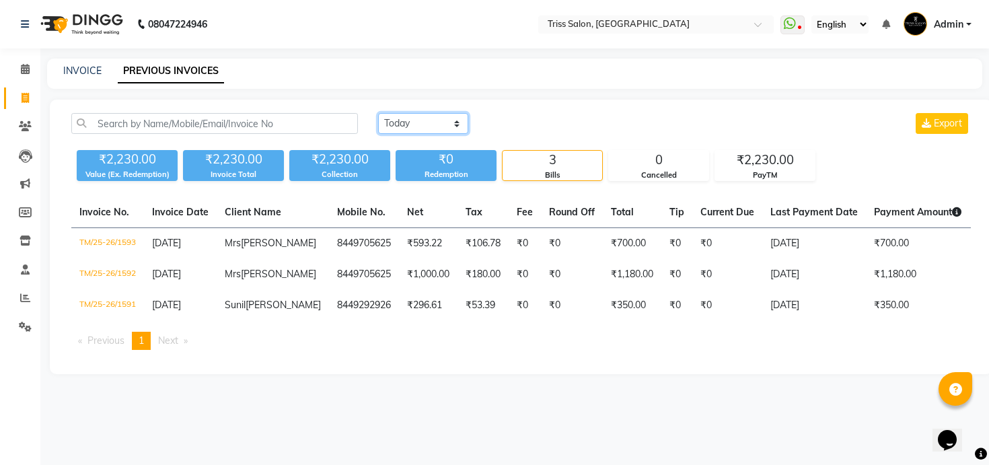
click at [416, 131] on select "[DATE] [DATE] Custom Range" at bounding box center [423, 123] width 90 height 21
select select "[DATE]"
click at [378, 113] on select "[DATE] [DATE] Custom Range" at bounding box center [423, 123] width 90 height 21
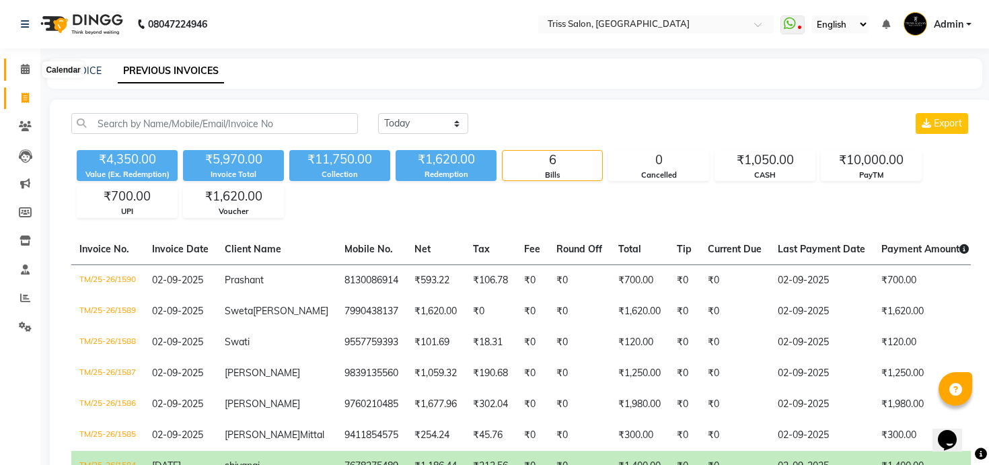
click at [28, 69] on icon at bounding box center [25, 69] width 9 height 10
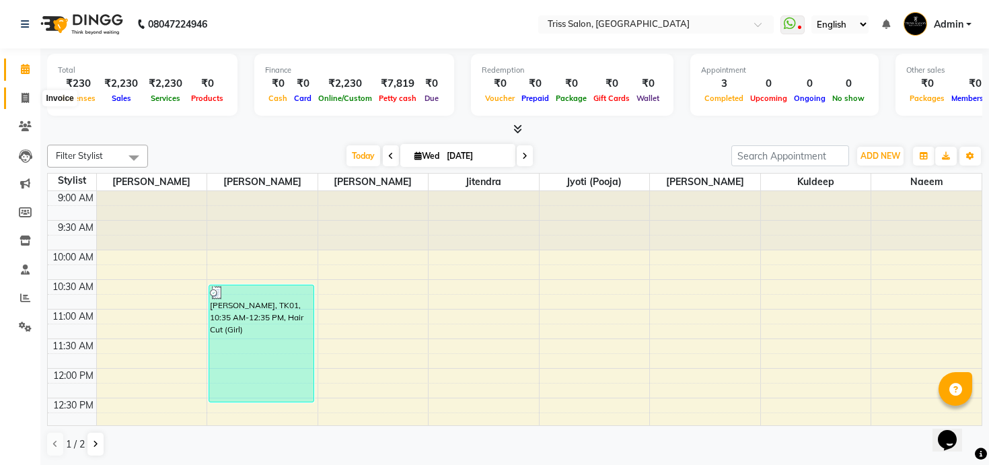
click at [22, 98] on icon at bounding box center [25, 98] width 7 height 10
select select "service"
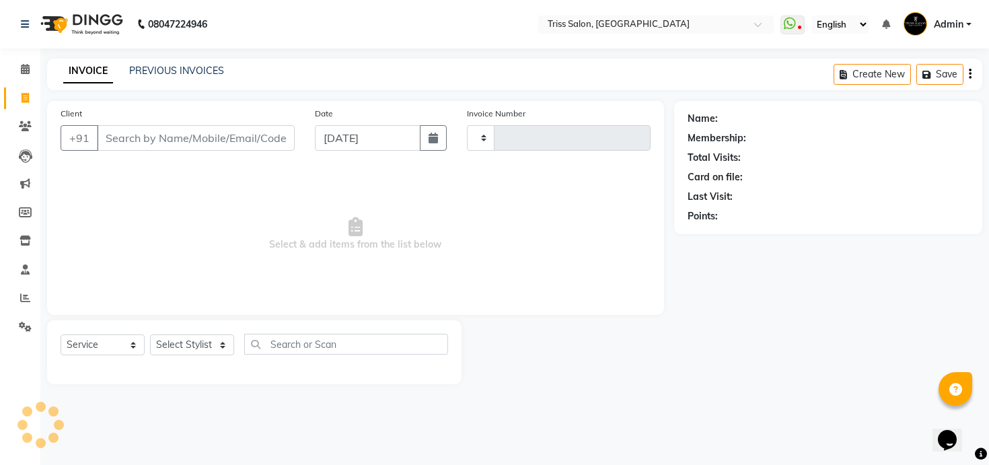
type input "1594"
select select "4304"
click at [168, 76] on link "PREVIOUS INVOICES" at bounding box center [176, 71] width 95 height 12
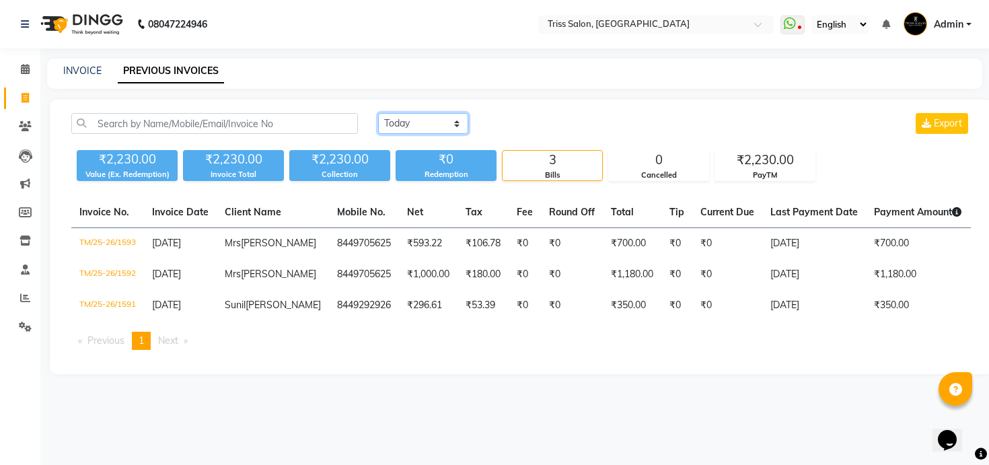
click at [418, 124] on select "[DATE] [DATE] Custom Range" at bounding box center [423, 123] width 90 height 21
select select "[DATE]"
click at [378, 113] on select "[DATE] [DATE] Custom Range" at bounding box center [423, 123] width 90 height 21
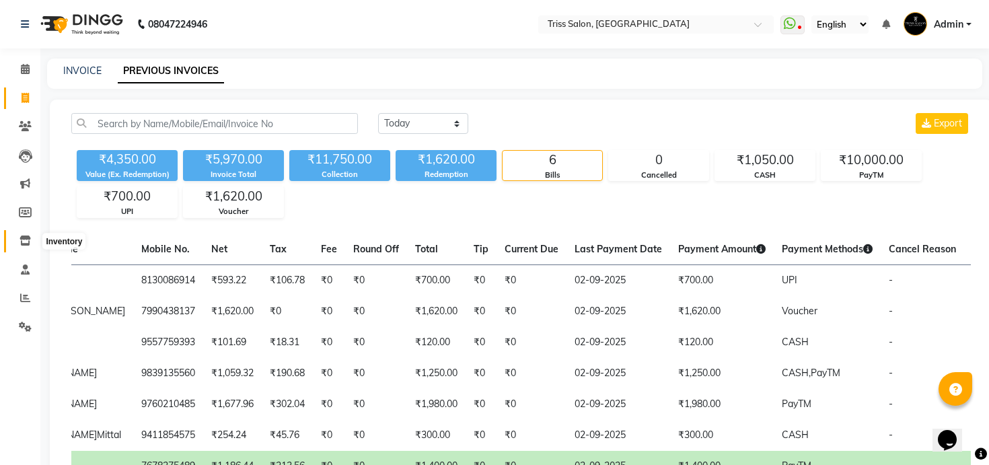
click at [22, 235] on icon at bounding box center [25, 240] width 11 height 10
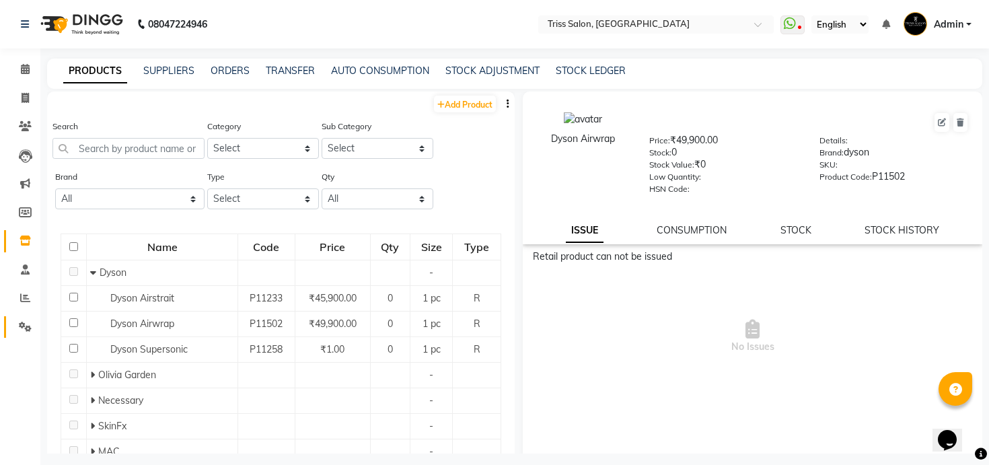
click at [24, 317] on link "Settings" at bounding box center [20, 327] width 32 height 22
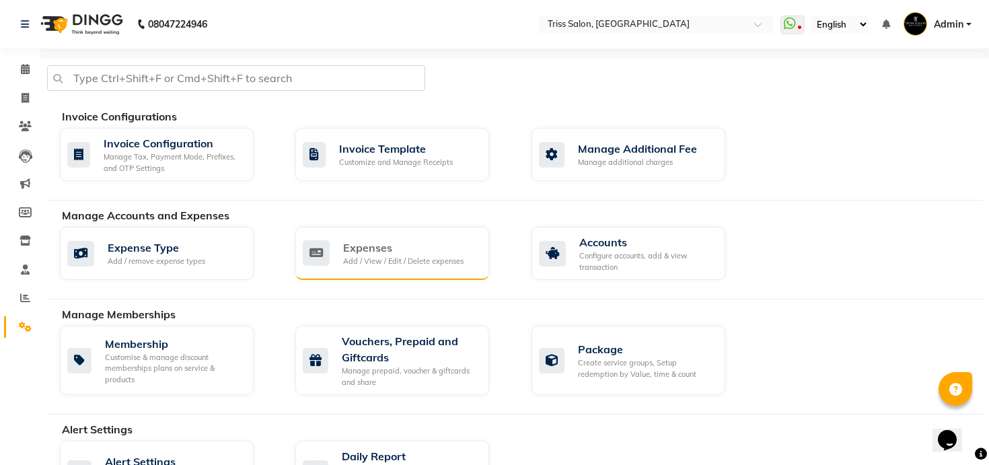
click at [412, 252] on div "Expenses" at bounding box center [403, 248] width 120 height 16
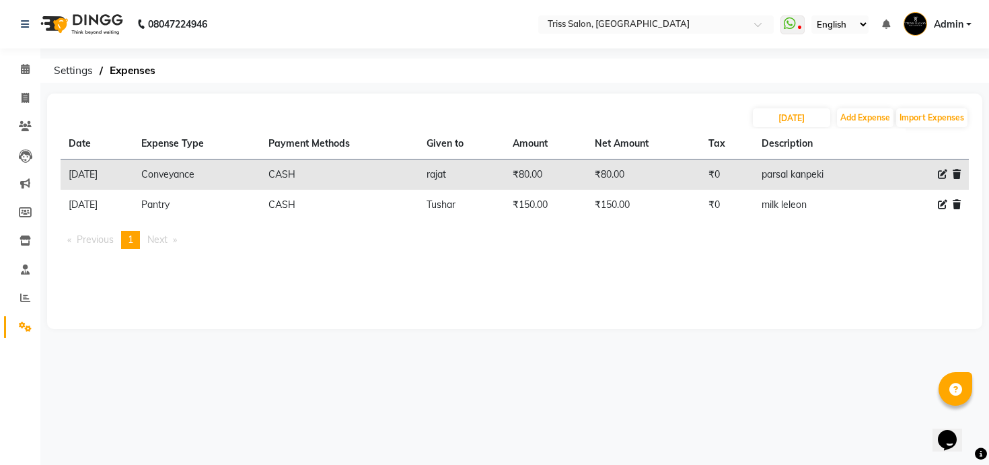
click at [788, 127] on div "[DATE] Add Expense Import Expenses" at bounding box center [515, 118] width 908 height 22
click at [785, 122] on input "[DATE]" at bounding box center [791, 117] width 77 height 19
select select "9"
select select "2025"
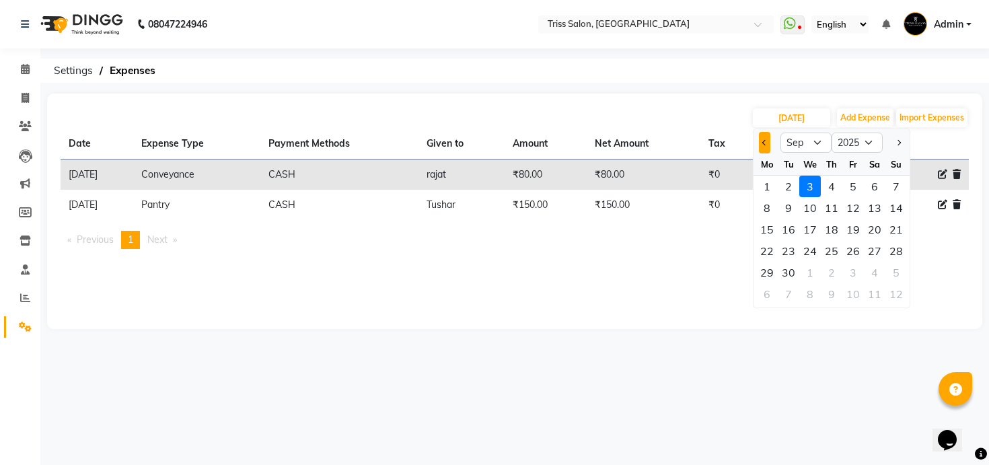
click at [766, 139] on button "Previous month" at bounding box center [764, 143] width 11 height 22
select select "8"
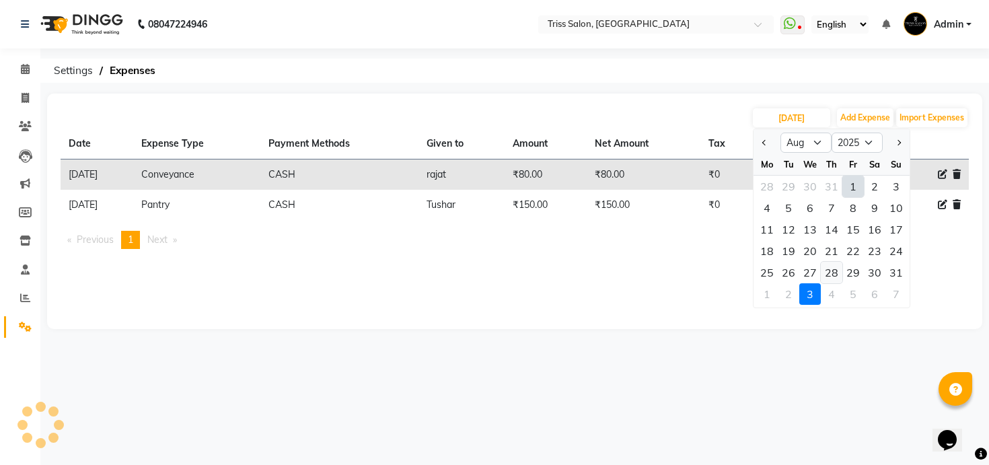
click at [834, 270] on div "28" at bounding box center [832, 273] width 22 height 22
type input "[DATE]"
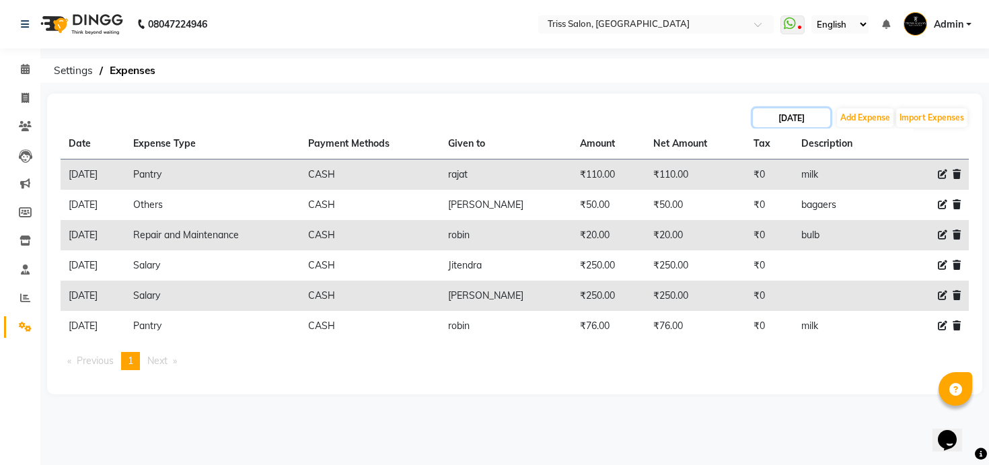
click at [792, 113] on input "[DATE]" at bounding box center [791, 117] width 77 height 19
select select "8"
select select "2025"
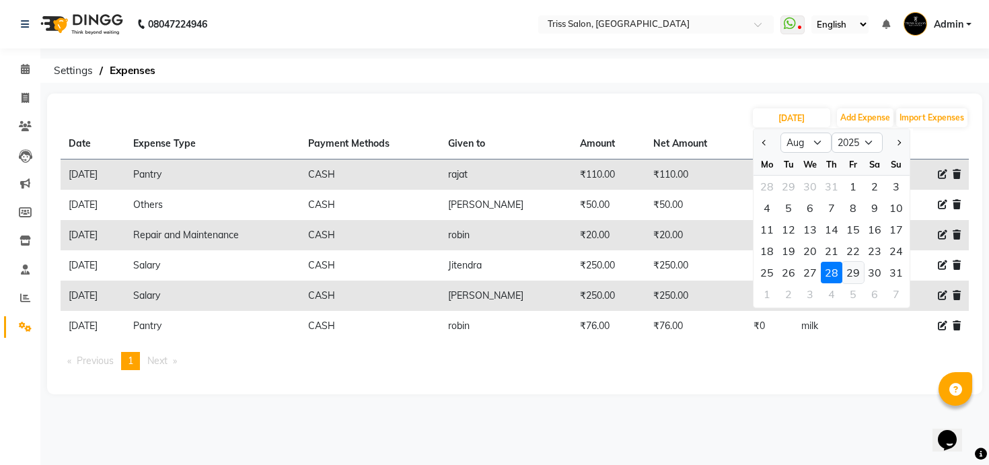
click at [844, 279] on div "29" at bounding box center [853, 273] width 22 height 22
type input "[DATE]"
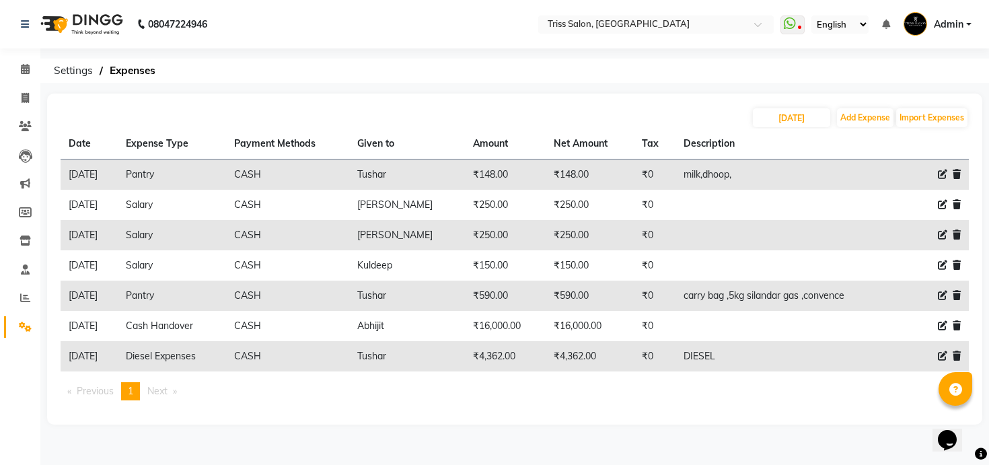
click at [938, 324] on icon at bounding box center [942, 325] width 9 height 9
select select "1105"
select select "1"
select select "2476"
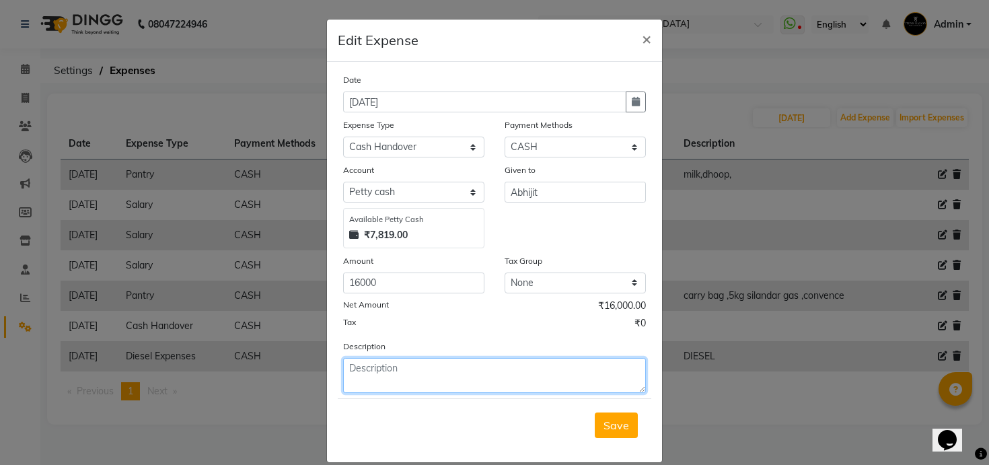
click at [389, 368] on textarea at bounding box center [494, 375] width 303 height 35
type textarea "Total"
